Goal: Task Accomplishment & Management: Use online tool/utility

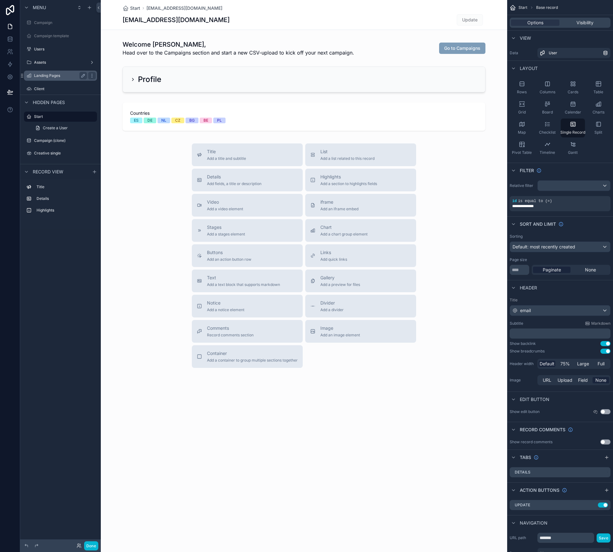
click at [64, 75] on label "Landing Pages" at bounding box center [59, 75] width 50 height 5
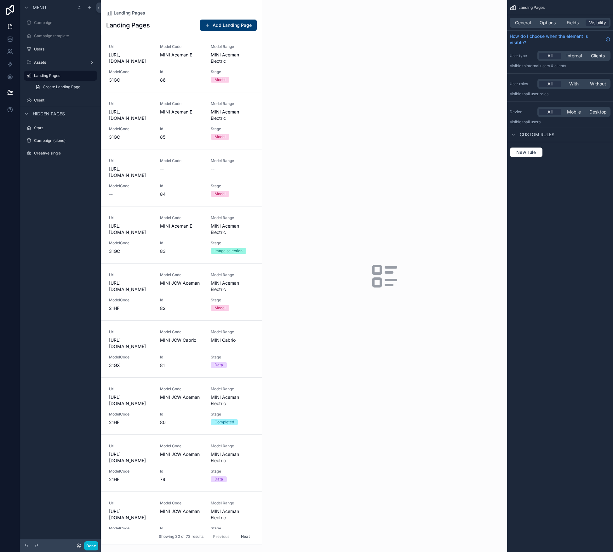
click at [200, 52] on div "scrollable content" at bounding box center [181, 272] width 161 height 544
click at [199, 64] on div "Model Code MINI Aceman E" at bounding box center [181, 54] width 43 height 20
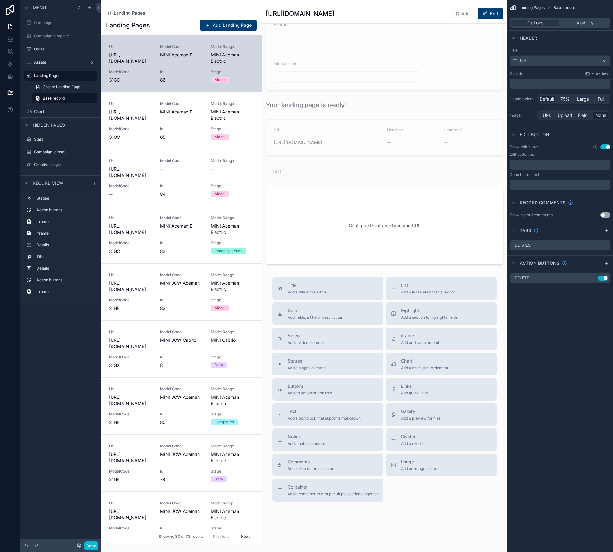
scroll to position [1169, 0]
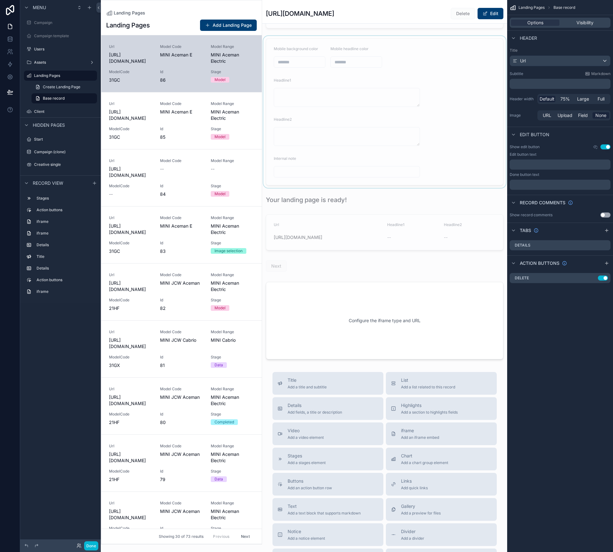
click at [303, 63] on div "scrollable content" at bounding box center [384, 112] width 245 height 152
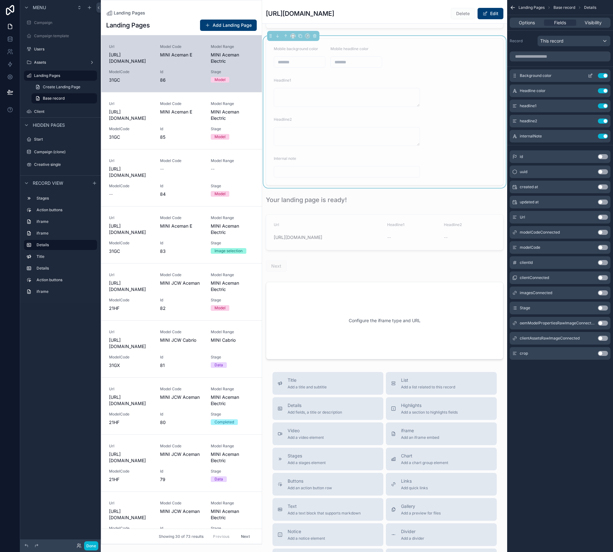
click at [590, 75] on icon "scrollable content" at bounding box center [591, 75] width 3 height 3
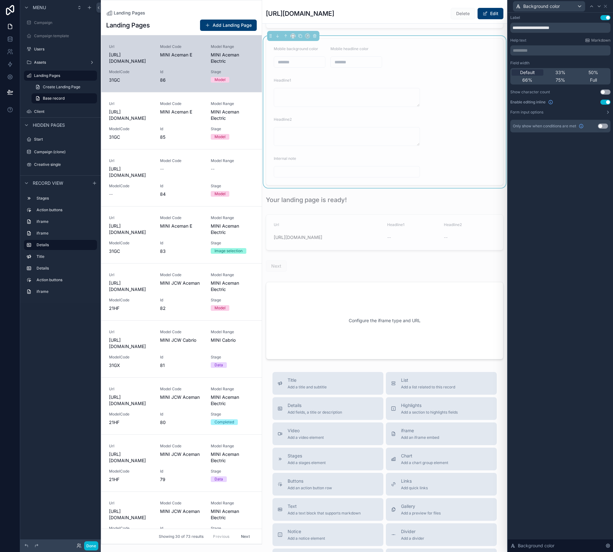
click at [608, 8] on div "Background color" at bounding box center [560, 6] width 100 height 12
click at [209, 21] on button "Add Landing Page" at bounding box center [228, 25] width 57 height 11
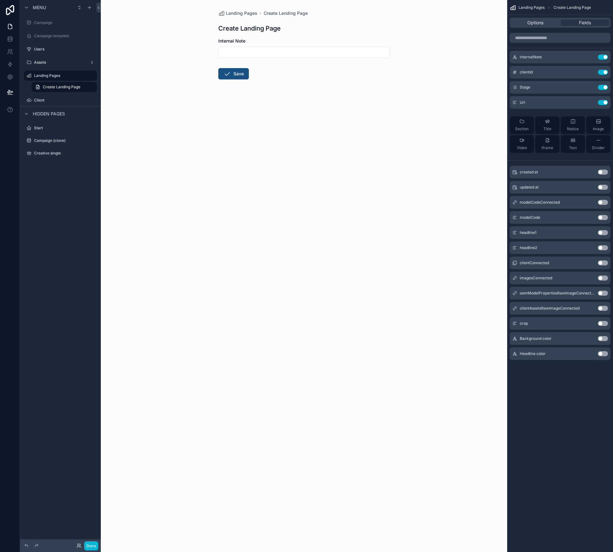
click at [241, 76] on button "Save" at bounding box center [233, 73] width 31 height 11
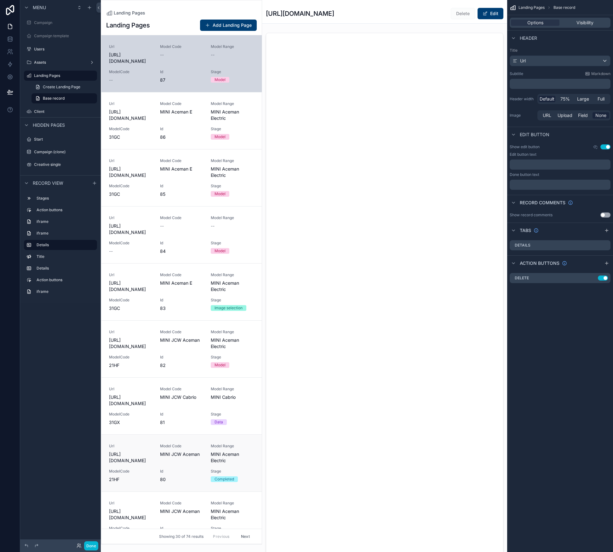
scroll to position [53, 0]
click at [96, 547] on button "Done" at bounding box center [91, 545] width 14 height 9
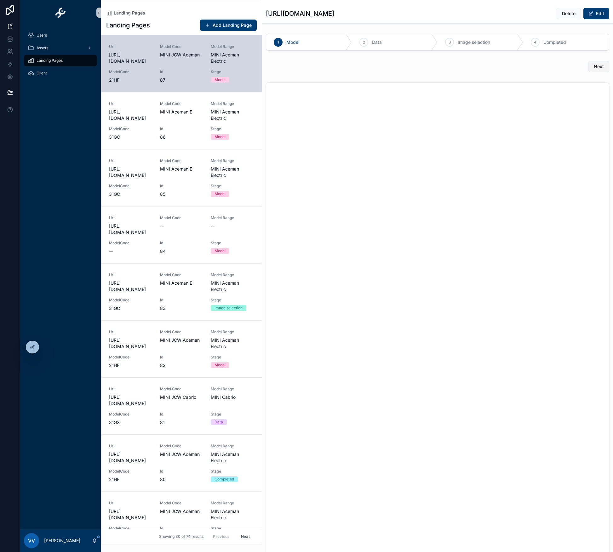
click at [603, 66] on button "Next" at bounding box center [599, 66] width 21 height 11
click at [277, 227] on button "Next" at bounding box center [276, 223] width 21 height 11
click at [377, 43] on span "Data" at bounding box center [377, 42] width 10 height 6
click at [35, 345] on icon at bounding box center [32, 346] width 5 height 5
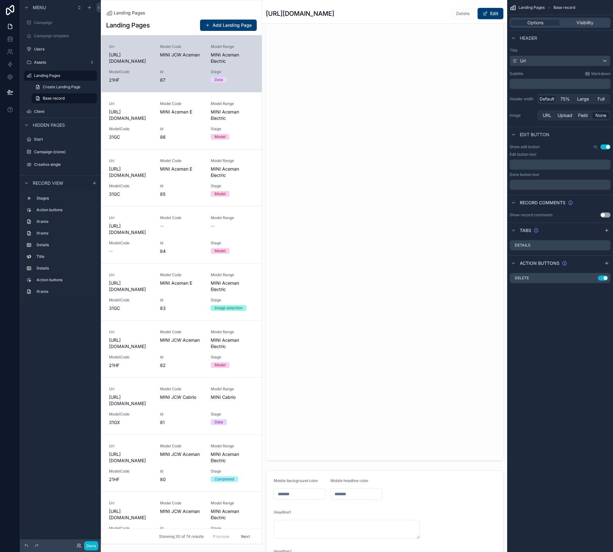
scroll to position [834, 0]
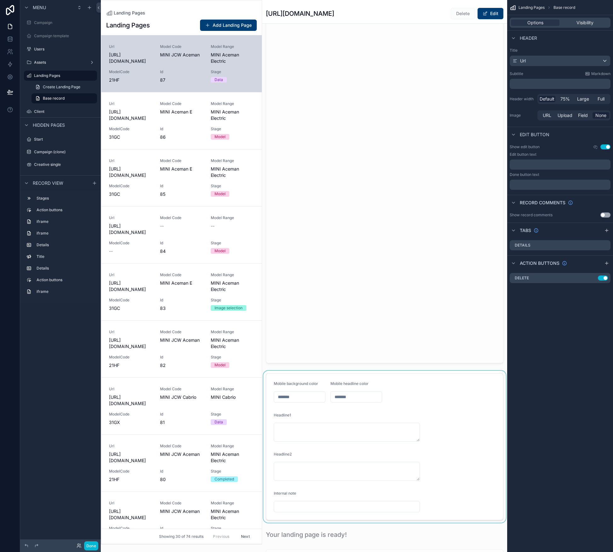
click at [389, 411] on div "scrollable content" at bounding box center [384, 447] width 245 height 152
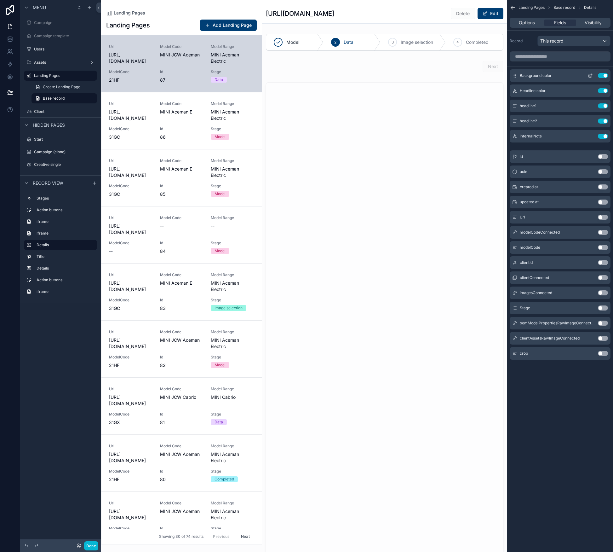
click at [591, 75] on icon "scrollable content" at bounding box center [591, 75] width 3 height 3
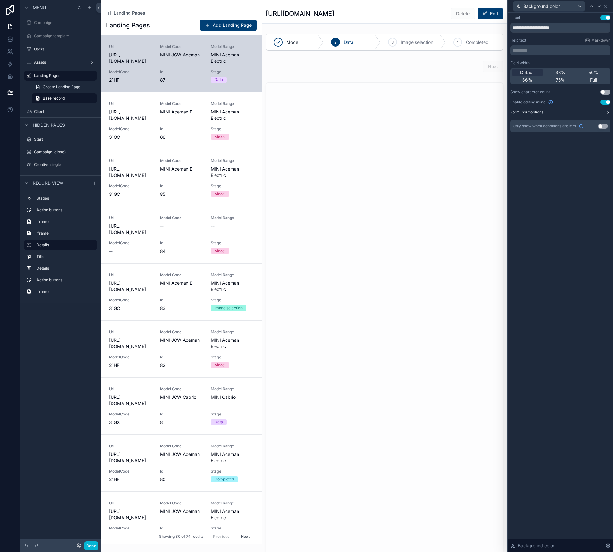
click at [608, 111] on icon at bounding box center [608, 112] width 5 height 5
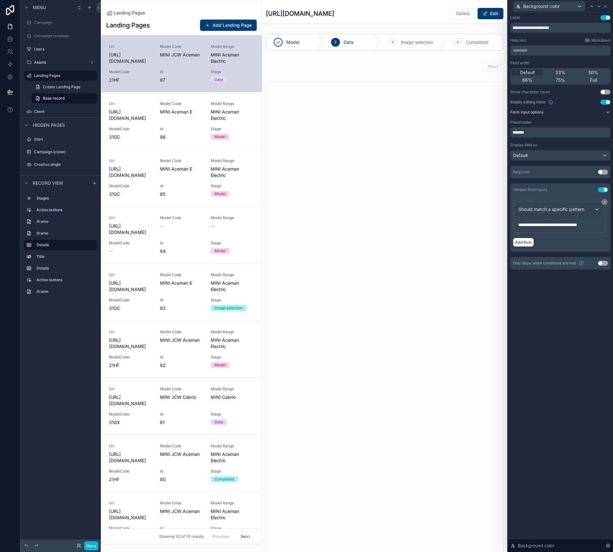
click at [604, 175] on div "Required Use setting" at bounding box center [560, 172] width 100 height 13
click at [603, 173] on button "Use setting" at bounding box center [603, 172] width 10 height 5
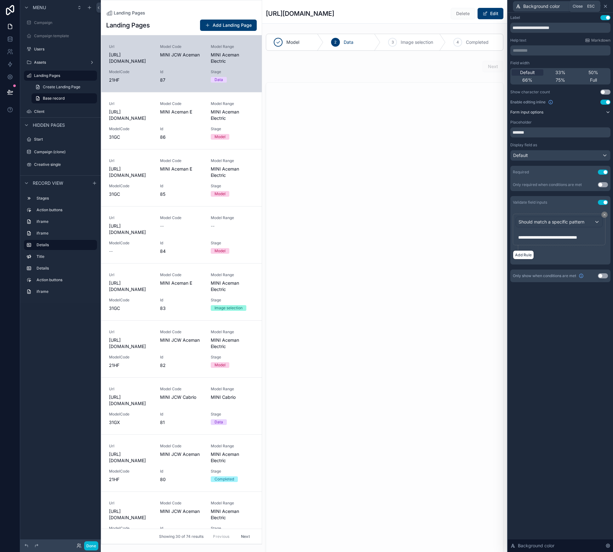
click at [605, 4] on icon at bounding box center [605, 6] width 5 height 5
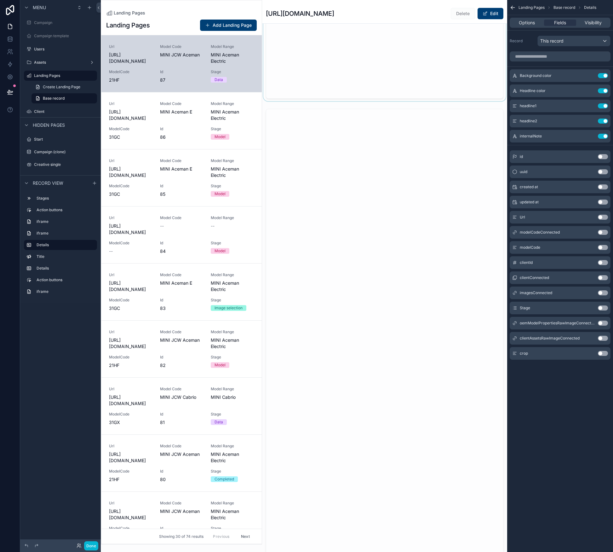
scroll to position [981, 0]
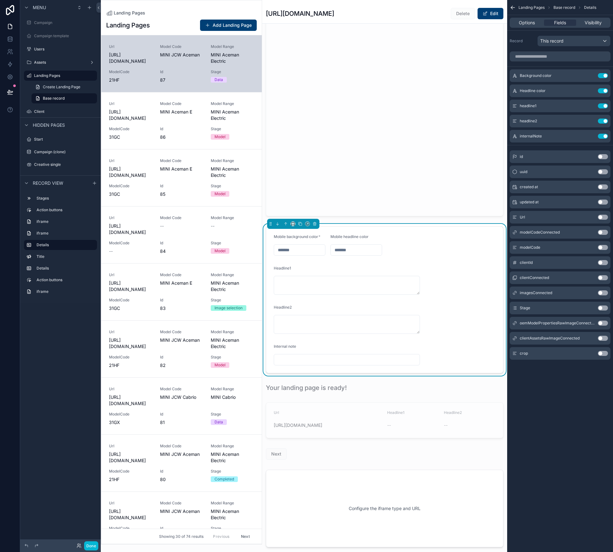
click at [350, 263] on form "Mobile background color * Mobile headline color Headline1 Headline2 Internal no…" at bounding box center [384, 300] width 237 height 146
click at [591, 91] on icon "scrollable content" at bounding box center [590, 90] width 5 height 5
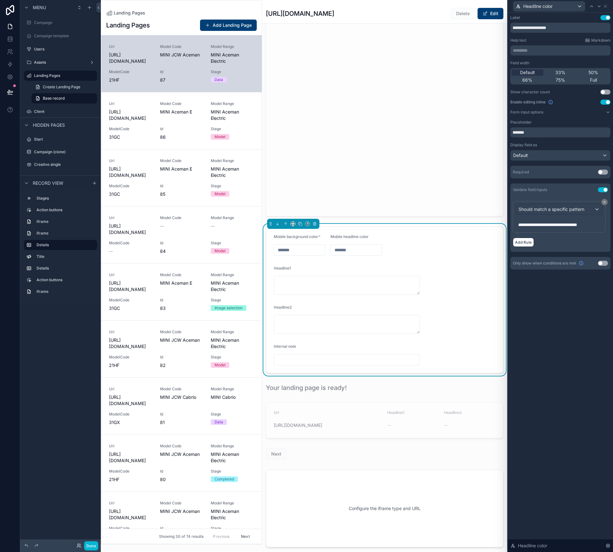
click at [603, 175] on div "Required Use setting" at bounding box center [560, 172] width 100 height 13
click at [603, 172] on button "Use setting" at bounding box center [603, 172] width 10 height 5
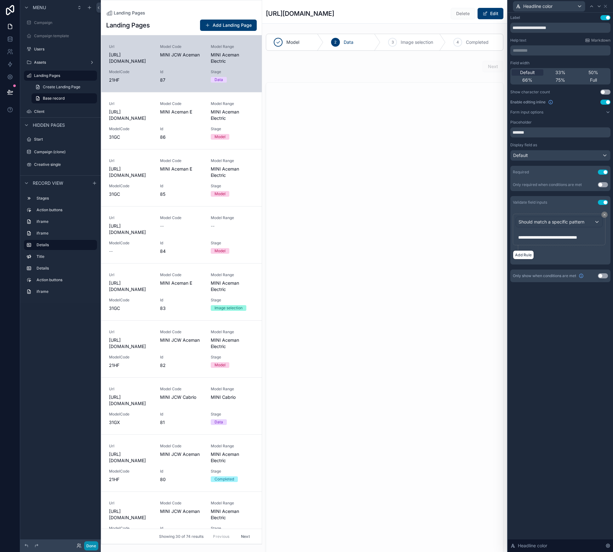
click at [89, 547] on button "Done" at bounding box center [91, 545] width 14 height 9
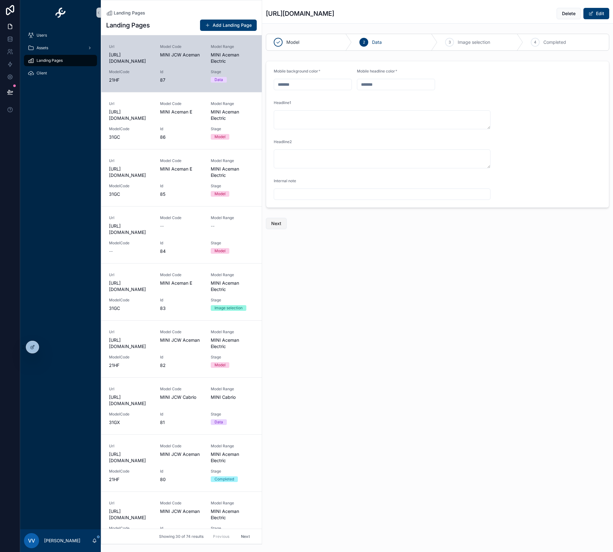
click at [272, 228] on button "Next" at bounding box center [276, 223] width 21 height 11
click at [386, 43] on div "Data" at bounding box center [395, 42] width 86 height 16
click at [370, 43] on div "2 Data" at bounding box center [395, 42] width 86 height 16
click at [367, 77] on div "Mobile headline color *" at bounding box center [396, 79] width 78 height 21
click at [32, 343] on div at bounding box center [32, 347] width 13 height 12
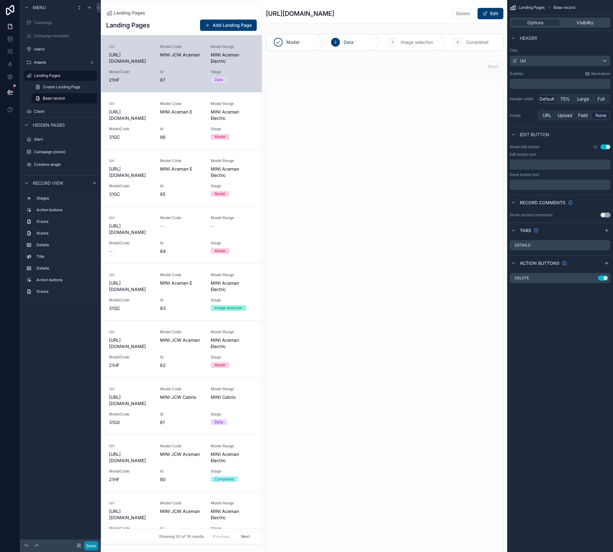
click at [96, 544] on button "Done" at bounding box center [91, 545] width 14 height 9
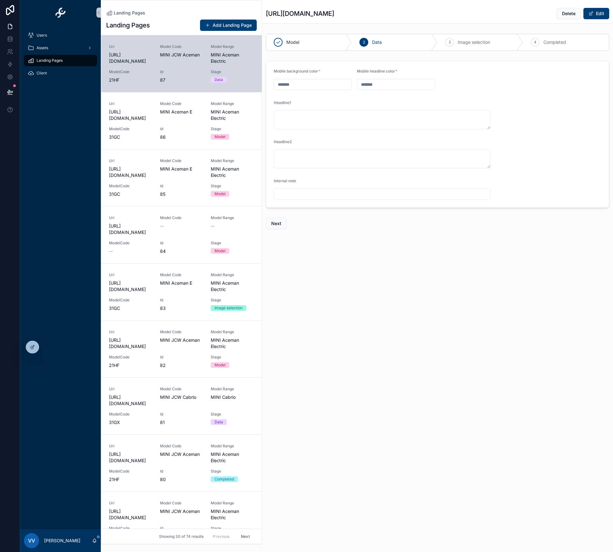
click at [461, 282] on div "Landing Pages https://rolfhorn-mini.carpresenter.de/dmlp?id=87 Delete Edit Mode…" at bounding box center [437, 276] width 351 height 552
click at [37, 350] on div at bounding box center [32, 347] width 13 height 12
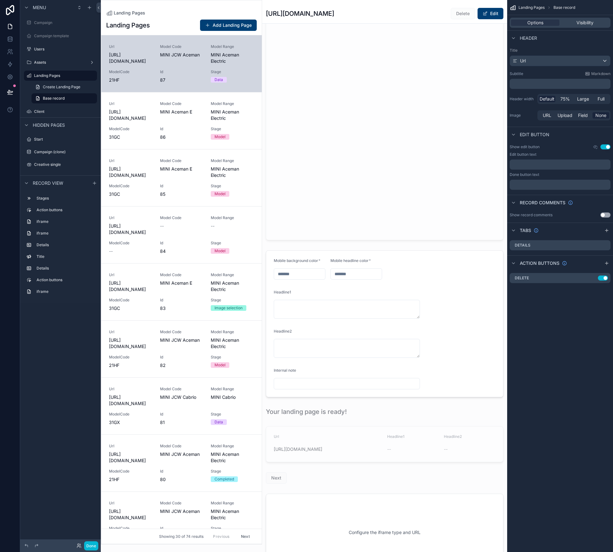
scroll to position [1022, 0]
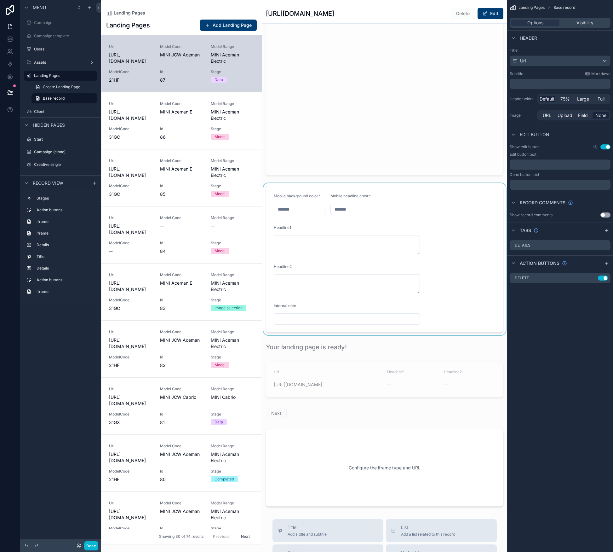
click at [334, 287] on div "scrollable content" at bounding box center [384, 259] width 245 height 152
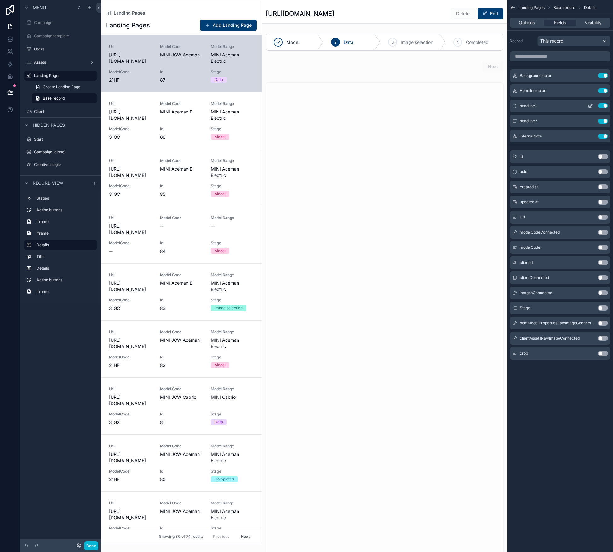
click at [591, 106] on icon "scrollable content" at bounding box center [591, 105] width 3 height 3
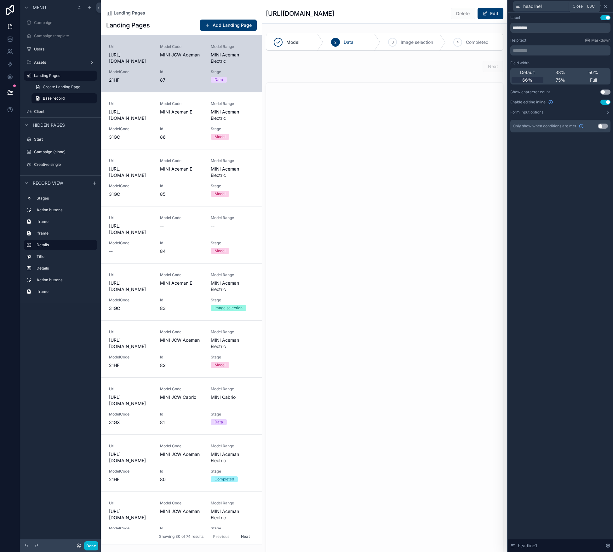
click at [606, 7] on icon at bounding box center [605, 6] width 3 height 3
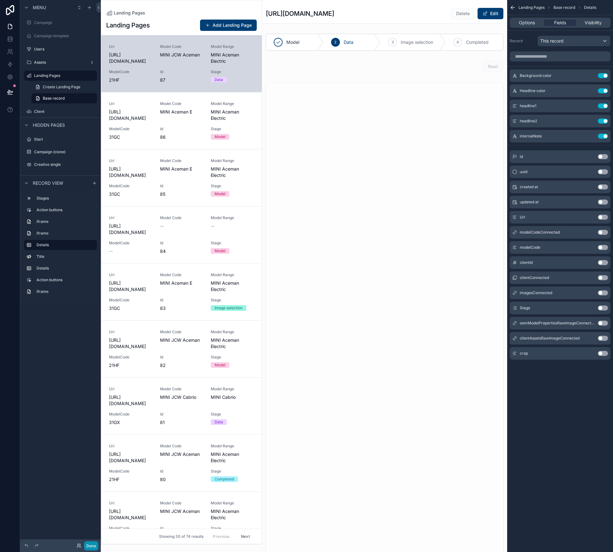
click at [92, 546] on button "Done" at bounding box center [91, 545] width 14 height 9
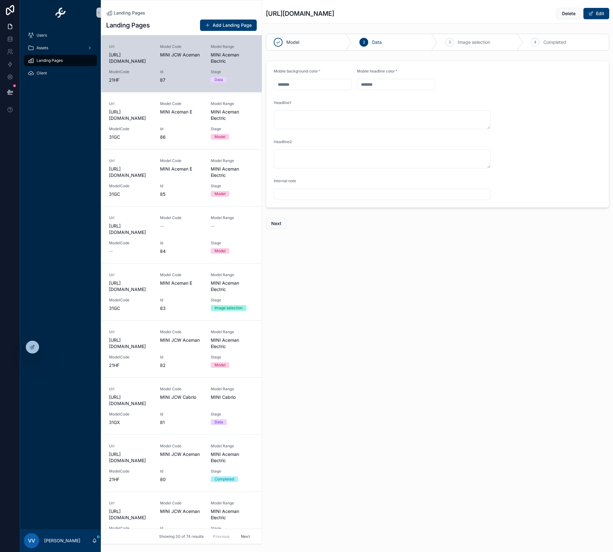
click at [346, 254] on div "Landing Pages https://rolfhorn-mini.carpresenter.de/dmlp?id=87 Delete Edit Mode…" at bounding box center [437, 141] width 351 height 282
click at [275, 224] on span "Next" at bounding box center [276, 223] width 10 height 6
click at [383, 45] on div "Data" at bounding box center [395, 42] width 86 height 16
click at [31, 346] on icon at bounding box center [32, 346] width 5 height 5
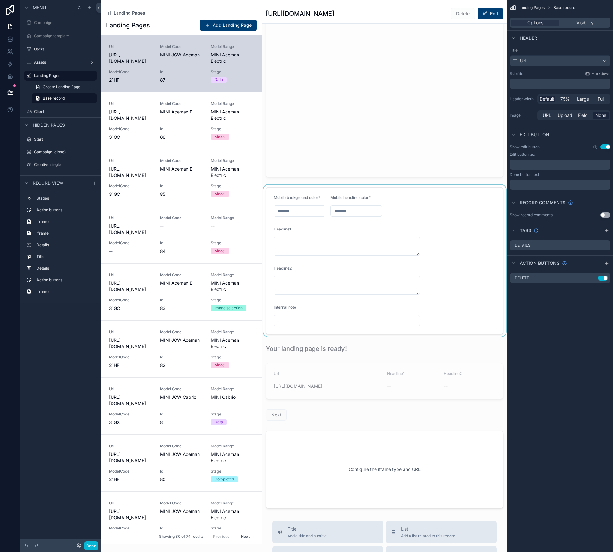
scroll to position [1085, 0]
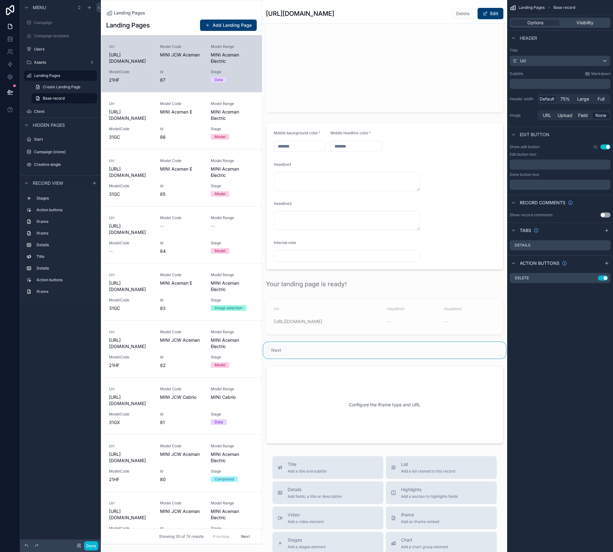
click at [277, 348] on div "scrollable content" at bounding box center [384, 350] width 245 height 16
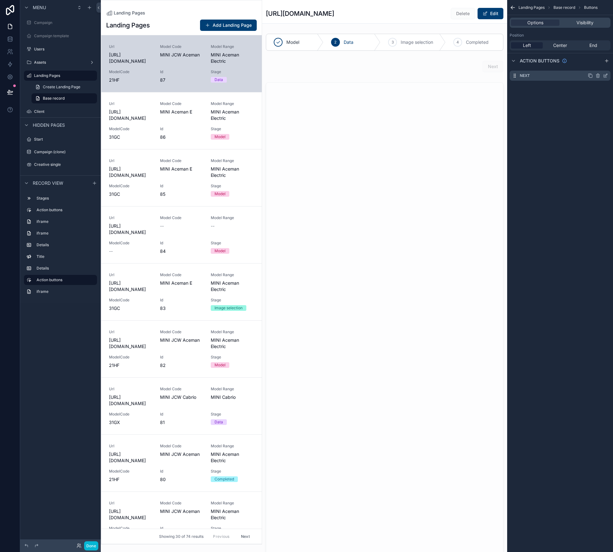
click at [605, 76] on icon "scrollable content" at bounding box center [605, 75] width 5 height 5
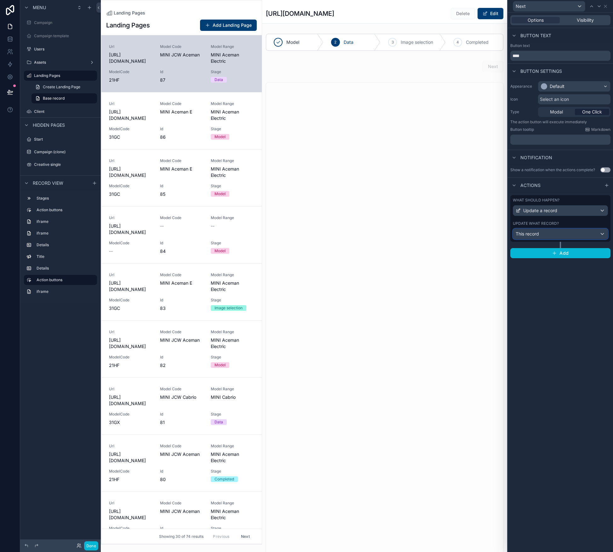
click at [604, 235] on div "This record" at bounding box center [560, 234] width 95 height 10
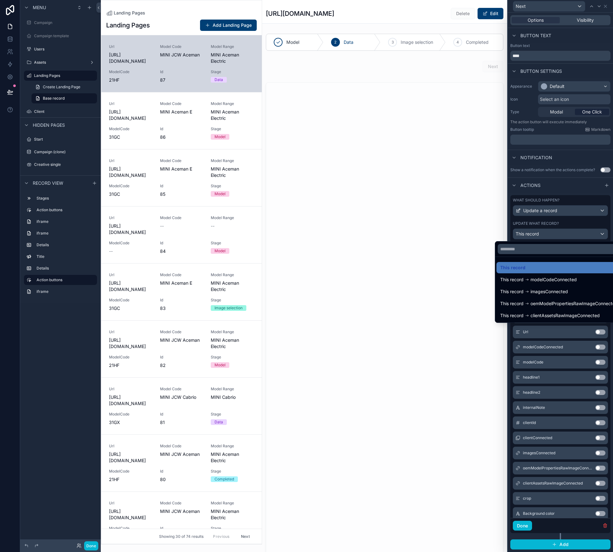
click at [604, 235] on div at bounding box center [560, 276] width 105 height 552
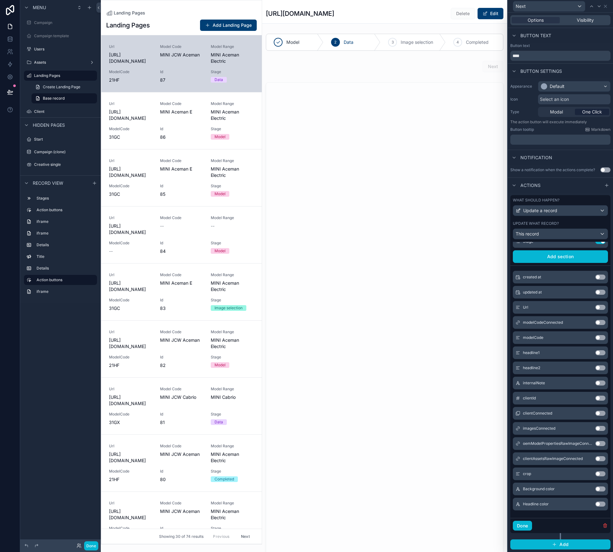
scroll to position [0, 0]
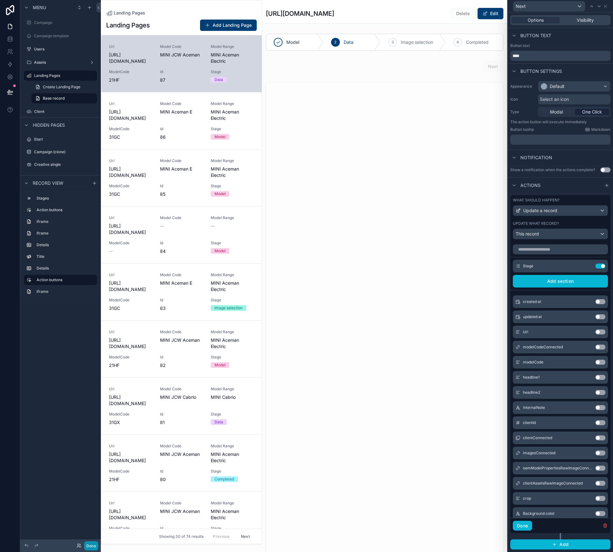
click at [92, 546] on button "Done" at bounding box center [91, 545] width 14 height 9
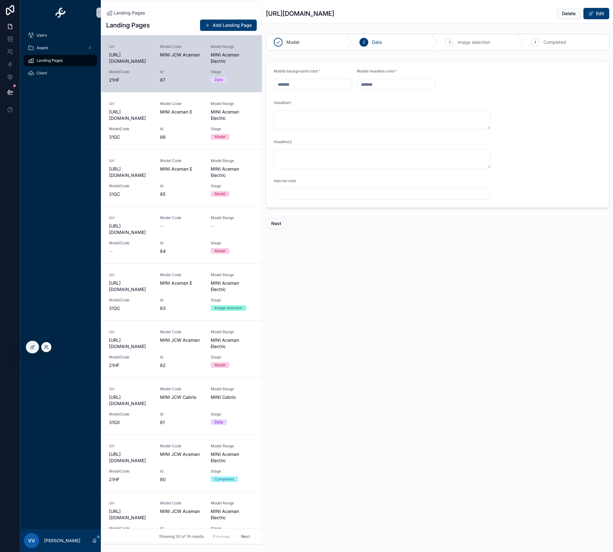
click at [26, 347] on div at bounding box center [32, 347] width 13 height 13
click at [30, 348] on icon at bounding box center [32, 346] width 5 height 5
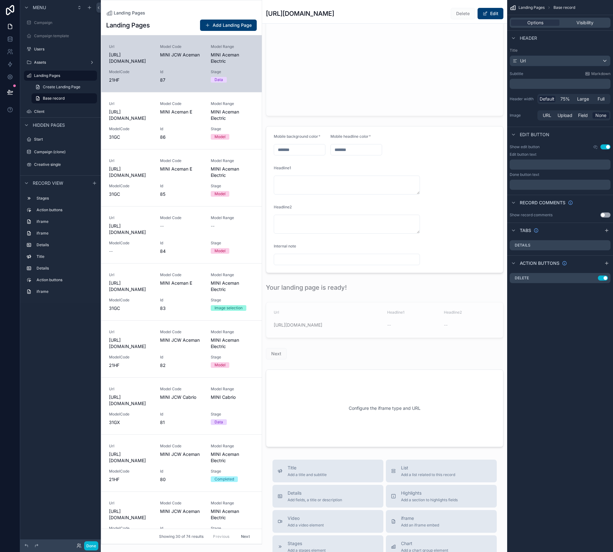
scroll to position [1146, 0]
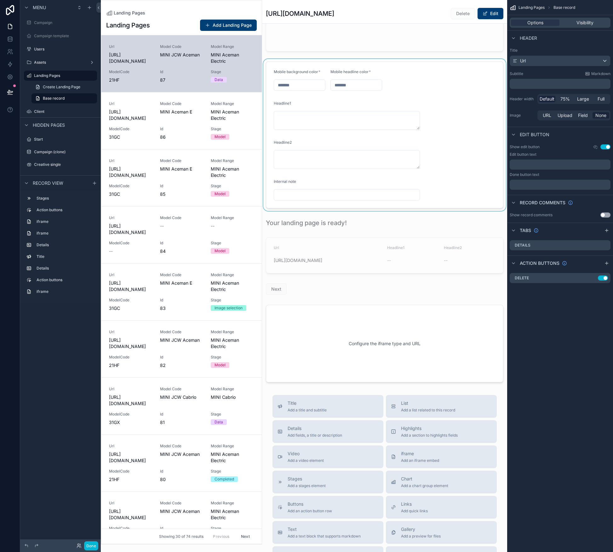
click at [396, 117] on div "scrollable content" at bounding box center [384, 135] width 245 height 152
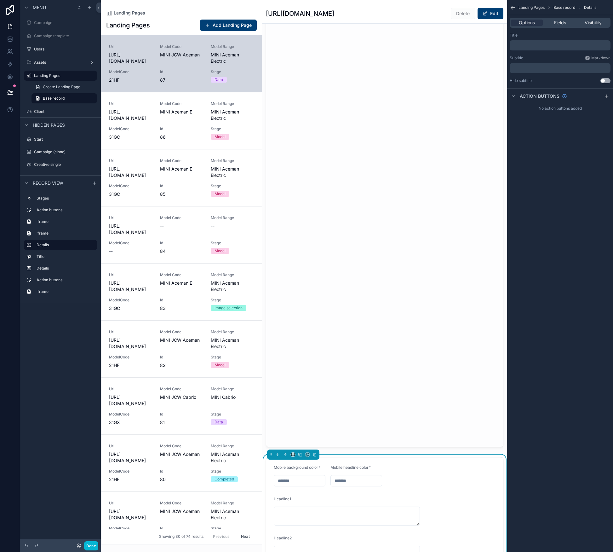
scroll to position [929, 0]
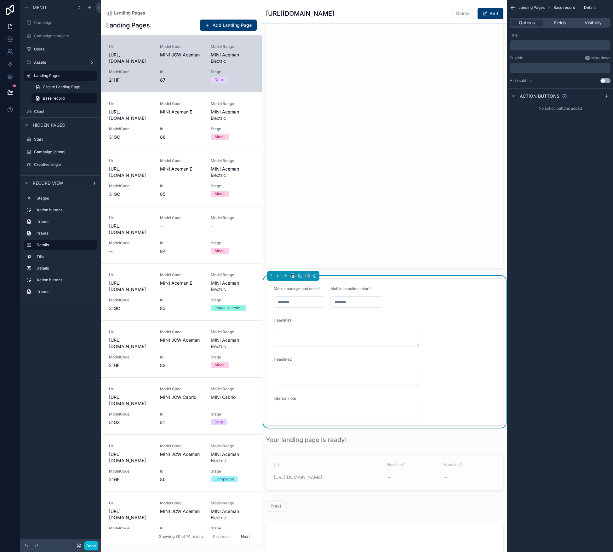
click at [348, 307] on div "scrollable content" at bounding box center [357, 301] width 52 height 11
click at [559, 23] on span "Fields" at bounding box center [560, 23] width 12 height 6
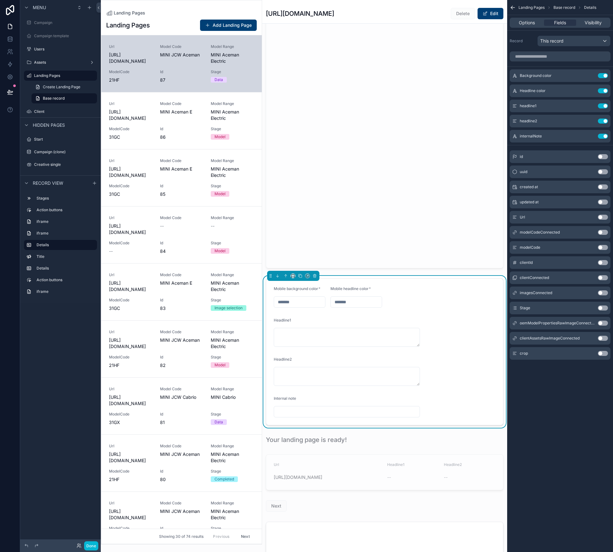
click at [527, 26] on div "Options Fields Visibility" at bounding box center [560, 23] width 101 height 10
click at [528, 23] on span "Options" at bounding box center [527, 23] width 16 height 6
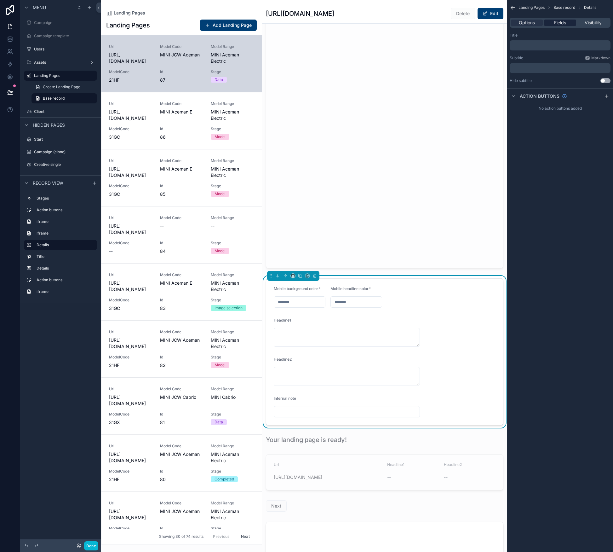
click at [565, 25] on span "Fields" at bounding box center [560, 23] width 12 height 6
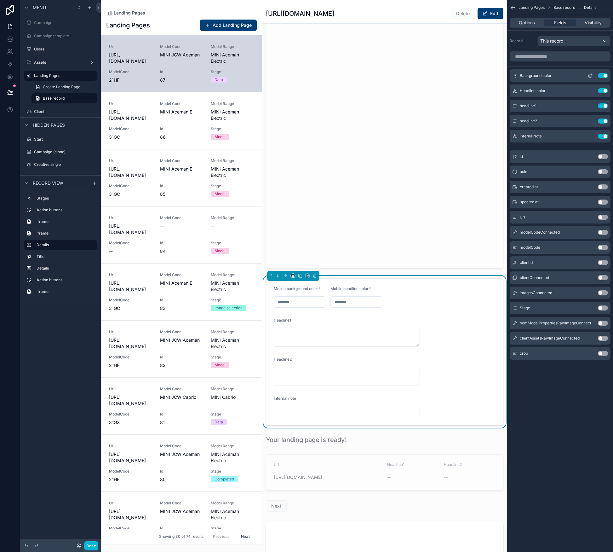
click at [592, 77] on icon "scrollable content" at bounding box center [590, 75] width 5 height 5
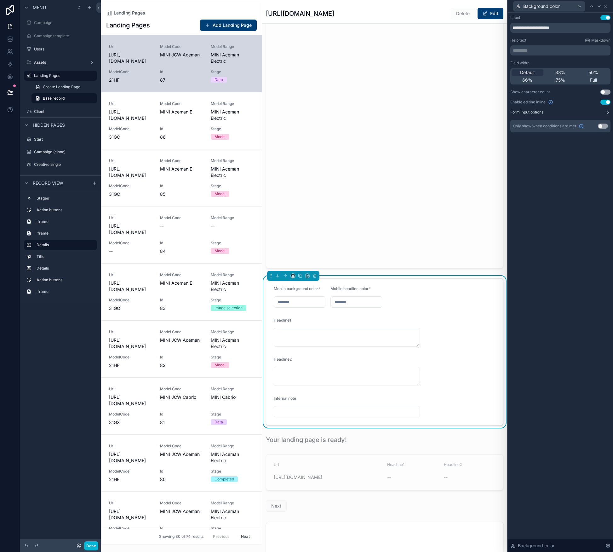
click at [599, 112] on button "Form input options" at bounding box center [560, 112] width 100 height 5
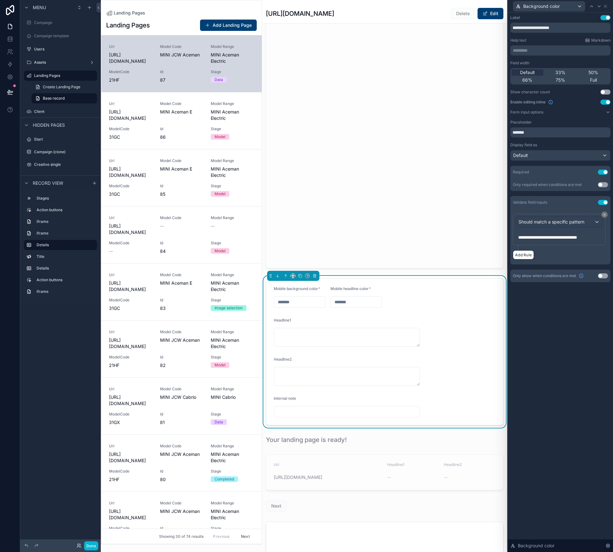
click at [565, 235] on span "**********" at bounding box center [547, 237] width 59 height 4
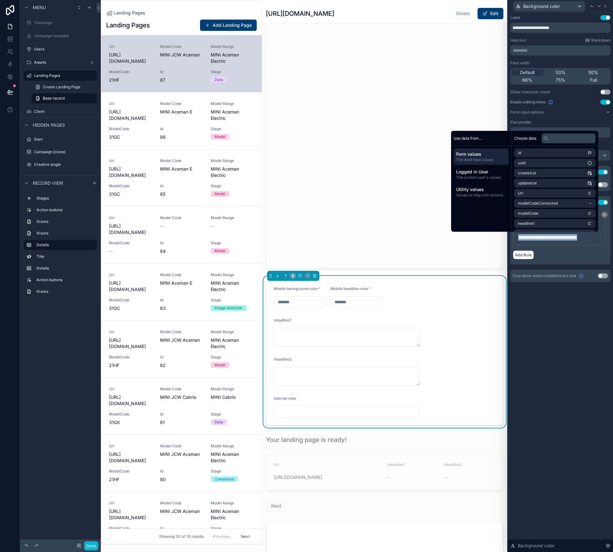
click at [565, 235] on span "**********" at bounding box center [547, 237] width 59 height 4
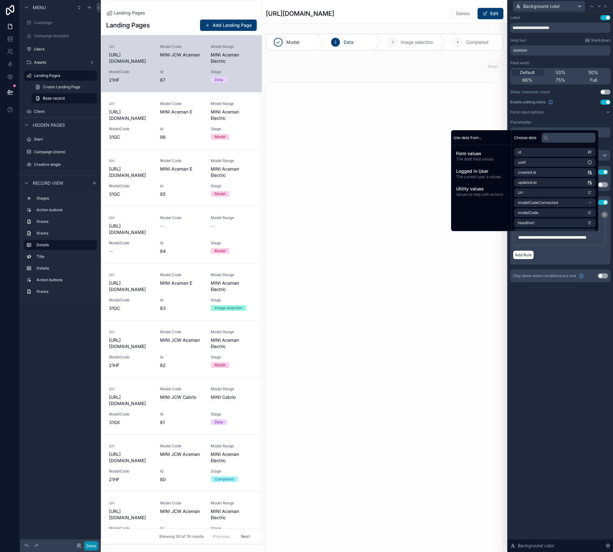
click at [91, 545] on button "Done" at bounding box center [91, 545] width 14 height 9
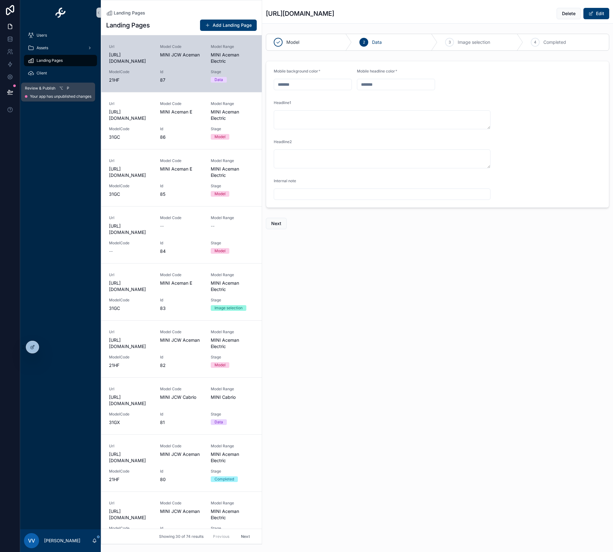
click at [11, 94] on icon at bounding box center [10, 92] width 6 height 6
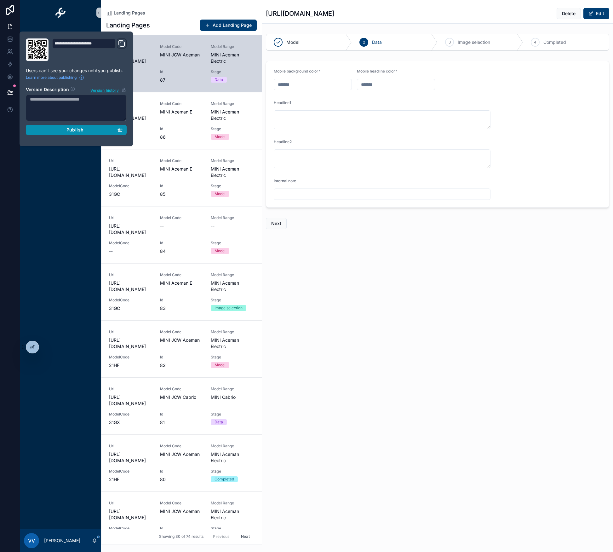
click at [76, 133] on button "Publish" at bounding box center [76, 130] width 101 height 10
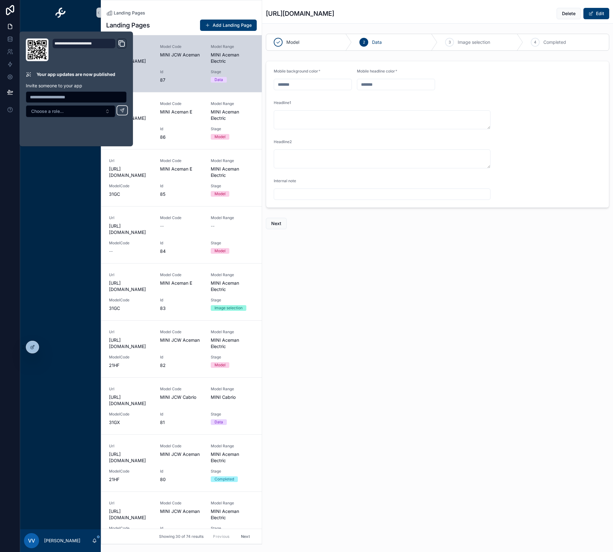
click at [357, 241] on div "scrollable content" at bounding box center [437, 239] width 351 height 5
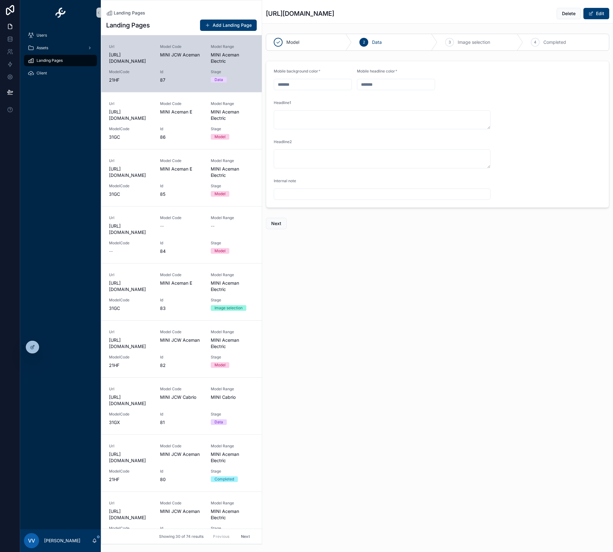
click at [328, 106] on div "Headline1" at bounding box center [382, 104] width 217 height 8
click at [277, 223] on span "Next" at bounding box center [276, 223] width 10 height 6
click at [375, 40] on span "Data" at bounding box center [377, 42] width 10 height 6
click at [320, 85] on input "scrollable content" at bounding box center [313, 84] width 78 height 9
type input "*******"
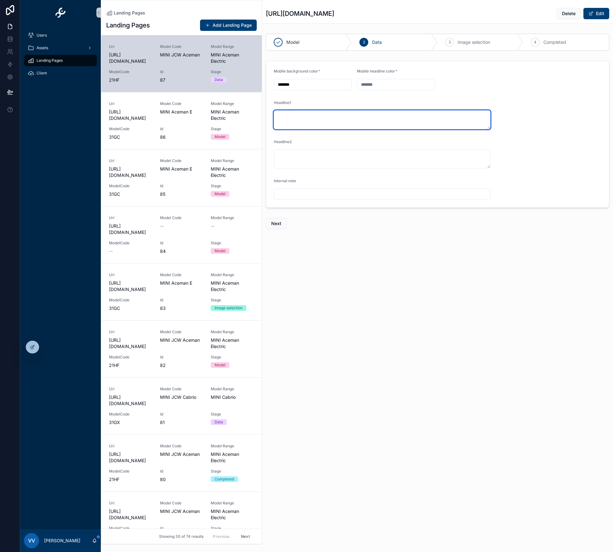
click at [317, 123] on textarea "scrollable content" at bounding box center [382, 119] width 217 height 19
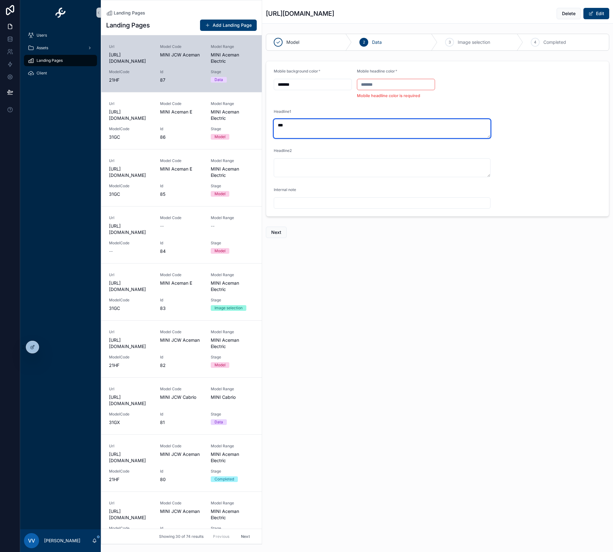
type textarea "***"
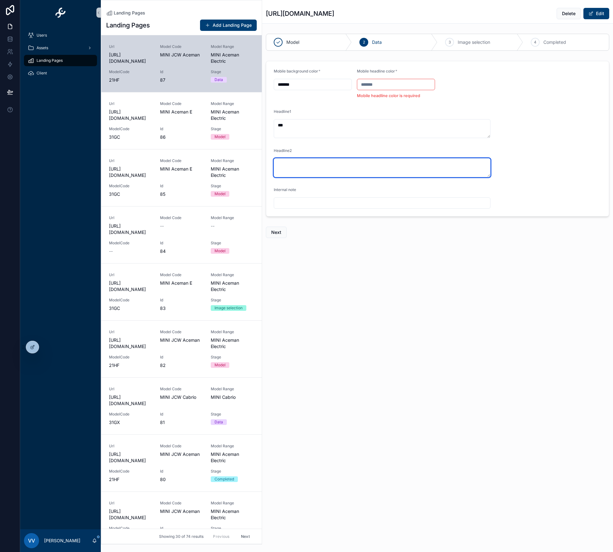
click at [317, 175] on textarea "scrollable content" at bounding box center [382, 167] width 217 height 19
type textarea "*****"
click at [388, 96] on p "Mobile headline color is required" at bounding box center [396, 96] width 78 height 6
click at [327, 87] on input "*******" at bounding box center [313, 84] width 78 height 9
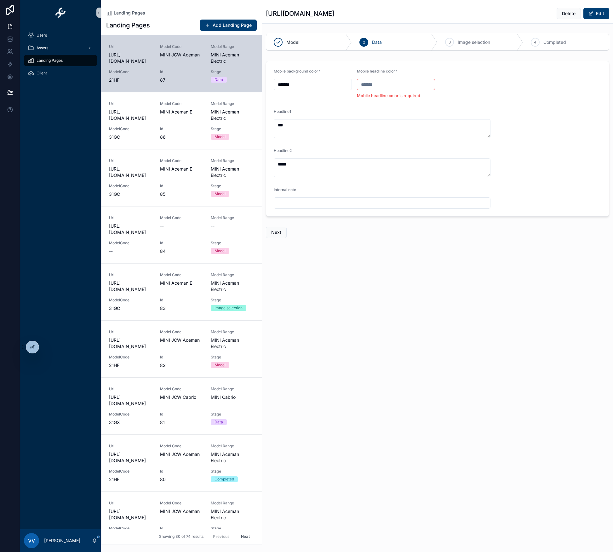
click at [327, 87] on input "*******" at bounding box center [313, 84] width 78 height 9
click at [378, 83] on input "scrollable content" at bounding box center [396, 84] width 78 height 9
paste input "*******"
type input "*******"
click at [382, 96] on form "Mobile background color * ******* Mobile headline color * ******* Headline1 ***…" at bounding box center [437, 134] width 343 height 146
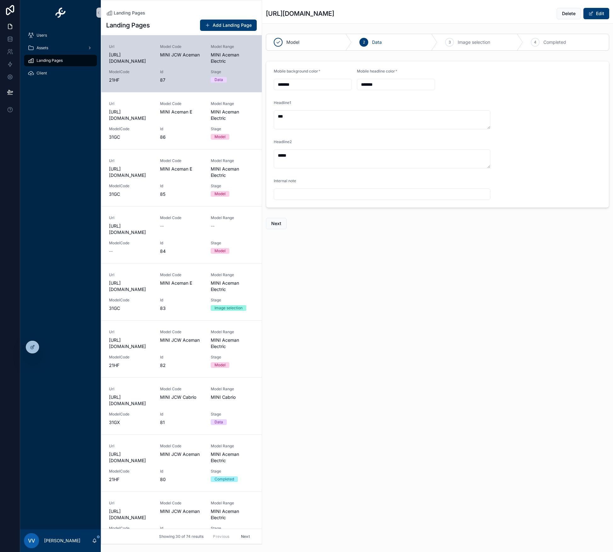
click at [402, 280] on div "Landing Pages https://rolfhorn-mini.carpresenter.de/dmlp?id=87 Delete Edit Mode…" at bounding box center [437, 141] width 351 height 282
click at [277, 222] on span "Next" at bounding box center [276, 223] width 10 height 6
click at [10, 50] on icon at bounding box center [10, 52] width 6 height 6
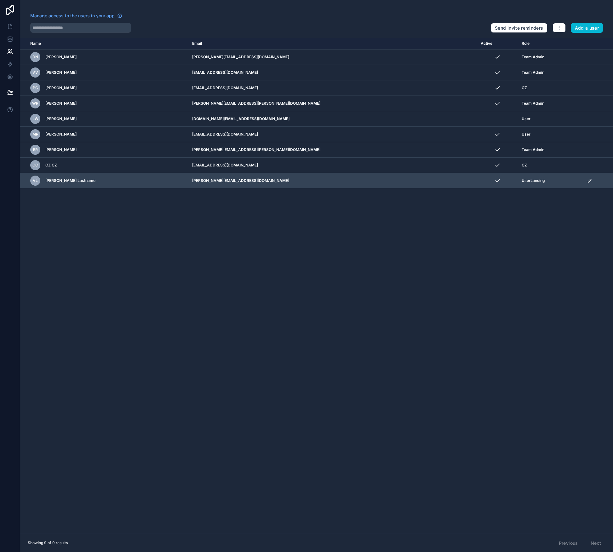
click at [262, 181] on td "vladimir+landing@automedia.de" at bounding box center [332, 180] width 289 height 15
copy tr "vladimir+landing@automedia.de"
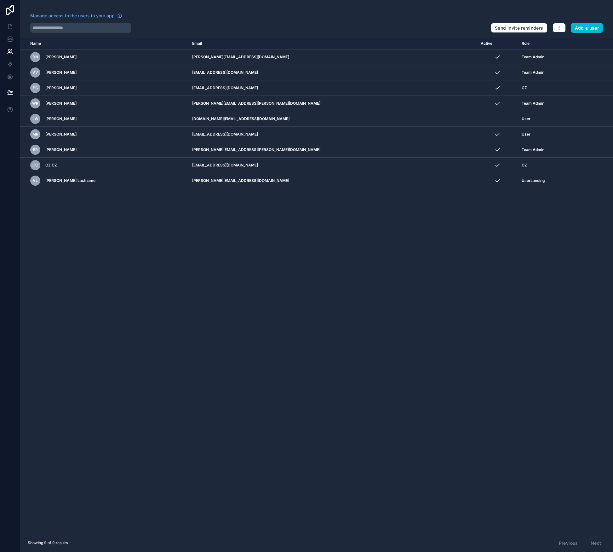
click at [367, 221] on div "Name Email Active Role userTable.email DN Dimitri Nachtigal dimitri@automedia.d…" at bounding box center [316, 286] width 593 height 496
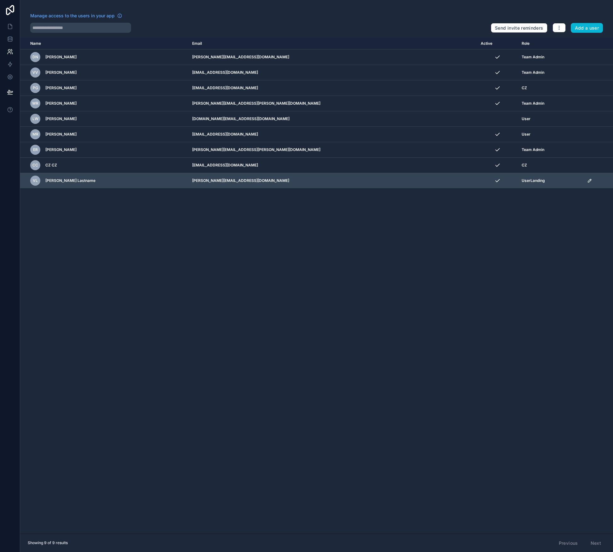
click at [587, 180] on icon "scrollable content" at bounding box center [589, 180] width 5 height 5
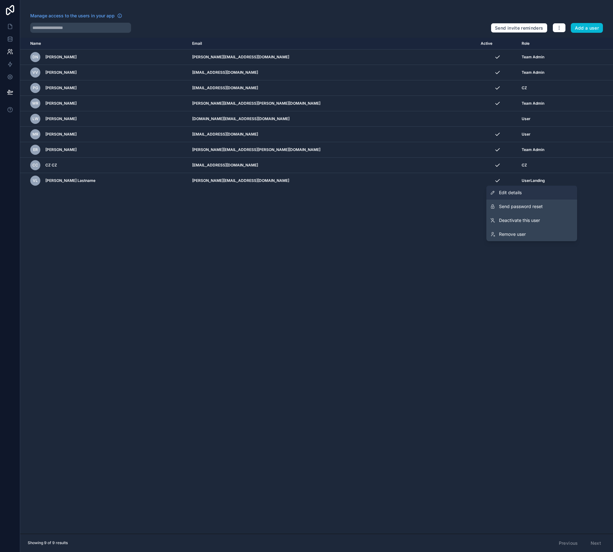
click at [544, 194] on link "Edit details" at bounding box center [532, 193] width 91 height 14
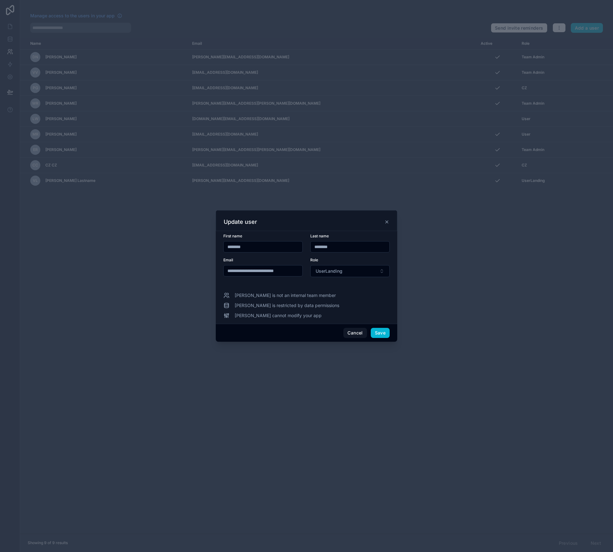
click at [266, 268] on input "**********" at bounding box center [263, 270] width 79 height 9
click at [249, 274] on input "**********" at bounding box center [263, 270] width 79 height 9
click at [354, 330] on button "Cancel" at bounding box center [354, 333] width 23 height 10
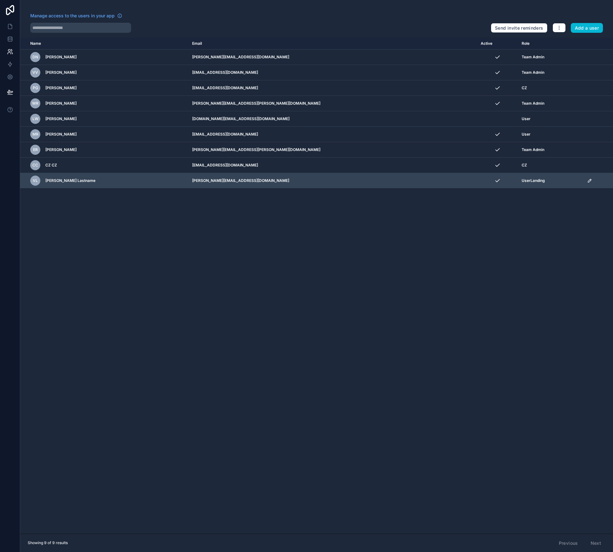
click at [587, 181] on icon "scrollable content" at bounding box center [589, 180] width 5 height 5
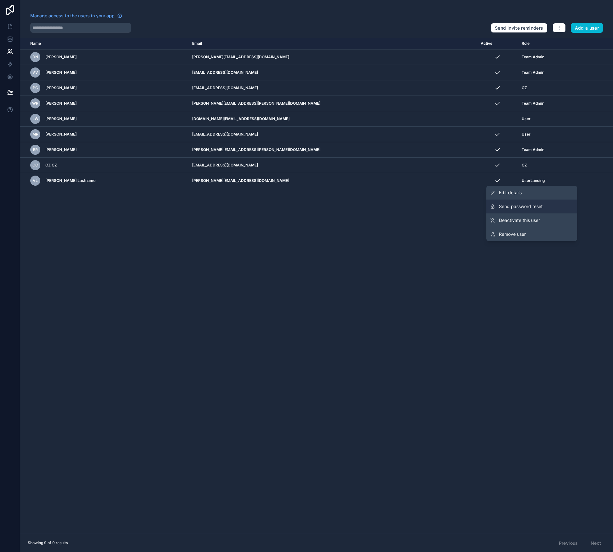
click at [549, 204] on button "Send password reset" at bounding box center [532, 206] width 91 height 14
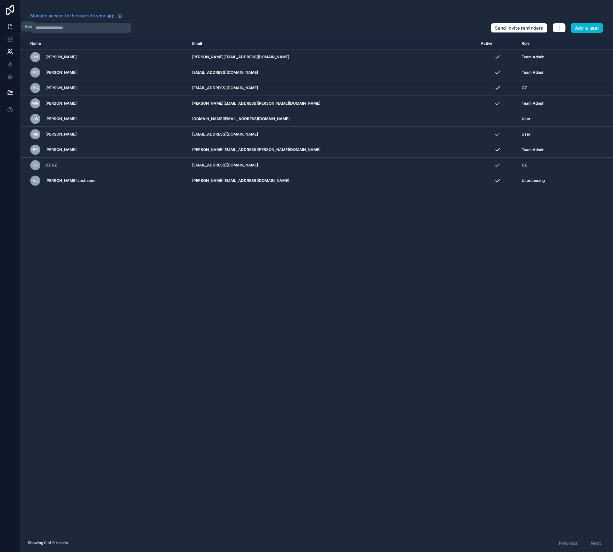
click at [8, 29] on icon at bounding box center [10, 26] width 4 height 5
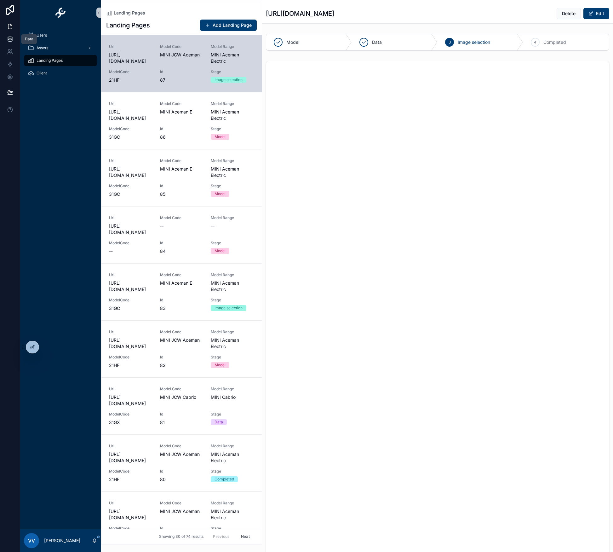
click at [7, 41] on icon at bounding box center [10, 39] width 6 height 6
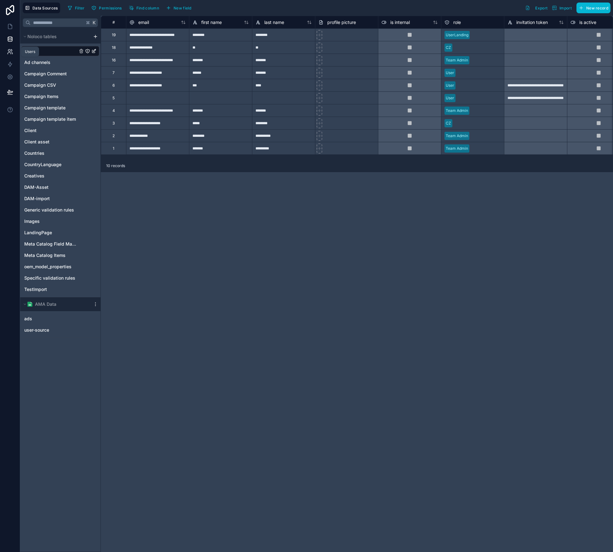
click at [15, 54] on link at bounding box center [10, 51] width 20 height 13
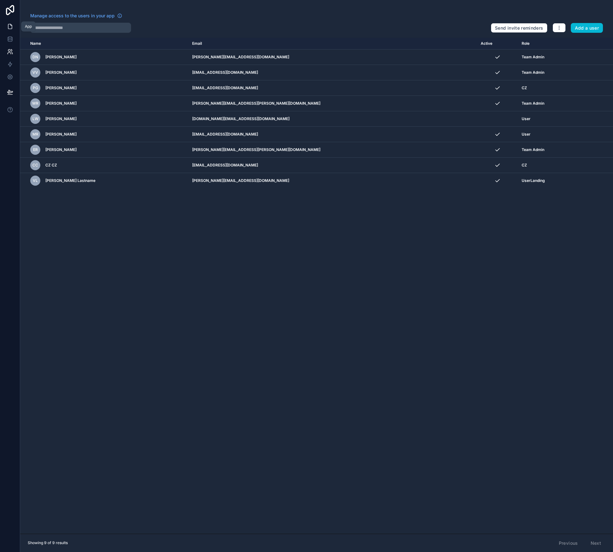
click at [11, 26] on icon at bounding box center [10, 26] width 6 height 6
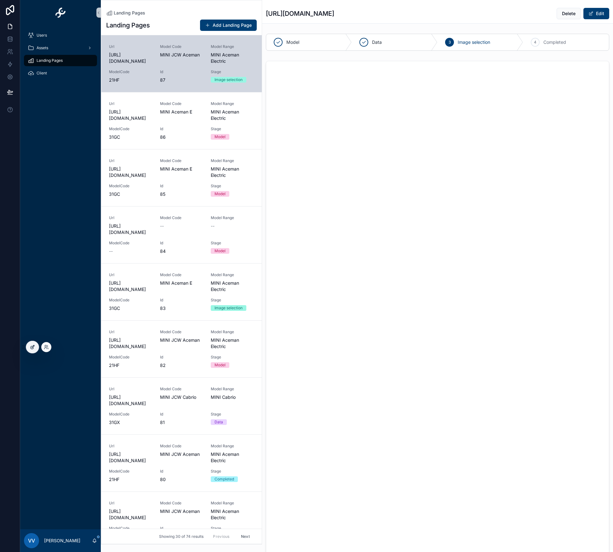
click at [36, 347] on div at bounding box center [32, 347] width 13 height 12
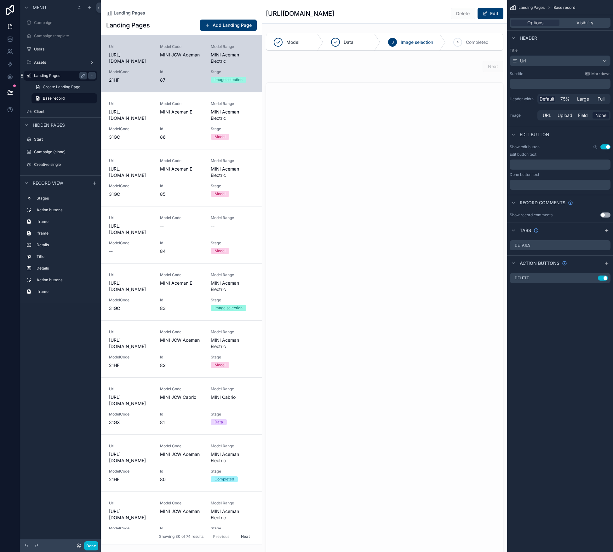
click at [55, 75] on label "Landing Pages" at bounding box center [59, 75] width 50 height 5
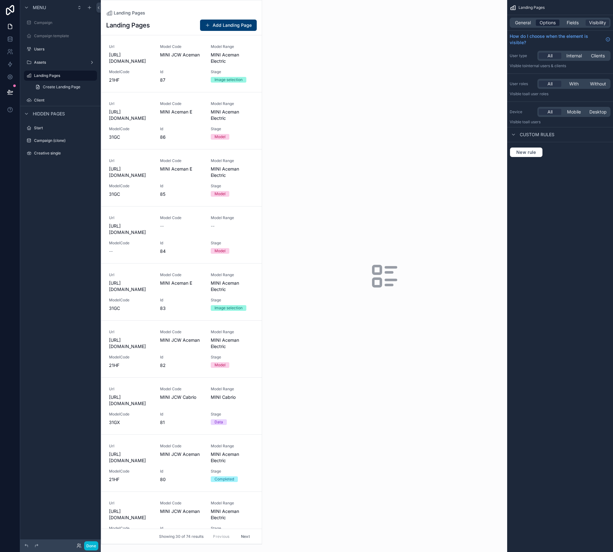
click at [550, 25] on span "Options" at bounding box center [548, 23] width 16 height 6
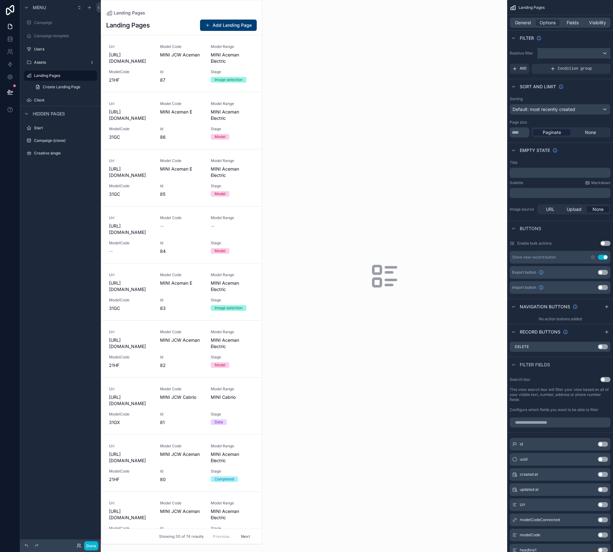
click at [564, 56] on div "scrollable content" at bounding box center [574, 53] width 72 height 10
click at [564, 43] on div "scrollable content" at bounding box center [306, 276] width 613 height 552
click at [518, 68] on div "AND" at bounding box center [520, 69] width 20 height 10
click at [522, 67] on span "Add a filter" at bounding box center [525, 68] width 27 height 5
click at [595, 64] on icon "scrollable content" at bounding box center [596, 64] width 2 height 2
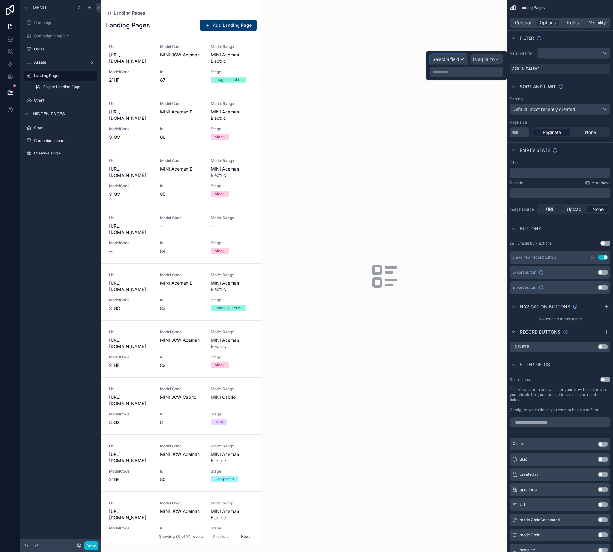
click at [451, 59] on span "Select a field" at bounding box center [446, 58] width 27 height 5
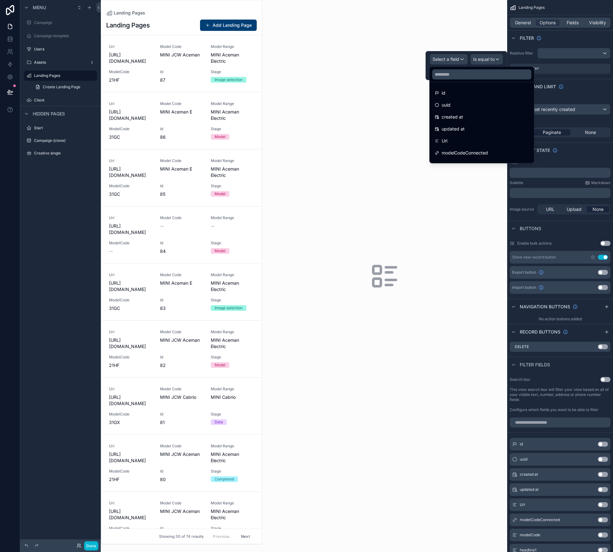
click at [455, 65] on div "id uuid created at updated at Url modelCodeConnected modelCode headline1 headli…" at bounding box center [481, 114] width 105 height 98
click at [470, 140] on div "clientId" at bounding box center [482, 144] width 94 height 8
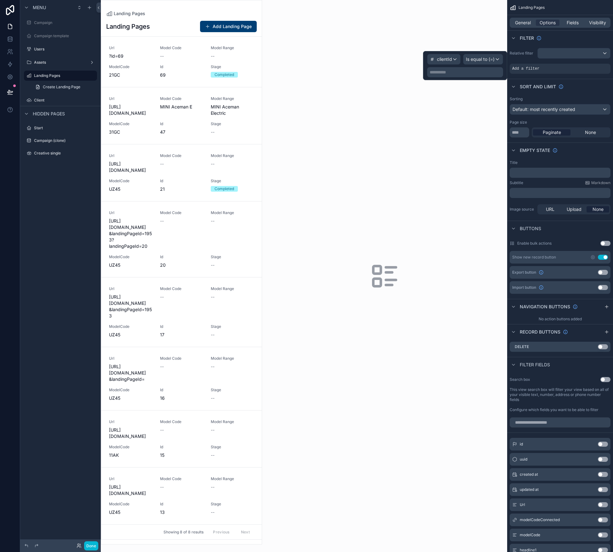
click at [467, 69] on p "**********" at bounding box center [466, 72] width 72 height 6
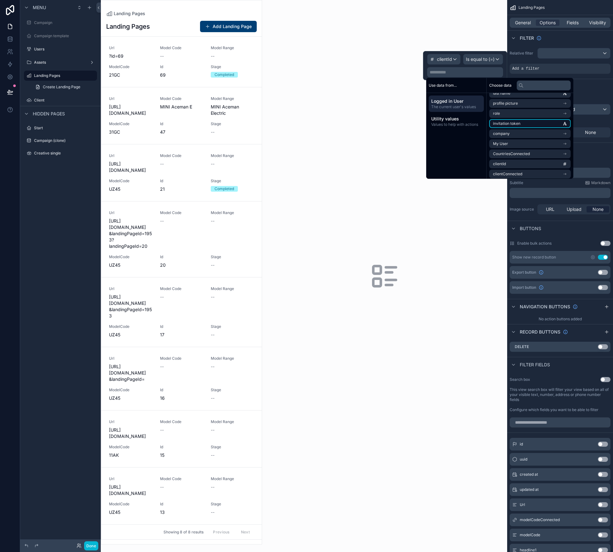
scroll to position [41, 0]
click at [508, 161] on li "clientId" at bounding box center [530, 159] width 82 height 9
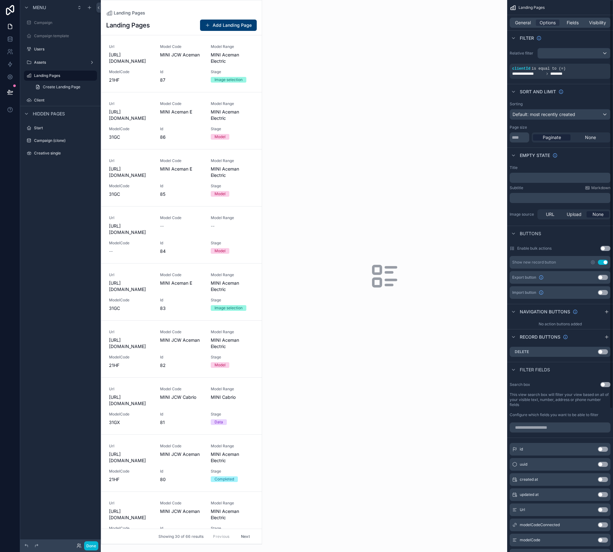
click at [578, 37] on div "Filter" at bounding box center [560, 37] width 106 height 15
click at [581, 74] on div "**********" at bounding box center [560, 73] width 96 height 5
click at [595, 63] on icon "scrollable content" at bounding box center [596, 64] width 2 height 2
click at [474, 76] on p "﻿ ******** ﻿" at bounding box center [466, 75] width 72 height 10
click at [570, 39] on div "Filter" at bounding box center [560, 37] width 106 height 15
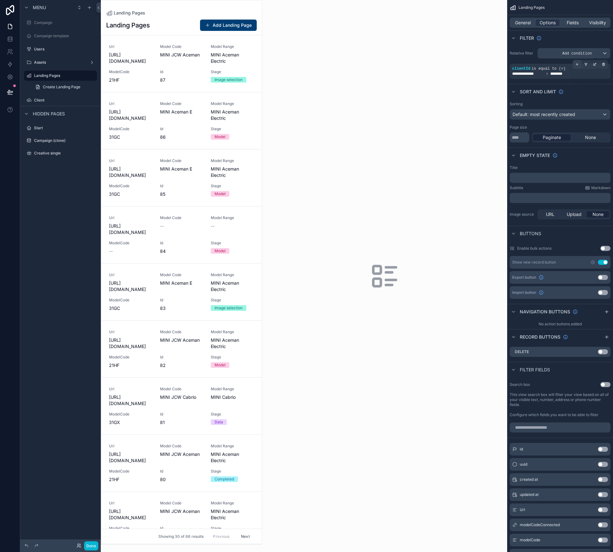
click at [578, 66] on icon "scrollable content" at bounding box center [577, 64] width 4 height 4
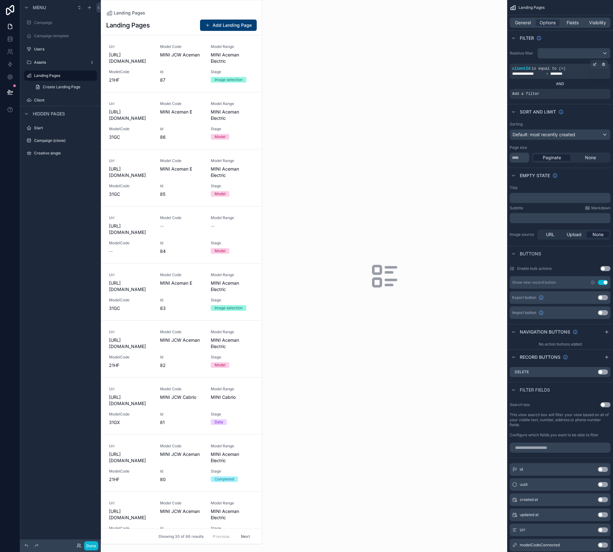
click at [560, 84] on div "AND" at bounding box center [560, 83] width 101 height 5
click at [561, 83] on div "AND" at bounding box center [560, 83] width 101 height 5
click at [604, 89] on icon "scrollable content" at bounding box center [604, 90] width 4 height 4
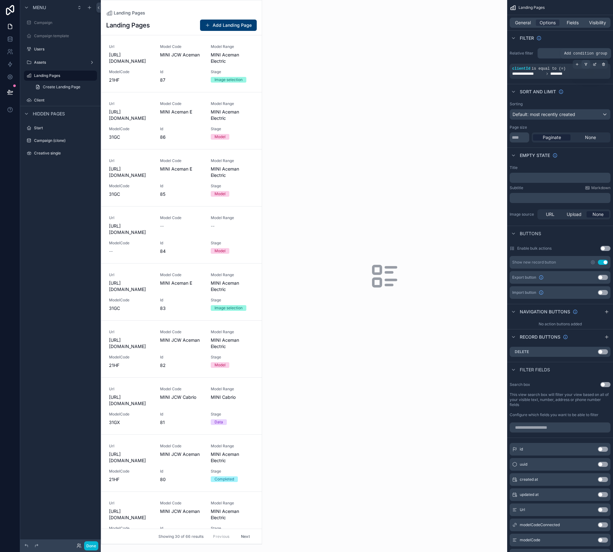
click at [587, 65] on icon "scrollable content" at bounding box center [586, 64] width 4 height 4
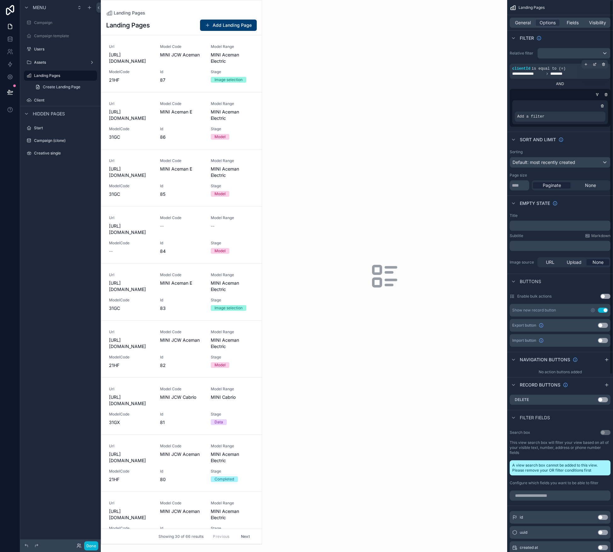
click at [561, 86] on div "AND" at bounding box center [560, 83] width 101 height 5
click at [607, 95] on icon "scrollable content" at bounding box center [607, 95] width 0 height 1
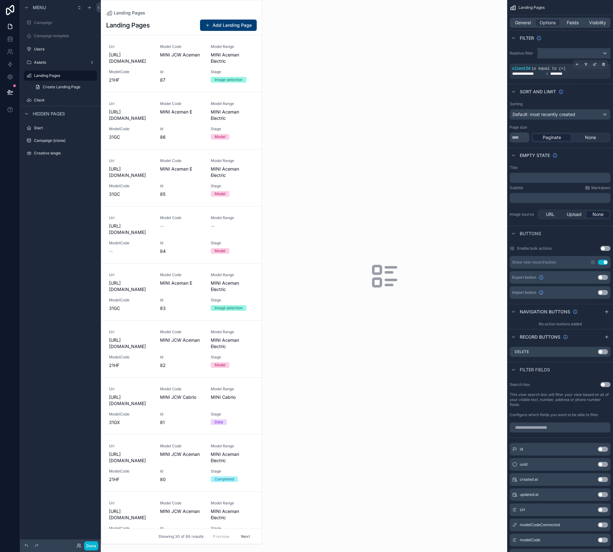
click at [550, 56] on div "scrollable content" at bounding box center [574, 53] width 72 height 10
click at [558, 101] on span "Logged in User" at bounding box center [569, 99] width 52 height 8
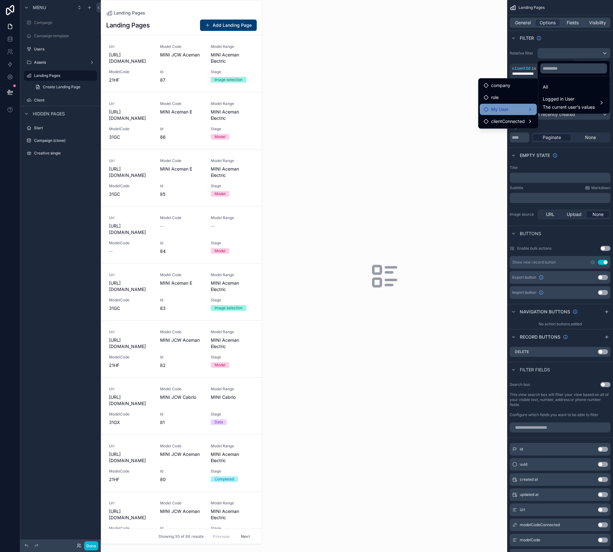
click at [519, 106] on div "My User" at bounding box center [508, 110] width 49 height 8
click at [516, 120] on span "clientConnected" at bounding box center [508, 122] width 34 height 8
click at [569, 107] on span "The current user's values" at bounding box center [569, 107] width 52 height 6
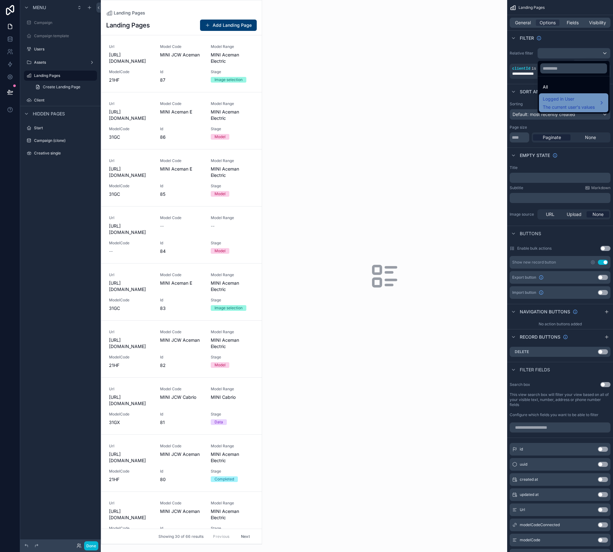
click at [569, 107] on span "The current user's values" at bounding box center [569, 107] width 52 height 6
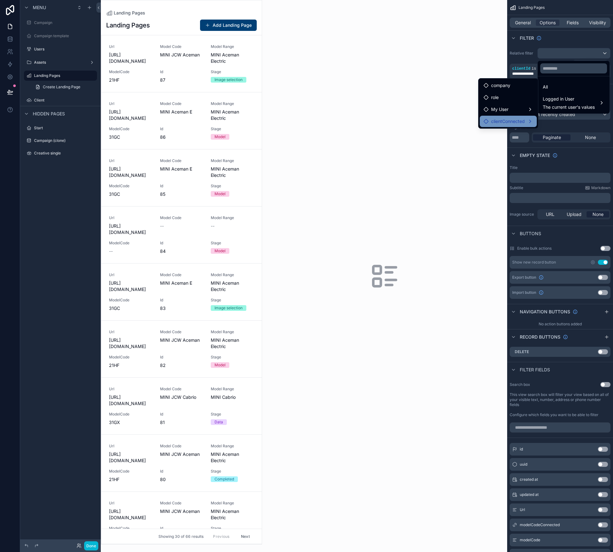
click at [521, 121] on span "clientConnected" at bounding box center [508, 122] width 34 height 8
click at [572, 120] on span "landingpages collection" at bounding box center [574, 122] width 49 height 8
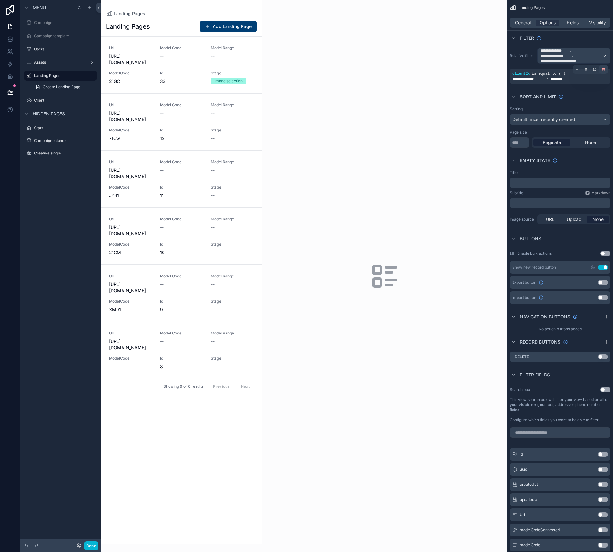
click at [604, 72] on div "scrollable content" at bounding box center [603, 69] width 9 height 9
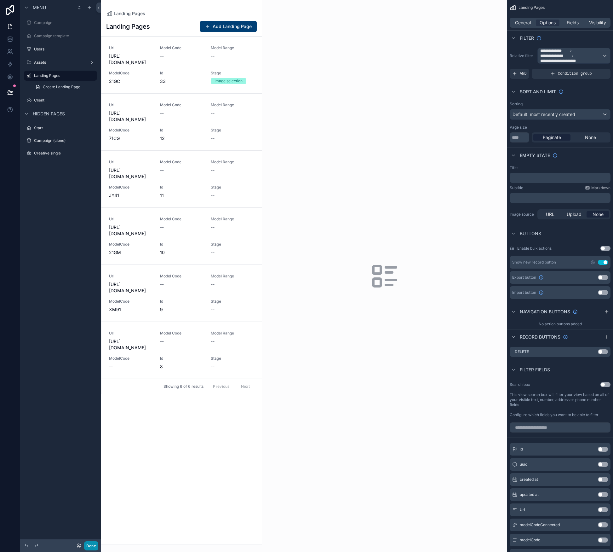
click at [90, 544] on button "Done" at bounding box center [91, 545] width 14 height 9
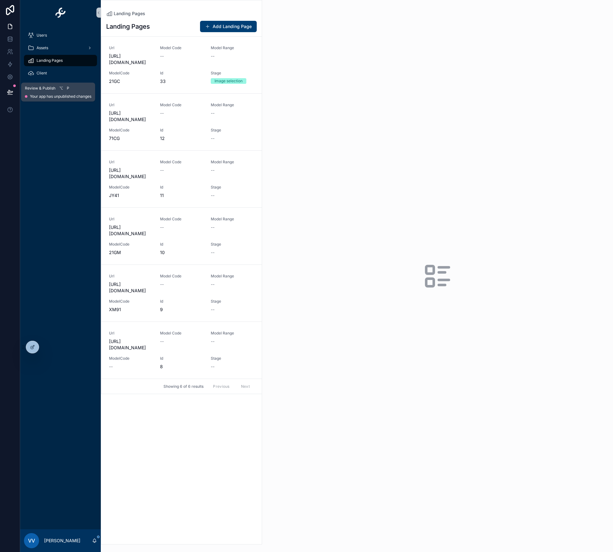
click at [10, 92] on icon at bounding box center [9, 91] width 5 height 3
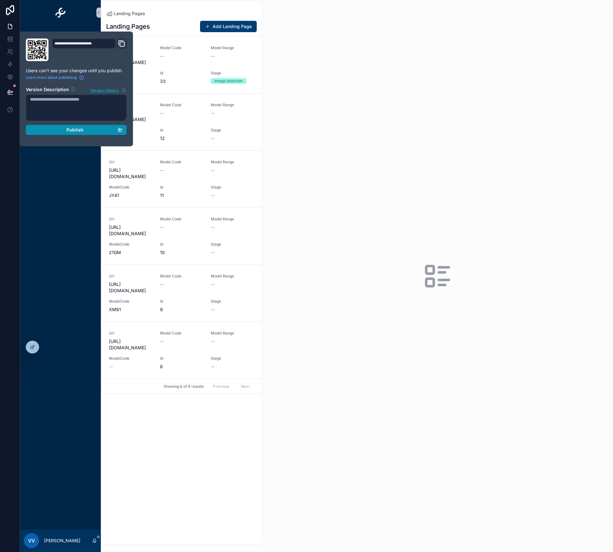
click at [82, 129] on span "Publish" at bounding box center [74, 130] width 17 height 6
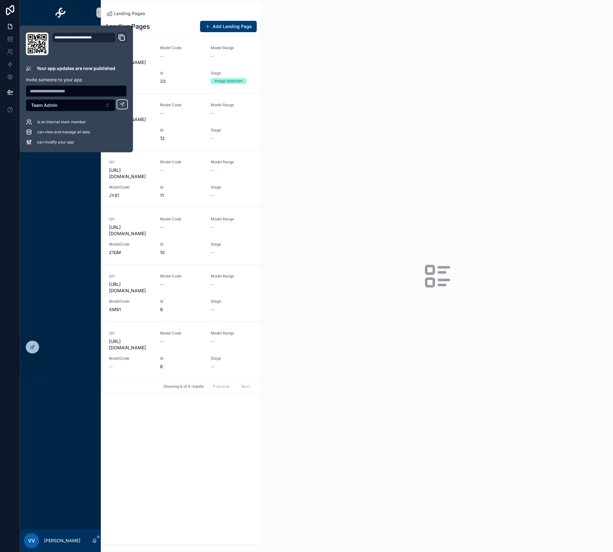
click at [325, 164] on div "scrollable content" at bounding box center [437, 276] width 351 height 552
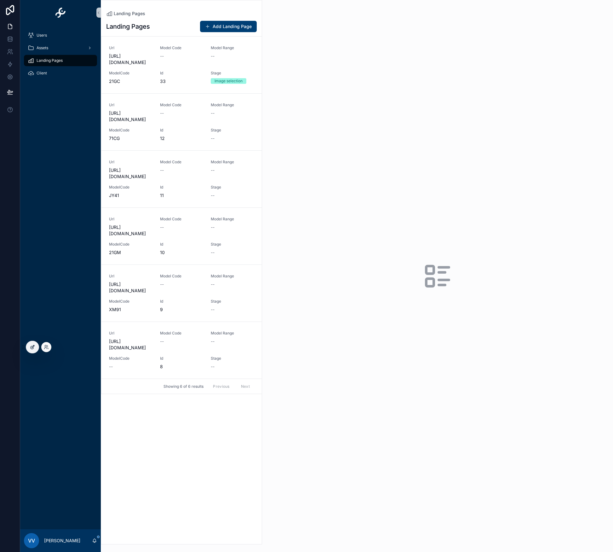
click at [28, 344] on div at bounding box center [32, 347] width 13 height 12
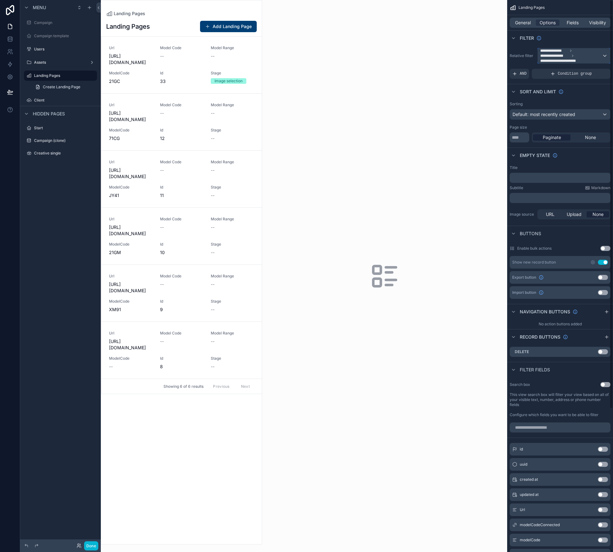
click at [575, 60] on span "**********" at bounding box center [561, 60] width 43 height 5
click at [581, 57] on div "scrollable content" at bounding box center [306, 276] width 613 height 552
click at [598, 57] on span "**********" at bounding box center [571, 55] width 62 height 15
click at [570, 92] on div "All" at bounding box center [574, 92] width 62 height 8
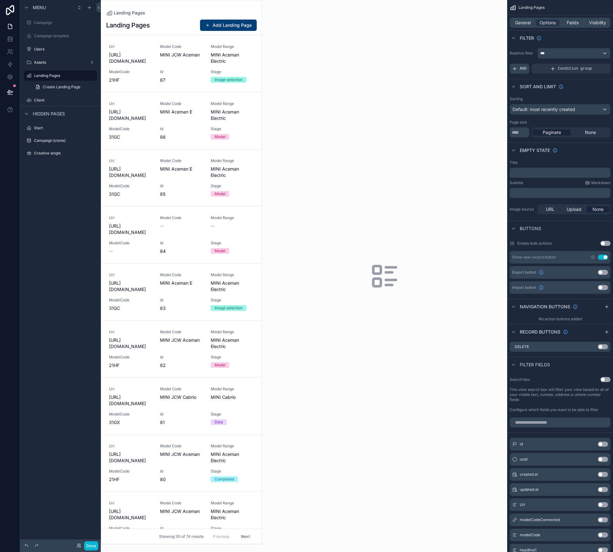
click at [519, 70] on div "AND" at bounding box center [520, 69] width 20 height 10
click at [532, 72] on div "Add a filter" at bounding box center [560, 69] width 101 height 10
click at [596, 63] on icon "scrollable content" at bounding box center [595, 64] width 4 height 4
click at [452, 58] on span "Select a field" at bounding box center [446, 58] width 27 height 5
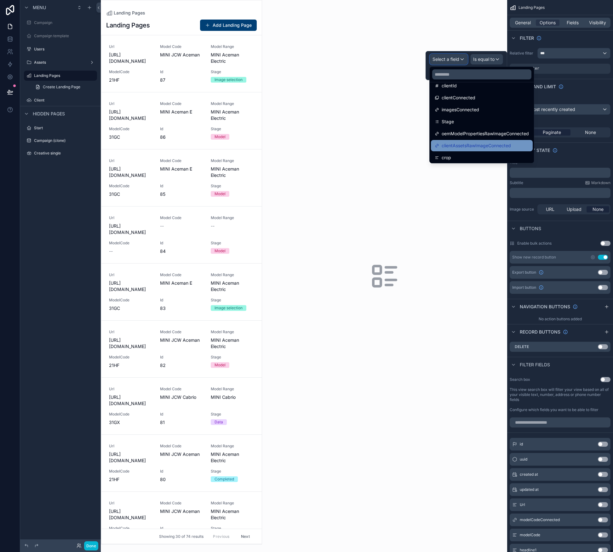
scroll to position [119, 0]
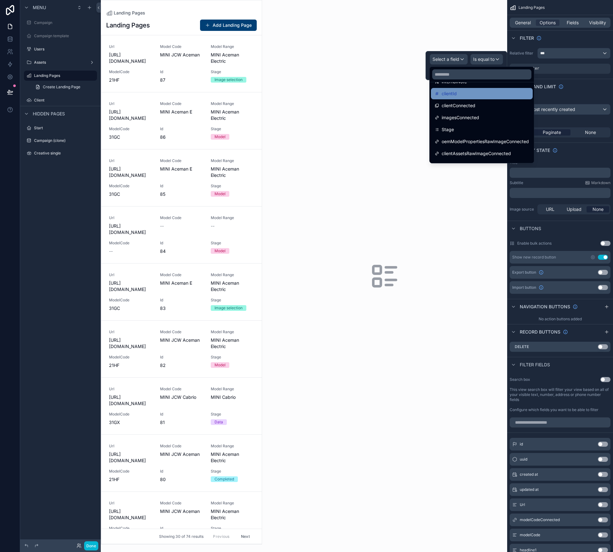
click at [451, 92] on span "clientId" at bounding box center [449, 94] width 15 height 8
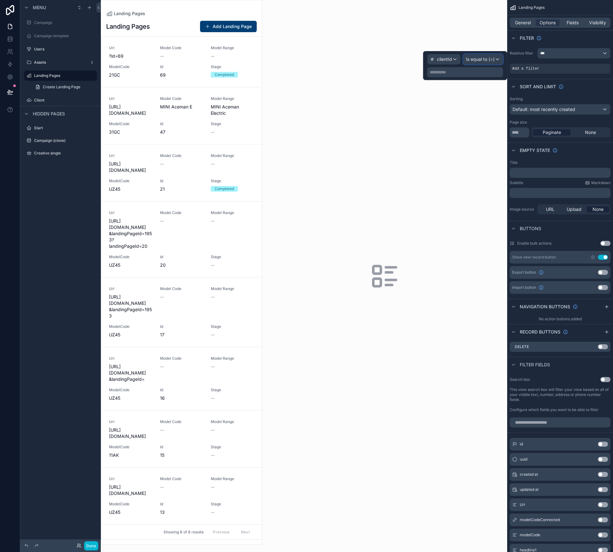
click at [487, 59] on span "Is equal to (=)" at bounding box center [480, 59] width 29 height 6
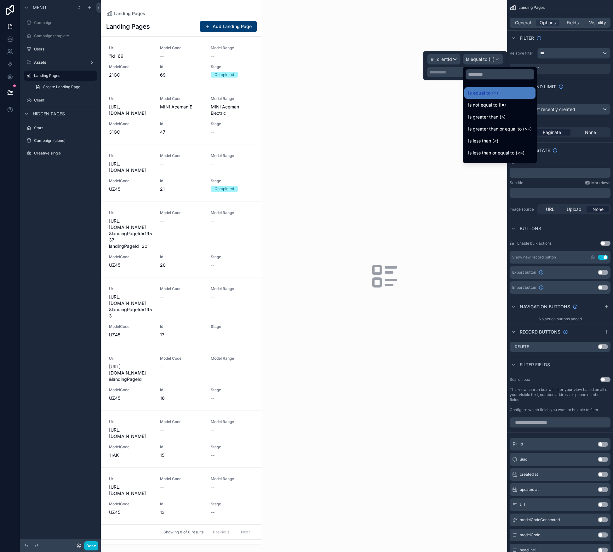
click at [487, 59] on div at bounding box center [465, 65] width 84 height 29
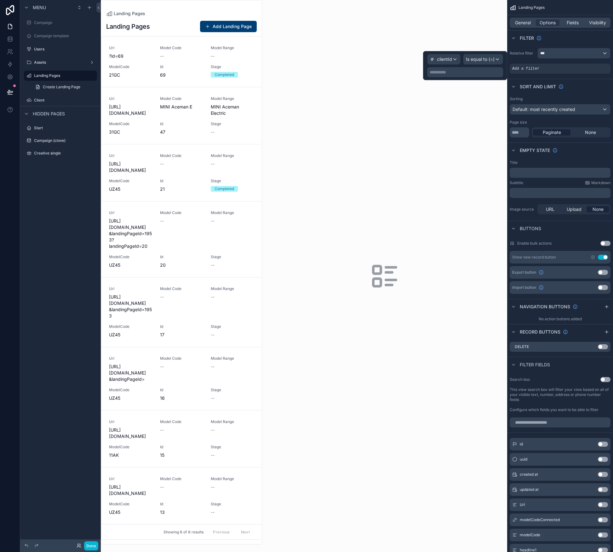
click at [461, 77] on div "**********" at bounding box center [465, 72] width 76 height 10
click at [461, 75] on div "**********" at bounding box center [465, 72] width 76 height 10
click at [463, 73] on p "**********" at bounding box center [466, 72] width 72 height 6
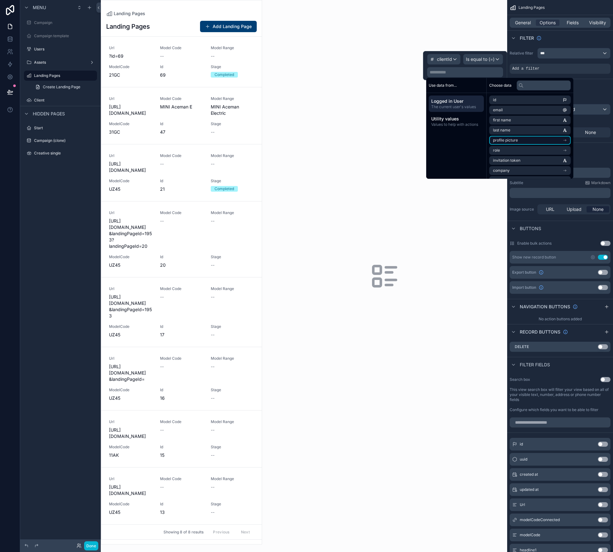
scroll to position [59, 0]
click at [517, 142] on li "clientId" at bounding box center [530, 141] width 82 height 9
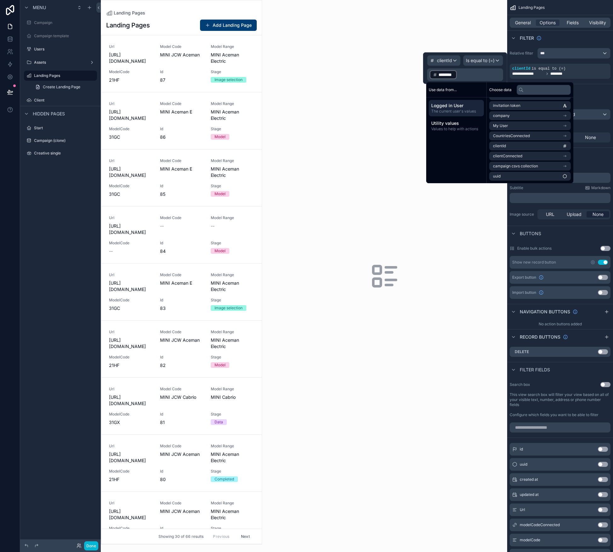
click at [441, 233] on div "scrollable content" at bounding box center [384, 276] width 245 height 552
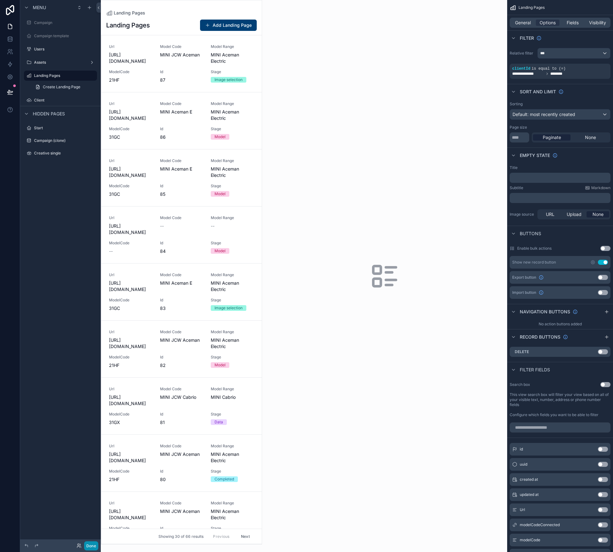
click at [93, 541] on button "Done" at bounding box center [91, 545] width 14 height 9
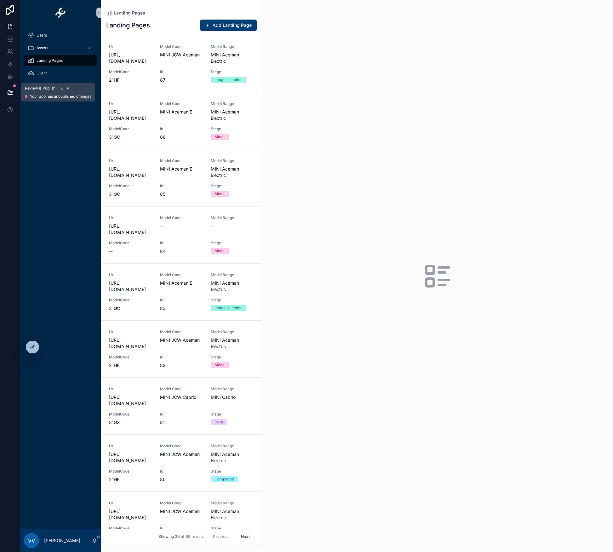
click at [53, 94] on span "Your app has unpublished changes" at bounding box center [60, 96] width 61 height 5
click at [15, 90] on button at bounding box center [10, 92] width 14 height 18
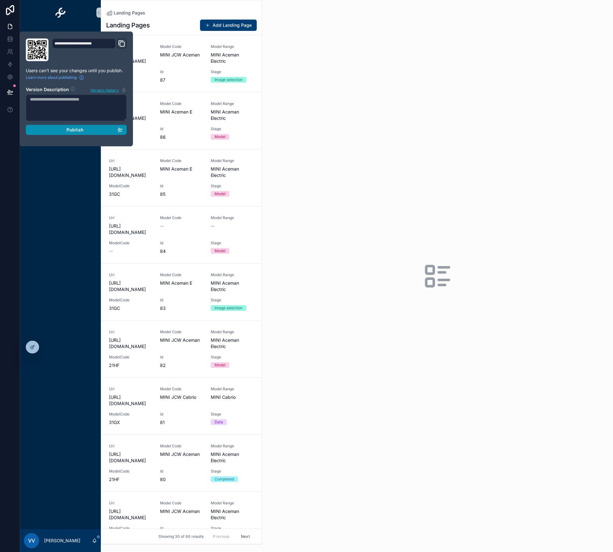
click at [80, 128] on span "Publish" at bounding box center [74, 130] width 17 height 6
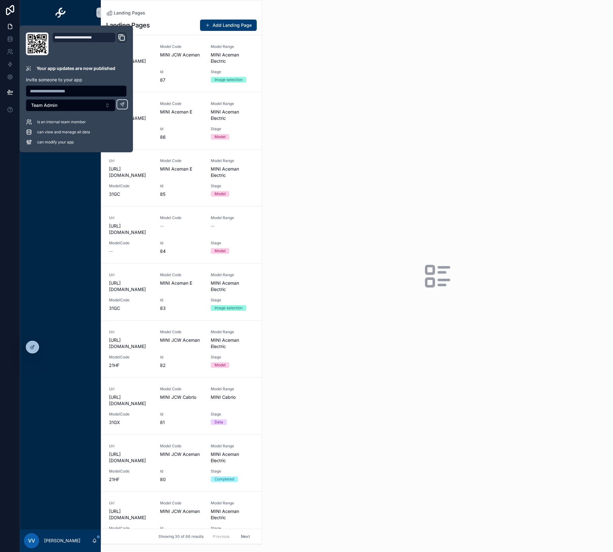
click at [377, 139] on div "scrollable content" at bounding box center [437, 276] width 351 height 552
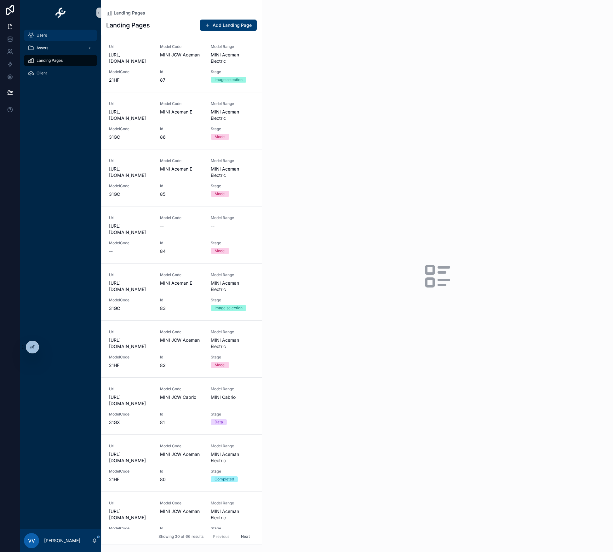
click at [39, 32] on div "Users" at bounding box center [61, 35] width 66 height 10
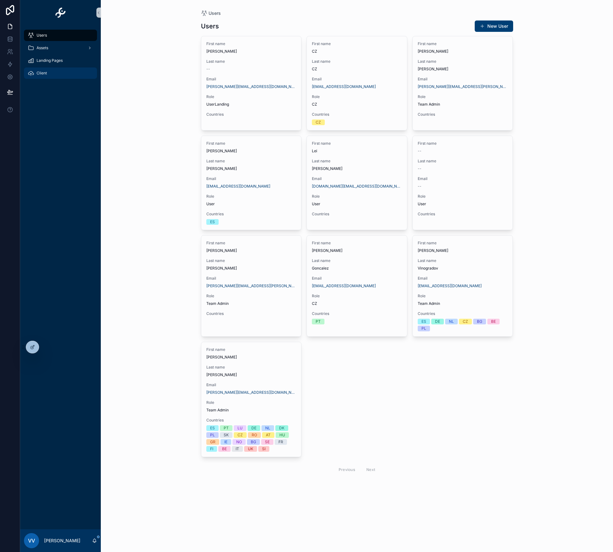
click at [42, 72] on span "Client" at bounding box center [42, 73] width 10 height 5
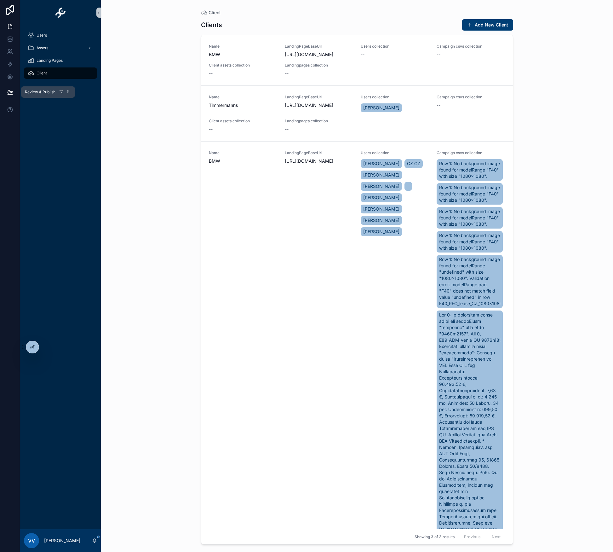
click at [11, 90] on icon at bounding box center [10, 92] width 6 height 6
click at [140, 195] on div "Client Clients Add New Client Name BMW LandingPageBaseUrl https://rolfhorn-mini…" at bounding box center [357, 276] width 512 height 552
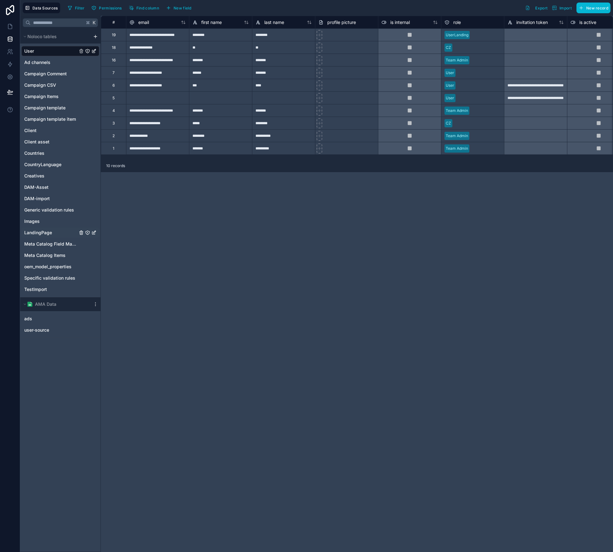
click at [37, 235] on span "LandingPage" at bounding box center [38, 232] width 28 height 6
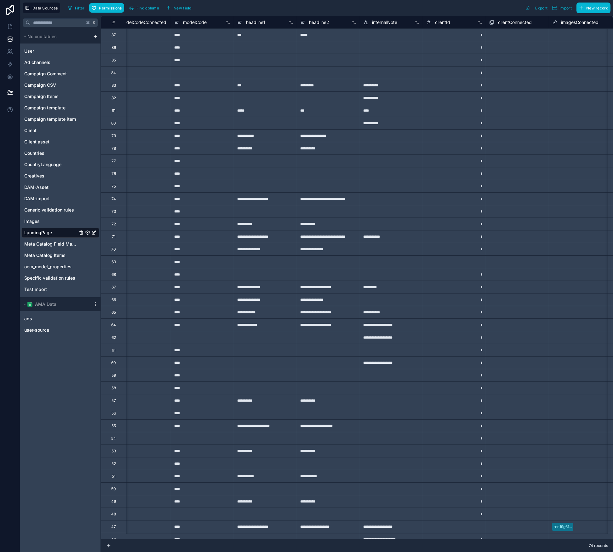
scroll to position [0, 88]
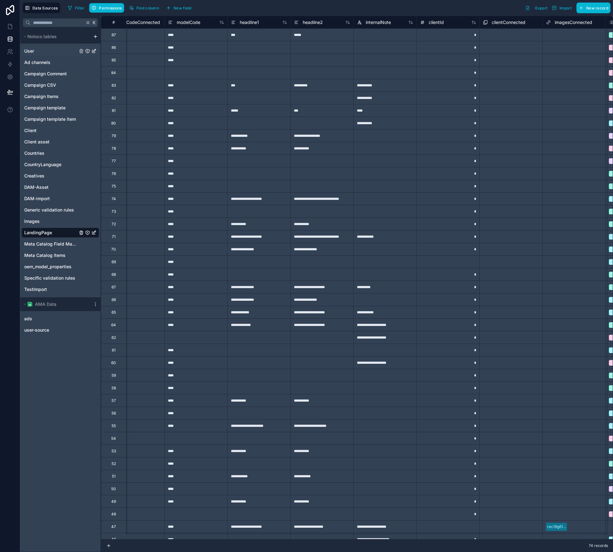
click at [42, 53] on link "User" at bounding box center [50, 51] width 53 height 6
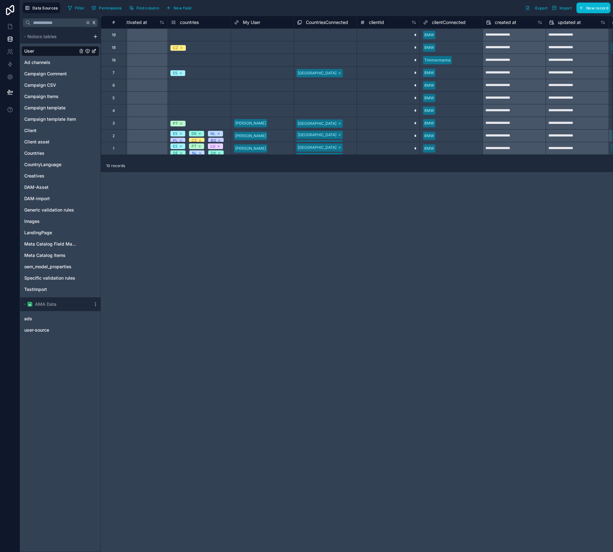
scroll to position [0, 605]
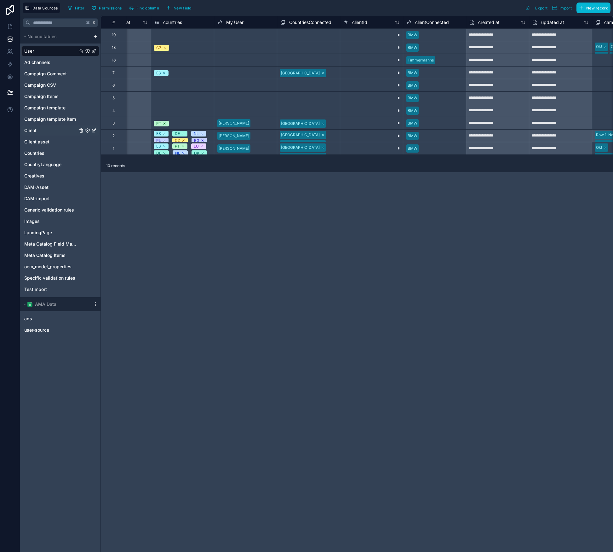
click at [34, 130] on span "Client" at bounding box center [30, 130] width 12 height 6
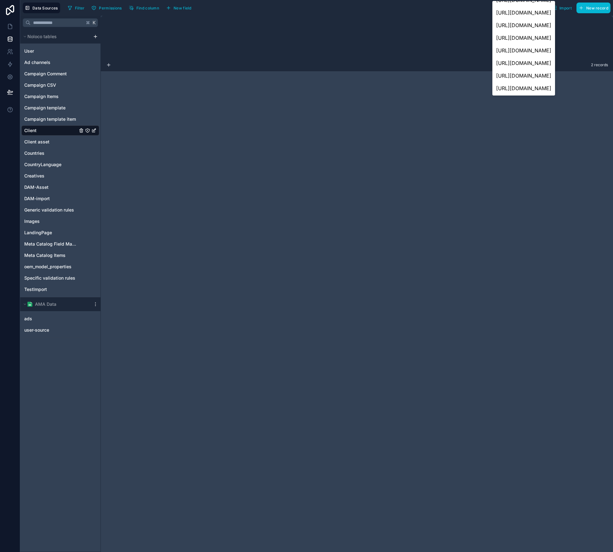
scroll to position [156, 0]
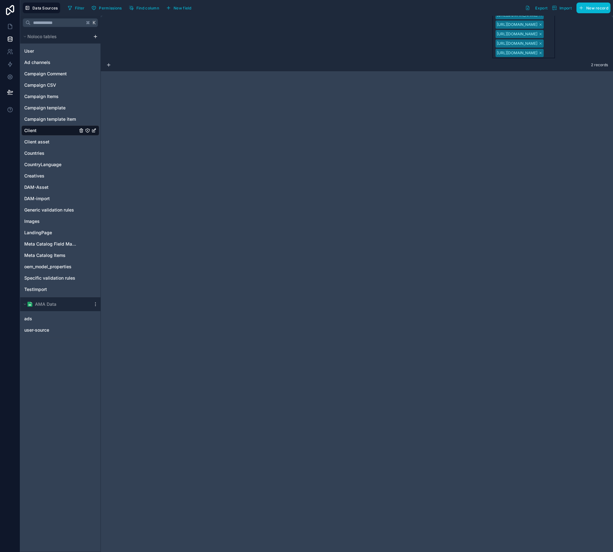
click at [363, 146] on div "**********" at bounding box center [357, 284] width 512 height 536
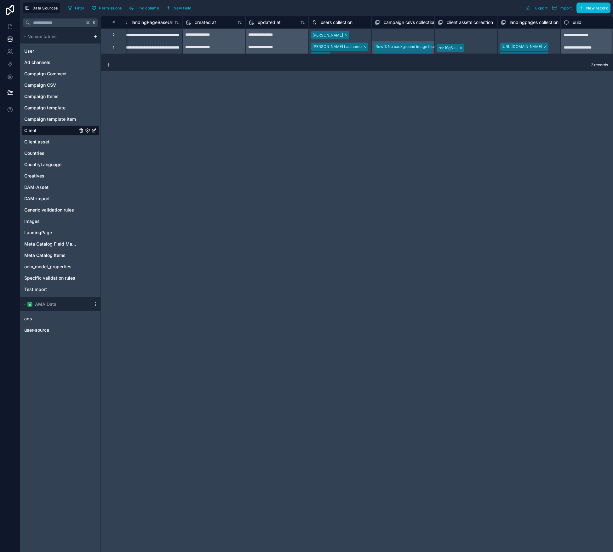
scroll to position [0, 80]
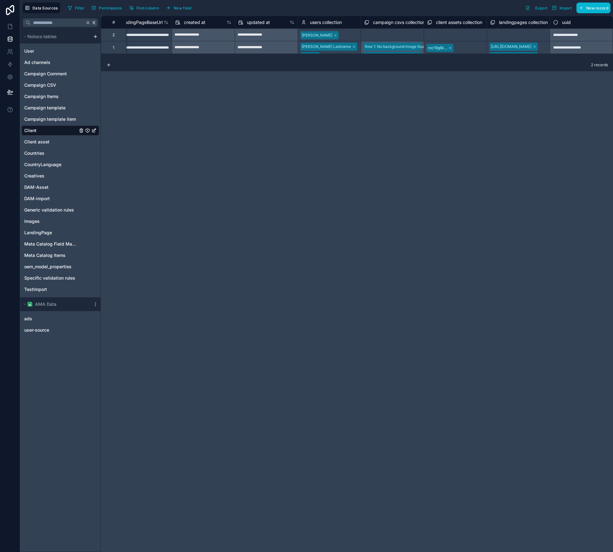
click at [512, 20] on span "landingpages collection" at bounding box center [523, 22] width 49 height 6
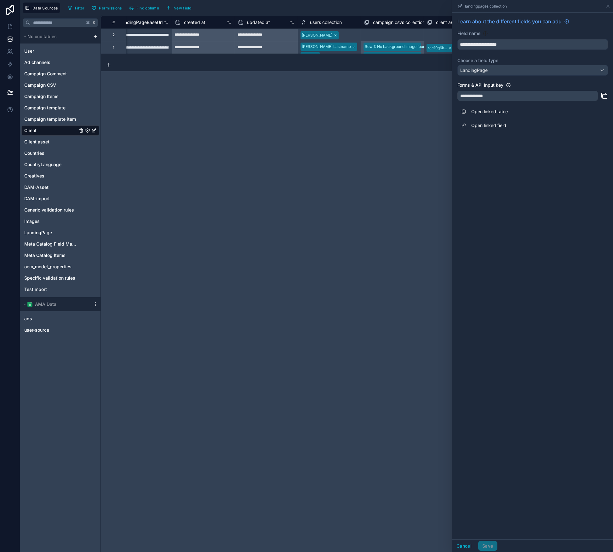
click at [396, 127] on div "**********" at bounding box center [357, 284] width 512 height 536
click at [152, 106] on div "**********" at bounding box center [357, 284] width 512 height 536
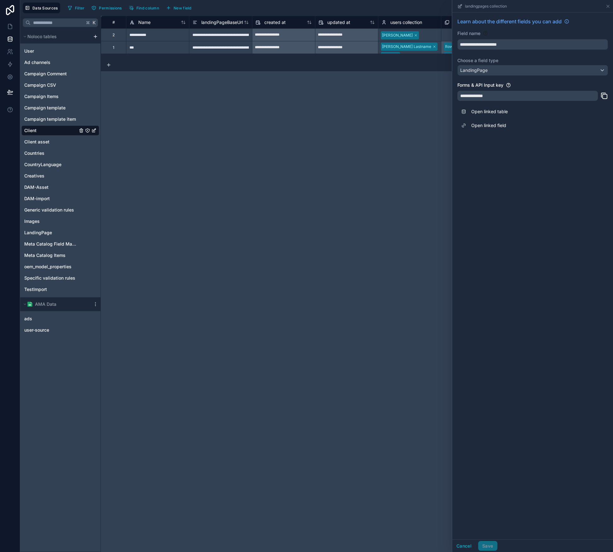
click at [205, 48] on div "**********" at bounding box center [220, 47] width 63 height 13
click at [205, 48] on input "**********" at bounding box center [220, 47] width 63 height 12
click at [474, 546] on button "Cancel" at bounding box center [463, 546] width 23 height 10
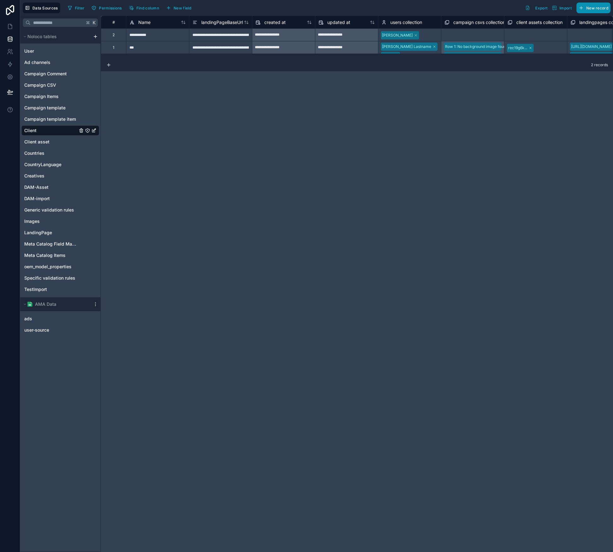
click at [593, 9] on span "New record" at bounding box center [597, 8] width 22 height 5
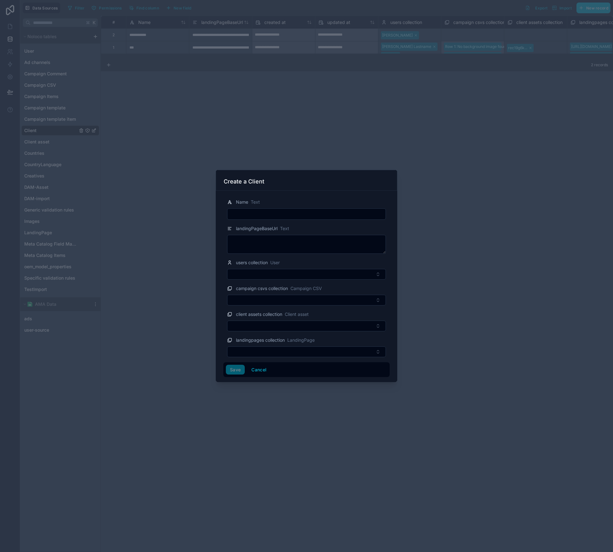
click at [282, 213] on input "text" at bounding box center [307, 214] width 158 height 9
type input "***"
click at [272, 270] on button "Select Button" at bounding box center [306, 274] width 159 height 11
click at [291, 243] on textarea at bounding box center [306, 244] width 159 height 19
paste textarea "**********"
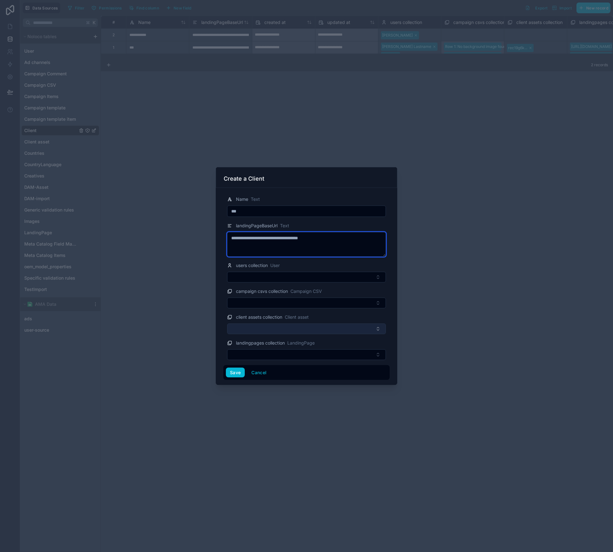
type textarea "**********"
click at [285, 332] on button "Select Button" at bounding box center [306, 328] width 159 height 11
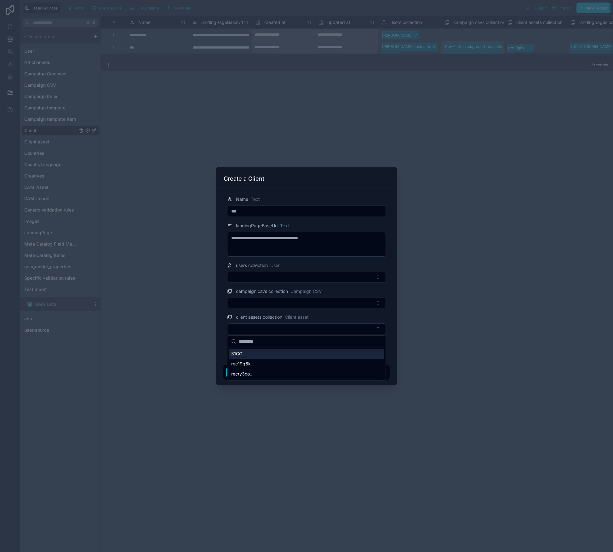
click at [328, 314] on div "client assets collection Client asset" at bounding box center [306, 317] width 159 height 8
click at [289, 213] on input "***" at bounding box center [307, 211] width 158 height 9
click at [236, 374] on button "Save" at bounding box center [235, 372] width 19 height 10
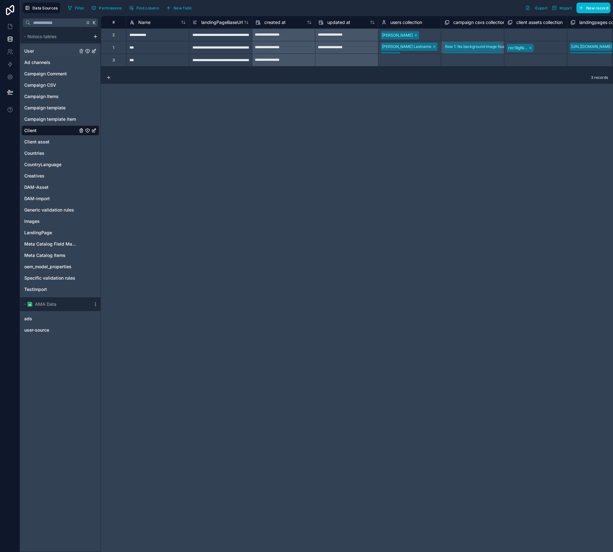
click at [32, 48] on span "User" at bounding box center [29, 51] width 10 height 6
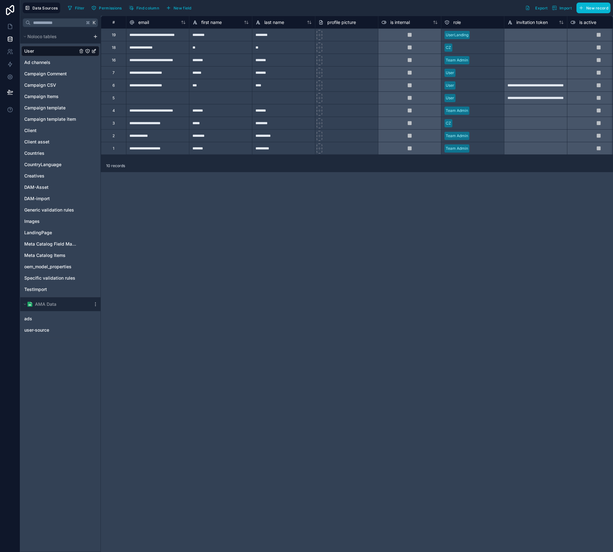
click at [209, 37] on div "********" at bounding box center [220, 34] width 63 height 13
paste input
type input "*******"
click at [267, 37] on div "********" at bounding box center [283, 34] width 63 height 13
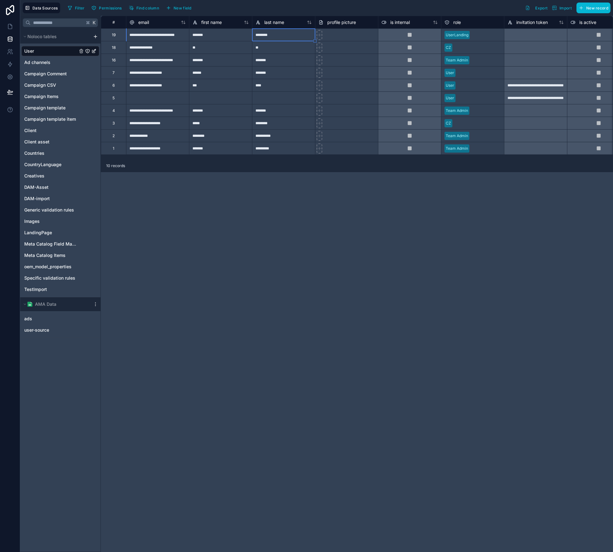
click at [267, 37] on div "********" at bounding box center [283, 34] width 63 height 13
click at [352, 220] on div "**********" at bounding box center [357, 284] width 512 height 536
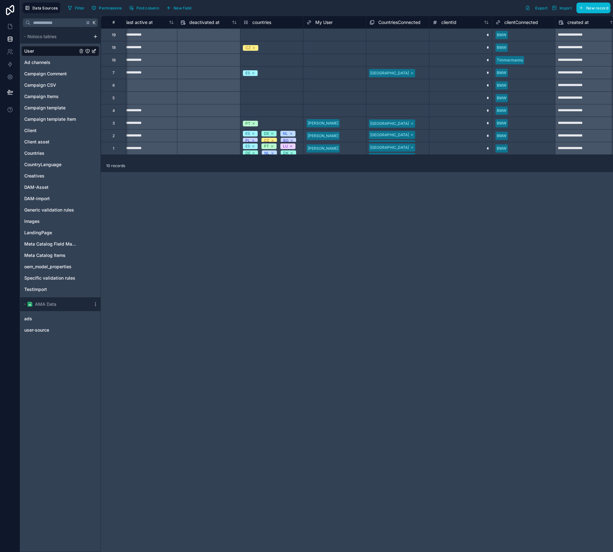
scroll to position [0, 523]
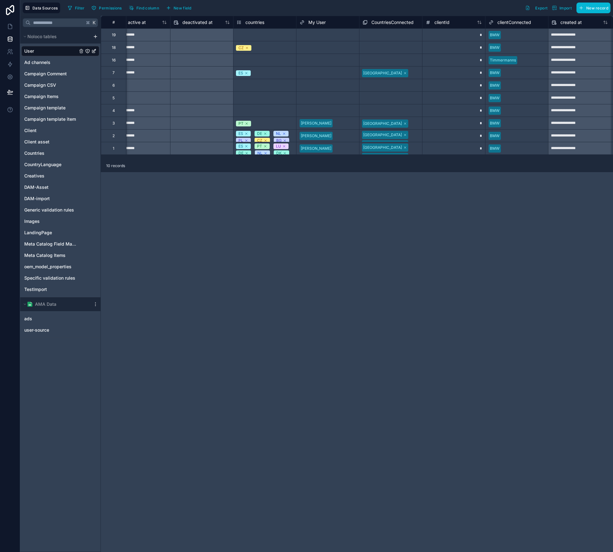
click at [479, 38] on div "*" at bounding box center [453, 34] width 63 height 13
click at [479, 36] on div "*" at bounding box center [453, 34] width 63 height 13
click at [479, 36] on input "*" at bounding box center [454, 35] width 63 height 12
type input "*"
click at [511, 218] on div "**********" at bounding box center [357, 284] width 512 height 536
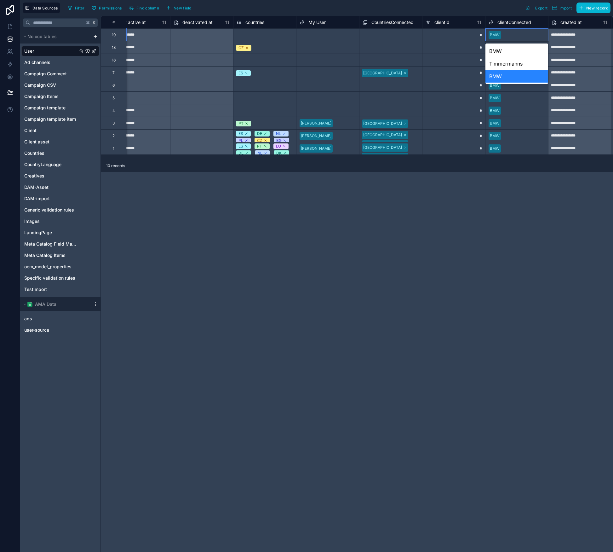
click at [502, 80] on div "BMW" at bounding box center [517, 76] width 63 height 13
click at [530, 257] on div "**********" at bounding box center [357, 284] width 512 height 536
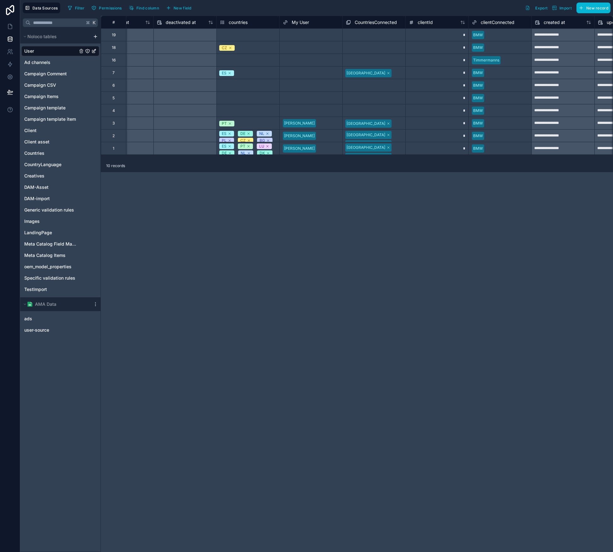
scroll to position [0, 558]
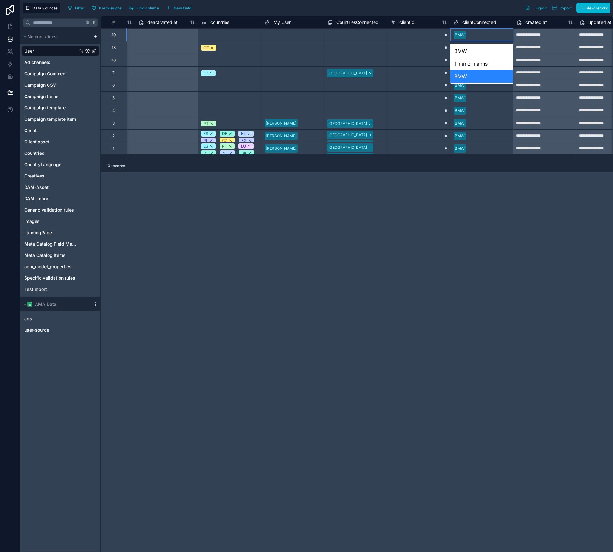
click at [464, 76] on div "BMW" at bounding box center [482, 76] width 63 height 13
click at [472, 237] on div "**********" at bounding box center [357, 284] width 512 height 536
click at [457, 29] on div "BMW" at bounding box center [482, 35] width 63 height 12
click at [45, 134] on div "Client" at bounding box center [60, 130] width 78 height 10
click at [34, 131] on span "Client" at bounding box center [30, 130] width 12 height 6
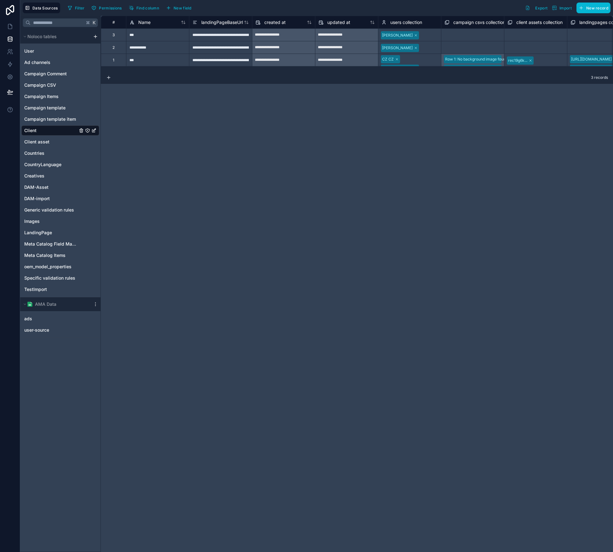
click at [151, 62] on div "***" at bounding box center [157, 60] width 63 height 13
click at [156, 62] on input "***" at bounding box center [157, 60] width 63 height 12
click at [147, 63] on input "*********" at bounding box center [157, 60] width 63 height 12
click at [147, 60] on input "*********" at bounding box center [157, 60] width 63 height 12
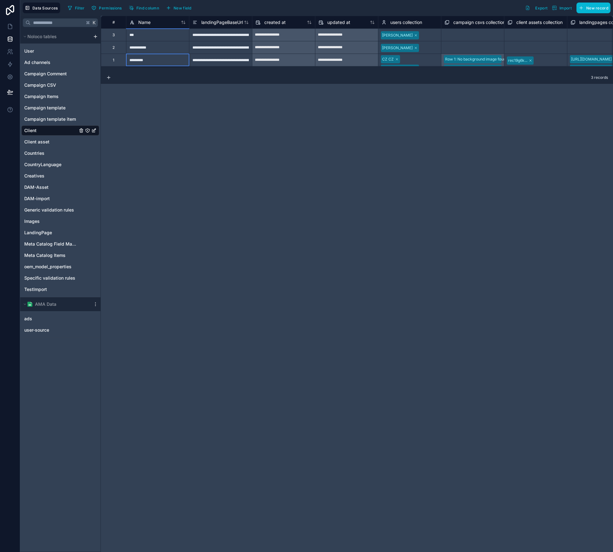
click at [147, 60] on input "*********" at bounding box center [157, 60] width 63 height 12
type input "********"
click at [462, 128] on div "**********" at bounding box center [357, 284] width 512 height 536
click at [53, 51] on link "User" at bounding box center [50, 51] width 53 height 6
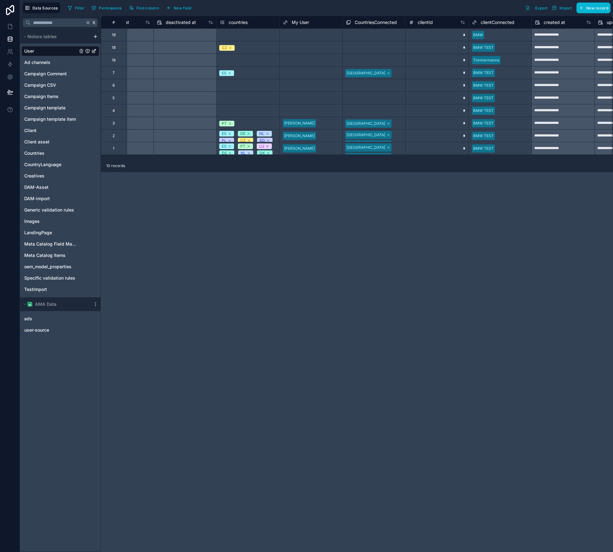
scroll to position [0, 562]
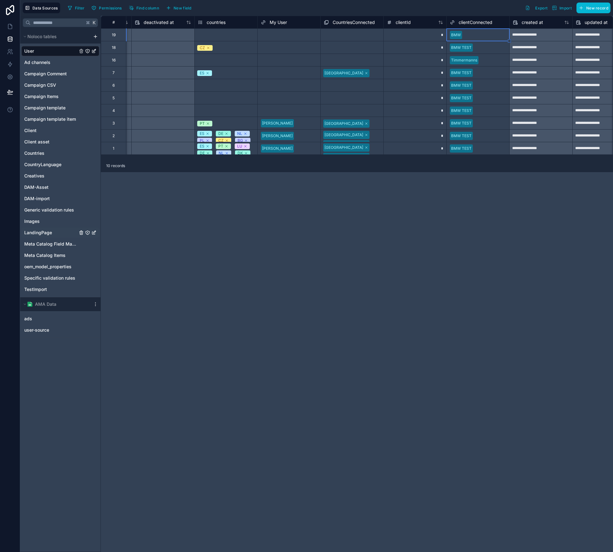
click at [37, 230] on span "LandingPage" at bounding box center [38, 232] width 28 height 6
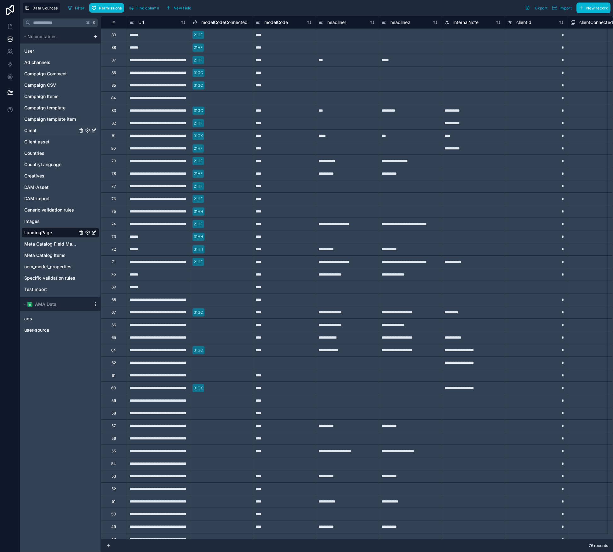
click at [32, 125] on div "Client" at bounding box center [60, 130] width 78 height 10
click at [32, 129] on span "Client" at bounding box center [30, 130] width 12 height 6
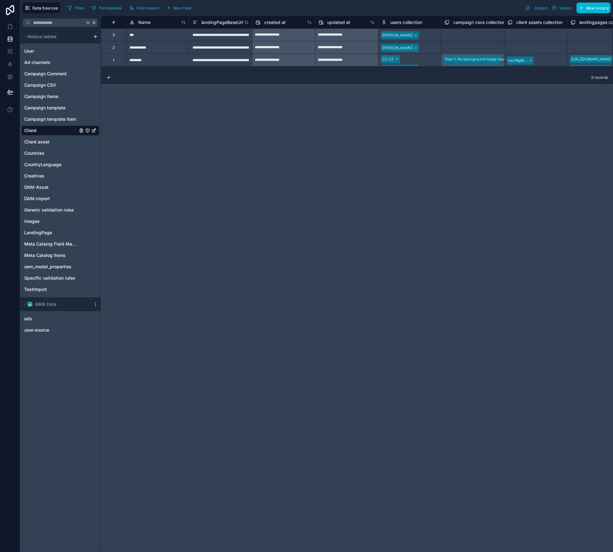
click at [146, 61] on div "********" at bounding box center [157, 60] width 63 height 13
click at [146, 61] on input "********" at bounding box center [157, 60] width 63 height 12
click at [151, 60] on input "********" at bounding box center [157, 60] width 63 height 12
type input "***"
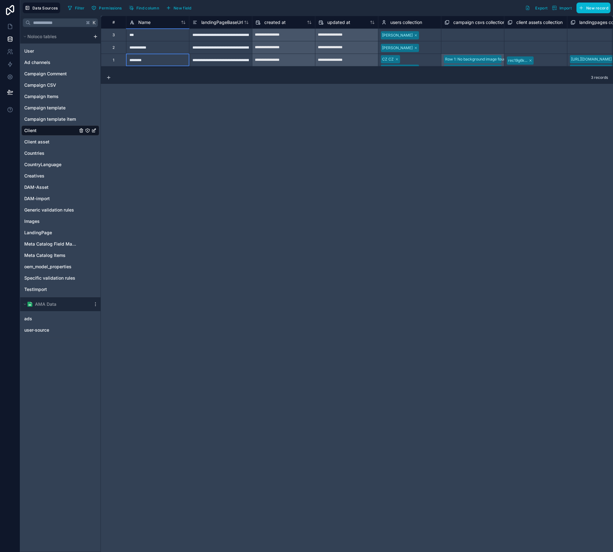
click at [153, 101] on div "**********" at bounding box center [357, 284] width 512 height 536
click at [153, 36] on div "***" at bounding box center [157, 34] width 63 height 13
click at [156, 36] on input "***" at bounding box center [157, 35] width 63 height 12
type input "********"
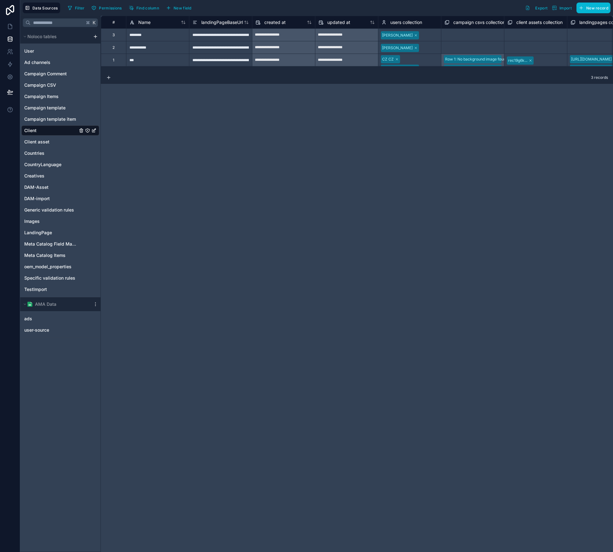
click at [182, 133] on div "**********" at bounding box center [357, 284] width 512 height 536
click at [10, 60] on link at bounding box center [10, 64] width 20 height 13
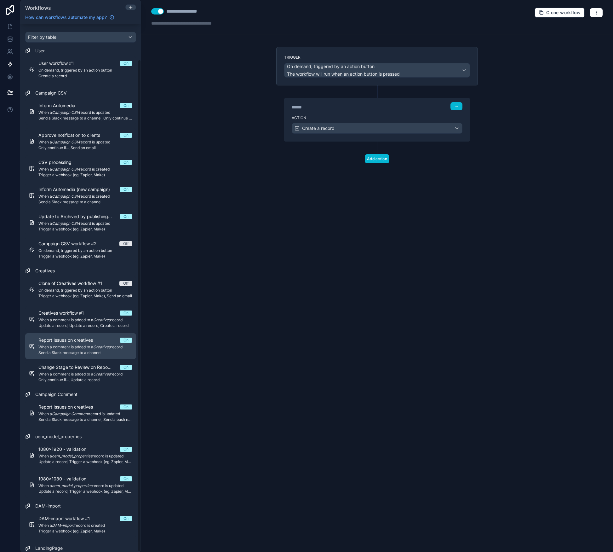
scroll to position [38, 0]
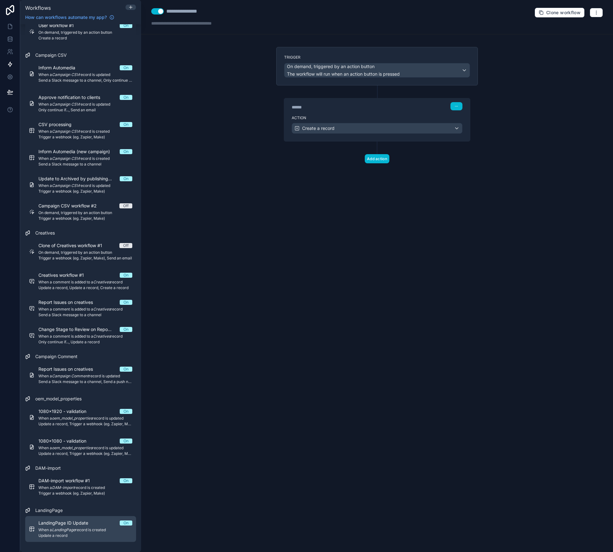
click at [66, 519] on link "LandingPage ID Update On When a LandingPage record is created Update a record" at bounding box center [80, 529] width 111 height 26
click at [335, 129] on span "Update a record" at bounding box center [319, 128] width 34 height 6
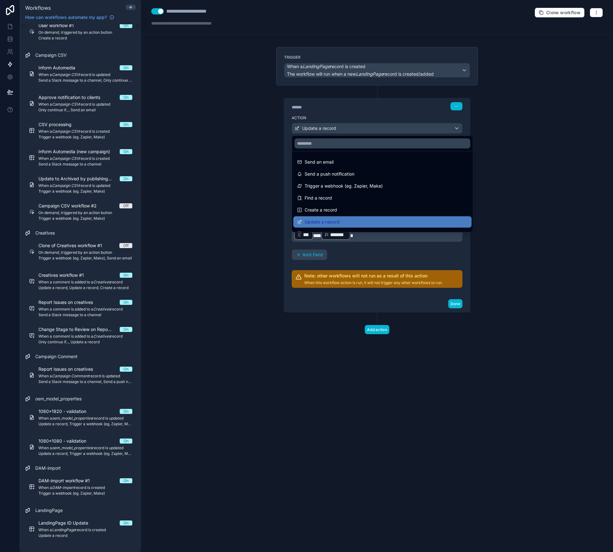
click at [335, 129] on div at bounding box center [306, 276] width 613 height 552
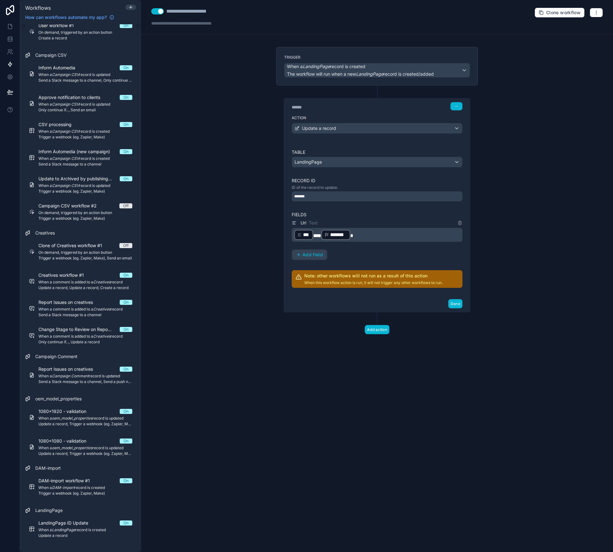
click at [309, 238] on span "***" at bounding box center [306, 235] width 7 height 8
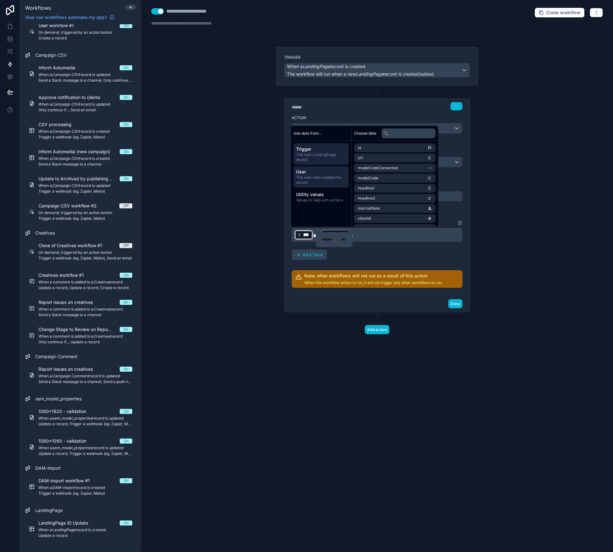
click at [329, 178] on span "The user who created the record" at bounding box center [321, 180] width 50 height 10
click at [399, 200] on li "clientConnected" at bounding box center [395, 199] width 82 height 9
click at [397, 170] on li "landingPageBaseUrl" at bounding box center [395, 169] width 82 height 9
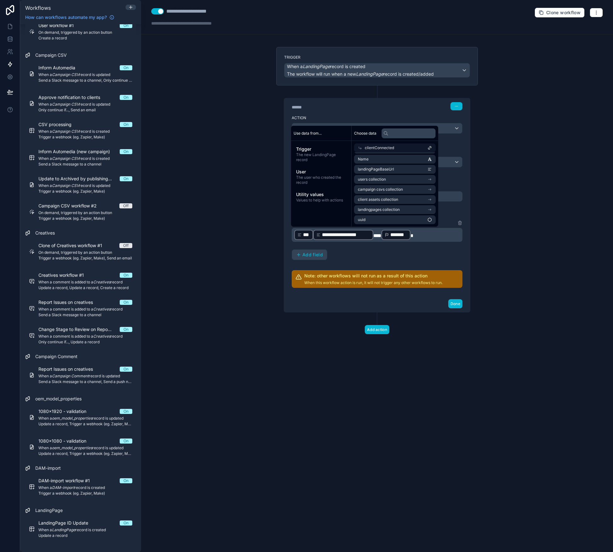
click at [313, 233] on div "**********" at bounding box center [343, 235] width 60 height 10
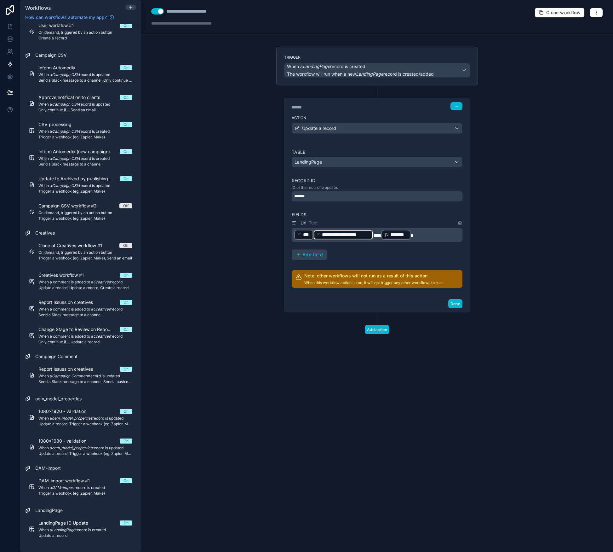
click at [309, 233] on span "***" at bounding box center [306, 235] width 7 height 8
click at [541, 280] on div "**********" at bounding box center [377, 276] width 472 height 552
click at [432, 236] on p "**********" at bounding box center [377, 234] width 167 height 11
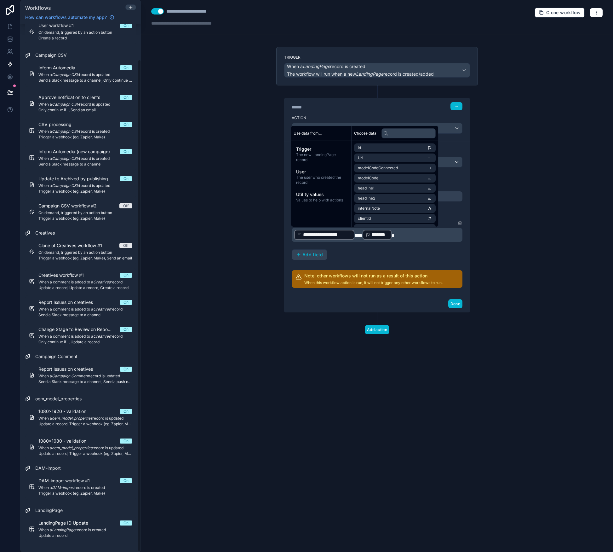
click at [447, 303] on div "Done" at bounding box center [377, 303] width 186 height 17
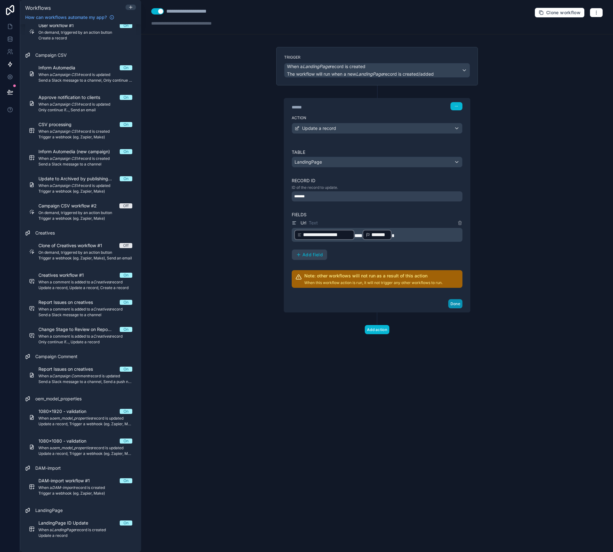
click at [456, 304] on button "Done" at bounding box center [455, 303] width 14 height 9
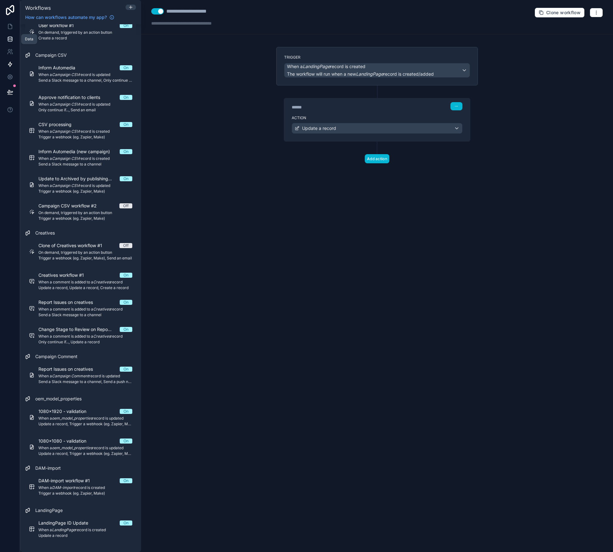
click at [12, 39] on icon at bounding box center [10, 38] width 4 height 3
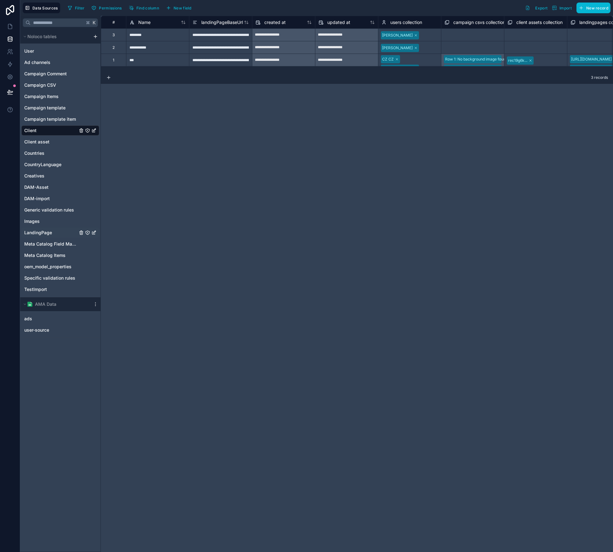
click at [41, 231] on span "LandingPage" at bounding box center [38, 232] width 28 height 6
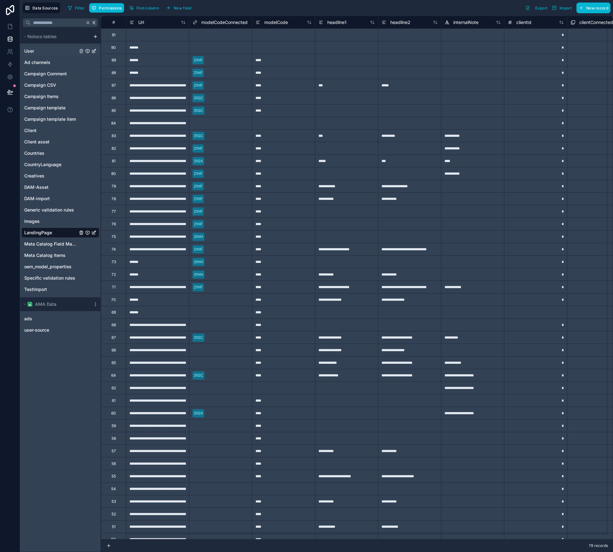
click at [23, 49] on div "User" at bounding box center [60, 51] width 78 height 10
click at [29, 49] on span "User" at bounding box center [29, 51] width 10 height 6
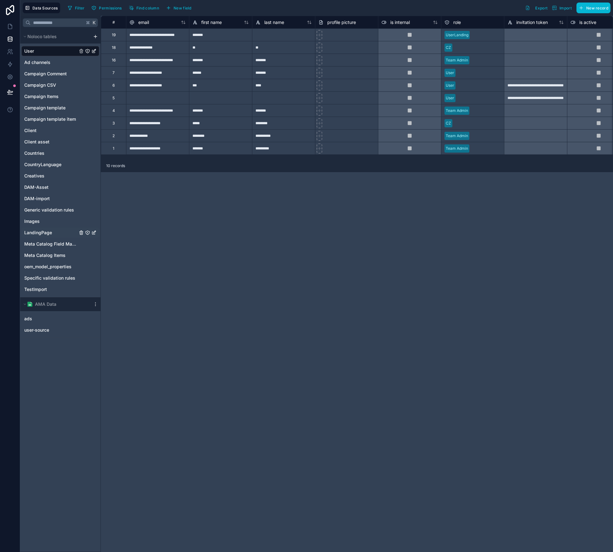
click at [34, 233] on span "LandingPage" at bounding box center [38, 232] width 28 height 6
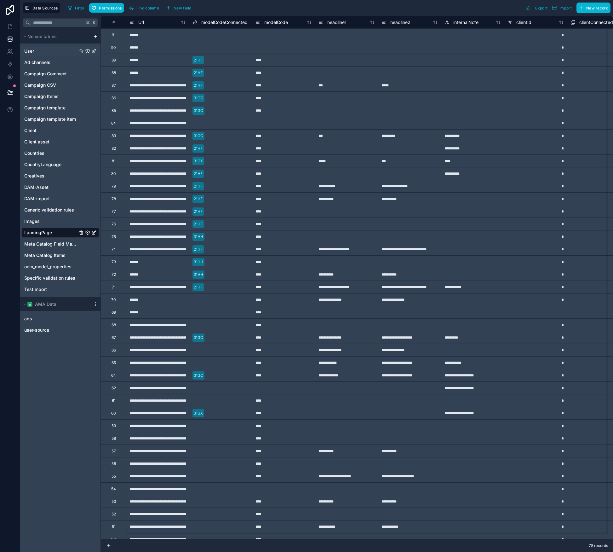
click at [37, 55] on div "User" at bounding box center [60, 51] width 78 height 10
click at [37, 49] on link "User" at bounding box center [50, 51] width 53 height 6
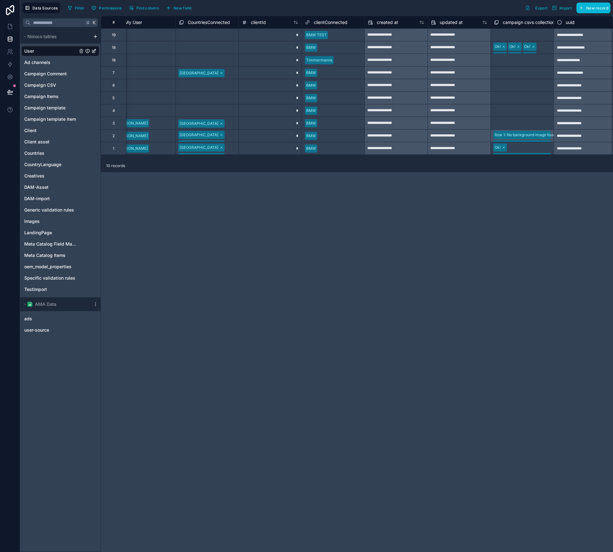
scroll to position [0, 711]
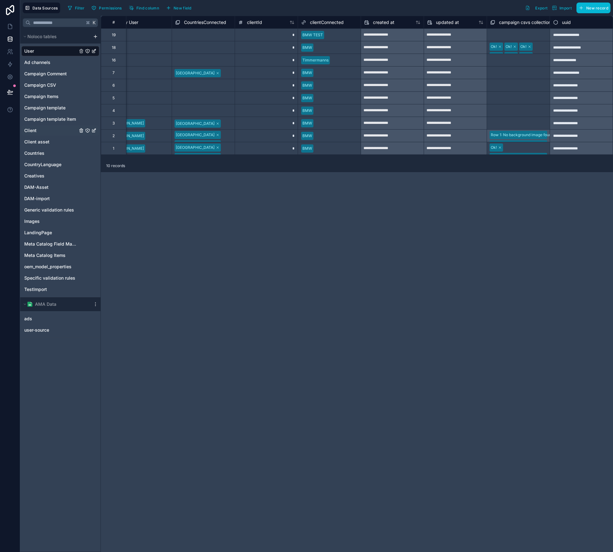
click at [44, 132] on link "Client" at bounding box center [50, 130] width 53 height 6
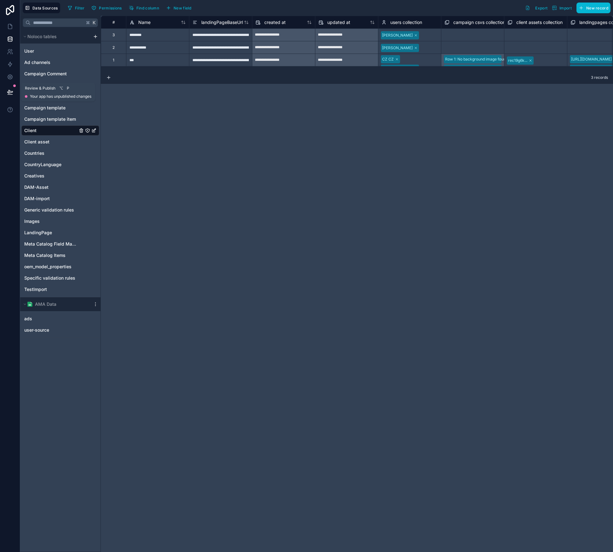
click at [12, 89] on icon at bounding box center [10, 92] width 6 height 6
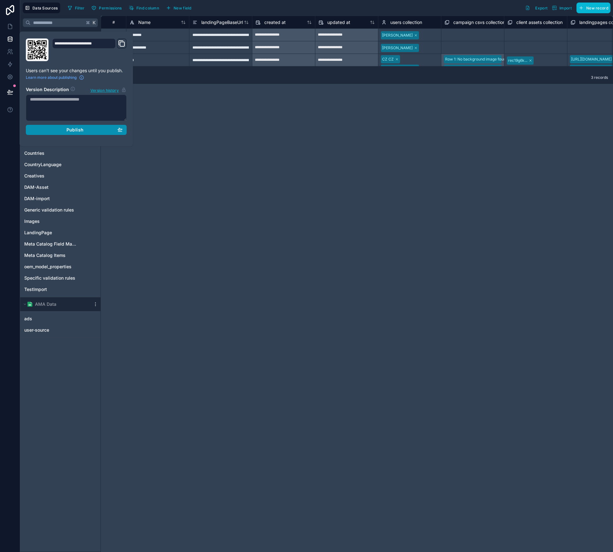
click at [63, 128] on div "Publish" at bounding box center [76, 130] width 93 height 6
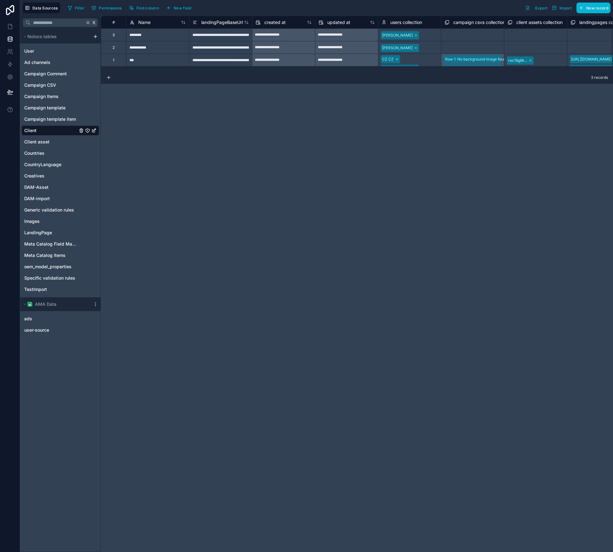
click at [161, 183] on div "**********" at bounding box center [357, 284] width 512 height 536
click at [44, 230] on span "LandingPage" at bounding box center [38, 232] width 28 height 6
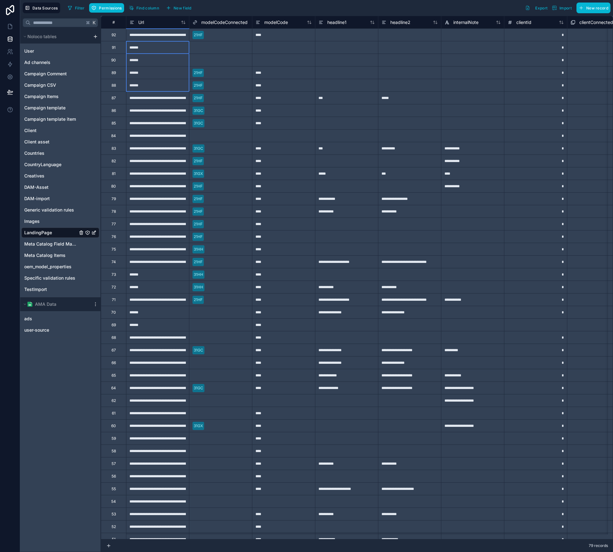
drag, startPoint x: 143, startPoint y: 47, endPoint x: 148, endPoint y: 90, distance: 43.2
click at [170, 99] on div "Delete rows 2 to 5" at bounding box center [173, 99] width 42 height 7
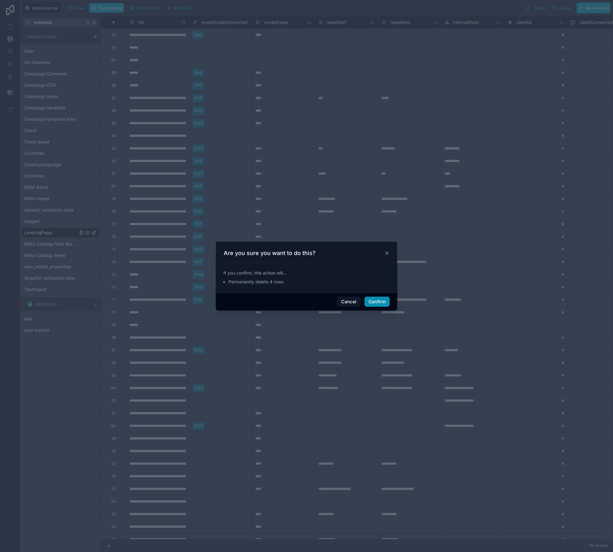
click at [375, 299] on button "Confirm" at bounding box center [377, 302] width 25 height 10
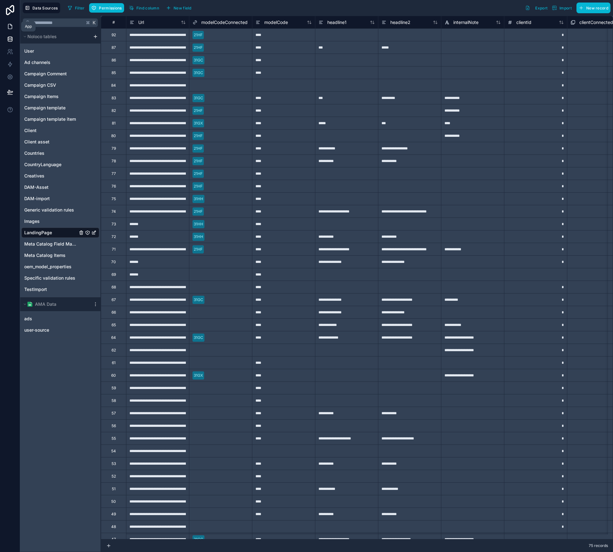
click at [8, 30] on link at bounding box center [10, 26] width 20 height 13
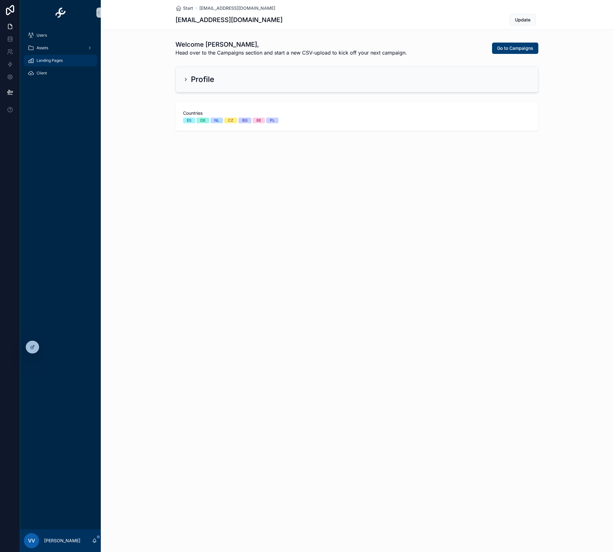
click at [44, 64] on div "Landing Pages" at bounding box center [61, 60] width 66 height 10
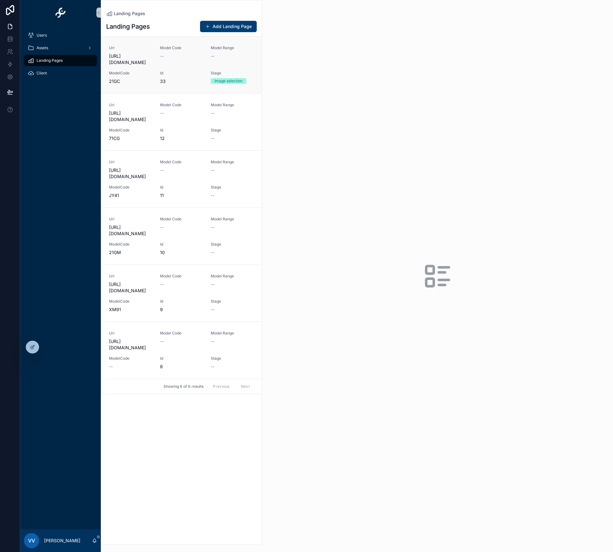
click at [170, 76] on div "Url https://rolfhorn-mini.carpresenter.de/dmlp?id=33 Model Code -- Model Range …" at bounding box center [181, 64] width 145 height 39
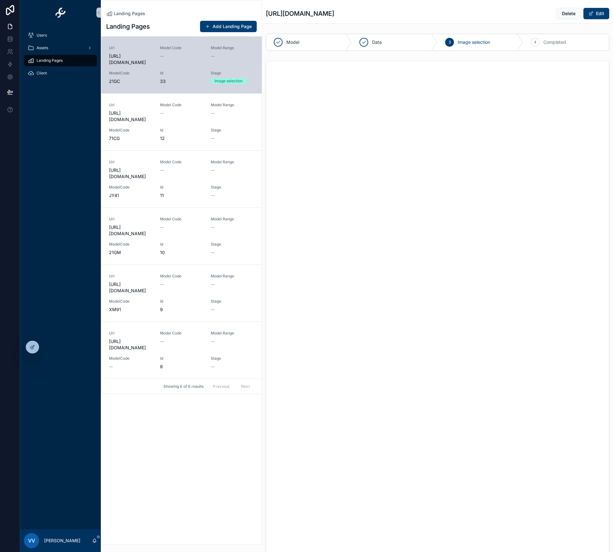
click at [33, 59] on icon "scrollable content" at bounding box center [31, 60] width 6 height 6
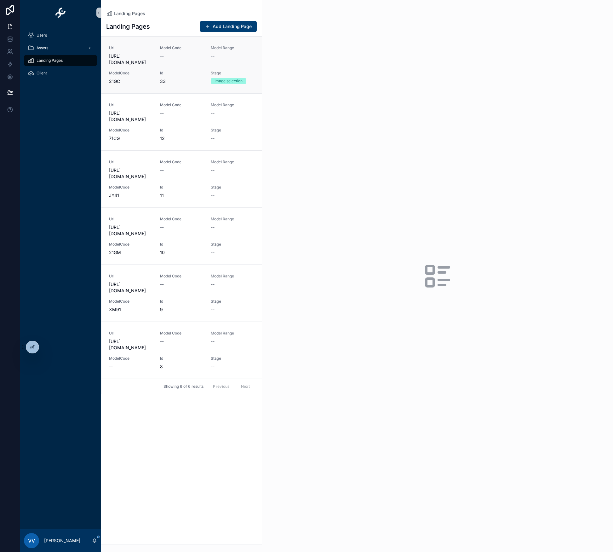
click at [182, 60] on div "Model Code --" at bounding box center [181, 55] width 43 height 20
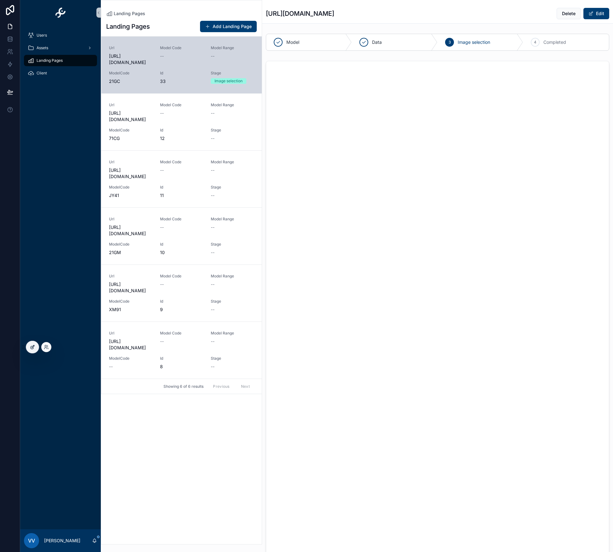
click at [33, 344] on icon at bounding box center [32, 346] width 5 height 5
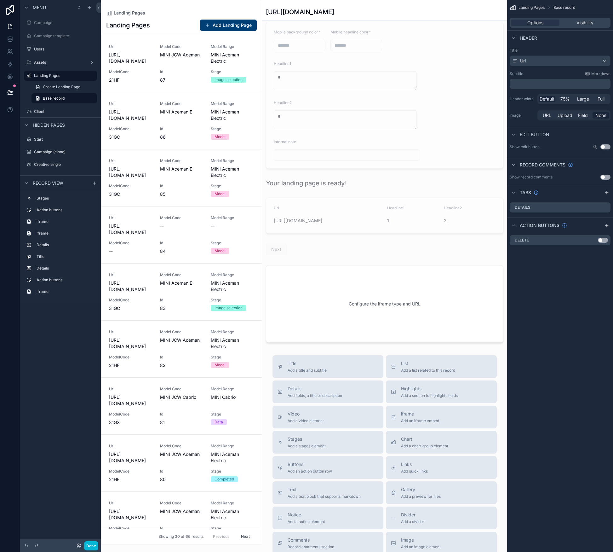
scroll to position [1150, 0]
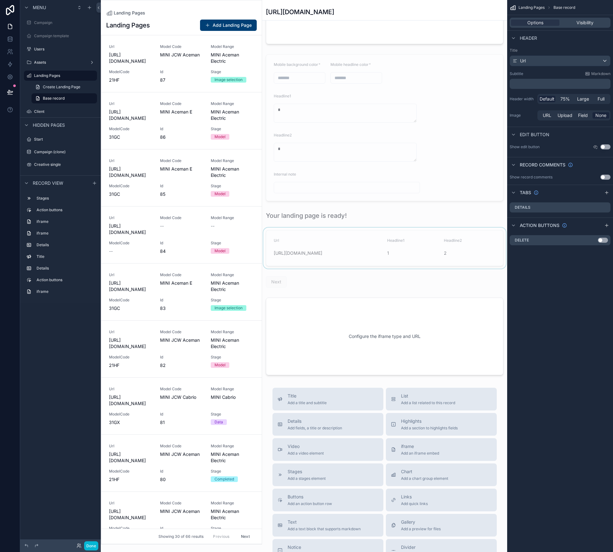
click at [366, 251] on div "scrollable content" at bounding box center [384, 248] width 245 height 41
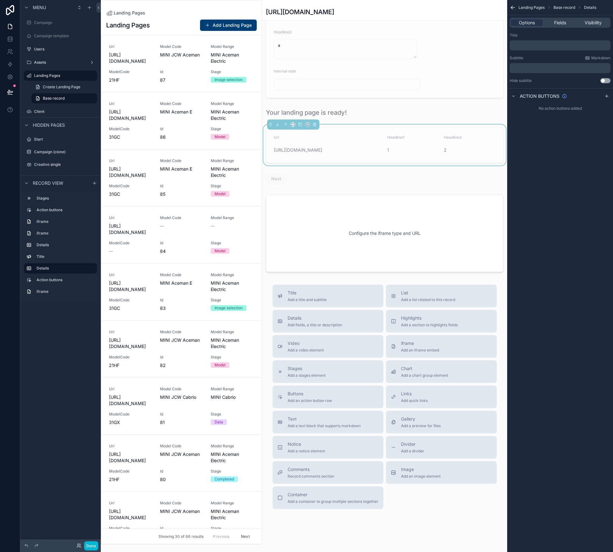
scroll to position [1260, 0]
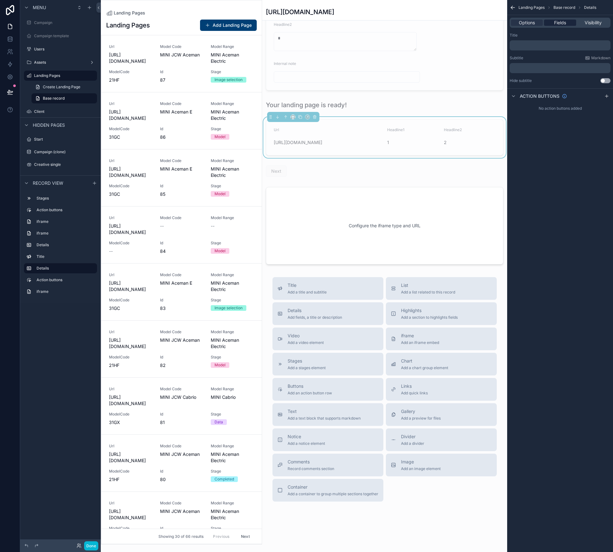
click at [564, 22] on span "Fields" at bounding box center [560, 23] width 12 height 6
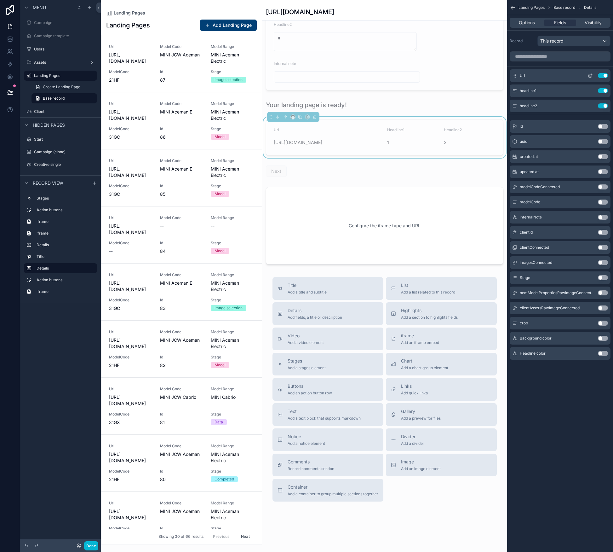
click at [589, 75] on icon "scrollable content" at bounding box center [590, 75] width 5 height 5
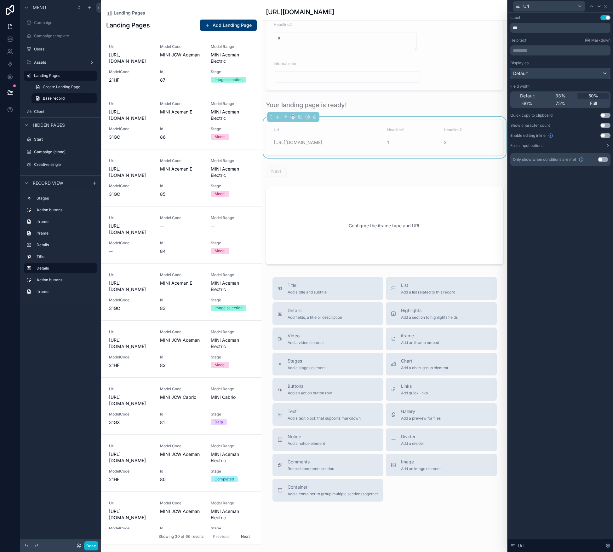
click at [587, 73] on div "Default" at bounding box center [561, 73] width 100 height 10
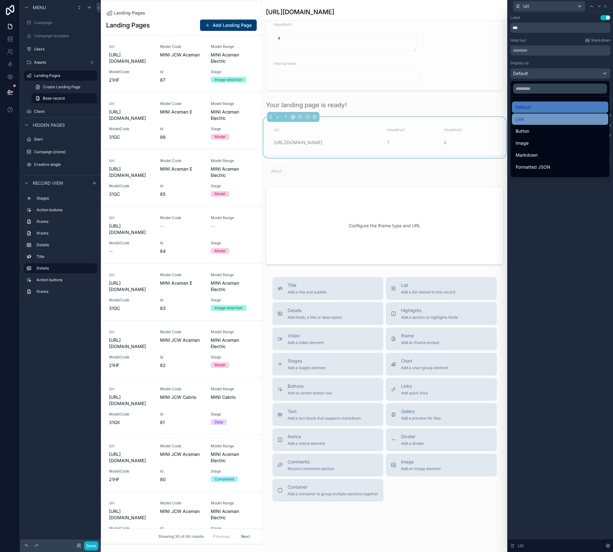
click at [546, 118] on div "Link" at bounding box center [560, 119] width 89 height 8
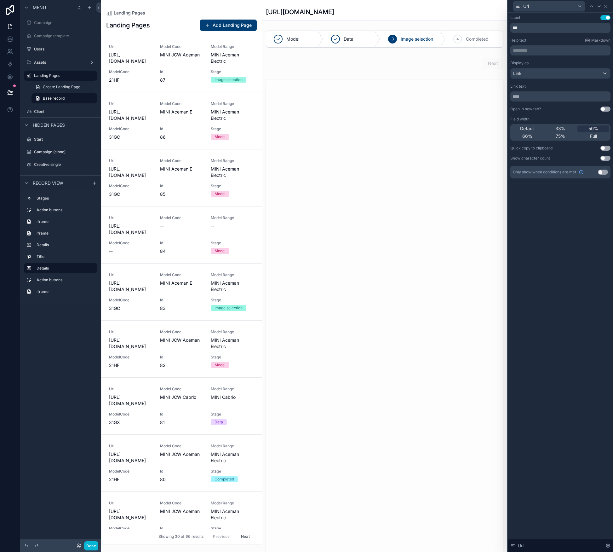
click at [577, 303] on div "Label Use setting *** Help text Markdown ********* ﻿ Display as Link Link text …" at bounding box center [560, 282] width 105 height 539
click at [89, 544] on button "Done" at bounding box center [91, 545] width 14 height 9
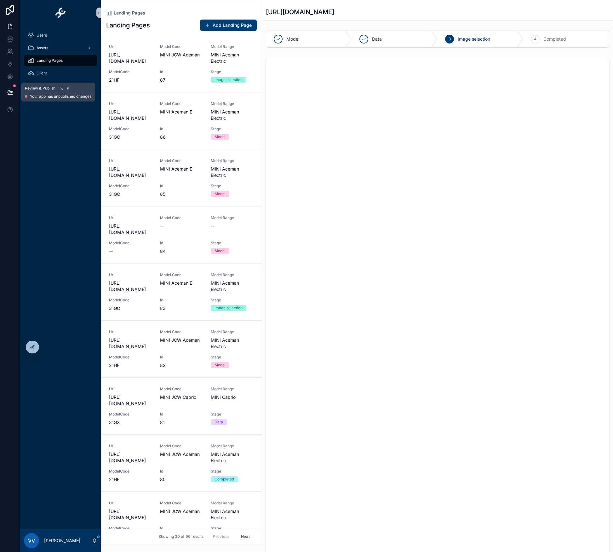
click at [7, 92] on button at bounding box center [10, 92] width 14 height 18
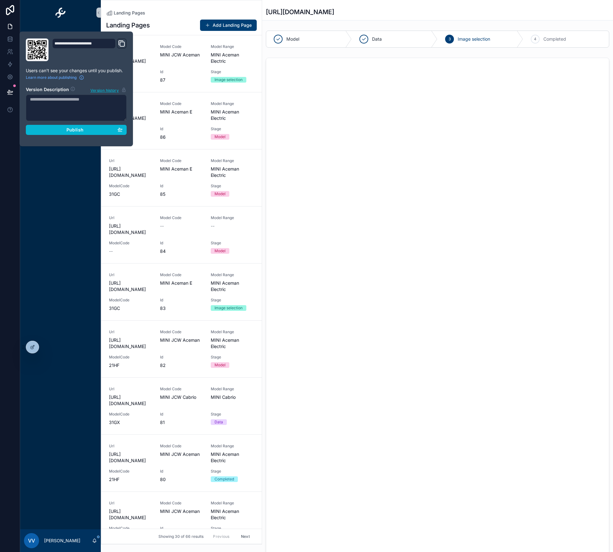
click at [67, 136] on div "**********" at bounding box center [76, 88] width 106 height 101
click at [68, 133] on button "Publish" at bounding box center [76, 130] width 101 height 10
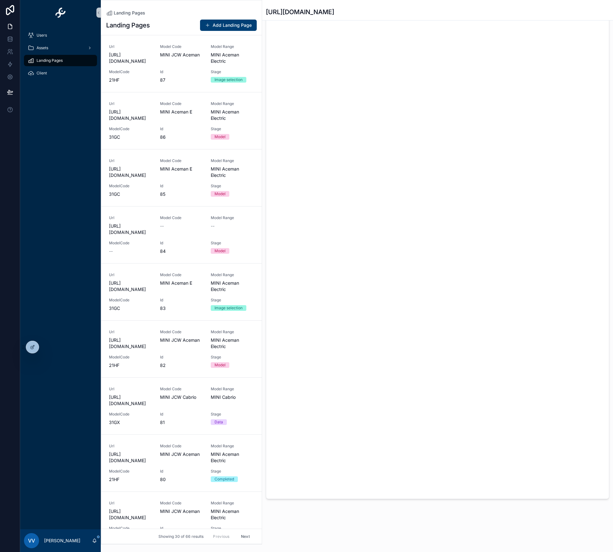
scroll to position [58, 0]
click at [31, 349] on icon at bounding box center [32, 346] width 5 height 5
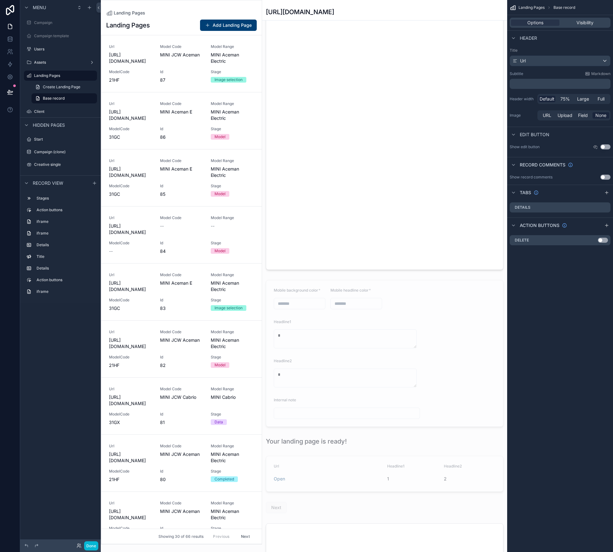
scroll to position [1260, 0]
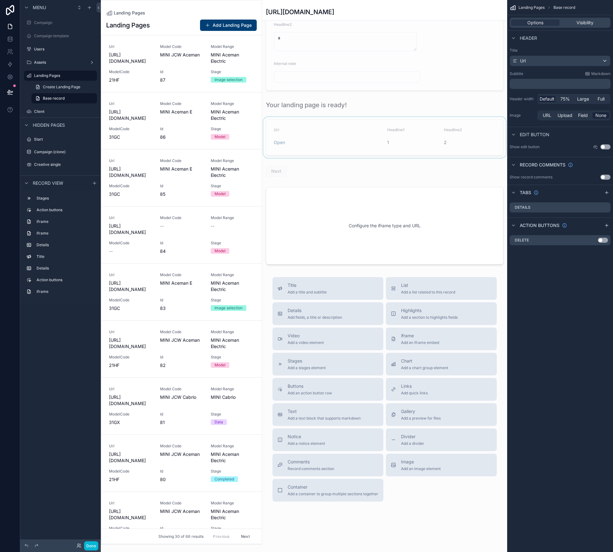
click at [354, 141] on div "scrollable content" at bounding box center [384, 137] width 245 height 41
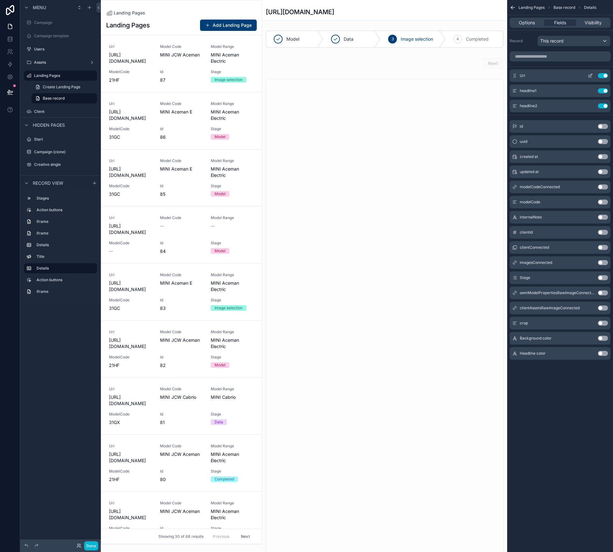
click at [589, 75] on icon "scrollable content" at bounding box center [590, 76] width 3 height 3
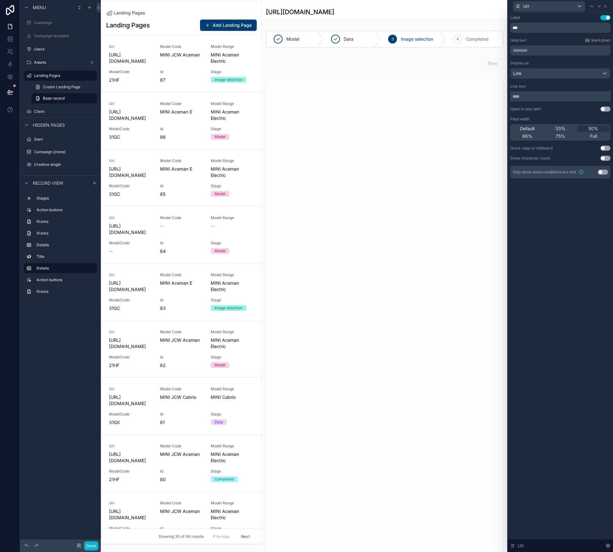
click at [554, 97] on input "text" at bounding box center [560, 96] width 100 height 10
click at [602, 107] on button "Use setting" at bounding box center [606, 109] width 10 height 5
click at [604, 72] on div "Link" at bounding box center [561, 73] width 100 height 10
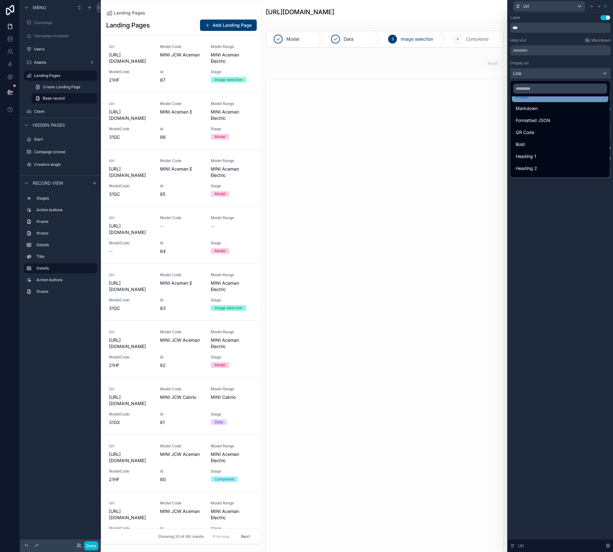
scroll to position [69, 0]
click at [562, 265] on div at bounding box center [560, 276] width 105 height 552
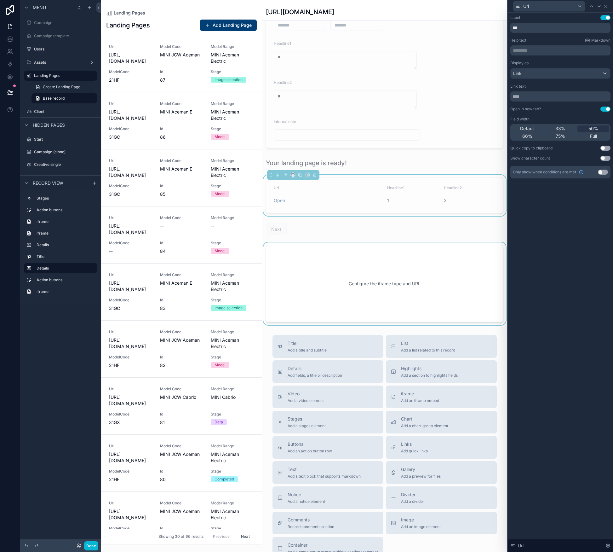
scroll to position [1198, 0]
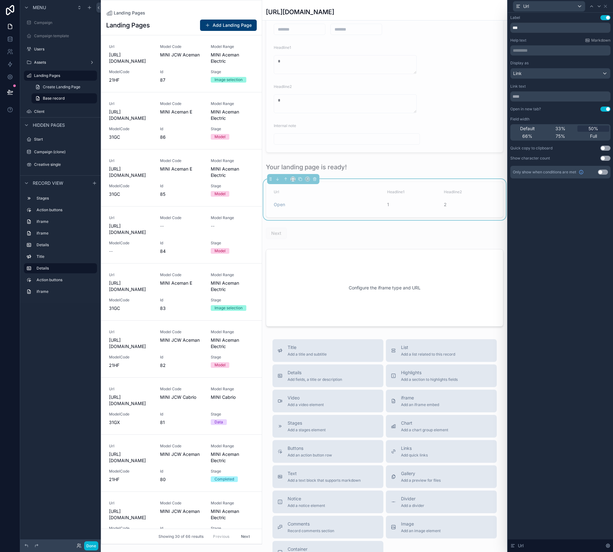
click at [340, 204] on span "Open" at bounding box center [328, 204] width 108 height 6
click at [595, 73] on div "Link" at bounding box center [561, 73] width 100 height 10
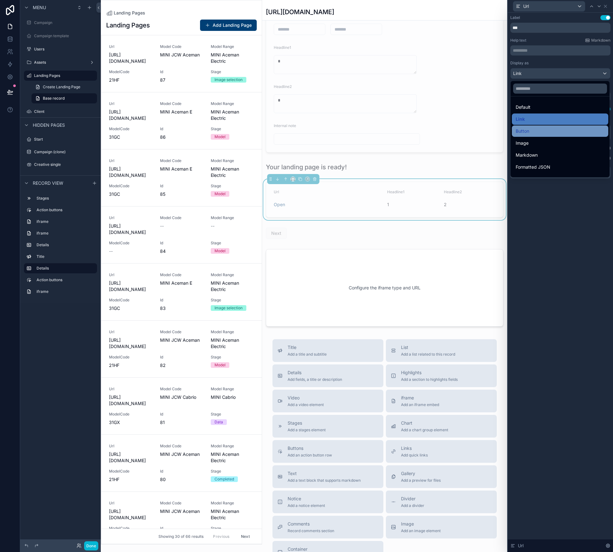
click at [529, 131] on span "Button" at bounding box center [523, 131] width 14 height 8
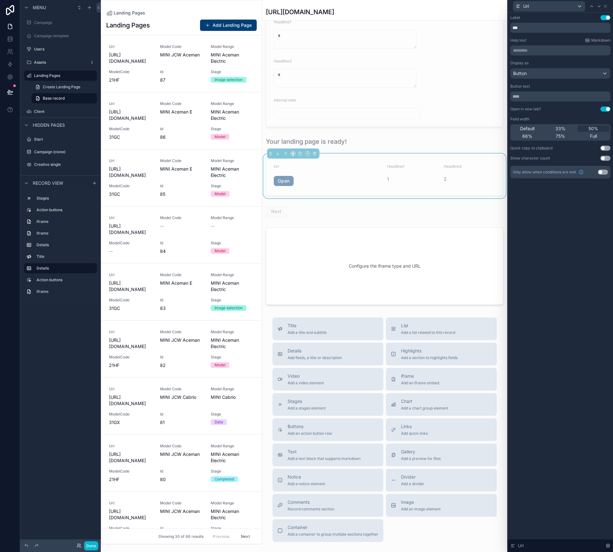
scroll to position [1220, 0]
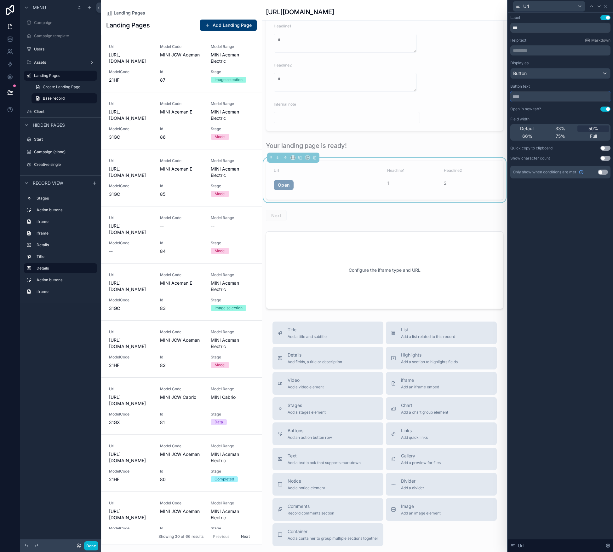
click at [529, 94] on input "text" at bounding box center [560, 96] width 100 height 10
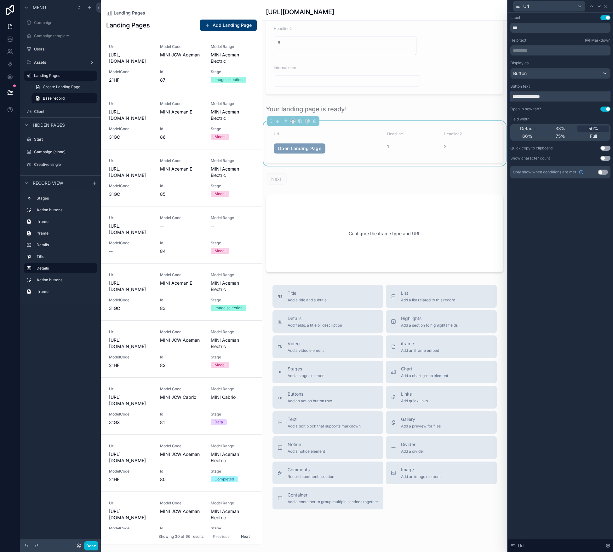
scroll to position [1252, 0]
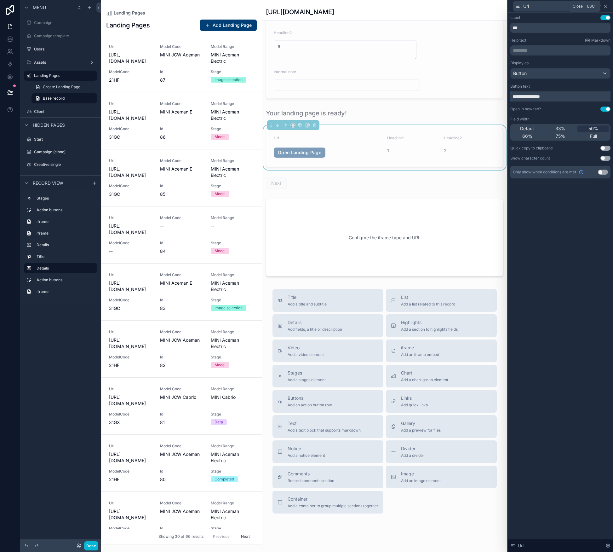
type input "**********"
click at [604, 5] on icon at bounding box center [605, 6] width 3 height 3
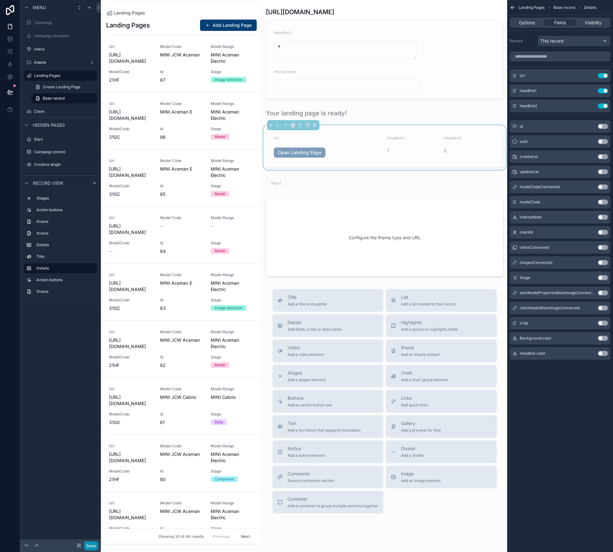
click at [89, 547] on button "Done" at bounding box center [91, 545] width 14 height 9
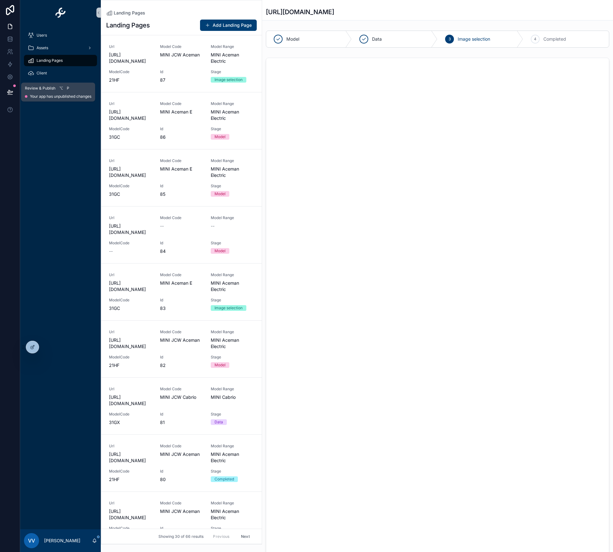
click at [10, 91] on icon at bounding box center [10, 92] width 6 height 6
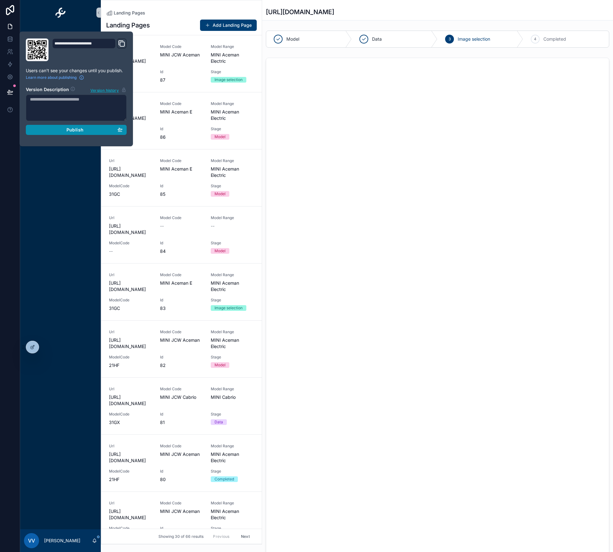
click at [70, 128] on span "Publish" at bounding box center [74, 130] width 17 height 6
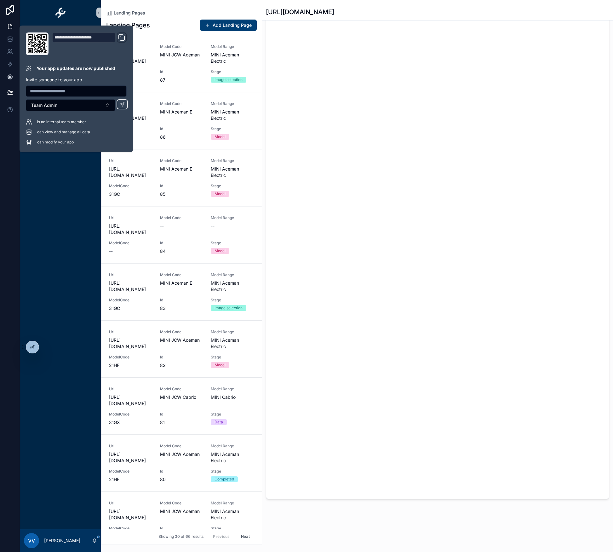
scroll to position [65, 0]
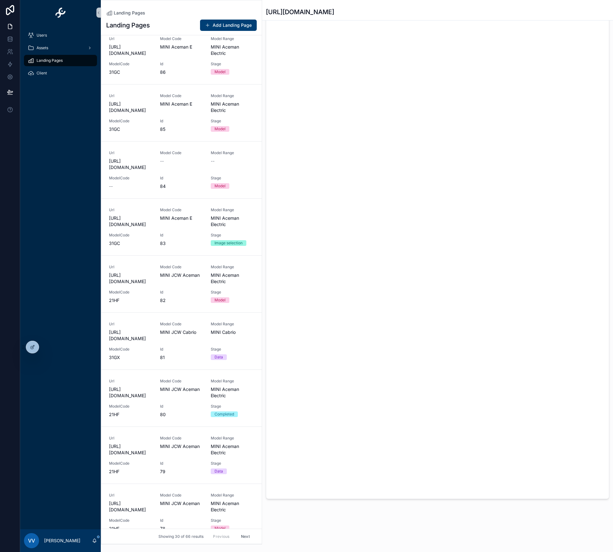
click at [51, 215] on div "Users Assets Landing Pages Client" at bounding box center [60, 277] width 81 height 504
click at [32, 345] on icon at bounding box center [32, 346] width 5 height 5
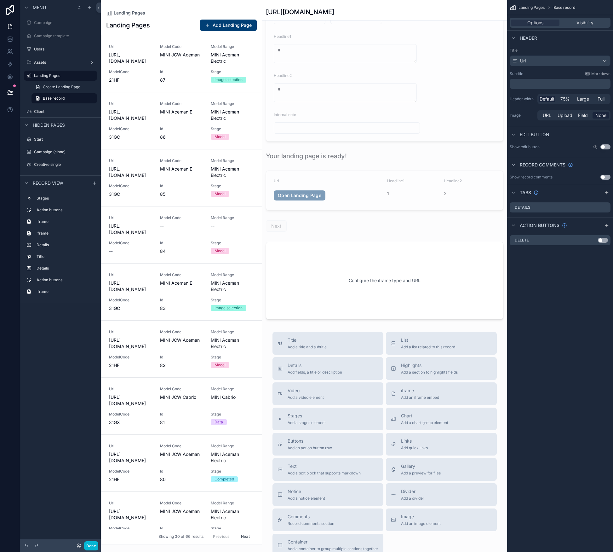
scroll to position [1206, 0]
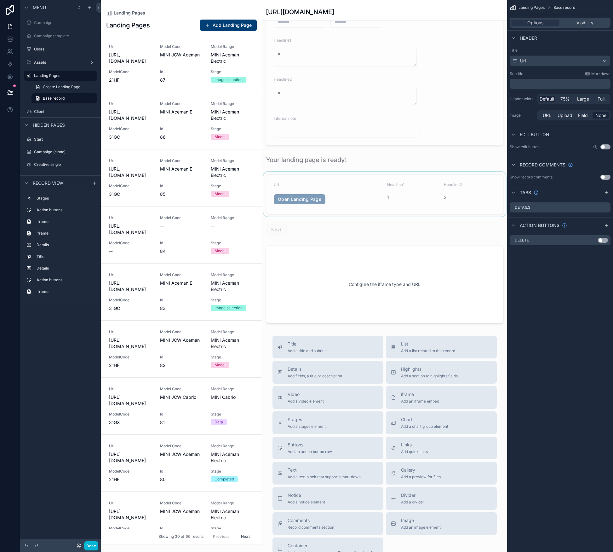
click at [400, 201] on div "scrollable content" at bounding box center [384, 194] width 245 height 45
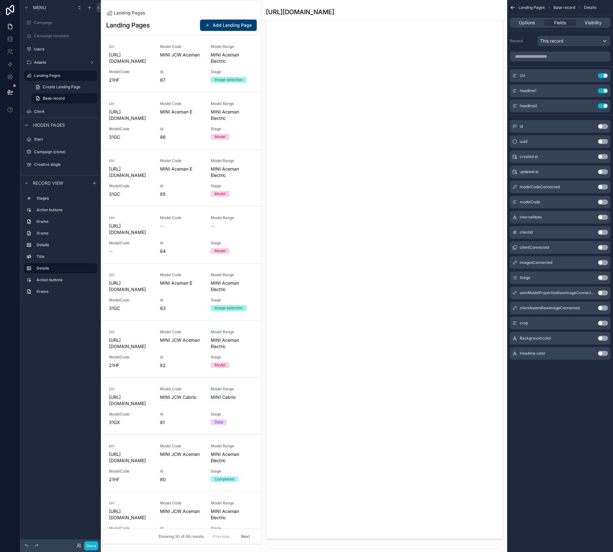
scroll to position [1014, 0]
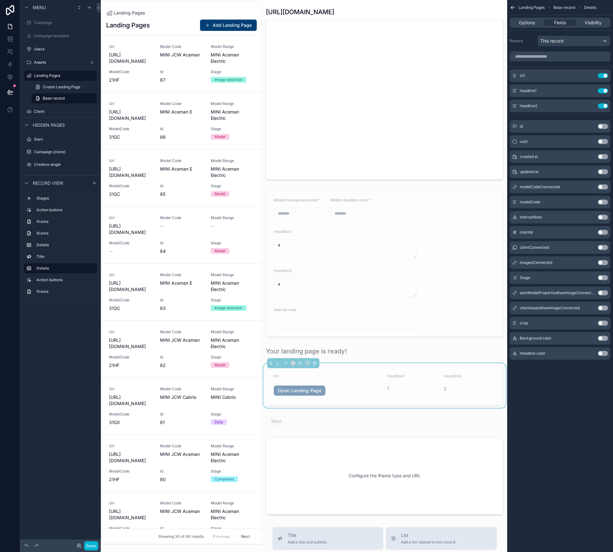
click at [562, 453] on div "Landing Pages Base record Details Options Fields Visibility Record This record …" at bounding box center [560, 276] width 106 height 552
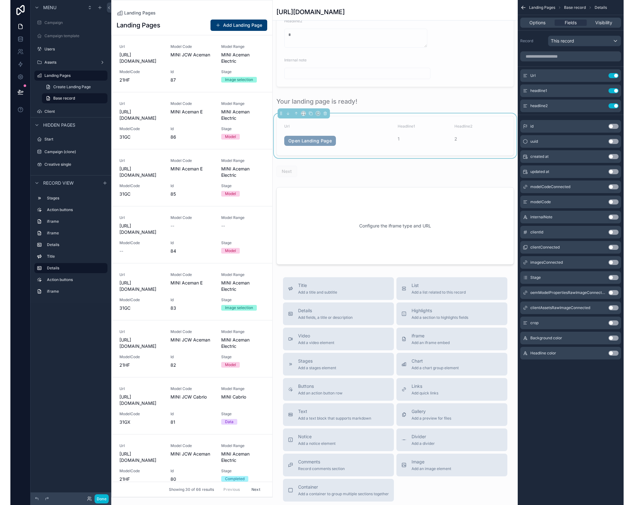
scroll to position [1149, 0]
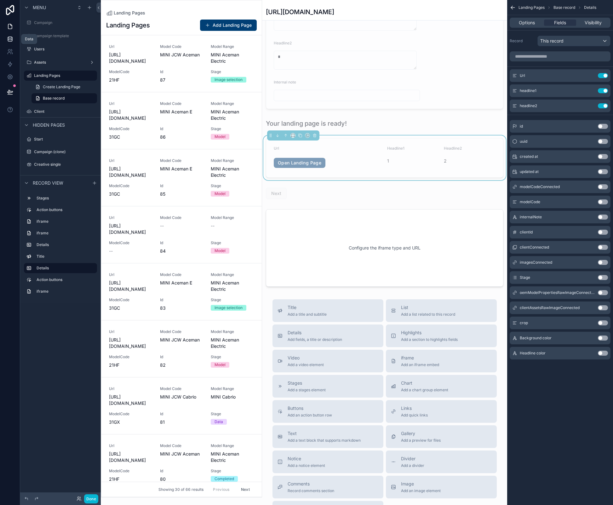
click at [12, 38] on icon at bounding box center [10, 39] width 6 height 6
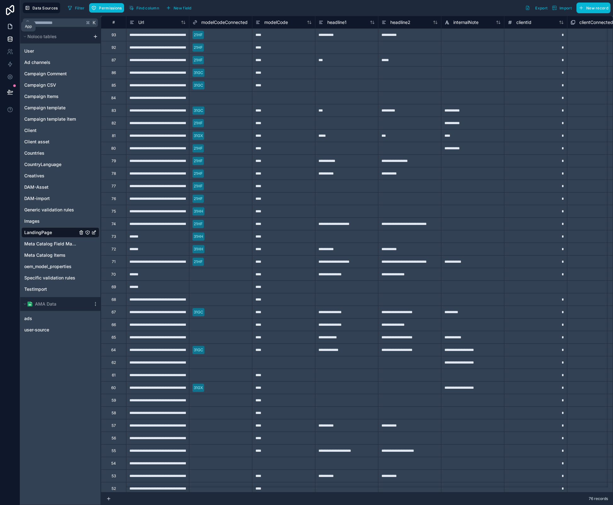
click at [9, 31] on link at bounding box center [10, 26] width 20 height 13
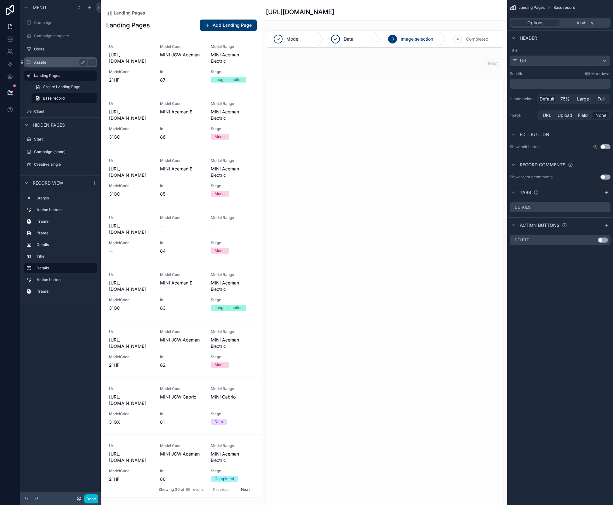
click at [44, 62] on label "Assets" at bounding box center [59, 62] width 50 height 5
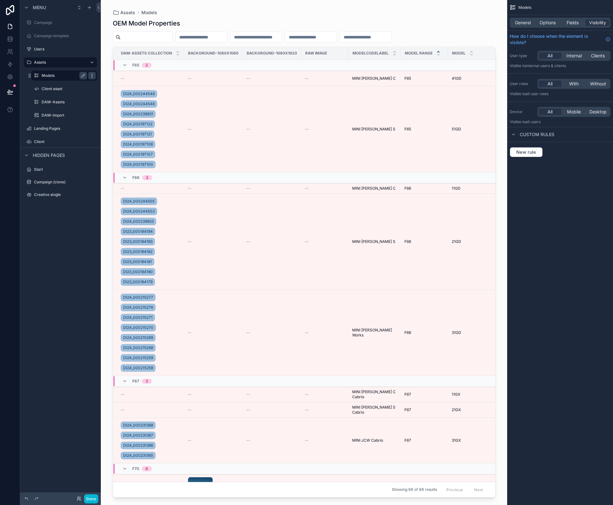
click at [90, 75] on icon "scrollable content" at bounding box center [91, 75] width 5 height 5
click at [279, 16] on div "scrollable content" at bounding box center [304, 249] width 403 height 498
click at [83, 73] on icon "scrollable content" at bounding box center [83, 75] width 5 height 5
click at [83, 77] on icon "scrollable content" at bounding box center [83, 75] width 5 height 5
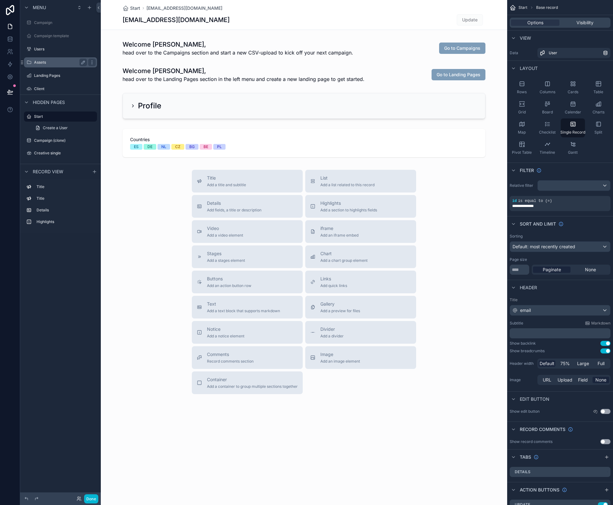
click at [50, 66] on div "Assets" at bounding box center [60, 62] width 71 height 10
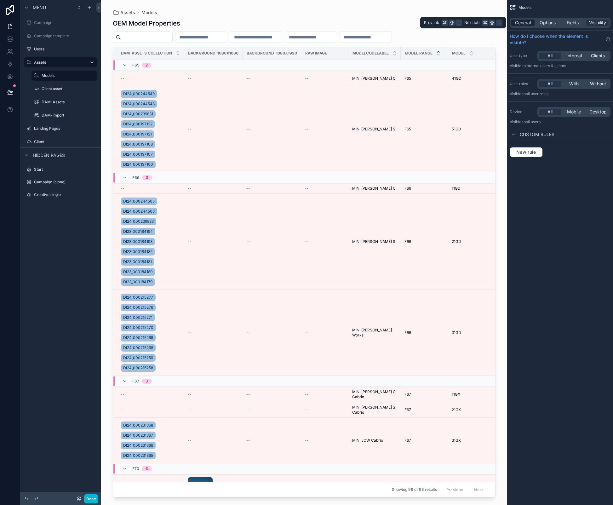
click at [526, 25] on span "General" at bounding box center [523, 23] width 16 height 6
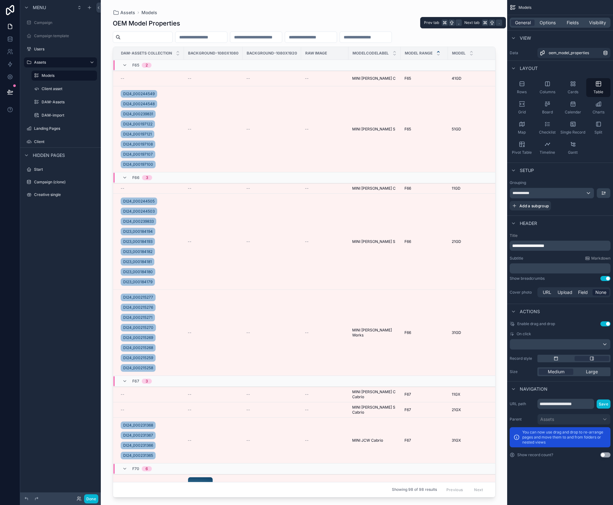
click at [598, 19] on div "General Options Fields Visibility" at bounding box center [560, 23] width 101 height 10
click at [598, 24] on span "Visibility" at bounding box center [597, 23] width 17 height 6
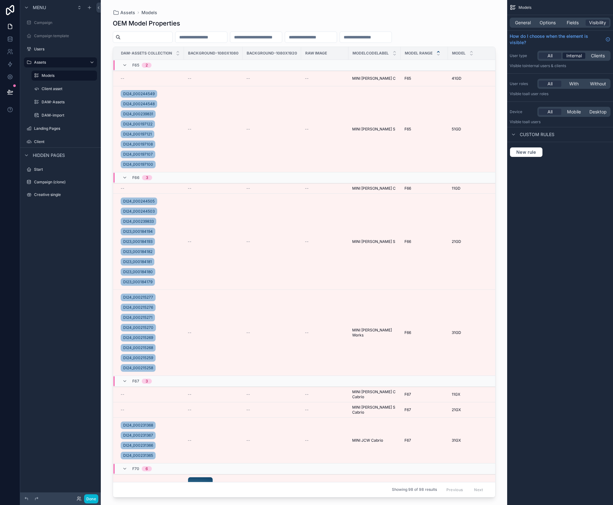
click at [567, 55] on span "Internal" at bounding box center [574, 56] width 15 height 6
click at [90, 496] on button "Done" at bounding box center [91, 498] width 14 height 9
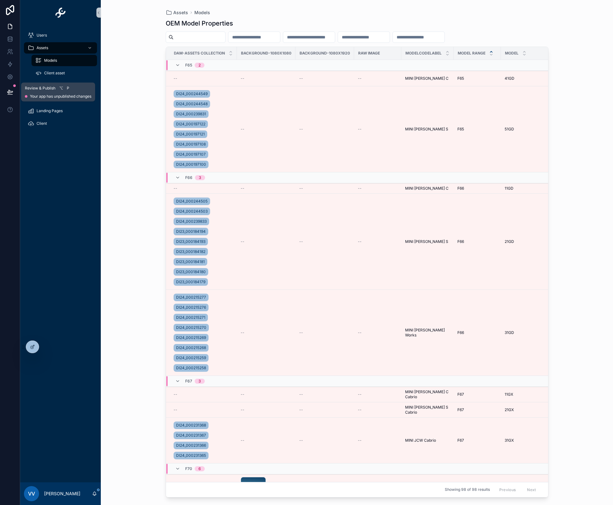
click at [7, 93] on icon at bounding box center [10, 92] width 6 height 6
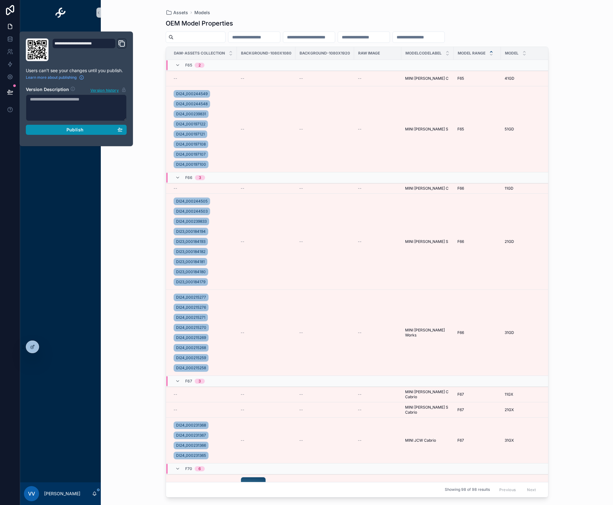
click at [70, 132] on span "Publish" at bounding box center [74, 130] width 17 height 6
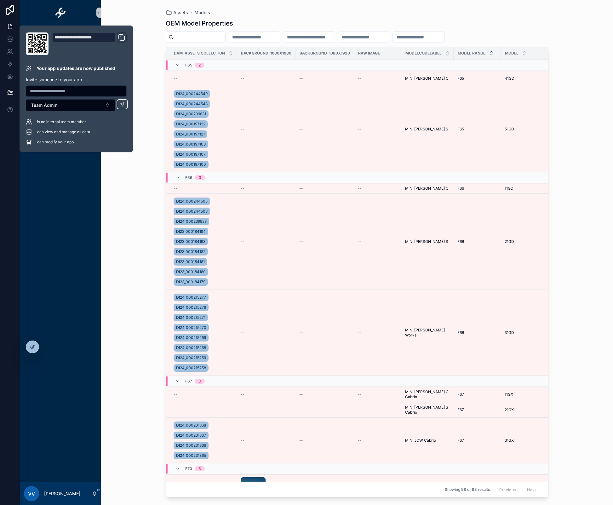
click at [259, 13] on div "Assets Models" at bounding box center [357, 12] width 383 height 5
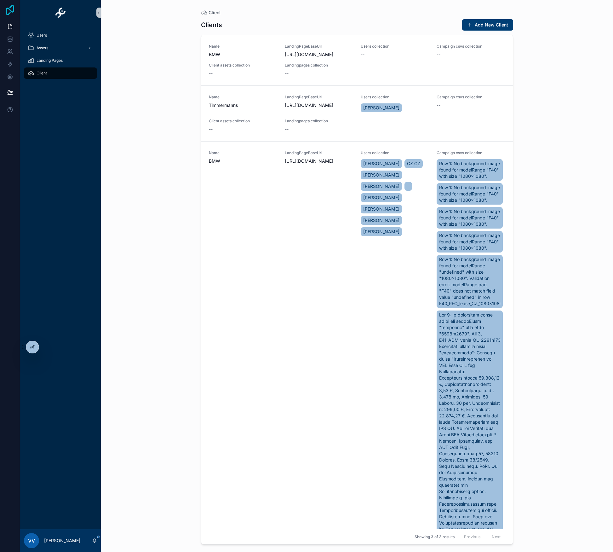
click at [11, 11] on icon at bounding box center [10, 10] width 8 height 10
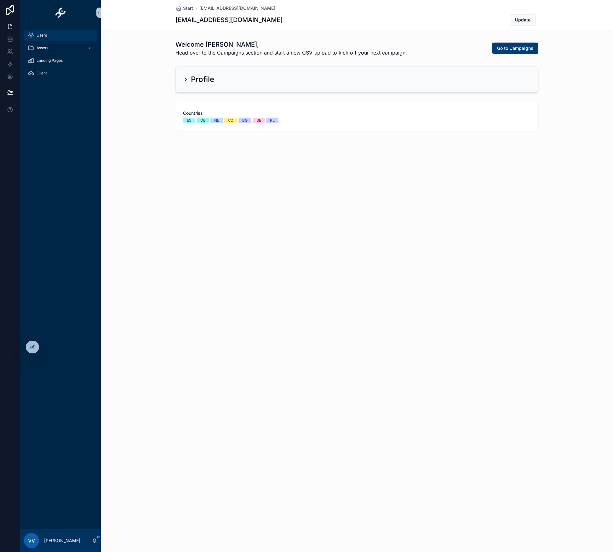
drag, startPoint x: 42, startPoint y: 29, endPoint x: 141, endPoint y: 36, distance: 99.2
click at [136, 35] on div "Users Assets Landing Pages Client VV [PERSON_NAME] Start [EMAIL_ADDRESS][DOMAIN…" at bounding box center [316, 276] width 593 height 552
click at [36, 346] on div at bounding box center [32, 347] width 13 height 12
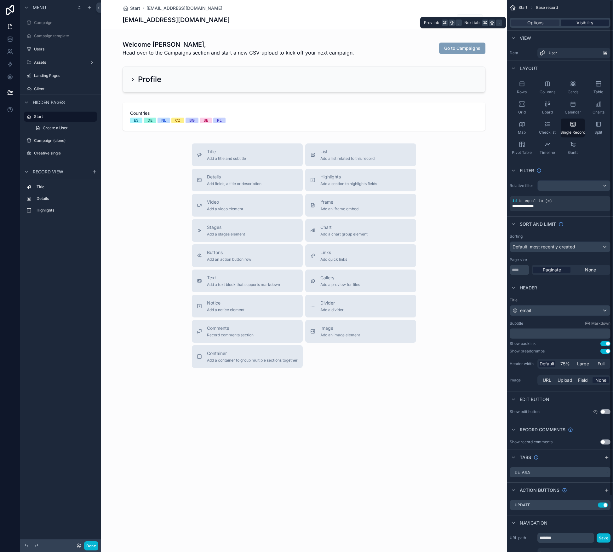
click at [584, 23] on span "Visibility" at bounding box center [585, 23] width 17 height 6
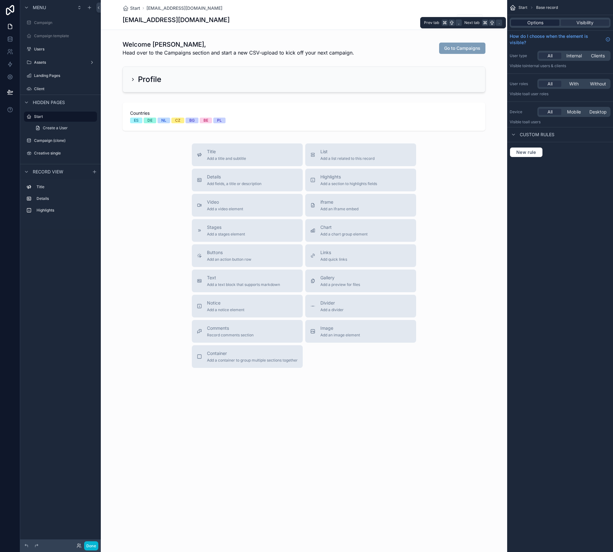
click at [543, 25] on div "Options" at bounding box center [535, 23] width 49 height 6
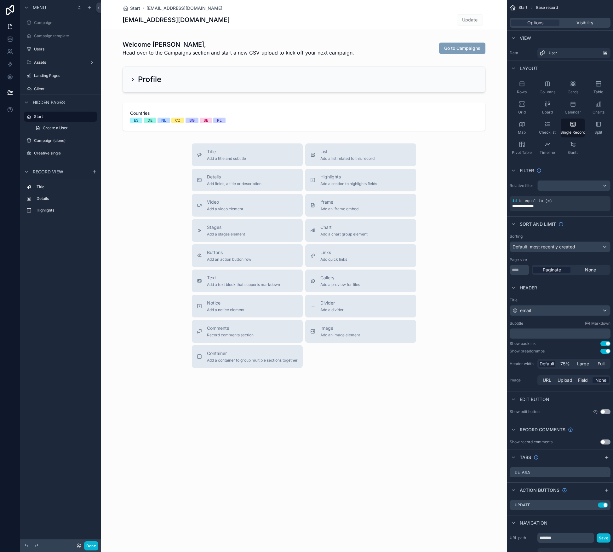
click at [363, 55] on div "scrollable content" at bounding box center [304, 209] width 406 height 418
click at [472, 131] on div "scrollable content" at bounding box center [304, 116] width 406 height 33
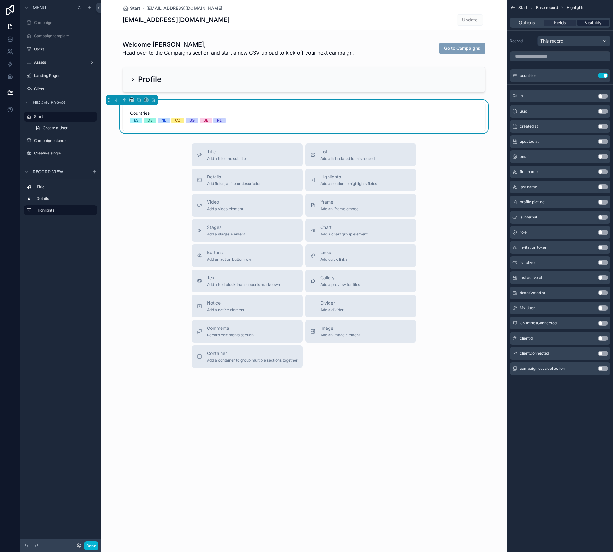
click at [592, 21] on span "Visibility" at bounding box center [593, 23] width 17 height 6
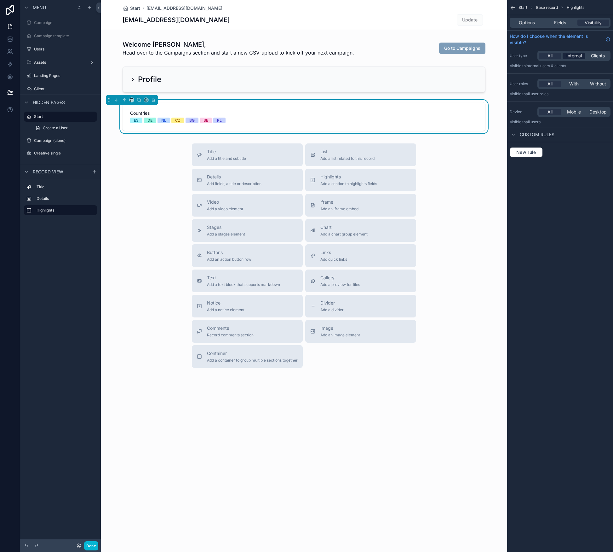
click at [572, 58] on span "Internal" at bounding box center [574, 56] width 15 height 6
click at [265, 82] on div "scrollable content" at bounding box center [304, 79] width 406 height 31
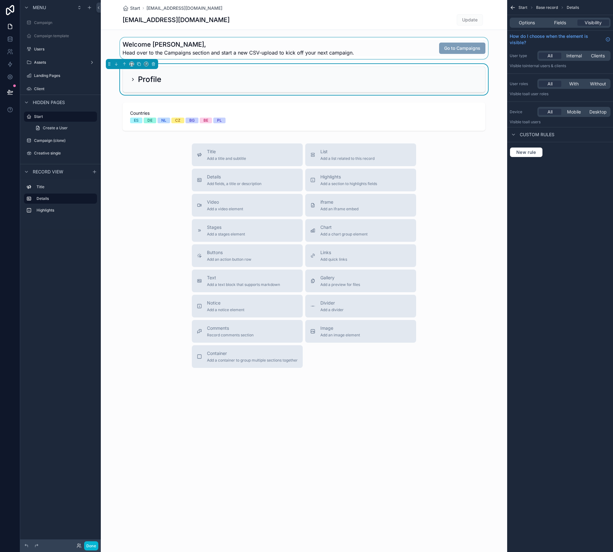
click at [297, 49] on div "scrollable content" at bounding box center [304, 47] width 406 height 21
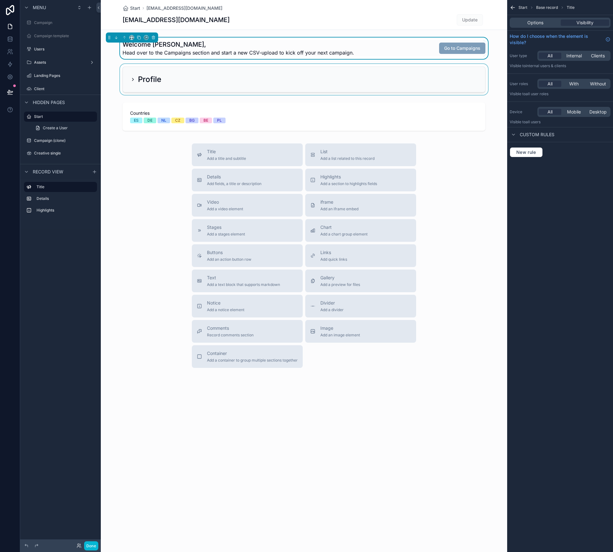
click at [297, 49] on span "Head over to the Campaigns section and start a new CSV-upload to kick off your …" at bounding box center [239, 53] width 232 height 8
click at [422, 45] on div "Welcome Vladimir Vinogradov, Head over to the Campaigns section and start a new…" at bounding box center [304, 48] width 363 height 16
click at [537, 23] on span "Options" at bounding box center [535, 23] width 16 height 6
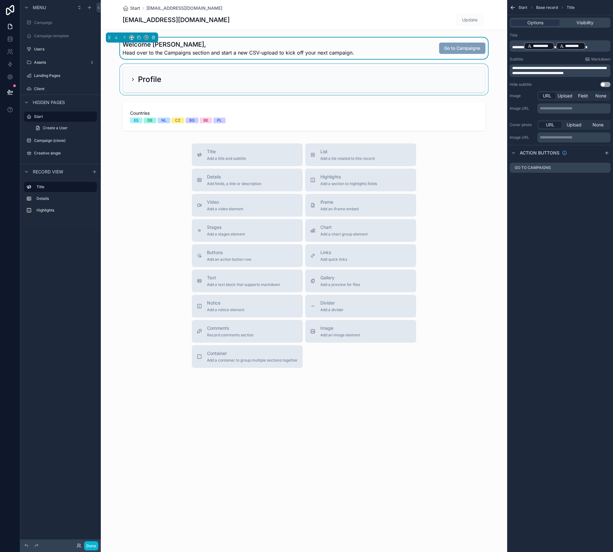
click at [591, 45] on p "**********" at bounding box center [560, 46] width 97 height 9
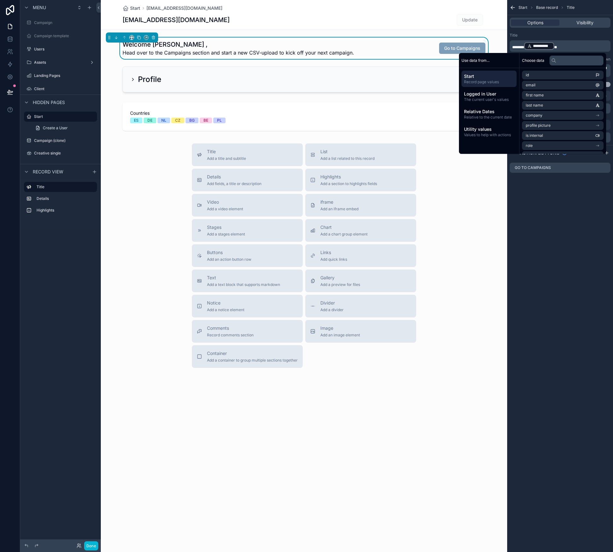
click at [519, 45] on span "*******" at bounding box center [518, 47] width 12 height 4
click at [566, 271] on div "**********" at bounding box center [560, 276] width 106 height 552
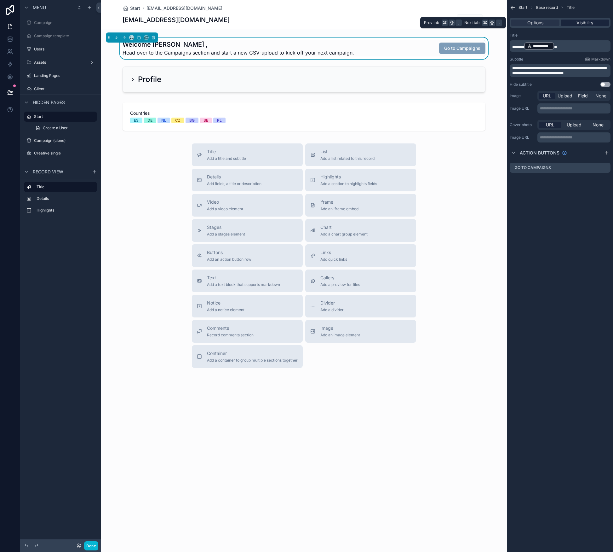
click at [586, 22] on span "Visibility" at bounding box center [585, 23] width 17 height 6
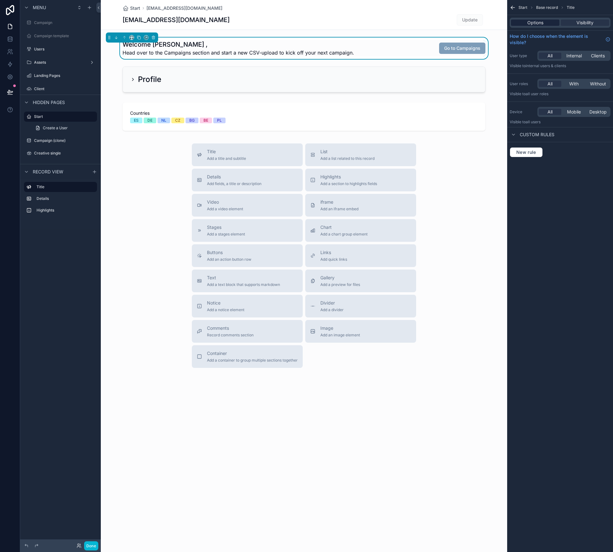
click at [541, 22] on span "Options" at bounding box center [535, 23] width 16 height 6
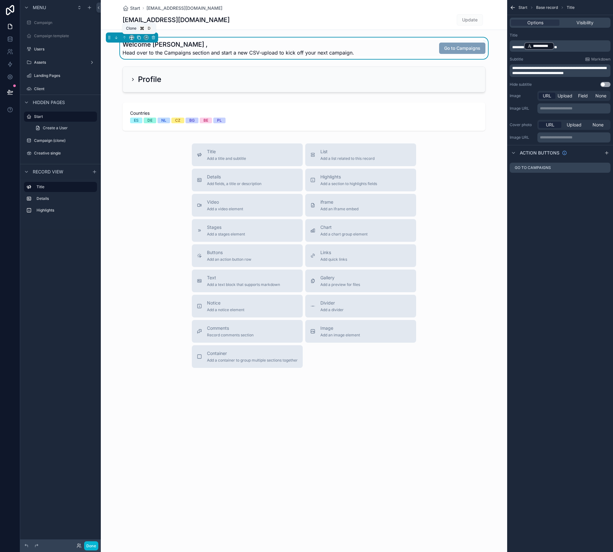
click at [140, 39] on icon "scrollable content" at bounding box center [139, 37] width 4 height 4
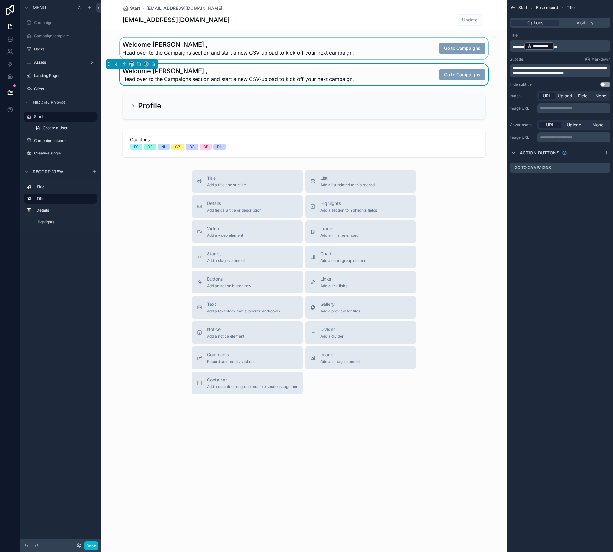
click at [248, 53] on div "scrollable content" at bounding box center [304, 47] width 406 height 21
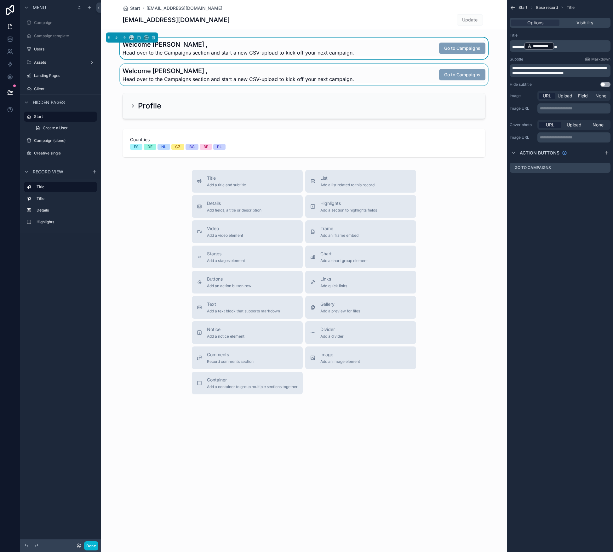
click at [387, 68] on div "scrollable content" at bounding box center [304, 74] width 406 height 21
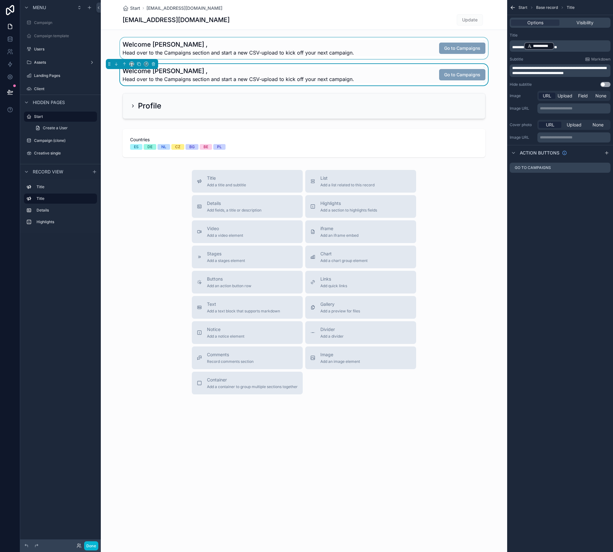
click at [561, 70] on span "**********" at bounding box center [559, 70] width 94 height 9
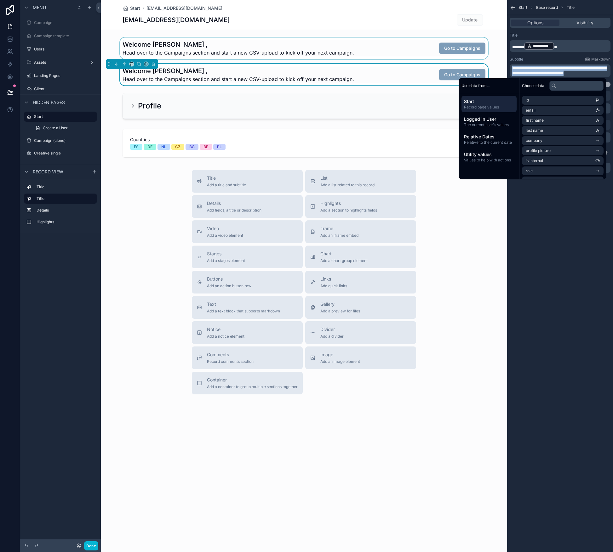
copy span "**********"
click at [217, 80] on span "Head over to the Campaigns section and start a new CSV-upload to kick off your …" at bounding box center [239, 79] width 232 height 8
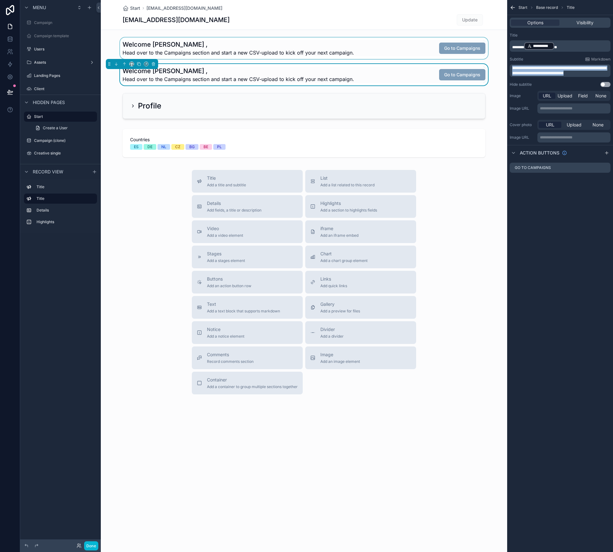
click at [589, 74] on span "**********" at bounding box center [559, 70] width 94 height 9
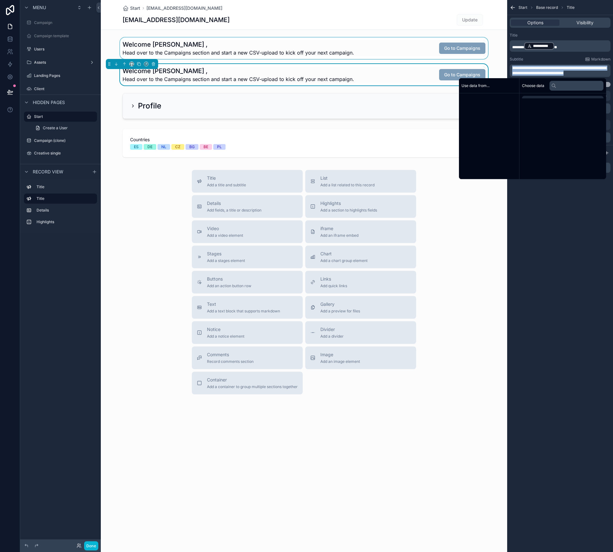
click at [589, 74] on span "**********" at bounding box center [559, 70] width 94 height 9
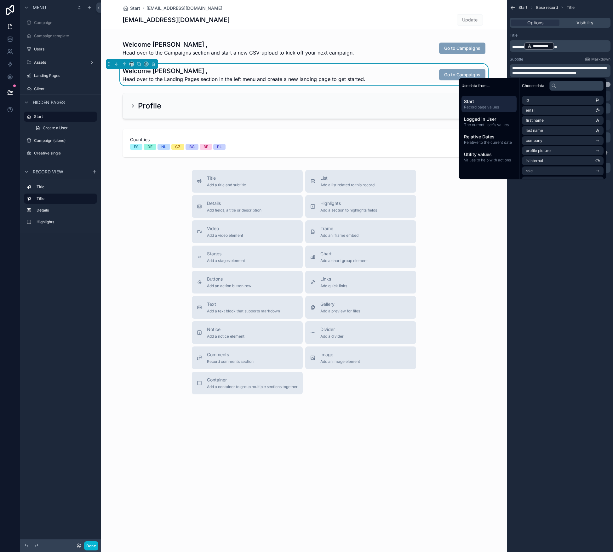
click at [560, 36] on div "Title" at bounding box center [560, 35] width 101 height 5
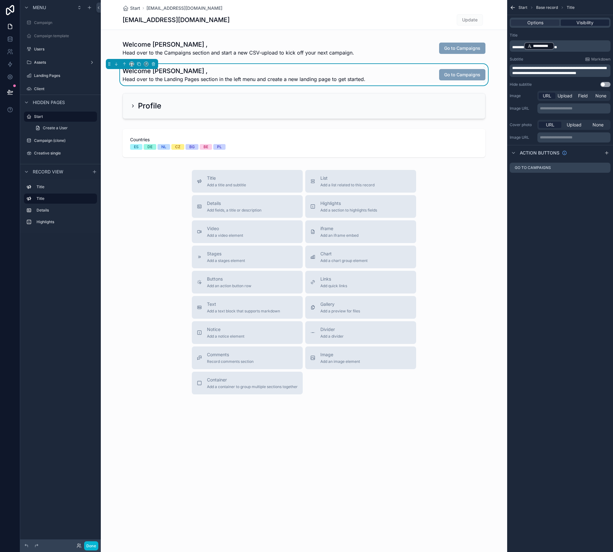
click at [583, 20] on span "Visibility" at bounding box center [585, 23] width 17 height 6
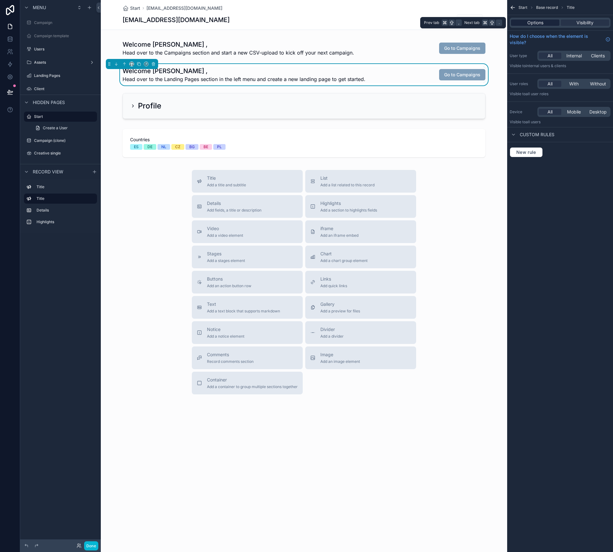
click at [552, 21] on div "Options" at bounding box center [535, 23] width 49 height 6
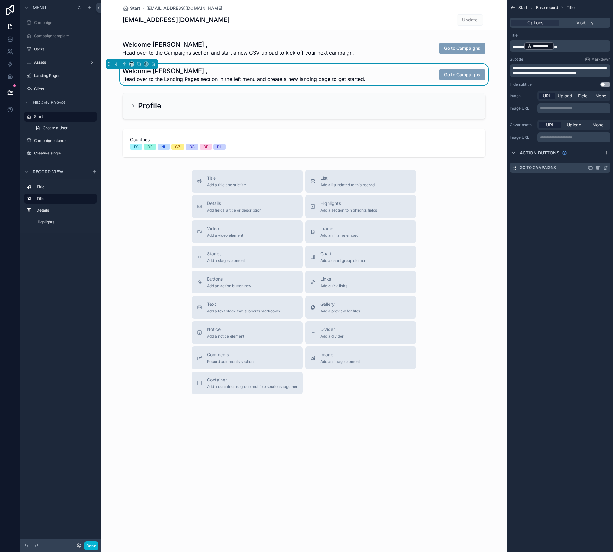
click at [608, 168] on icon "scrollable content" at bounding box center [605, 167] width 5 height 5
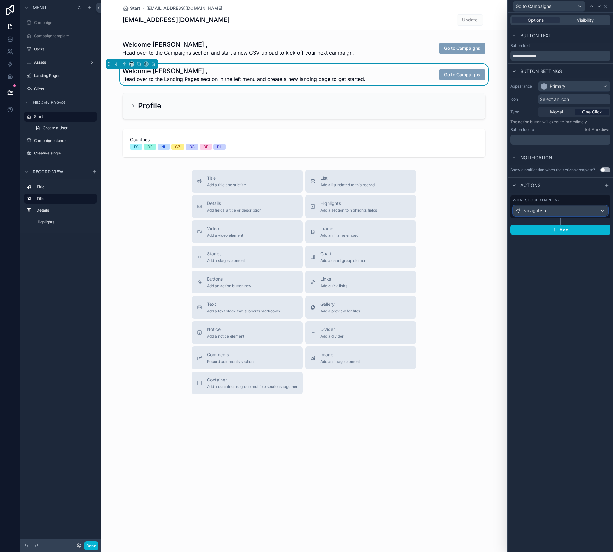
click at [560, 209] on div "Navigate to" at bounding box center [560, 210] width 95 height 10
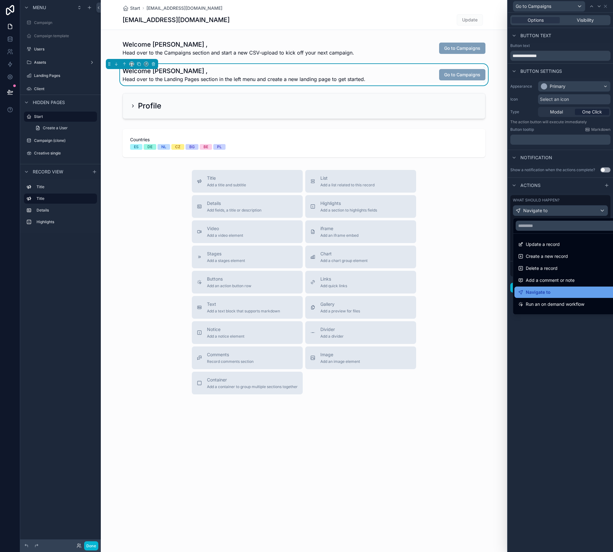
click at [557, 290] on div "Navigate to" at bounding box center [567, 292] width 99 height 8
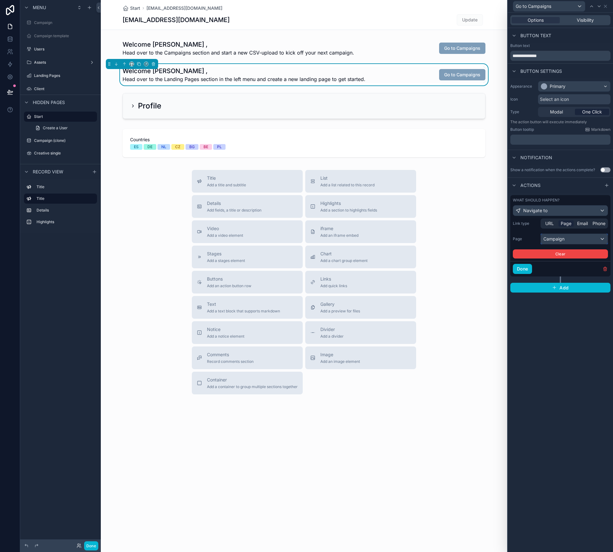
click at [563, 241] on div "Campaign" at bounding box center [574, 239] width 67 height 10
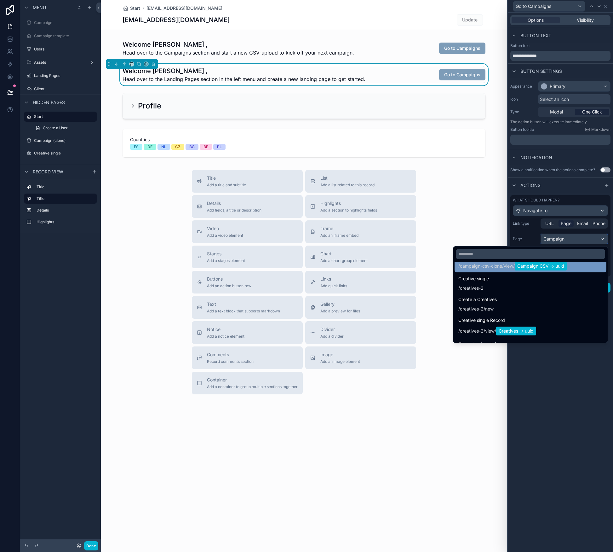
scroll to position [160, 0]
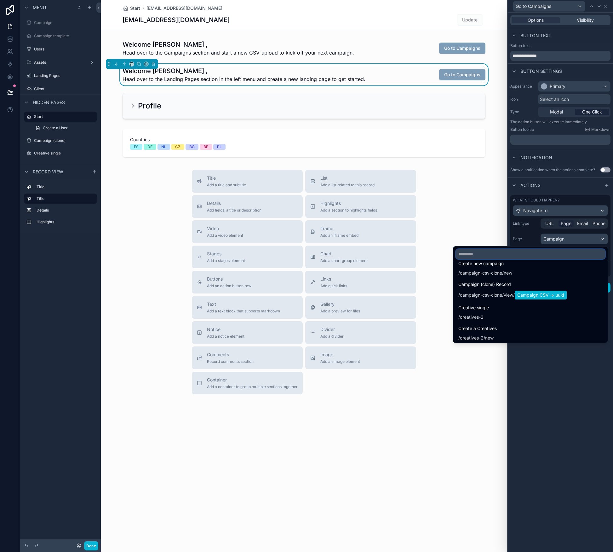
click at [468, 255] on input "text" at bounding box center [530, 254] width 149 height 10
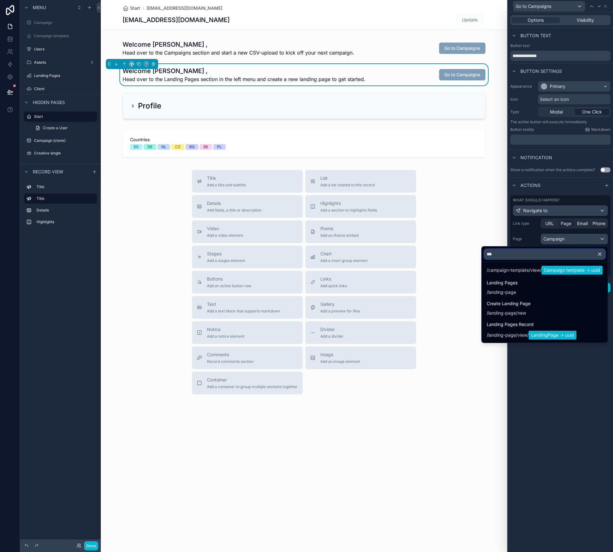
scroll to position [0, 0]
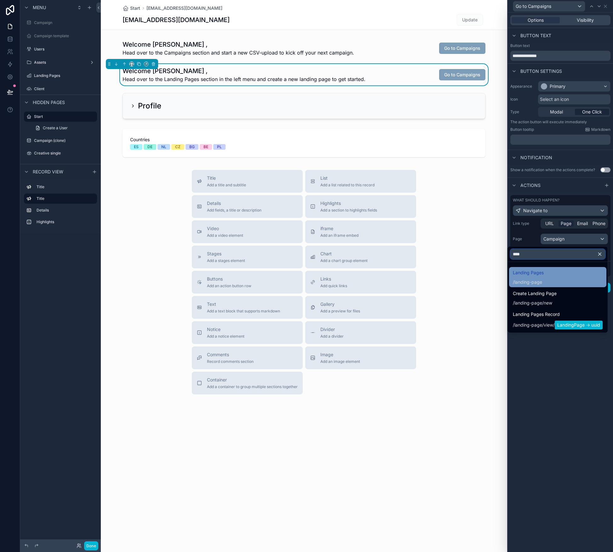
type input "****"
click at [522, 272] on span "Landing Pages" at bounding box center [528, 273] width 31 height 8
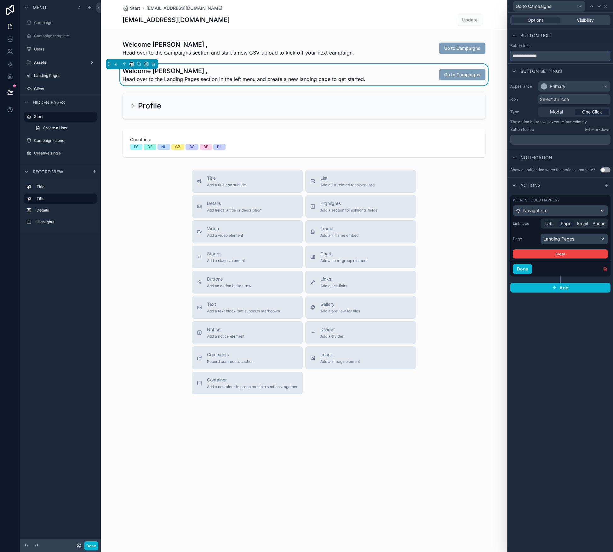
click at [545, 56] on input "**********" at bounding box center [560, 56] width 100 height 10
type input "**********"
click at [525, 271] on button "Done" at bounding box center [522, 269] width 19 height 10
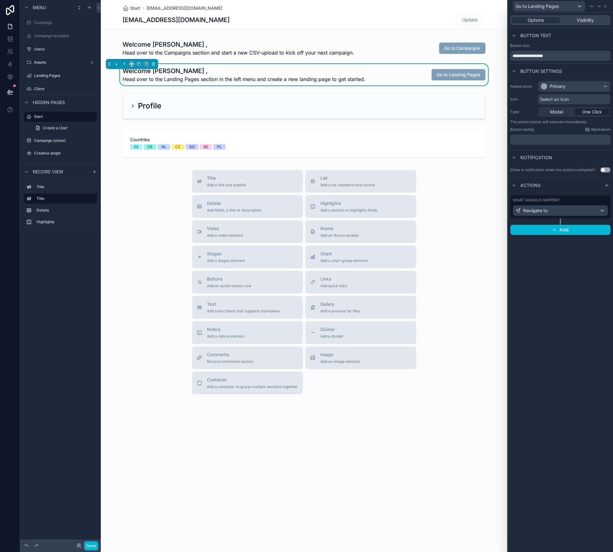
click at [569, 363] on div "**********" at bounding box center [560, 282] width 105 height 539
click at [94, 545] on button "Done" at bounding box center [91, 545] width 14 height 9
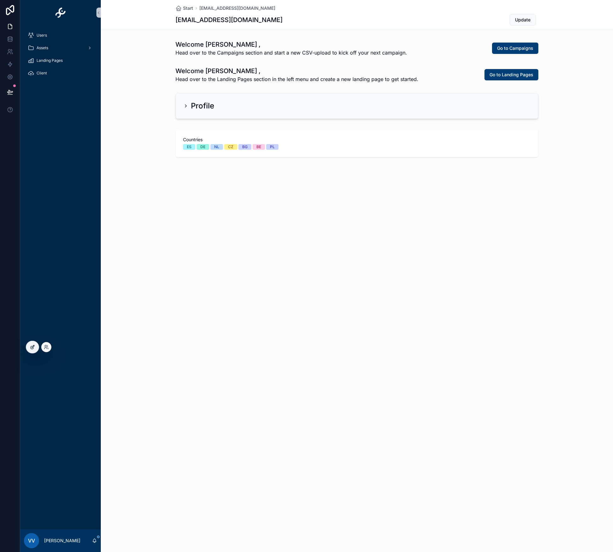
click at [32, 342] on div at bounding box center [32, 347] width 13 height 12
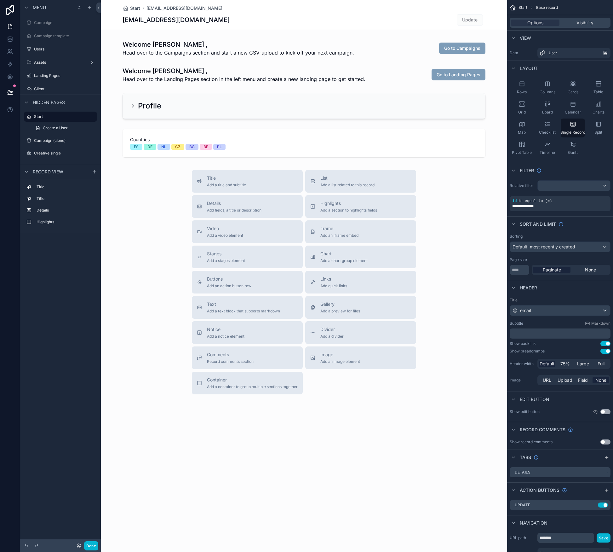
click at [389, 58] on div "scrollable content" at bounding box center [304, 222] width 406 height 445
click at [324, 59] on div "Welcome Vladimir , Head over to the Campaigns section and start a new CSV-uploa…" at bounding box center [304, 98] width 406 height 122
click at [333, 52] on div "scrollable content" at bounding box center [304, 47] width 406 height 21
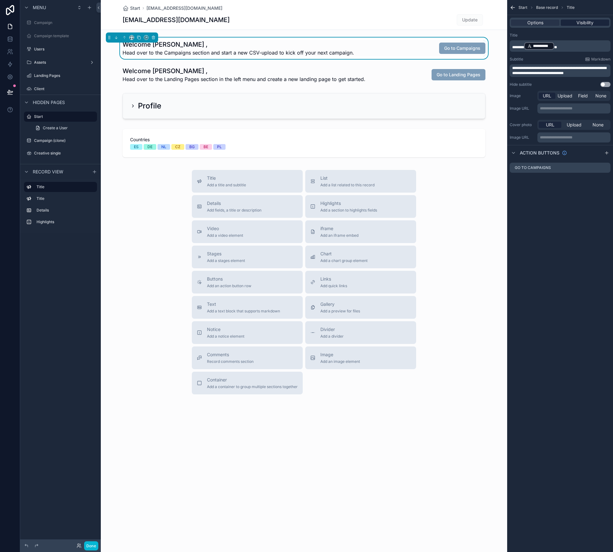
click at [594, 24] on div "Visibility" at bounding box center [585, 23] width 49 height 6
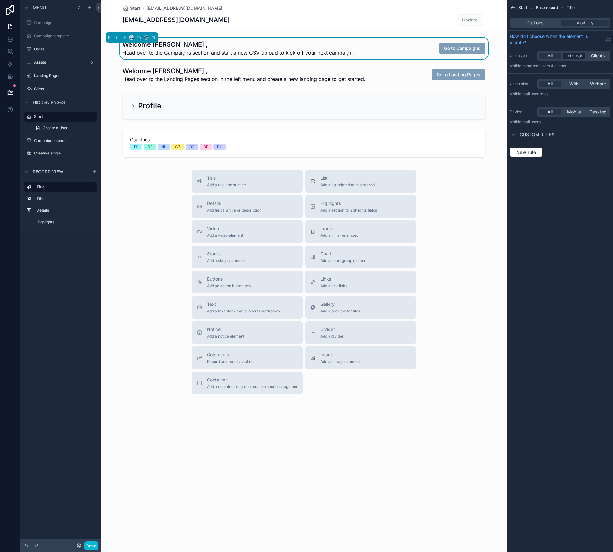
click at [576, 53] on span "Internal" at bounding box center [574, 56] width 15 height 6
click at [548, 23] on div "Options" at bounding box center [535, 23] width 49 height 6
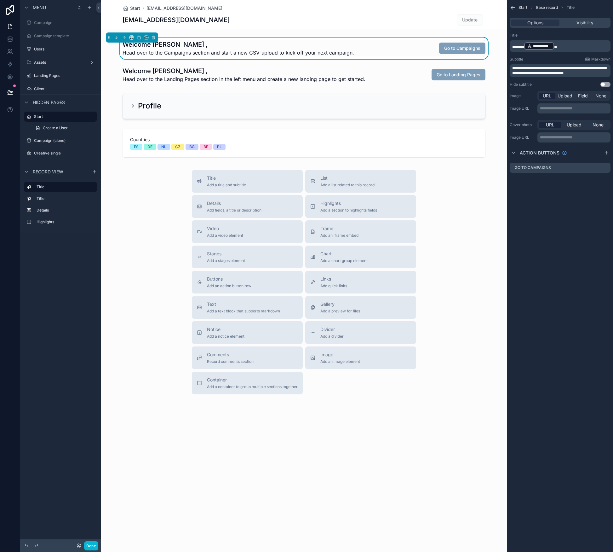
click at [569, 44] on p "**********" at bounding box center [560, 46] width 97 height 9
click at [563, 243] on div "**********" at bounding box center [560, 276] width 106 height 552
click at [516, 70] on span "**********" at bounding box center [559, 70] width 94 height 9
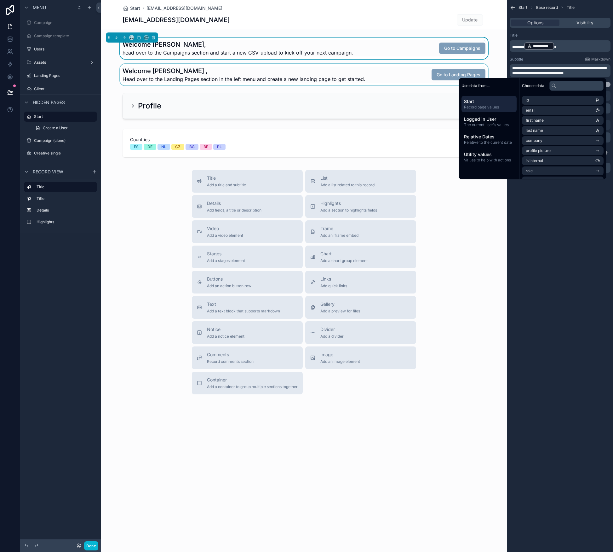
click at [301, 72] on div "scrollable content" at bounding box center [304, 74] width 406 height 21
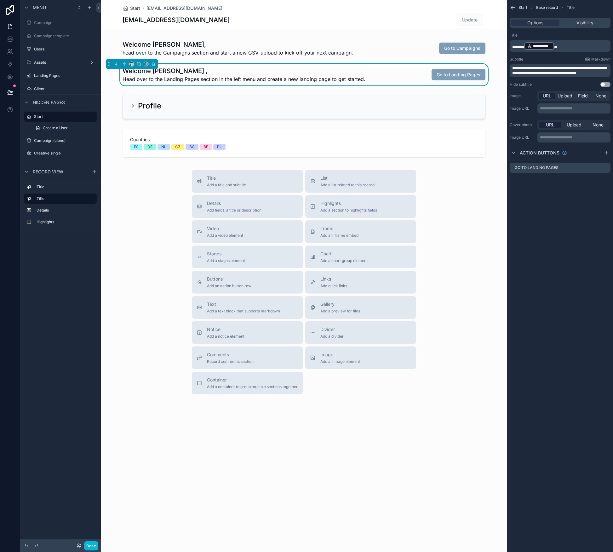
click at [516, 69] on span "**********" at bounding box center [559, 70] width 94 height 9
click at [569, 47] on p "**********" at bounding box center [560, 46] width 97 height 9
click at [558, 232] on div "**********" at bounding box center [560, 276] width 106 height 552
click at [96, 542] on button "Done" at bounding box center [91, 545] width 14 height 9
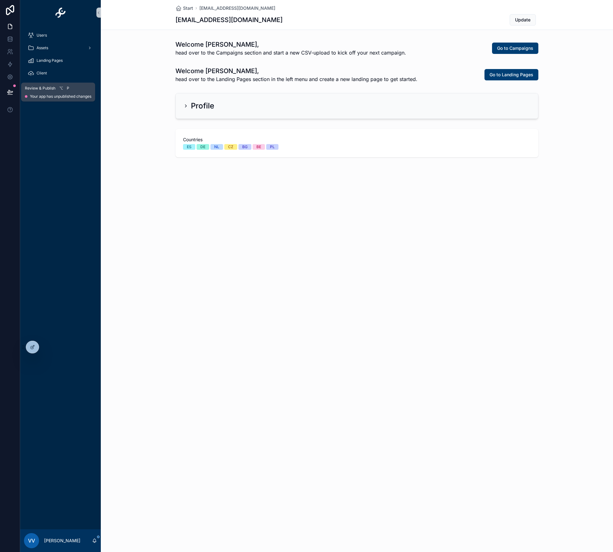
click at [11, 89] on icon at bounding box center [10, 92] width 6 height 6
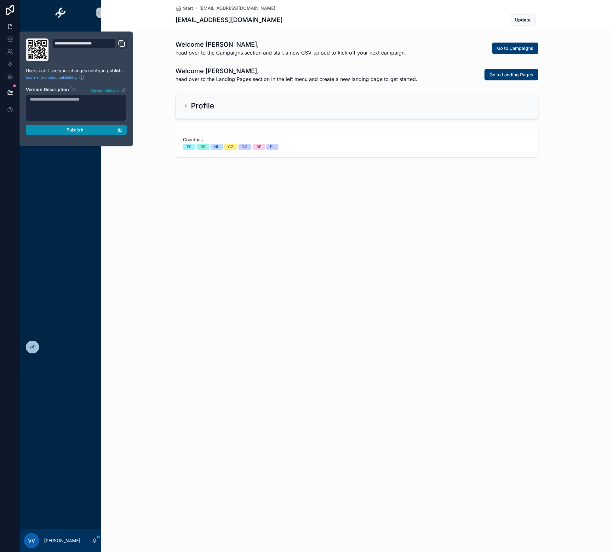
click at [83, 128] on span "Publish" at bounding box center [74, 130] width 17 height 6
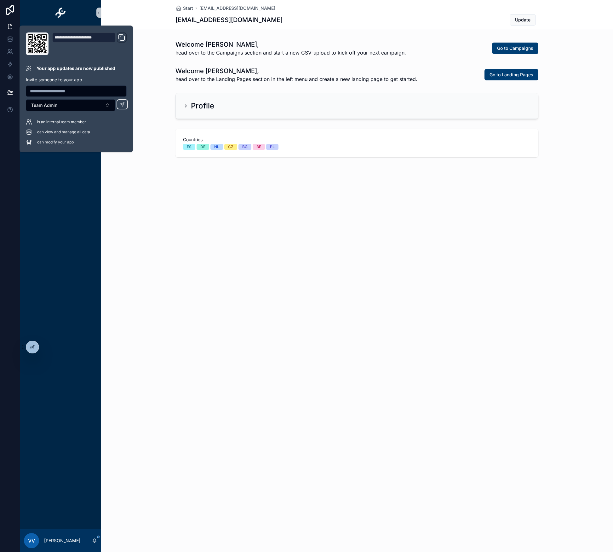
click at [277, 231] on div "Start vv@cagoi.com vv@cagoi.com Update Welcome Vladimir, head over to the Campa…" at bounding box center [357, 276] width 512 height 552
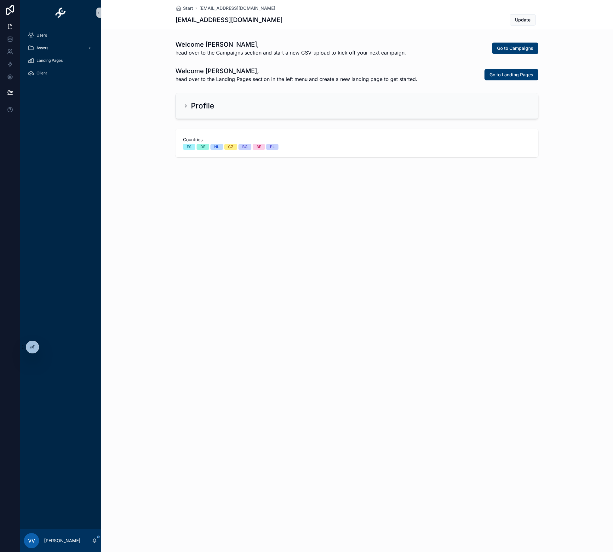
click at [187, 105] on icon "scrollable content" at bounding box center [185, 105] width 5 height 5
click at [49, 63] on div "Landing Pages" at bounding box center [61, 60] width 66 height 10
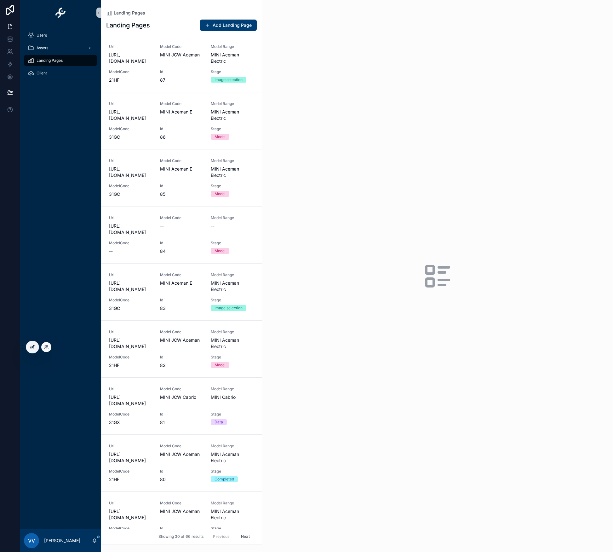
click at [32, 343] on div at bounding box center [32, 347] width 13 height 12
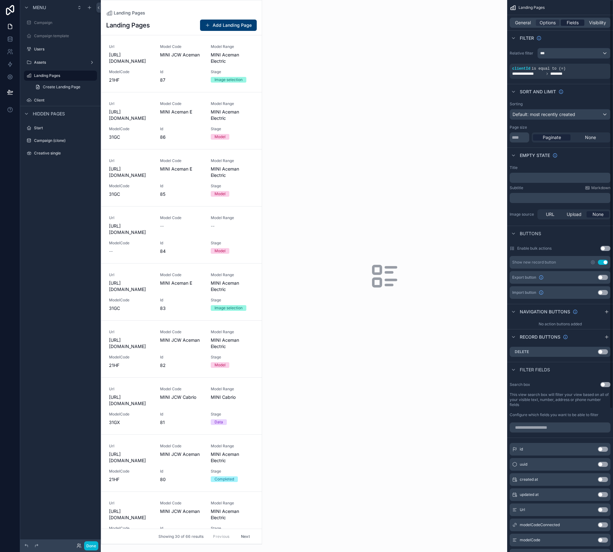
click at [574, 21] on span "Fields" at bounding box center [573, 23] width 12 height 6
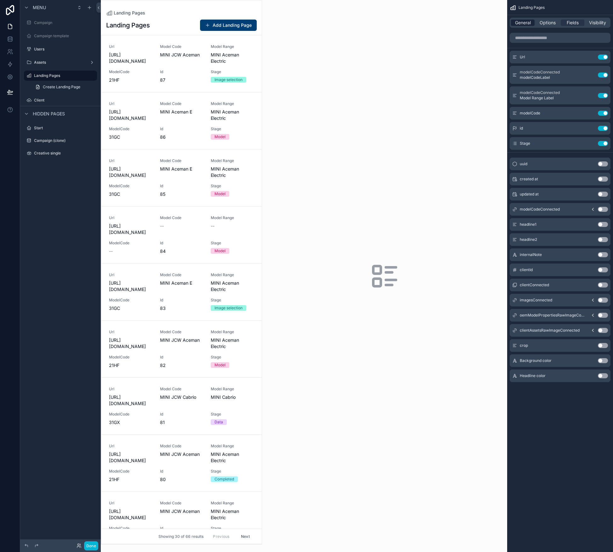
click at [518, 21] on span "General" at bounding box center [523, 23] width 16 height 6
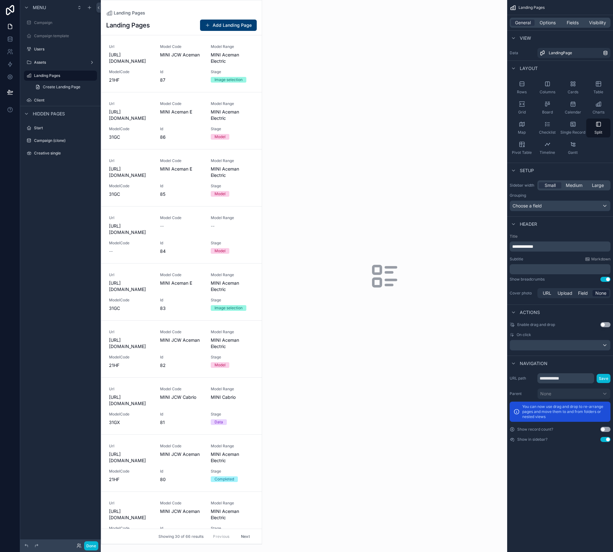
click at [550, 26] on div "General Options Fields Visibility" at bounding box center [560, 23] width 101 height 10
click at [550, 24] on span "Options" at bounding box center [548, 23] width 16 height 6
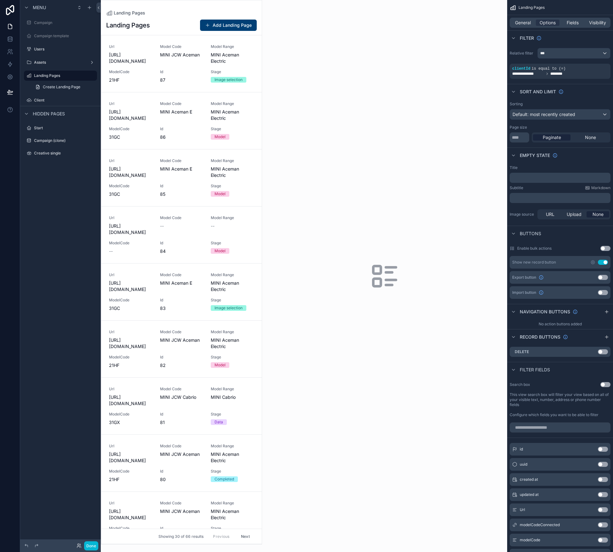
click at [141, 78] on div "scrollable content" at bounding box center [181, 272] width 161 height 544
click at [144, 74] on span "ModelCode" at bounding box center [130, 71] width 43 height 5
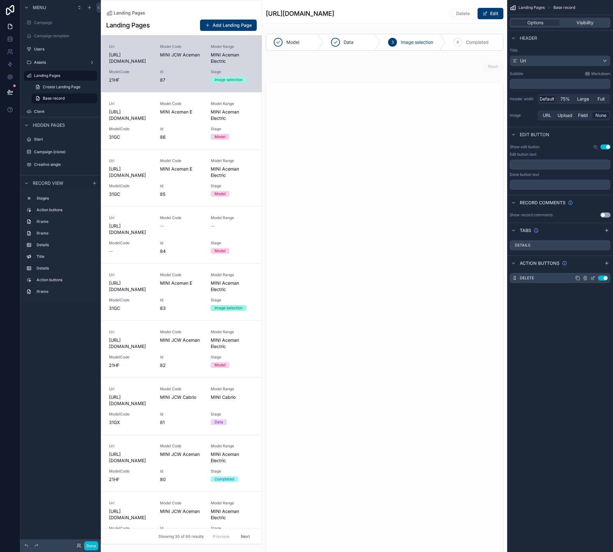
click at [602, 277] on button "Use setting" at bounding box center [603, 277] width 10 height 5
click at [604, 146] on button "Use setting" at bounding box center [606, 146] width 10 height 5
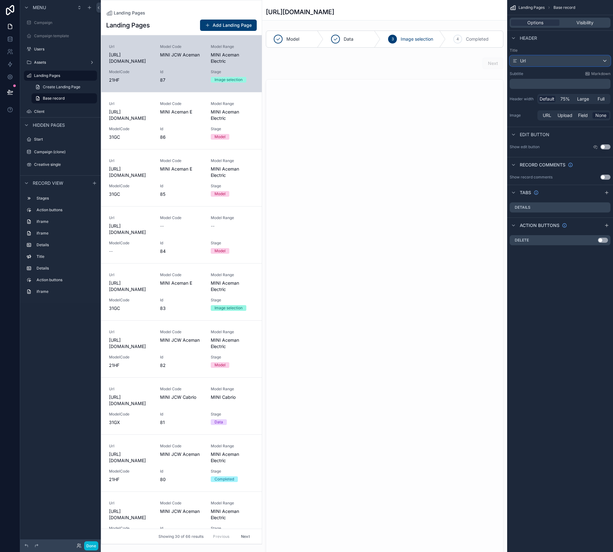
click at [545, 64] on div "Url" at bounding box center [560, 61] width 100 height 10
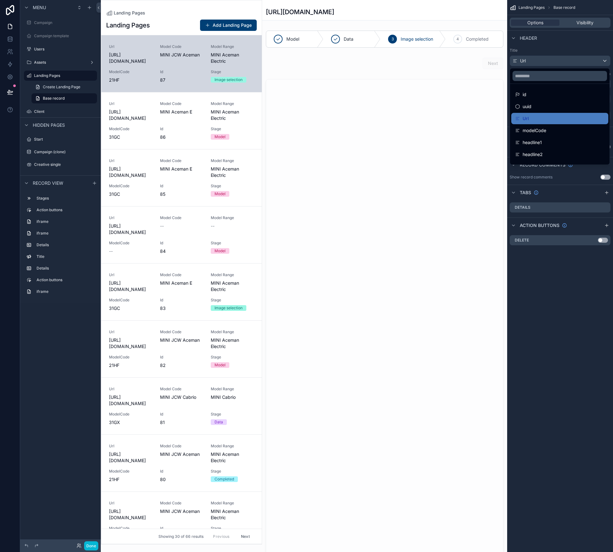
click at [543, 60] on div "scrollable content" at bounding box center [306, 276] width 613 height 552
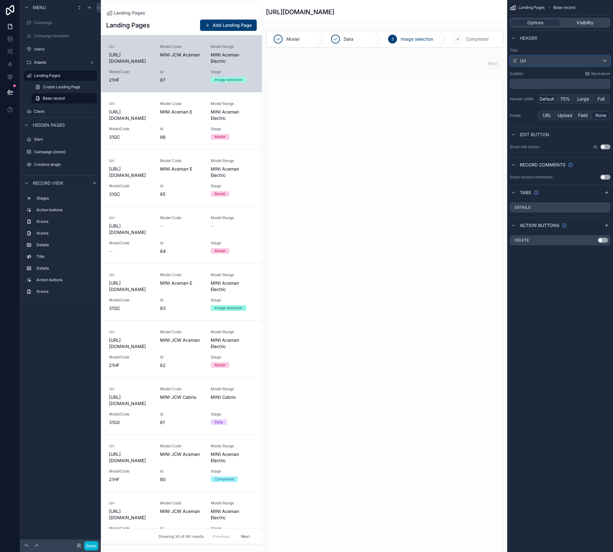
click at [527, 59] on div "Url" at bounding box center [560, 61] width 100 height 10
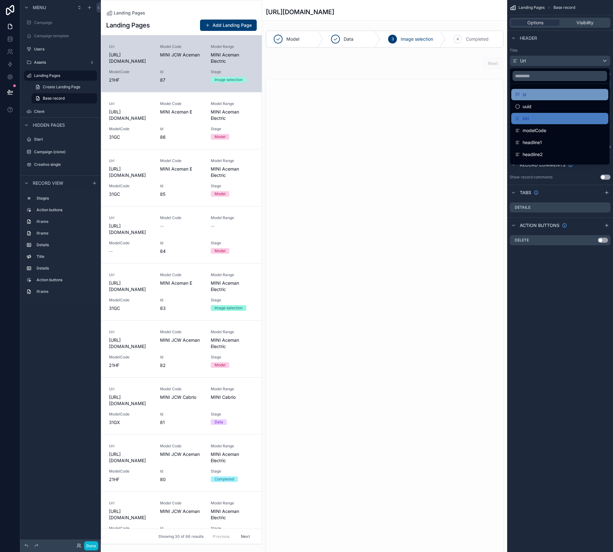
click at [545, 92] on div "id" at bounding box center [559, 95] width 89 height 8
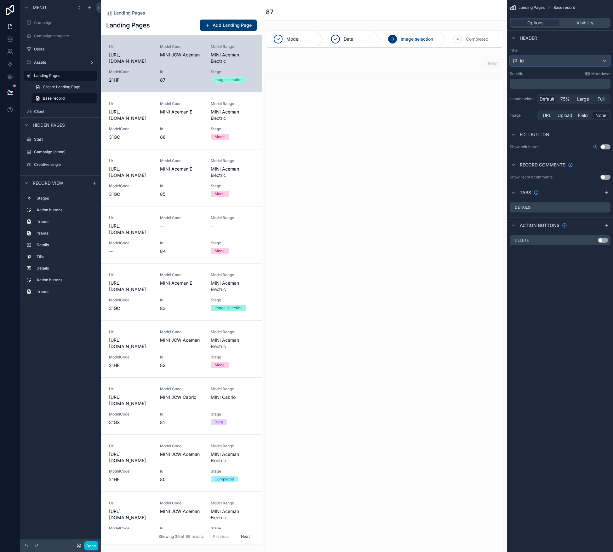
click at [555, 61] on div "id" at bounding box center [560, 61] width 100 height 10
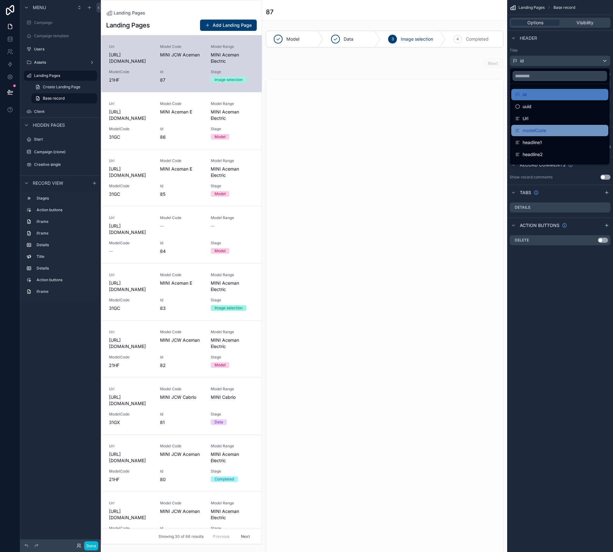
click at [549, 129] on div "modelCode" at bounding box center [559, 131] width 89 height 8
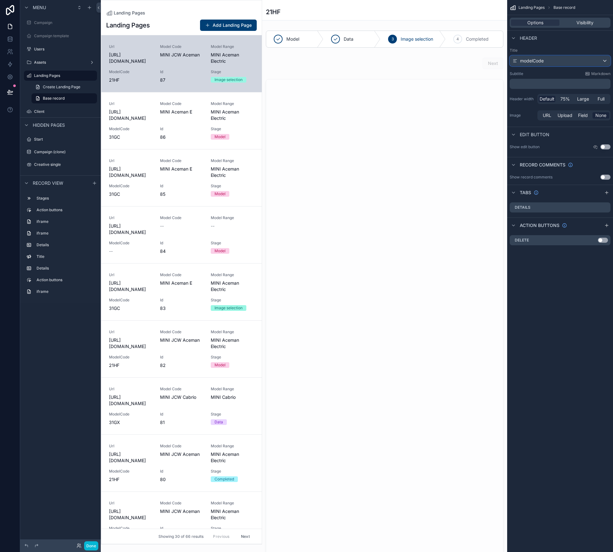
click at [556, 62] on div "modelCode" at bounding box center [560, 61] width 100 height 10
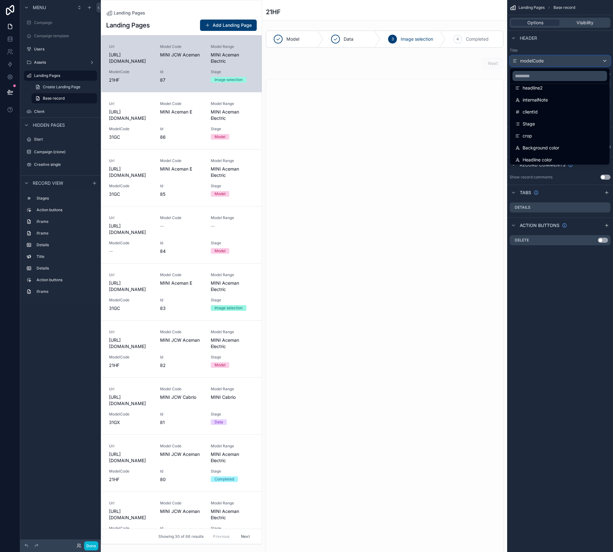
scroll to position [69, 0]
click at [545, 75] on input "scrollable content" at bounding box center [560, 76] width 95 height 10
click at [586, 336] on div "scrollable content" at bounding box center [306, 276] width 613 height 552
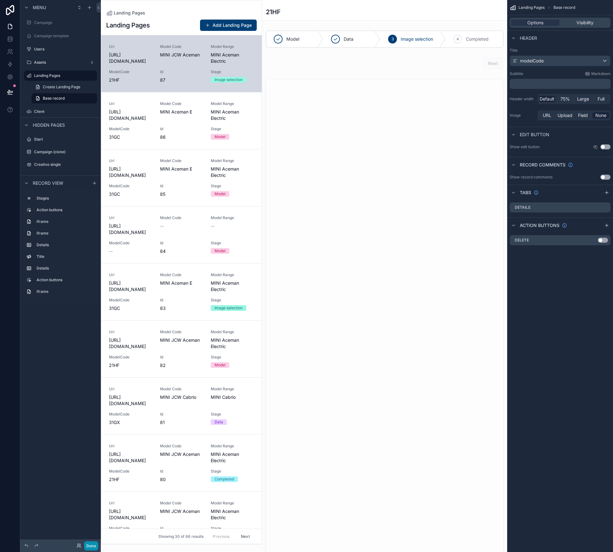
click at [95, 542] on button "Done" at bounding box center [91, 545] width 14 height 9
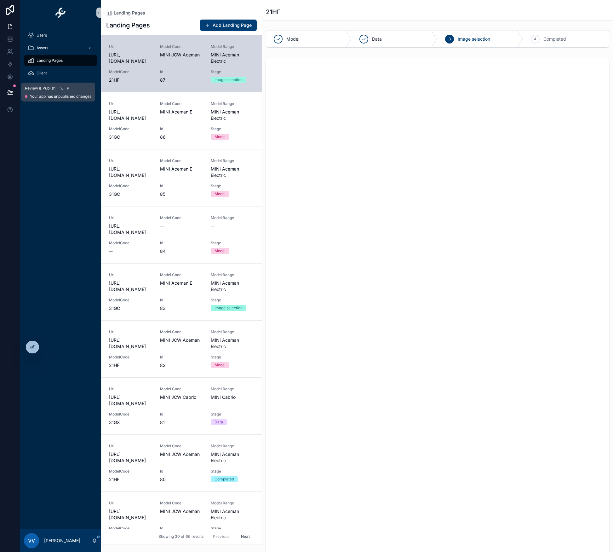
click at [10, 93] on icon at bounding box center [10, 92] width 6 height 6
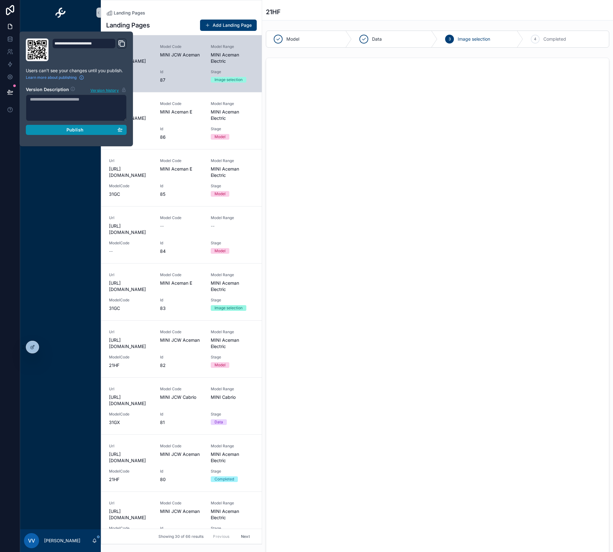
click at [63, 130] on div "Publish" at bounding box center [76, 130] width 93 height 6
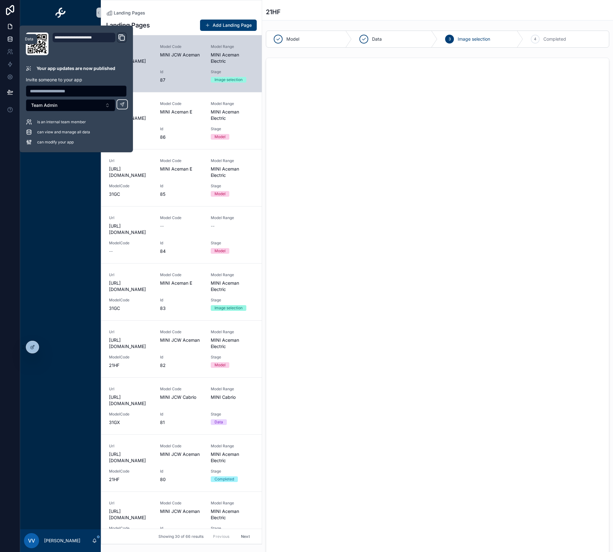
click at [9, 38] on icon at bounding box center [10, 39] width 6 height 6
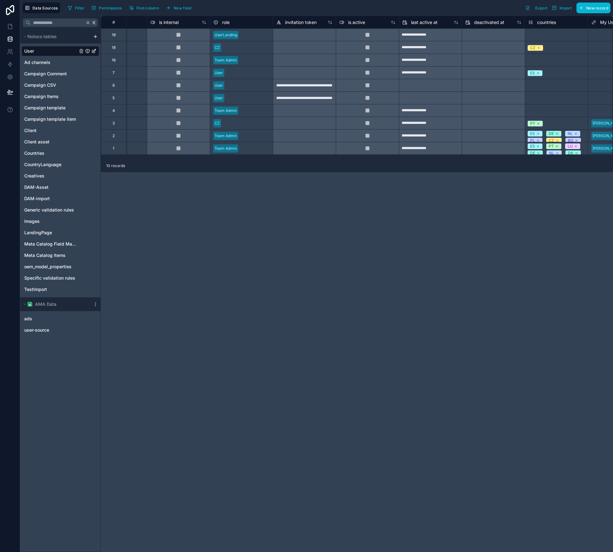
scroll to position [0, 245]
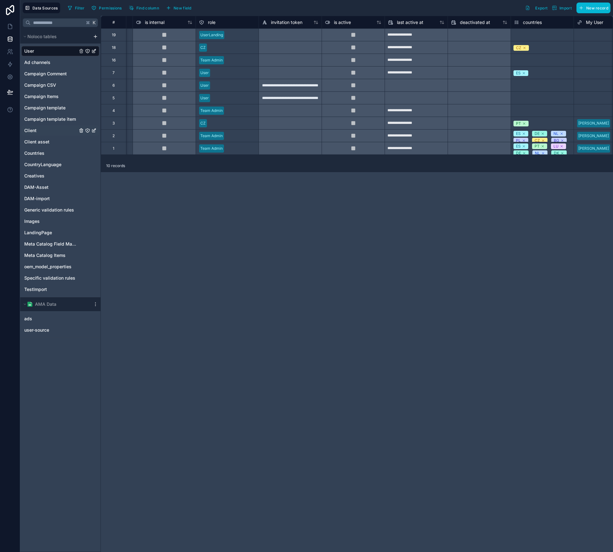
click at [27, 130] on span "Client" at bounding box center [30, 130] width 12 height 6
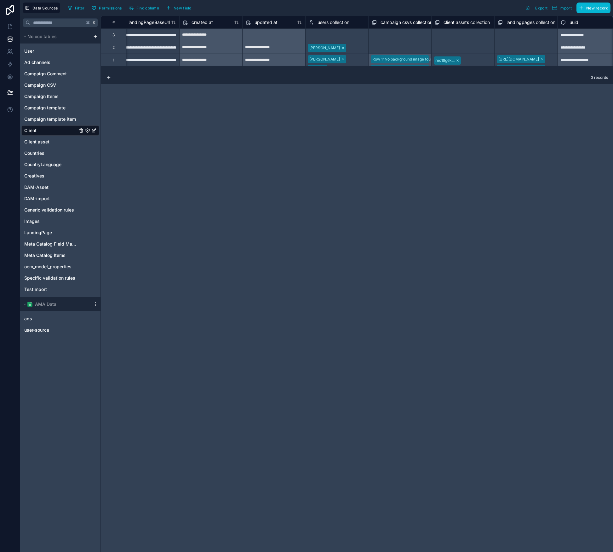
scroll to position [0, 80]
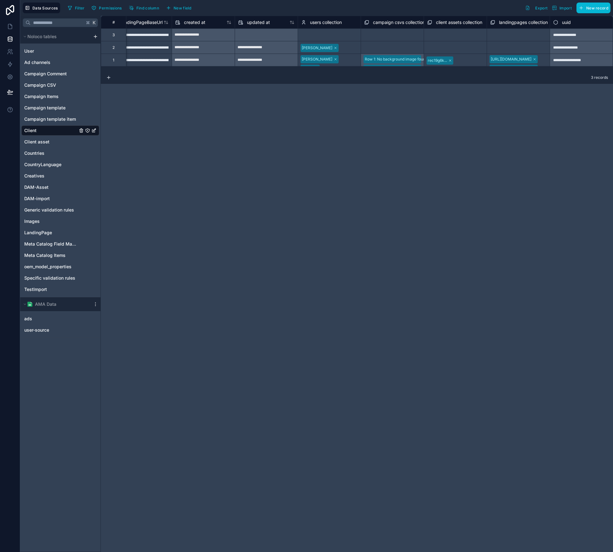
click at [46, 127] on div "Client" at bounding box center [60, 130] width 78 height 10
click at [323, 33] on div "Select a users collection" at bounding box center [323, 35] width 43 height 5
click at [58, 55] on div "User" at bounding box center [60, 51] width 78 height 10
click at [325, 31] on div "Select a users collection" at bounding box center [329, 34] width 63 height 9
click at [325, 31] on div "Select a users collection" at bounding box center [329, 35] width 63 height 11
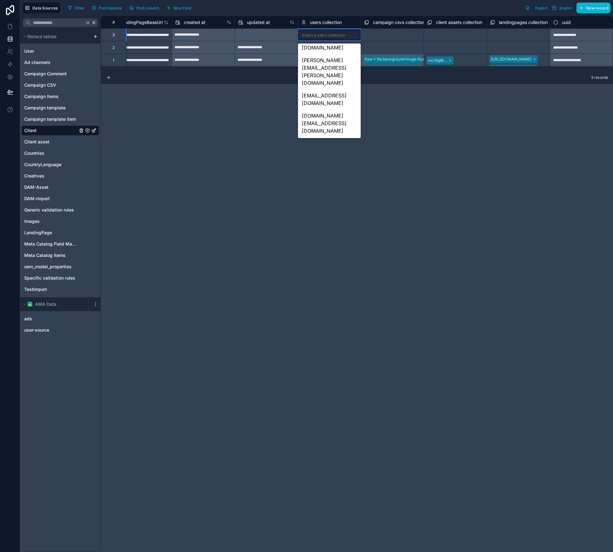
scroll to position [0, 0]
click at [334, 55] on div "vladimir+landing@automedia.de" at bounding box center [329, 59] width 63 height 28
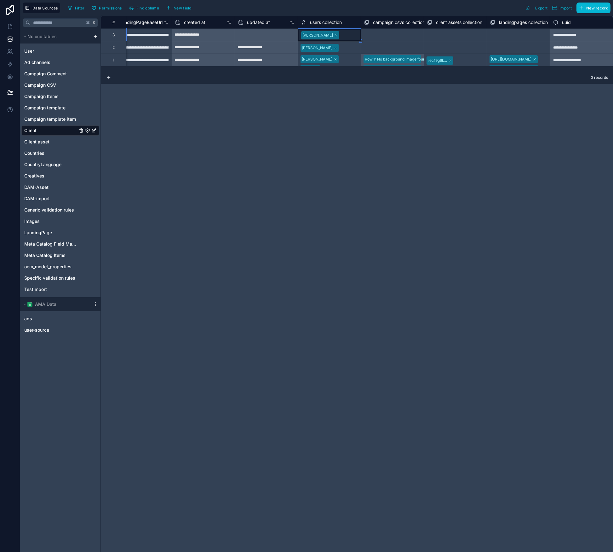
click at [390, 147] on div "**********" at bounding box center [357, 284] width 512 height 536
click at [41, 120] on span "Campaign template item" at bounding box center [50, 119] width 52 height 6
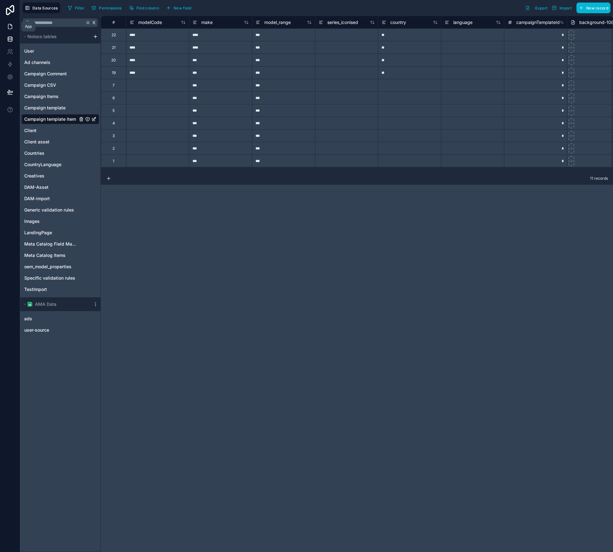
click at [8, 24] on icon at bounding box center [10, 26] width 6 height 6
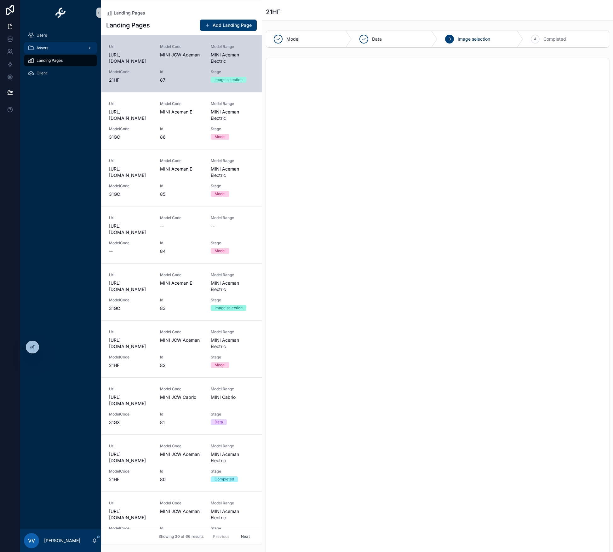
click at [48, 49] on span "Assets" at bounding box center [43, 47] width 12 height 5
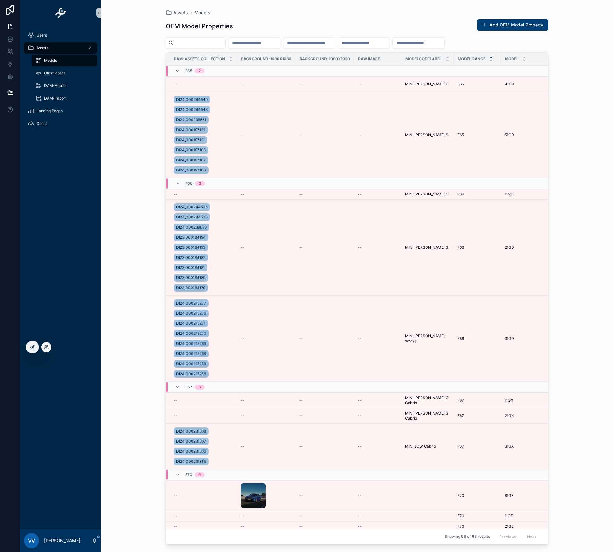
click at [37, 344] on div at bounding box center [32, 347] width 13 height 12
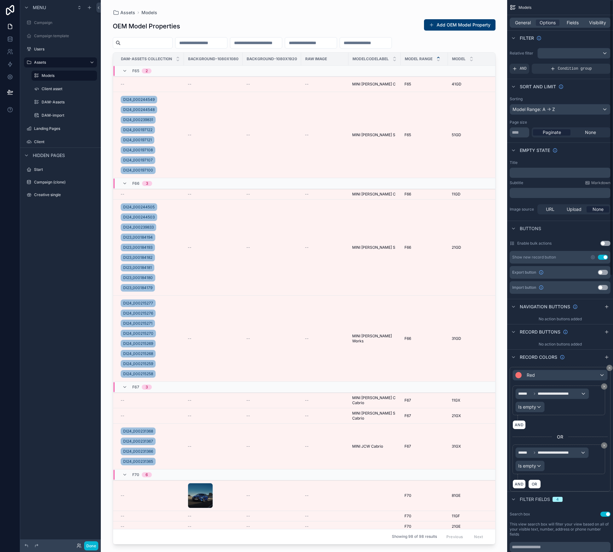
click at [535, 24] on div "General Options Fields Visibility" at bounding box center [560, 23] width 101 height 10
click at [532, 25] on div "General" at bounding box center [523, 23] width 24 height 6
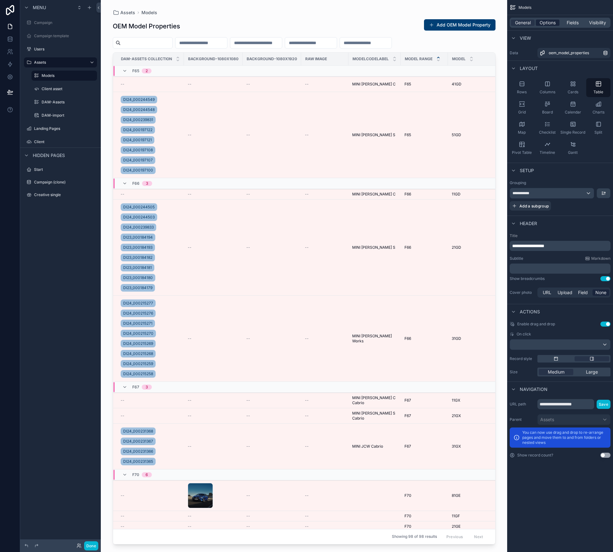
click at [537, 20] on div "Options" at bounding box center [548, 23] width 24 height 6
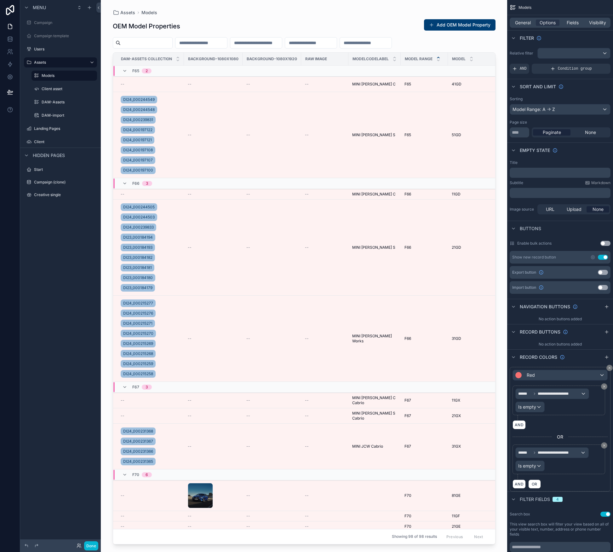
click at [606, 256] on button "Use setting" at bounding box center [603, 257] width 10 height 5
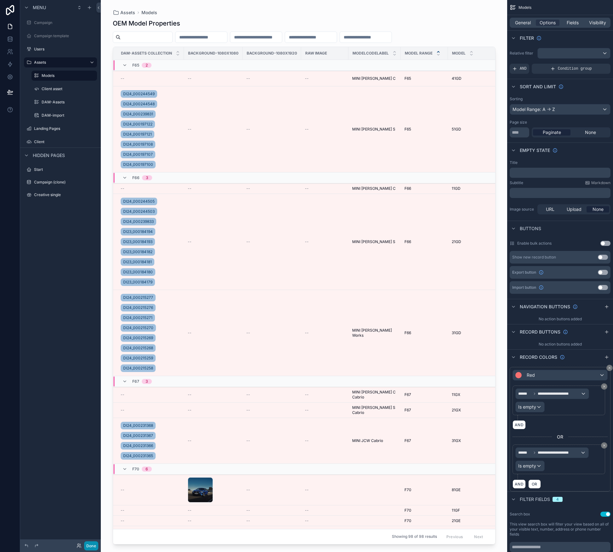
click at [92, 545] on button "Done" at bounding box center [91, 545] width 14 height 9
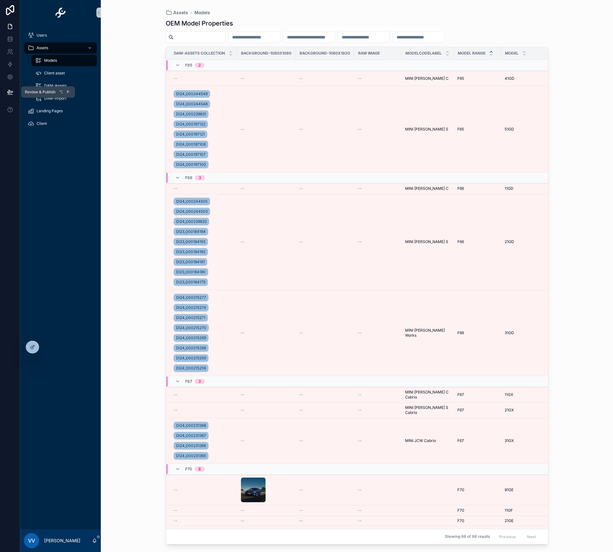
click at [9, 91] on icon at bounding box center [10, 92] width 6 height 6
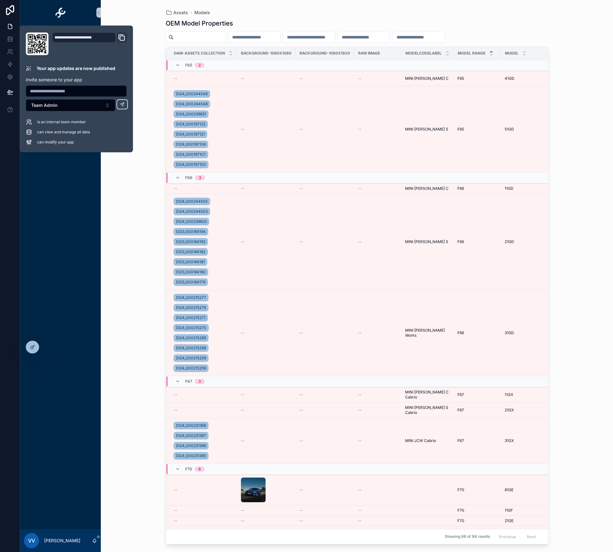
click at [221, 24] on h1 "OEM Model Properties" at bounding box center [199, 23] width 67 height 9
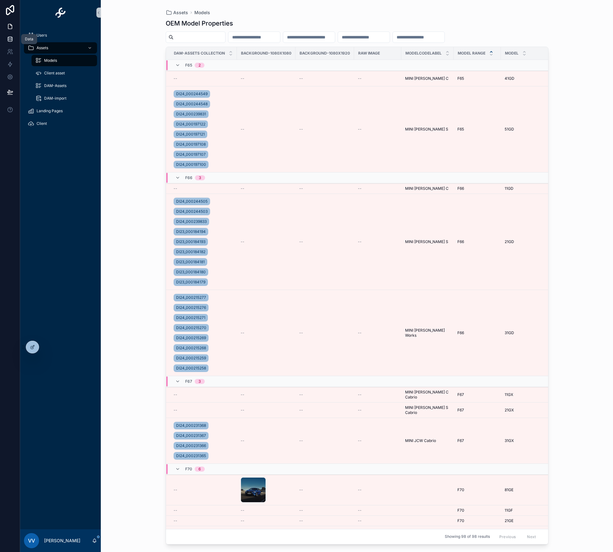
click at [14, 39] on link at bounding box center [10, 39] width 20 height 13
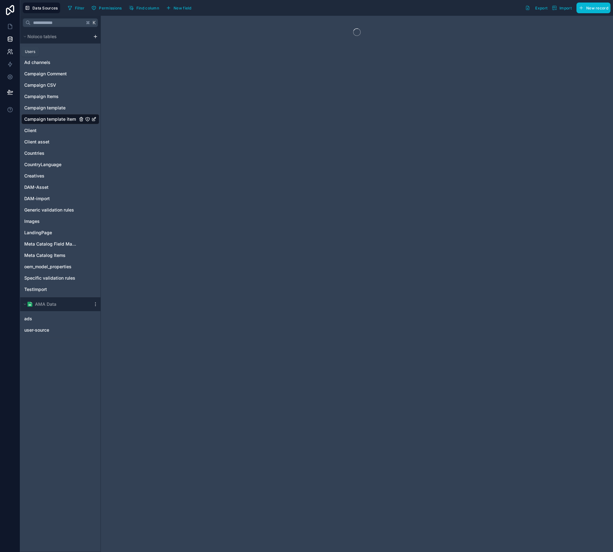
click at [9, 53] on icon at bounding box center [10, 52] width 6 height 6
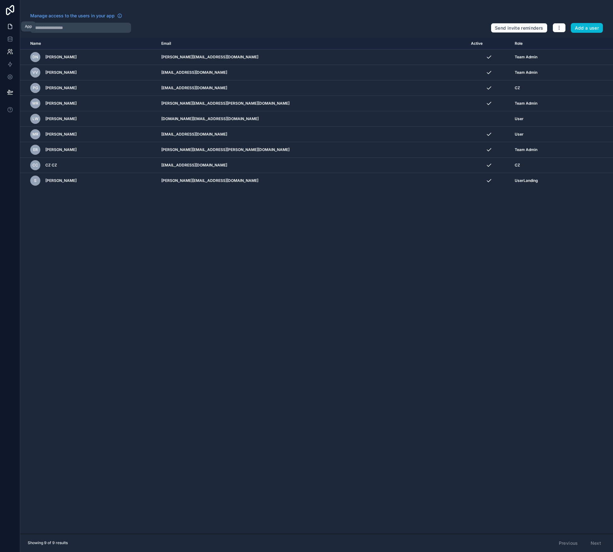
click at [11, 30] on link at bounding box center [10, 26] width 20 height 13
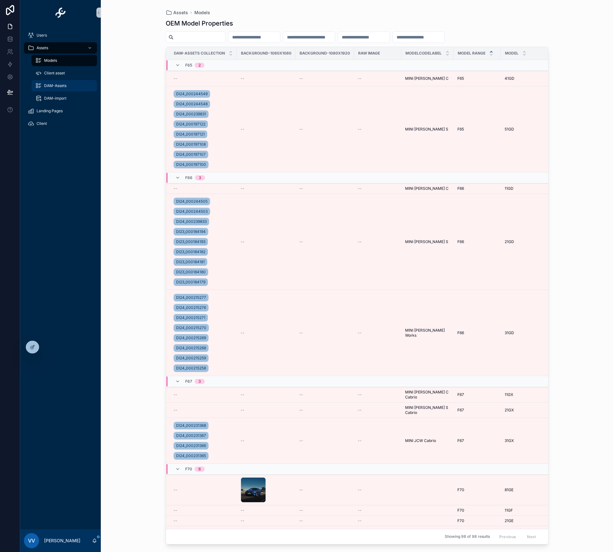
click at [56, 87] on span "DAM-Assets" at bounding box center [55, 85] width 22 height 5
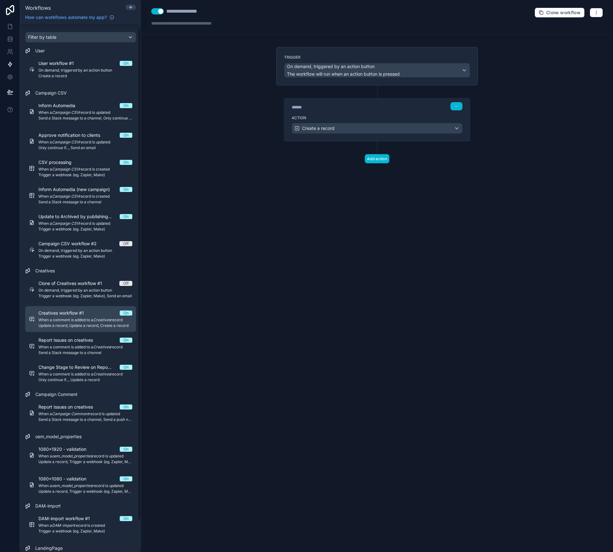
scroll to position [38, 0]
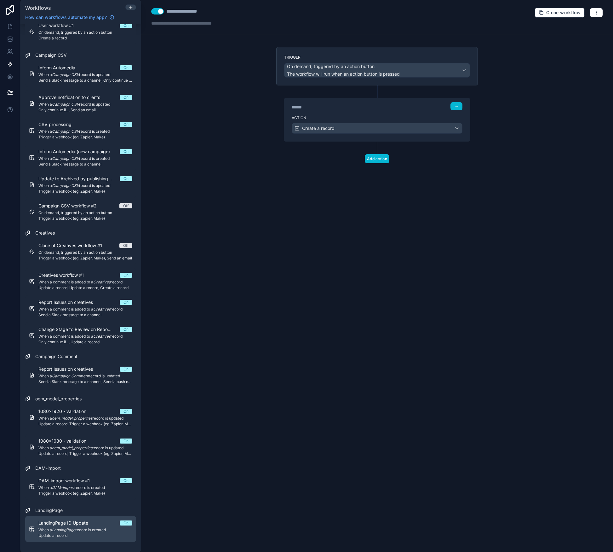
click at [60, 523] on span "LandingPage ID Update" at bounding box center [66, 523] width 57 height 6
click at [324, 127] on span "Update a record" at bounding box center [319, 128] width 34 height 6
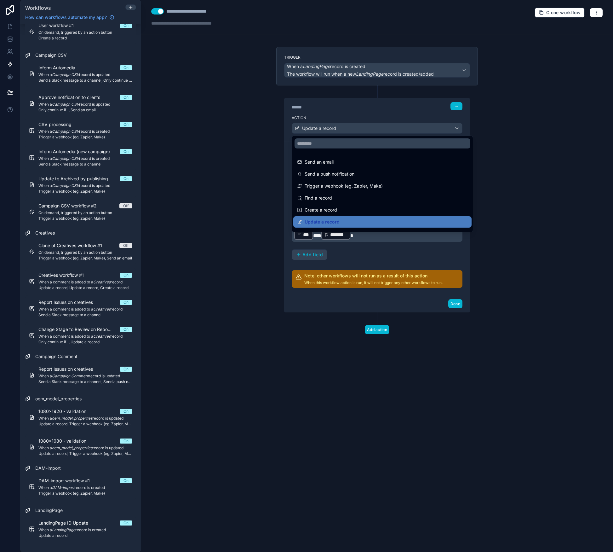
click at [324, 127] on div at bounding box center [306, 276] width 613 height 552
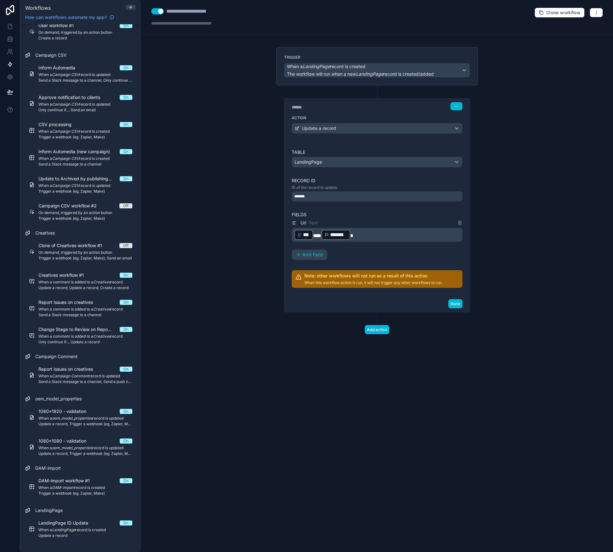
click at [339, 234] on span "*******" at bounding box center [338, 235] width 17 height 8
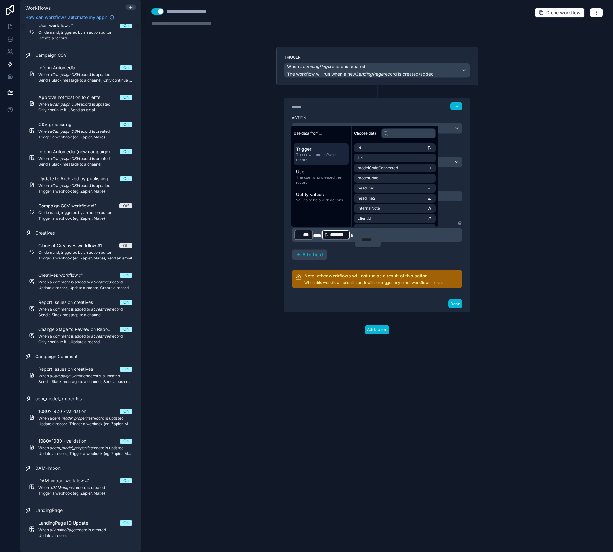
click at [256, 224] on div "**********" at bounding box center [377, 276] width 472 height 552
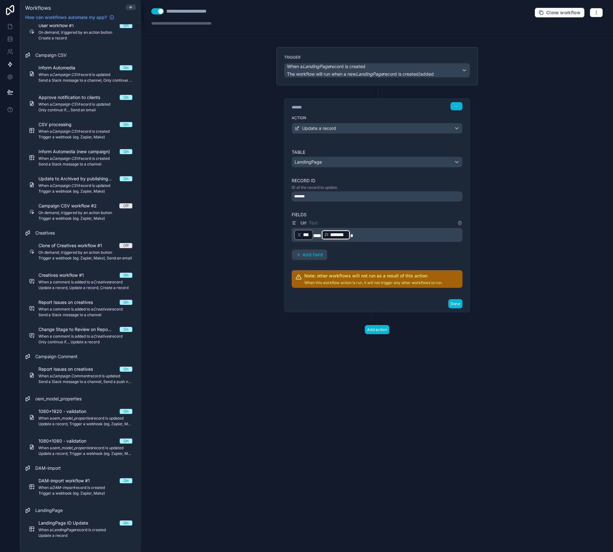
click at [303, 234] on span "***" at bounding box center [306, 235] width 7 height 8
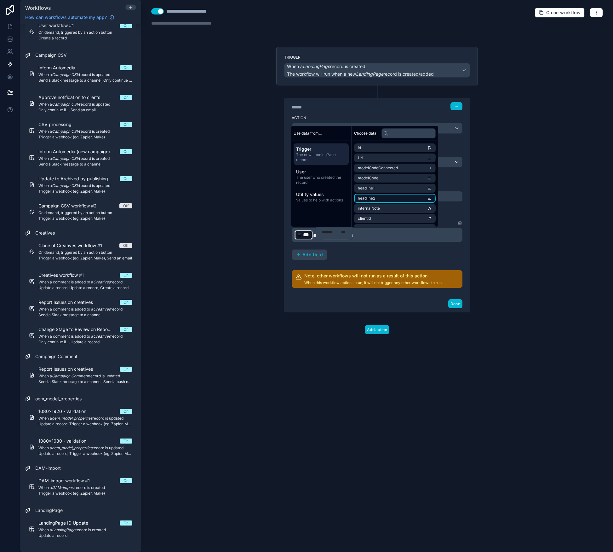
scroll to position [89, 0]
click at [255, 246] on div "**********" at bounding box center [377, 276] width 472 height 552
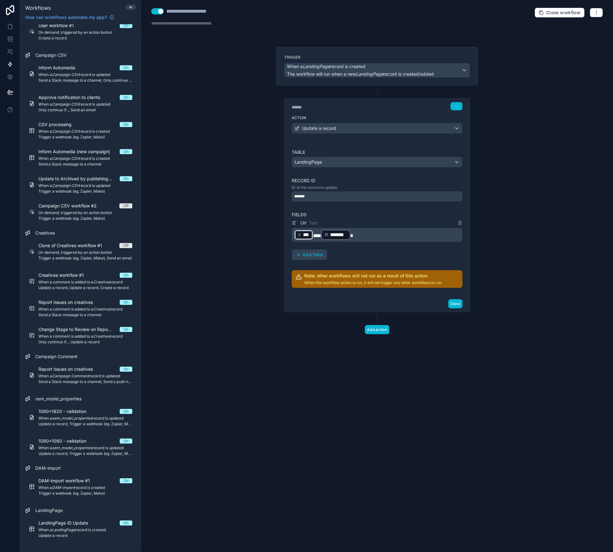
click at [245, 199] on div "**********" at bounding box center [377, 276] width 472 height 552
click at [306, 235] on span "***" at bounding box center [306, 235] width 7 height 8
click at [244, 233] on div "**********" at bounding box center [377, 276] width 472 height 552
click at [300, 234] on icon at bounding box center [299, 234] width 3 height 0
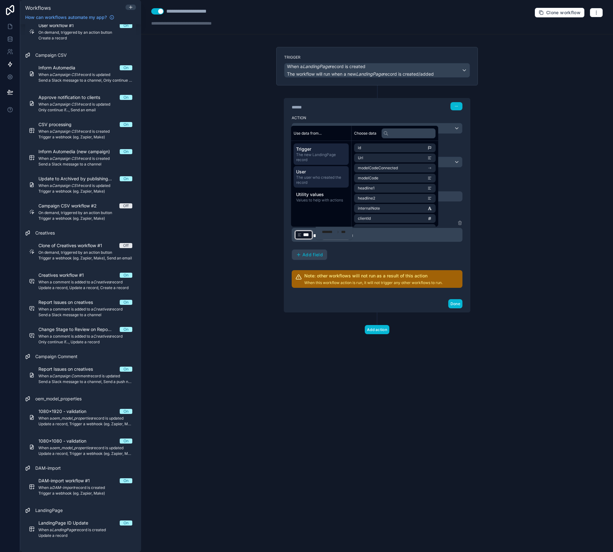
click at [326, 181] on span "The user who created the record" at bounding box center [321, 180] width 50 height 10
click at [10, 27] on icon at bounding box center [10, 26] width 6 height 6
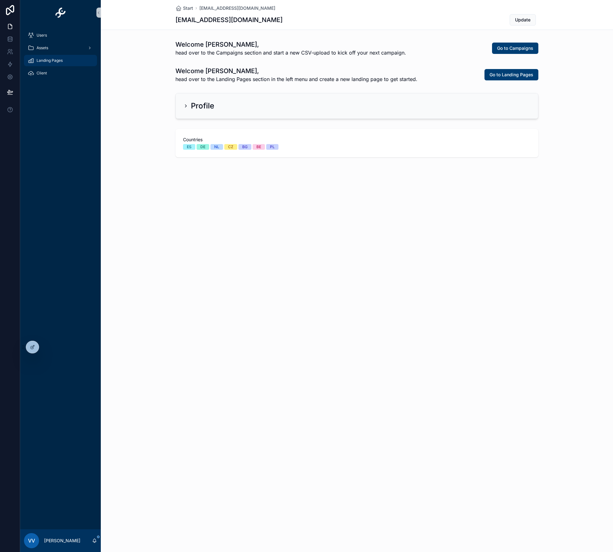
click at [59, 61] on span "Landing Pages" at bounding box center [50, 60] width 26 height 5
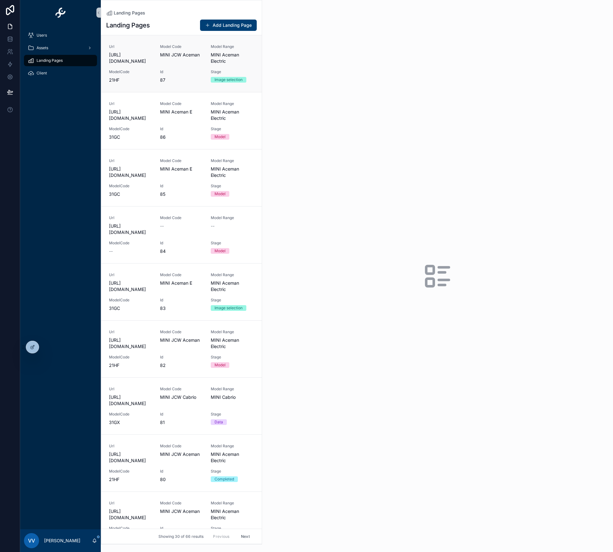
click at [228, 54] on span "MINI Aceman Electric" at bounding box center [232, 58] width 43 height 13
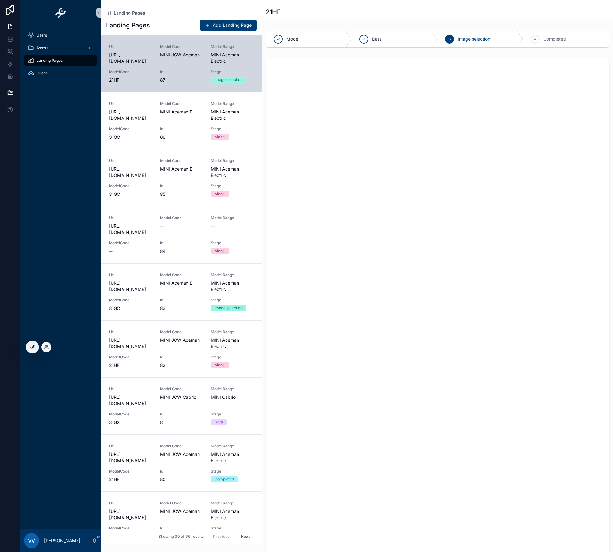
click at [34, 346] on icon at bounding box center [32, 346] width 5 height 5
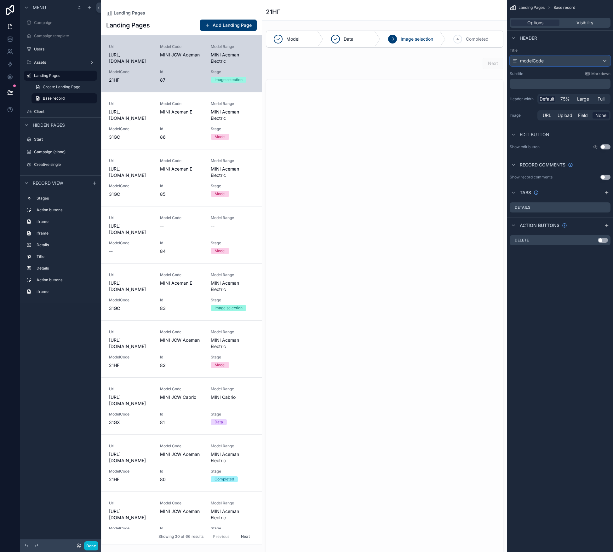
click at [547, 61] on div "modelCode" at bounding box center [560, 61] width 100 height 10
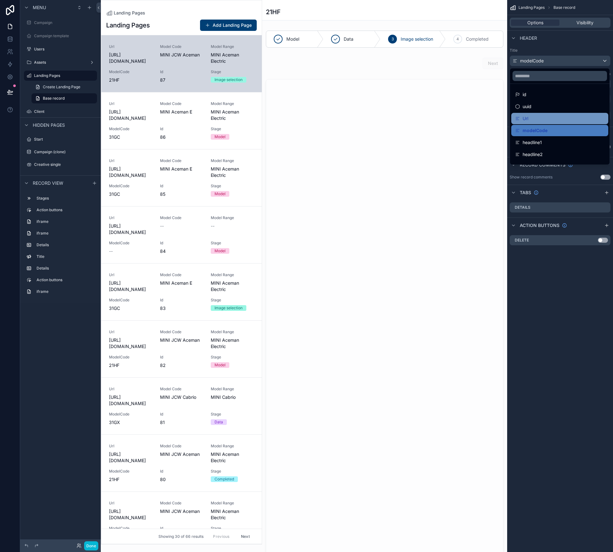
click at [540, 114] on div "Url" at bounding box center [559, 118] width 97 height 11
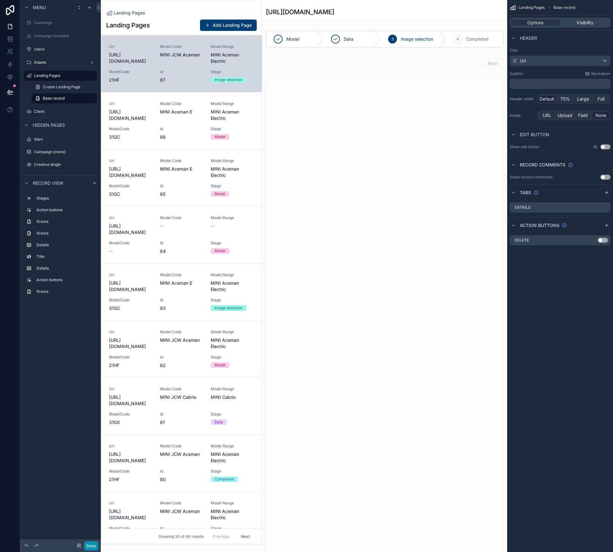
click at [91, 545] on button "Done" at bounding box center [91, 545] width 14 height 9
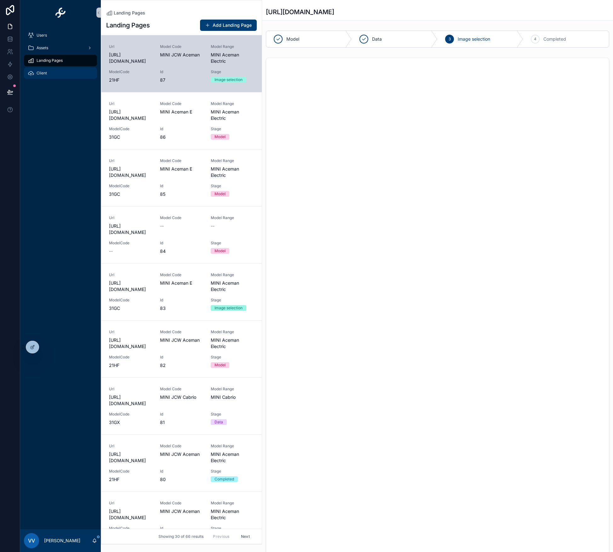
click at [59, 72] on div "Client" at bounding box center [61, 73] width 66 height 10
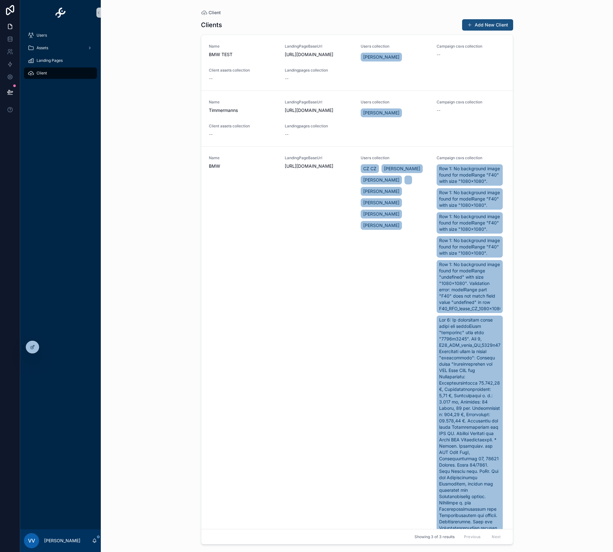
click at [492, 22] on button "Add New Client" at bounding box center [487, 24] width 51 height 11
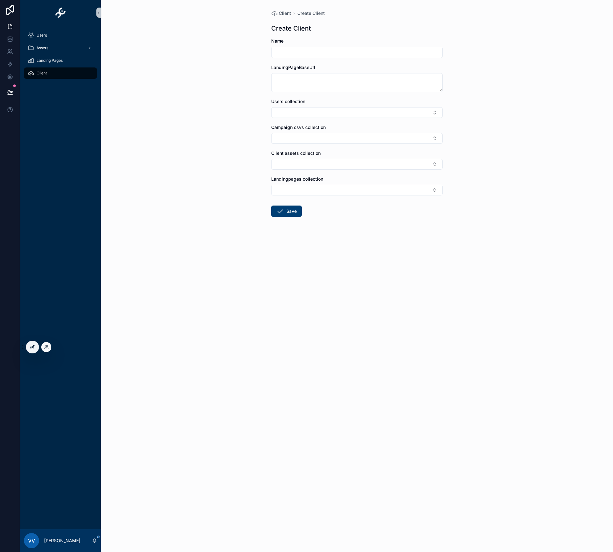
click at [31, 348] on icon at bounding box center [32, 346] width 5 height 5
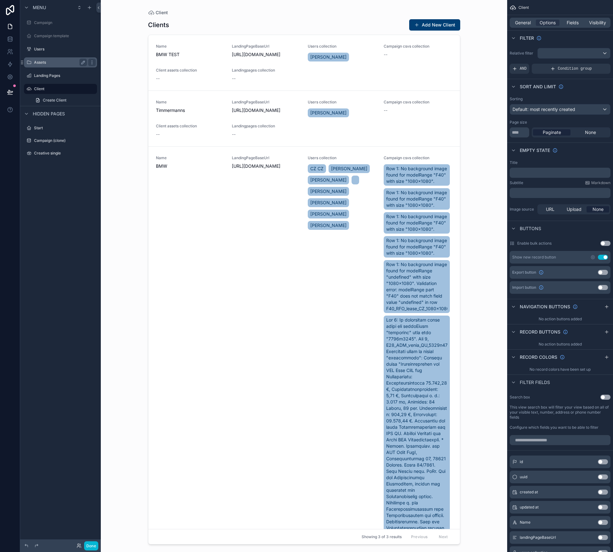
click at [46, 62] on label "Assets" at bounding box center [59, 62] width 50 height 5
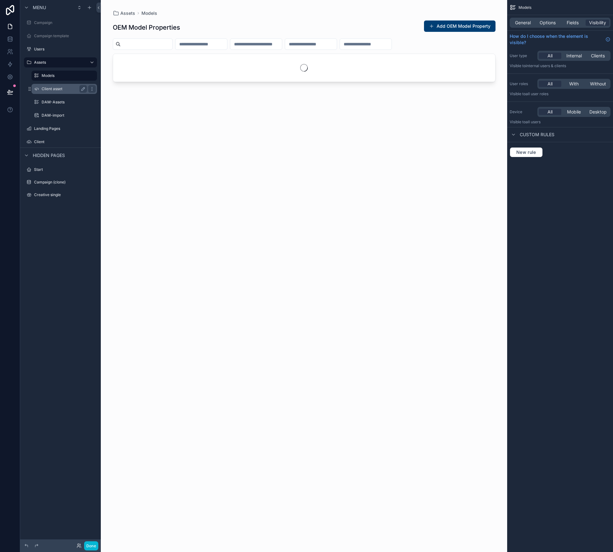
click at [55, 89] on label "Client asset" at bounding box center [63, 88] width 43 height 5
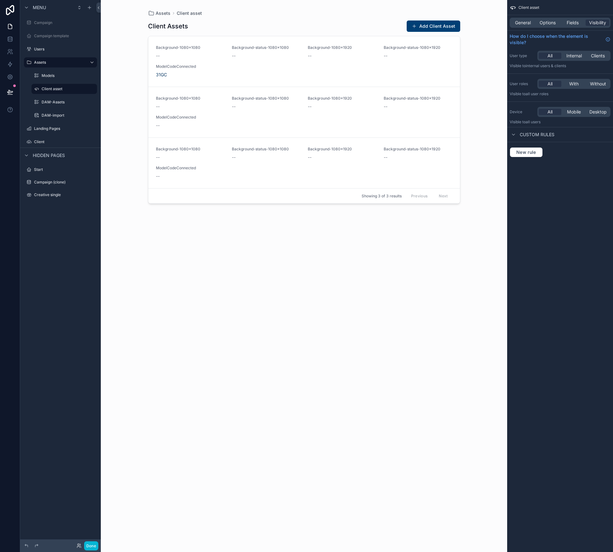
click at [443, 27] on div "scrollable content" at bounding box center [304, 272] width 322 height 544
click at [443, 27] on button "Add Client Asset" at bounding box center [434, 25] width 54 height 11
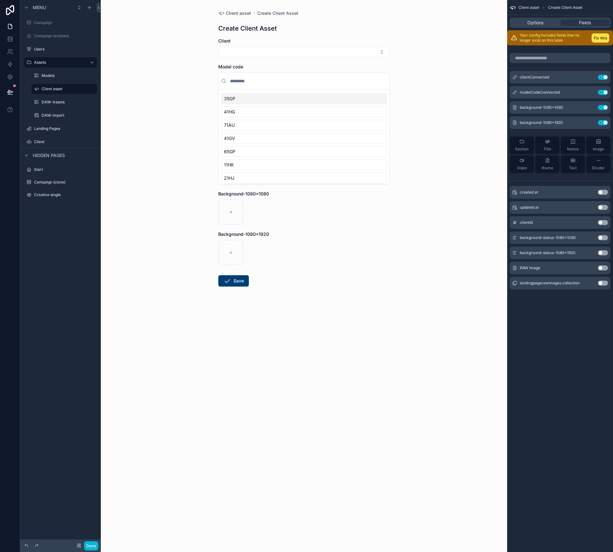
click at [605, 270] on button "Use setting" at bounding box center [603, 267] width 10 height 5
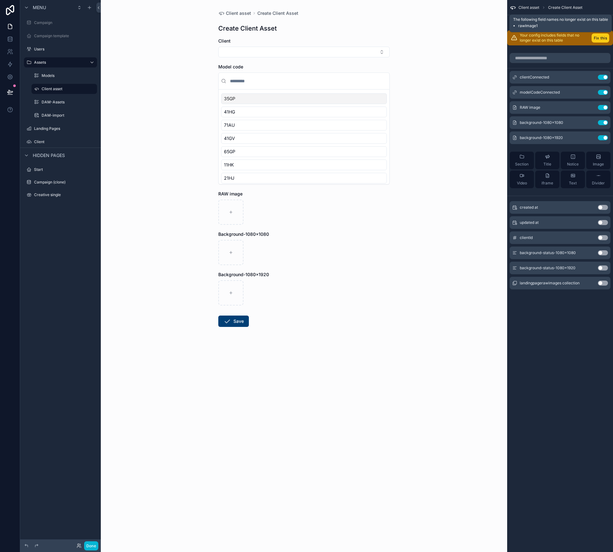
click at [601, 38] on button "Fix this" at bounding box center [601, 37] width 18 height 9
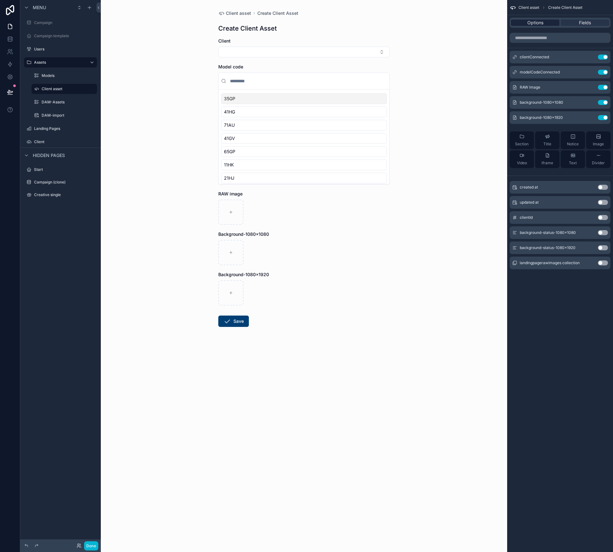
click at [542, 22] on span "Options" at bounding box center [535, 23] width 16 height 6
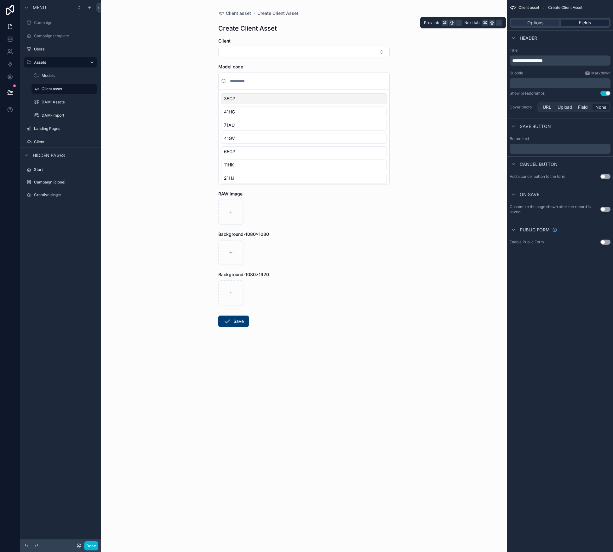
click at [576, 25] on div "Fields" at bounding box center [585, 23] width 49 height 6
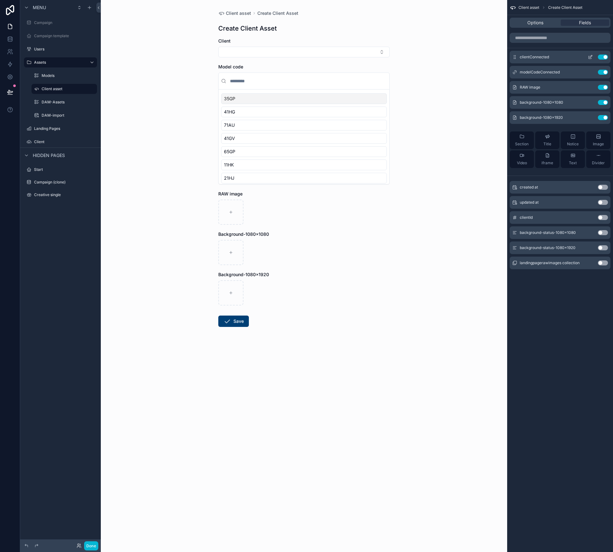
click at [591, 57] on icon "scrollable content" at bounding box center [590, 57] width 5 height 5
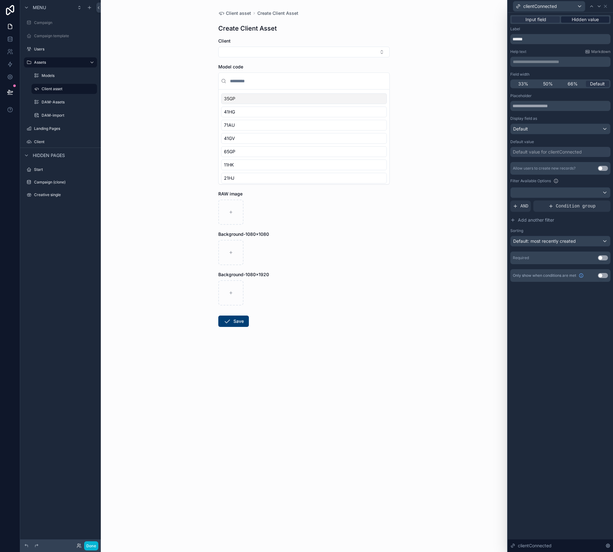
click at [588, 22] on span "Hidden value" at bounding box center [585, 19] width 27 height 6
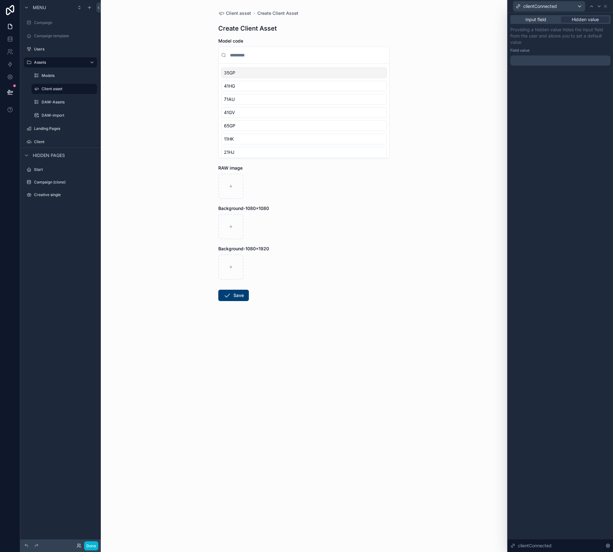
click at [551, 52] on div "Field value" at bounding box center [560, 50] width 100 height 5
click at [550, 59] on div at bounding box center [560, 60] width 100 height 10
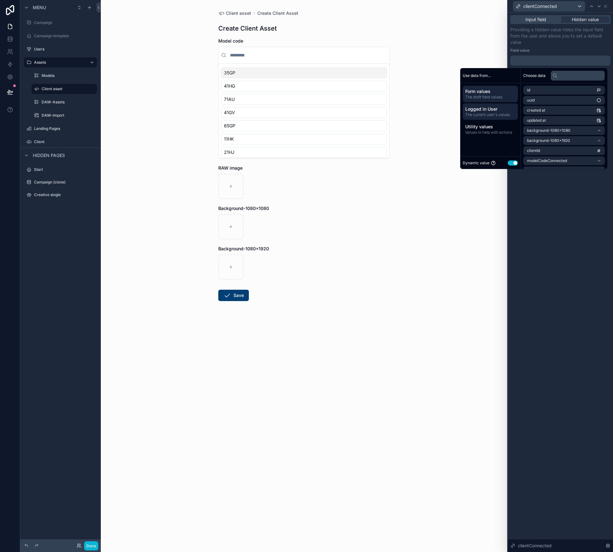
click at [501, 113] on span "The current user's values" at bounding box center [490, 114] width 50 height 5
click at [561, 142] on li "clientConnected" at bounding box center [564, 140] width 82 height 9
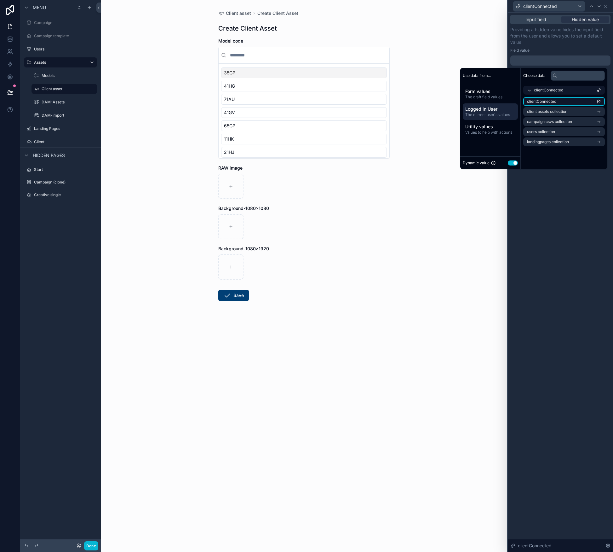
click at [553, 101] on li "clientConnected" at bounding box center [564, 101] width 82 height 9
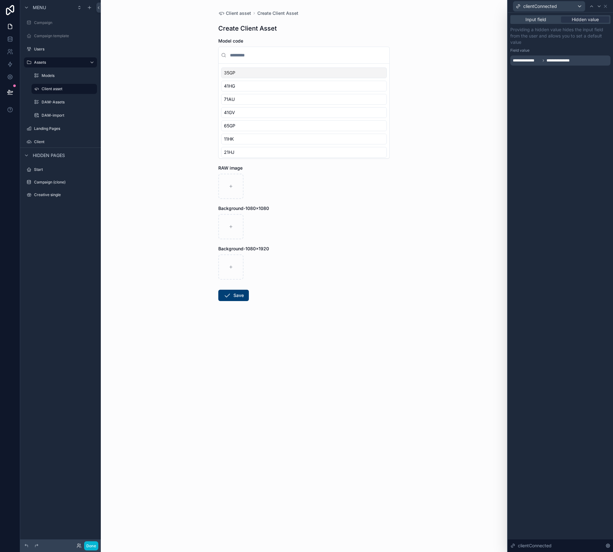
click at [572, 213] on div "**********" at bounding box center [560, 282] width 105 height 539
click at [374, 324] on form "Model code 35GP 41HG 71AU 41GV 65GP 11HK 21HJ 11GV 71BY 61HH 31HG 71GG 31GX 31G…" at bounding box center [303, 189] width 171 height 303
click at [90, 545] on button "Done" at bounding box center [91, 545] width 14 height 9
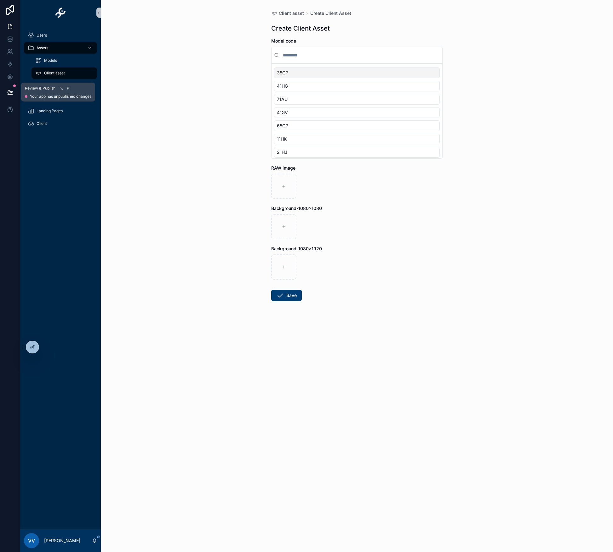
click at [13, 90] on icon at bounding box center [10, 92] width 6 height 6
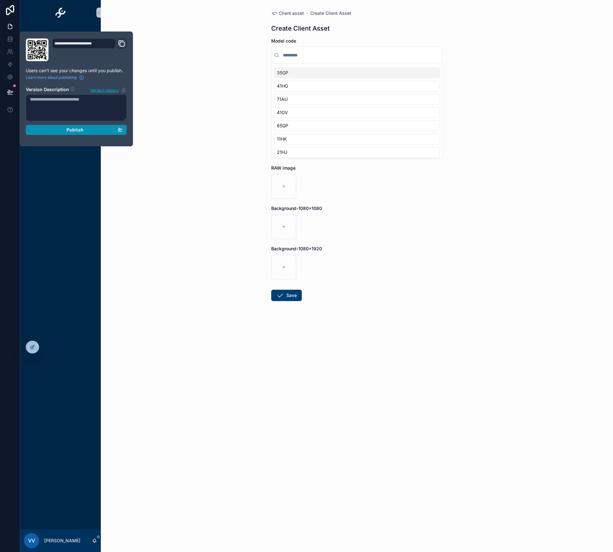
click at [64, 131] on div "Publish" at bounding box center [76, 130] width 93 height 6
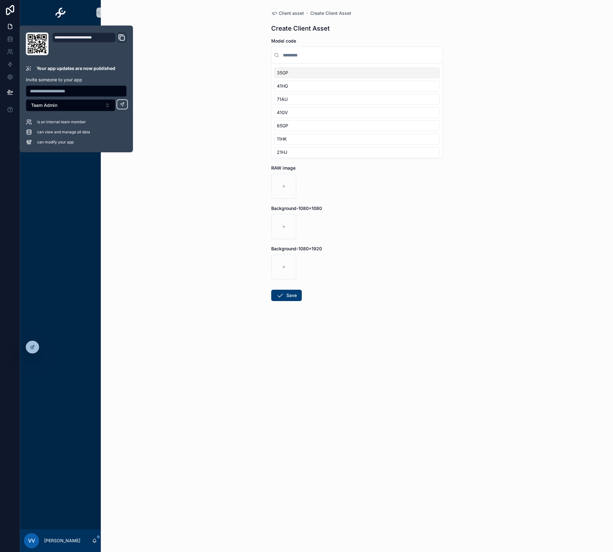
click at [191, 233] on div "Client asset Create Client Asset Create Client Asset Model code 35GP 41HG 71AU …" at bounding box center [357, 276] width 512 height 552
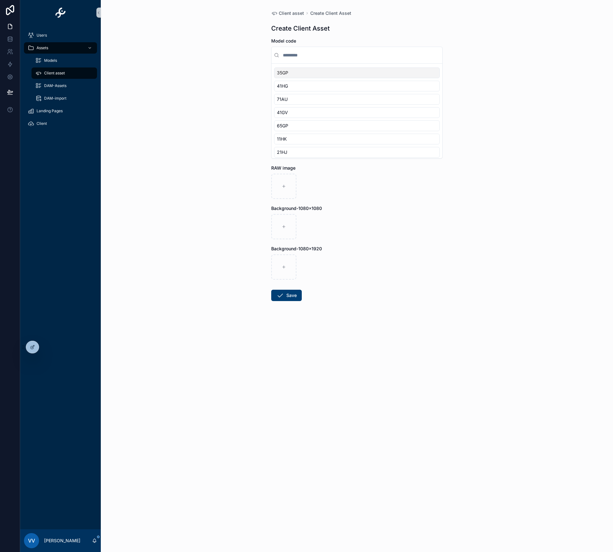
click at [54, 71] on span "Client asset" at bounding box center [54, 73] width 21 height 5
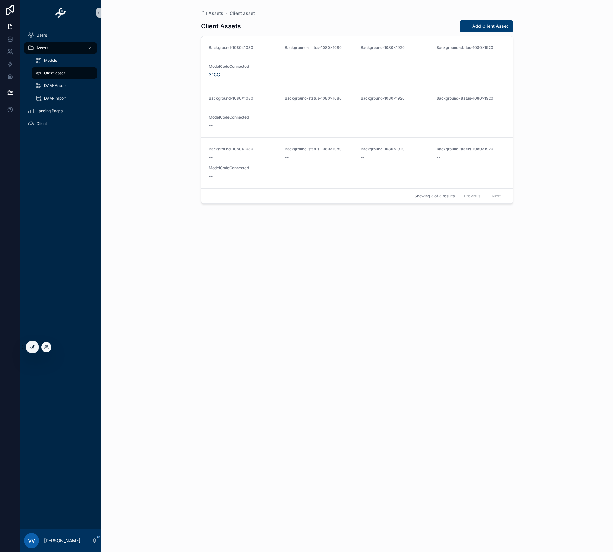
click at [32, 347] on icon at bounding box center [33, 346] width 3 height 3
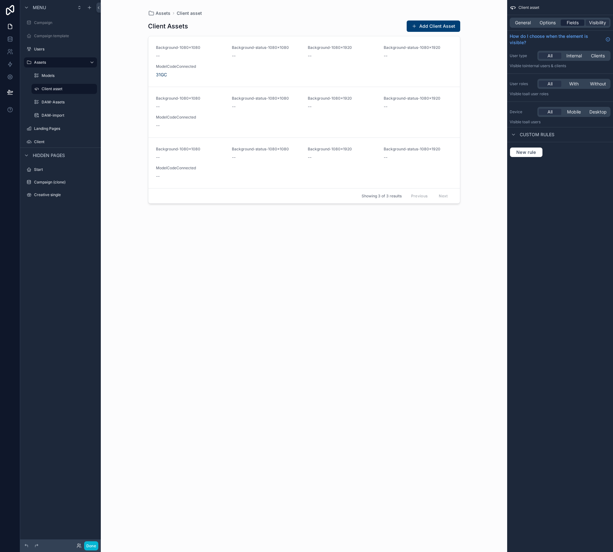
click at [568, 24] on span "Fields" at bounding box center [573, 23] width 12 height 6
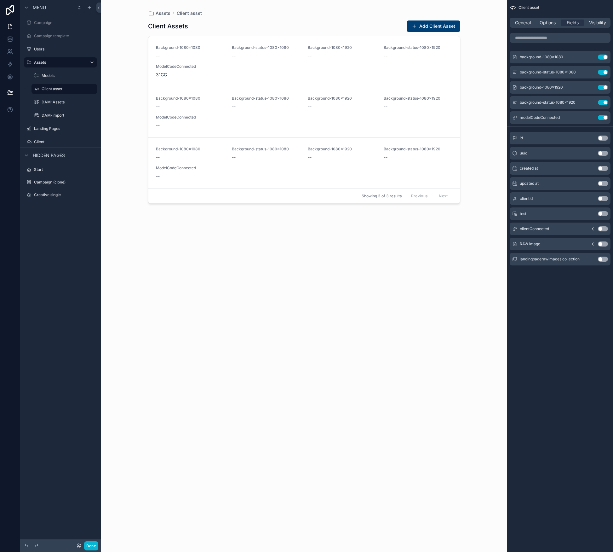
click at [603, 244] on button "Use setting" at bounding box center [603, 243] width 10 height 5
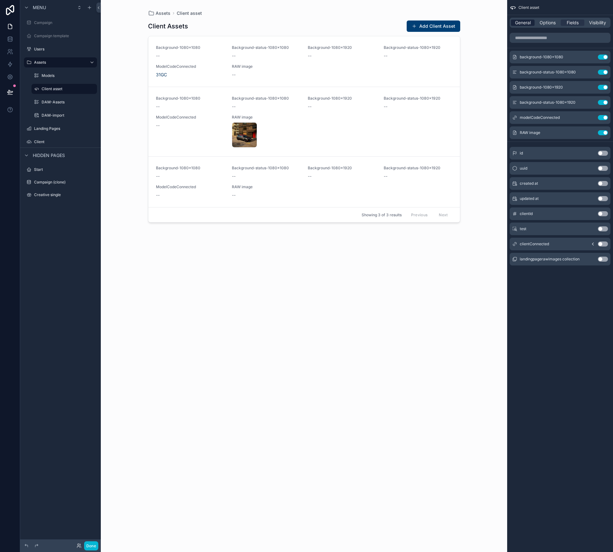
click at [529, 22] on span "General" at bounding box center [523, 23] width 16 height 6
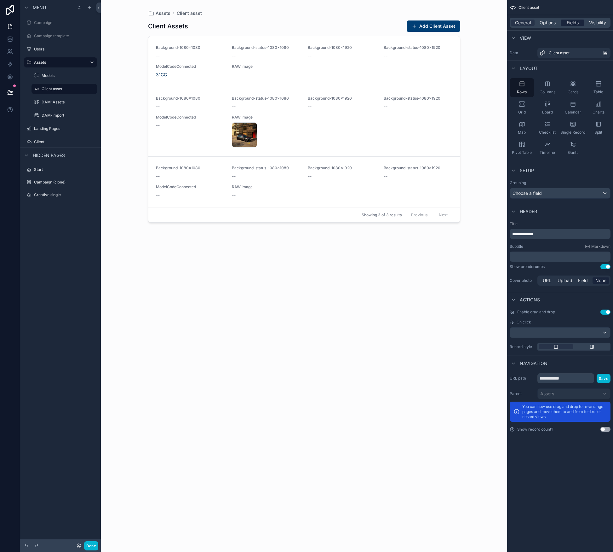
click at [572, 21] on span "Fields" at bounding box center [573, 23] width 12 height 6
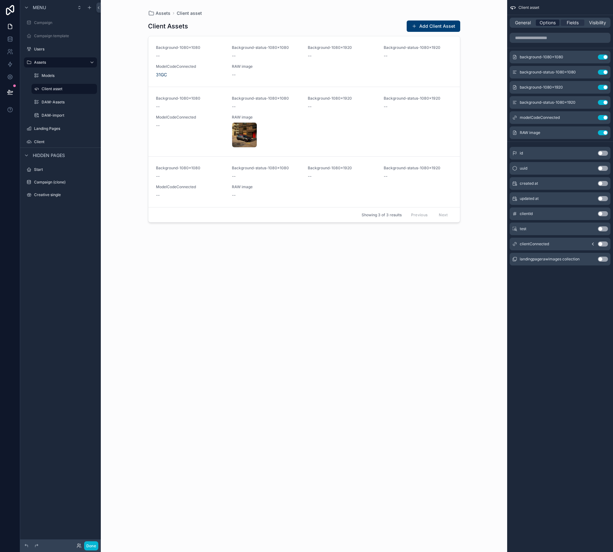
click at [547, 21] on span "Options" at bounding box center [548, 23] width 16 height 6
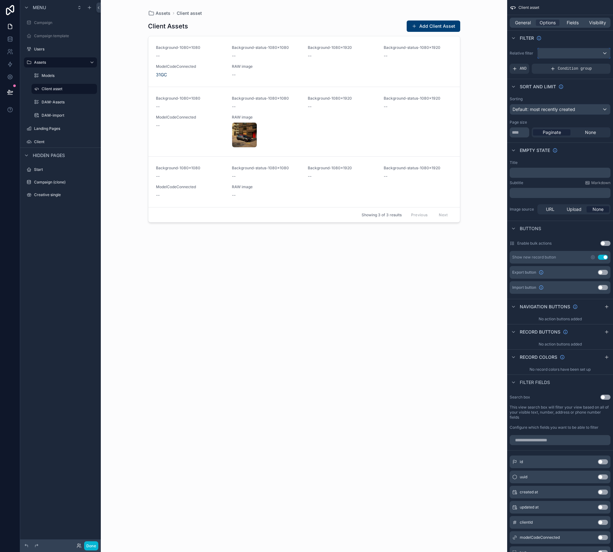
click at [563, 49] on div "scrollable content" at bounding box center [574, 53] width 72 height 10
click at [559, 83] on div "All" at bounding box center [573, 86] width 69 height 11
click at [518, 68] on div "AND" at bounding box center [520, 69] width 20 height 10
click at [542, 72] on div "Add a filter" at bounding box center [560, 69] width 101 height 10
click at [596, 64] on icon "scrollable content" at bounding box center [596, 64] width 2 height 2
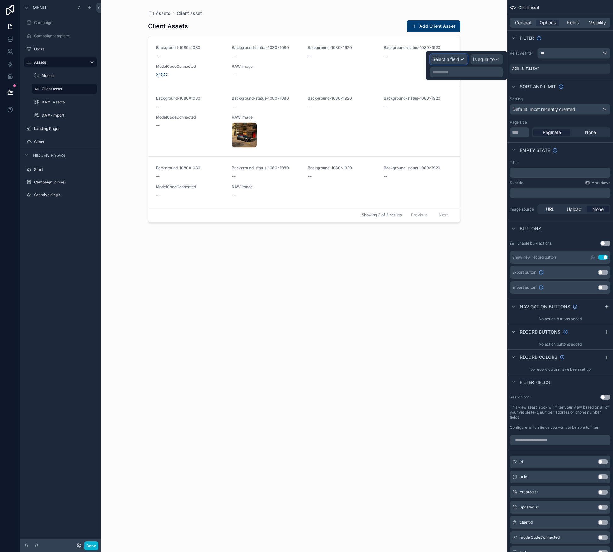
click at [453, 62] on div "Select a field" at bounding box center [448, 59] width 37 height 10
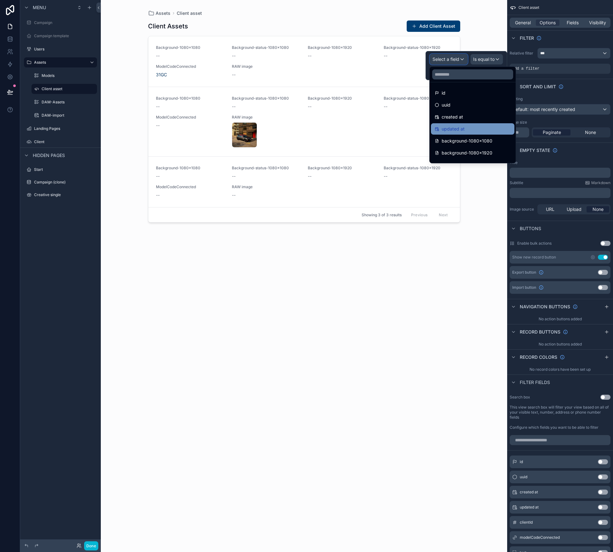
scroll to position [93, 0]
click at [330, 333] on div "scrollable content" at bounding box center [304, 272] width 322 height 544
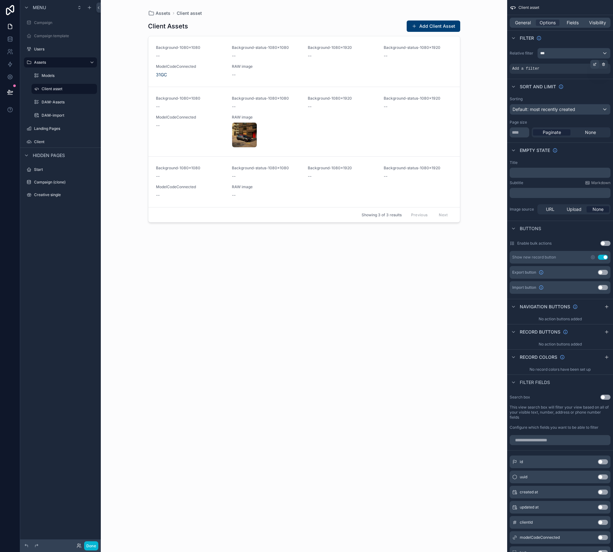
click at [597, 64] on div "scrollable content" at bounding box center [595, 64] width 9 height 9
click at [454, 59] on span "Select a field" at bounding box center [446, 58] width 27 height 5
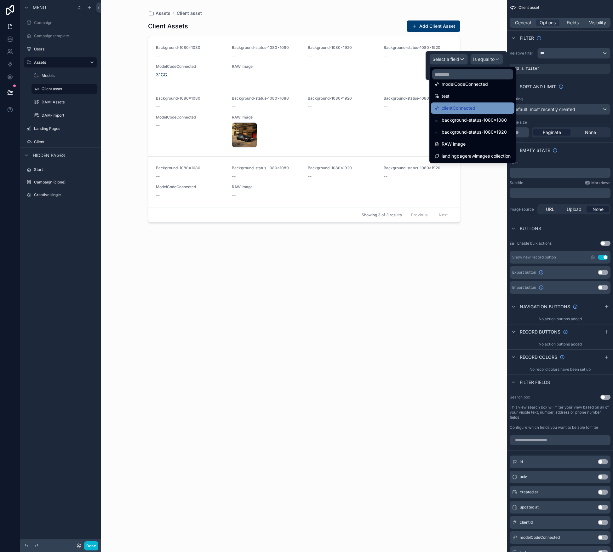
click at [480, 108] on div "clientConnected" at bounding box center [473, 108] width 76 height 8
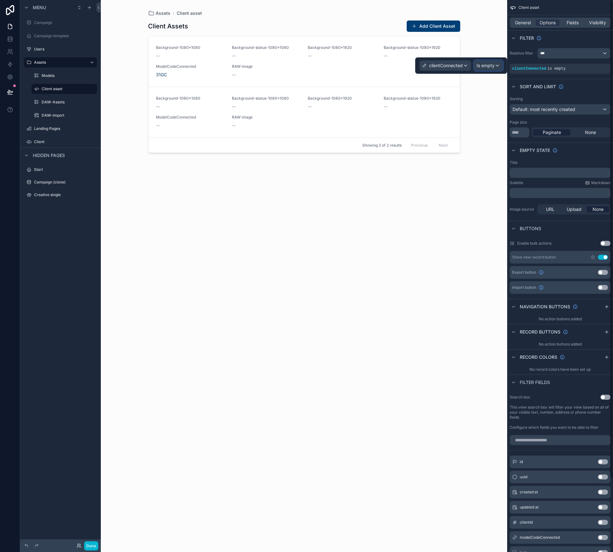
click at [492, 66] on span "Is empty" at bounding box center [486, 65] width 18 height 6
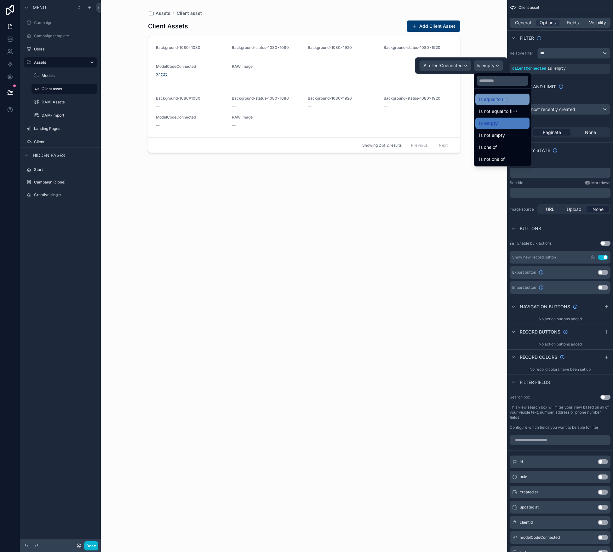
click at [503, 99] on span "Is equal to (=)" at bounding box center [493, 99] width 29 height 8
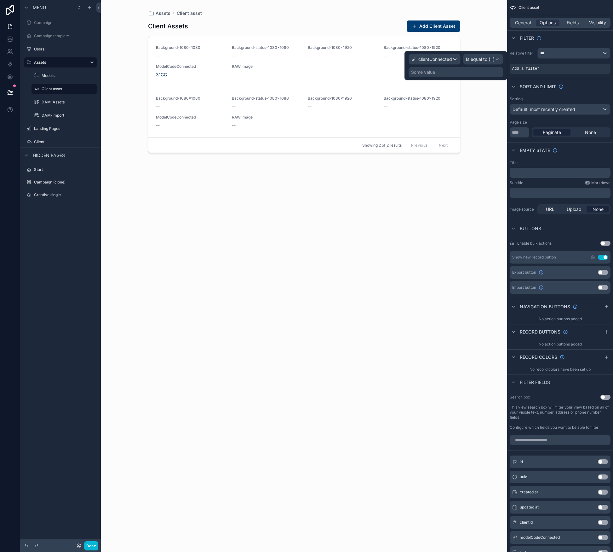
click at [431, 71] on div "Some value" at bounding box center [423, 72] width 24 height 6
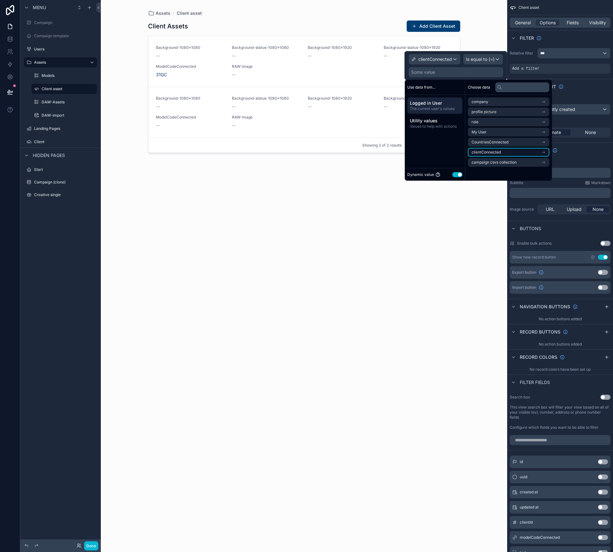
click at [509, 151] on li "clientConnected" at bounding box center [509, 152] width 82 height 9
click at [489, 112] on span "clientConnected" at bounding box center [486, 113] width 29 height 5
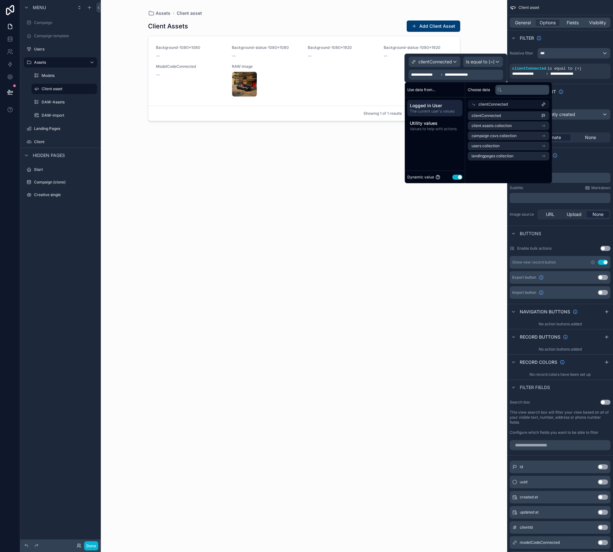
click at [435, 155] on div "Use data from... Logged in User The current user's values Utility values Values…" at bounding box center [435, 132] width 61 height 101
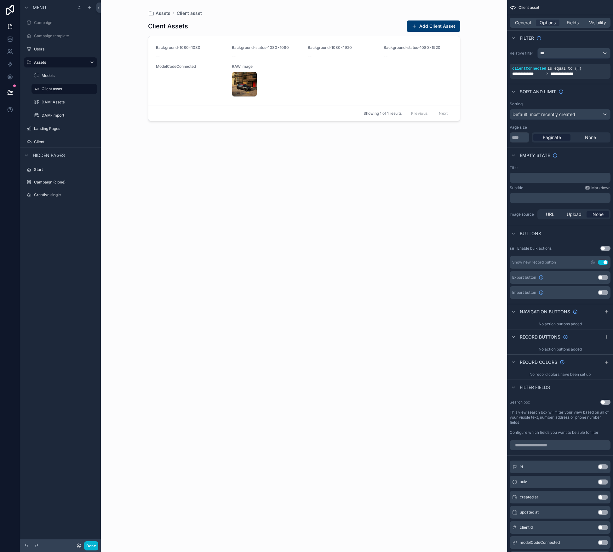
click at [271, 224] on div "Client Assets Add Client Asset Background-1080x1080 -- Background-status-1080x1…" at bounding box center [304, 280] width 312 height 528
click at [91, 545] on button "Done" at bounding box center [91, 545] width 14 height 9
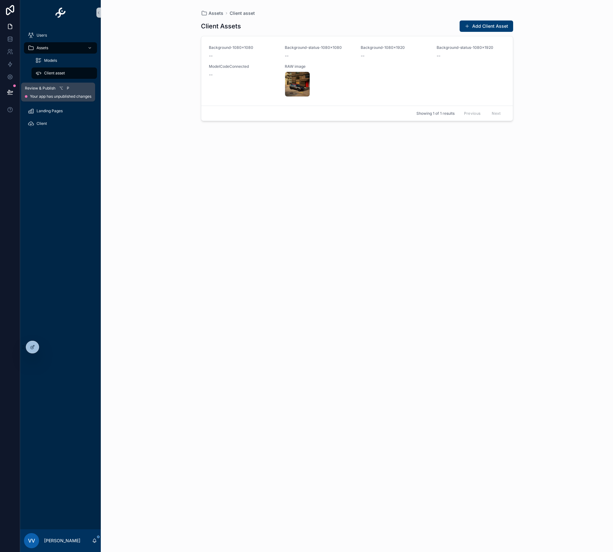
click at [10, 91] on icon at bounding box center [9, 91] width 5 height 3
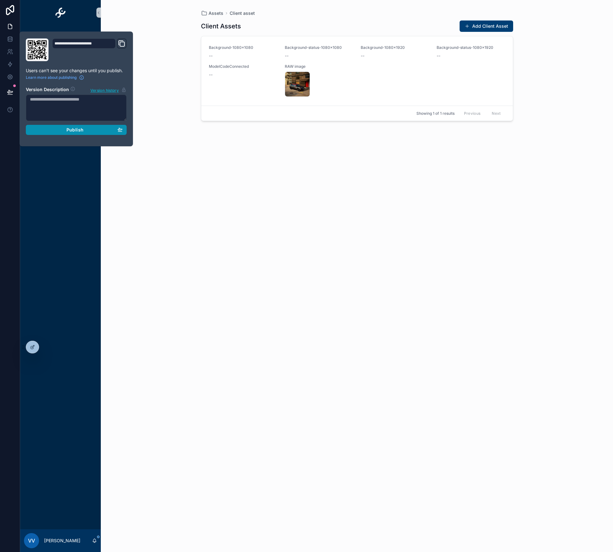
click at [79, 131] on span "Publish" at bounding box center [74, 130] width 17 height 6
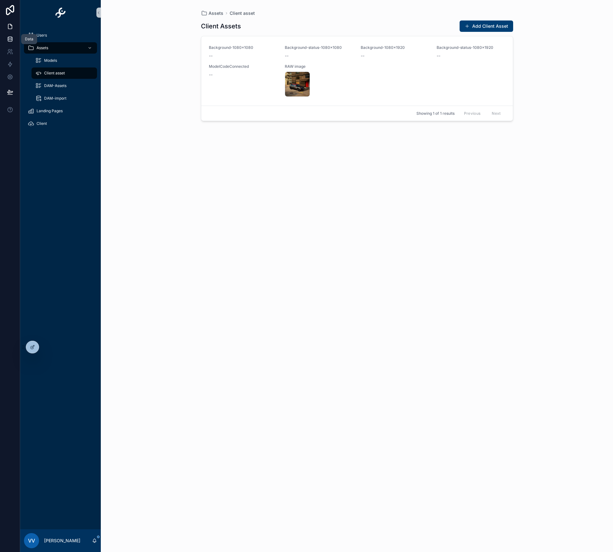
click at [9, 41] on icon at bounding box center [10, 39] width 6 height 6
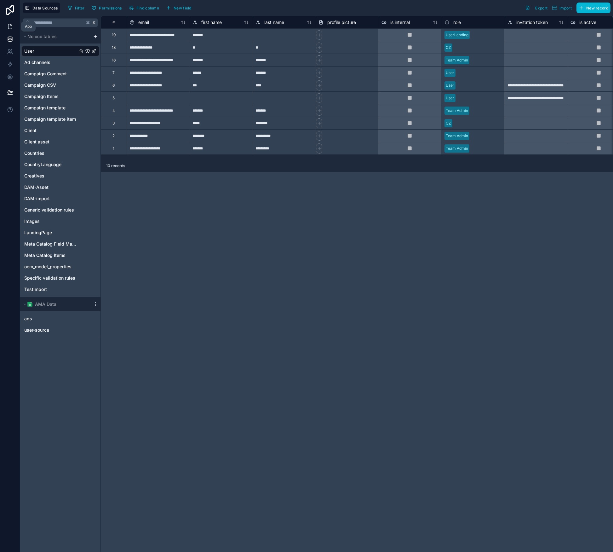
click at [13, 27] on icon at bounding box center [10, 26] width 6 height 6
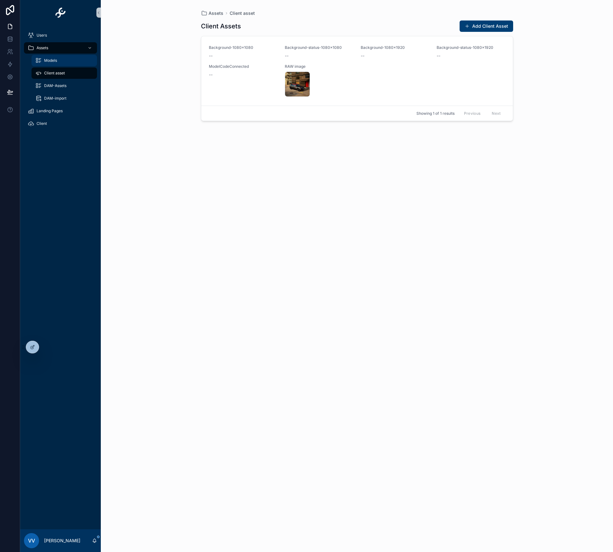
click at [66, 65] on div "Models" at bounding box center [64, 60] width 58 height 10
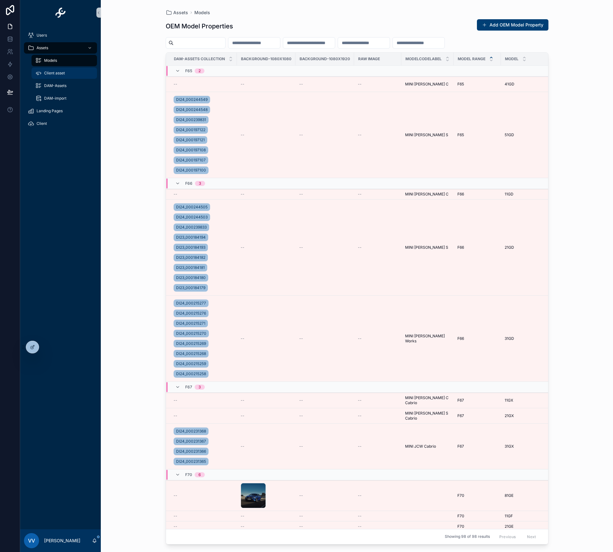
click at [68, 74] on div "Client asset" at bounding box center [64, 73] width 58 height 10
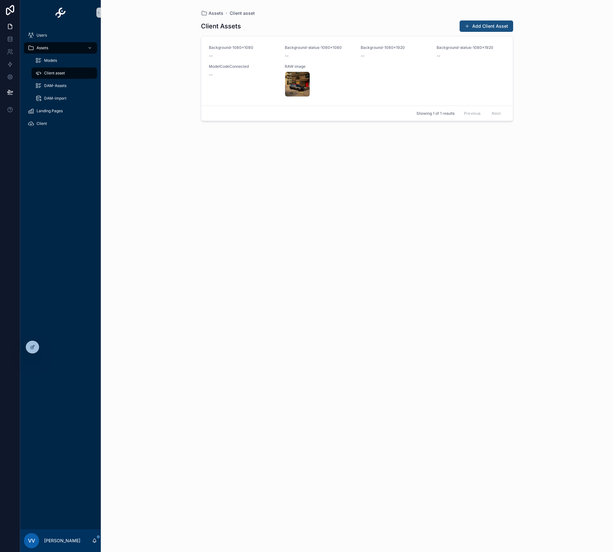
click at [501, 24] on button "Add Client Asset" at bounding box center [487, 25] width 54 height 11
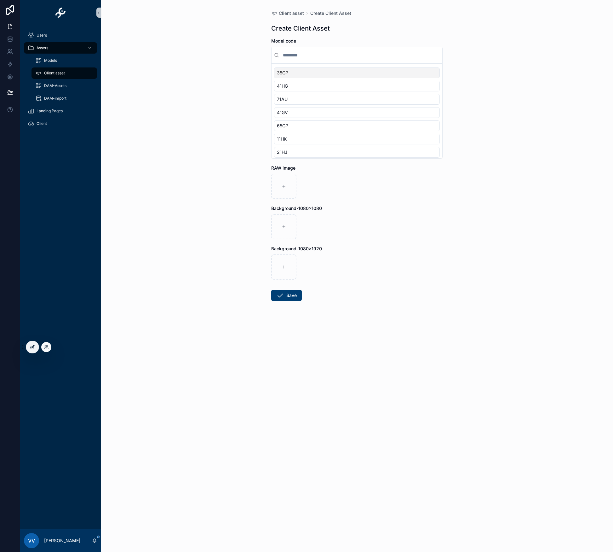
click at [34, 347] on icon at bounding box center [32, 346] width 5 height 5
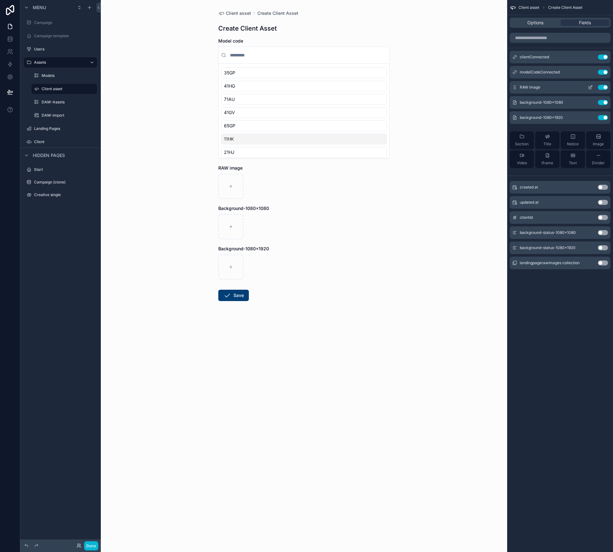
click at [589, 88] on icon "scrollable content" at bounding box center [590, 87] width 5 height 5
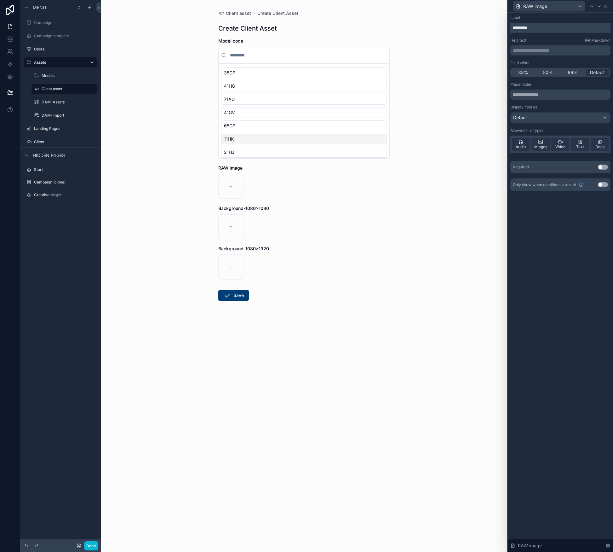
click at [518, 31] on input "*********" at bounding box center [560, 28] width 100 height 10
click at [517, 29] on input "*********" at bounding box center [560, 28] width 100 height 10
click at [516, 29] on input "**********" at bounding box center [560, 28] width 100 height 10
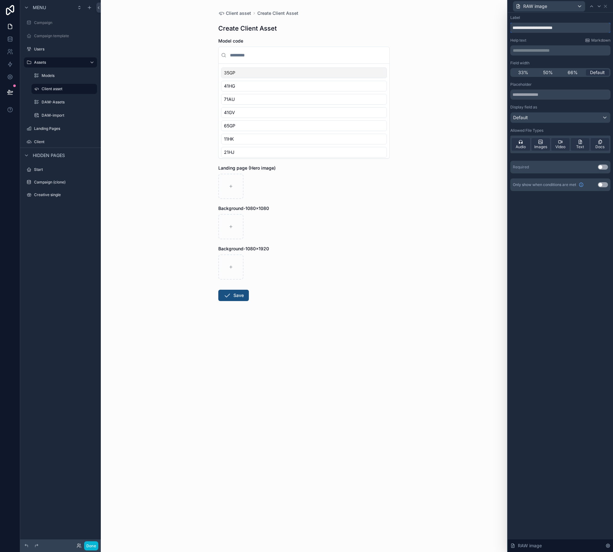
type input "**********"
click at [231, 296] on icon "scrollable content" at bounding box center [227, 295] width 8 height 8
click at [9, 95] on icon at bounding box center [10, 92] width 6 height 6
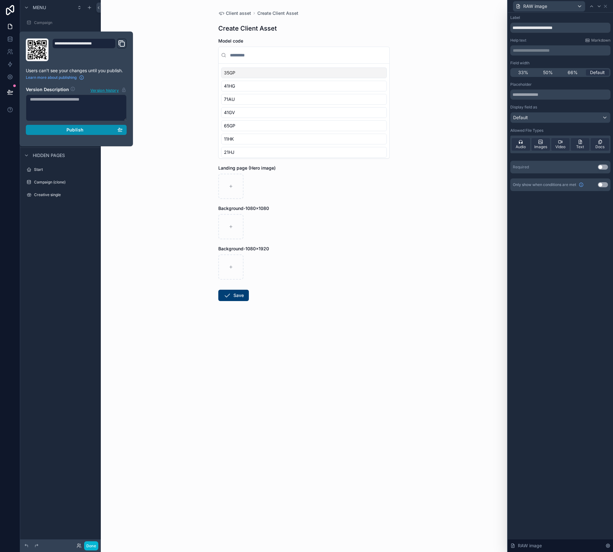
click at [72, 130] on span "Publish" at bounding box center [74, 130] width 17 height 6
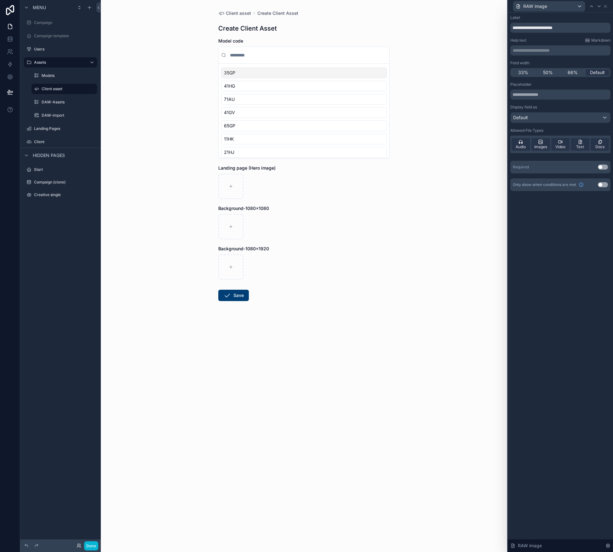
click at [152, 216] on div "Client asset Create Client Asset Create Client Asset Model code 35GP 41HG 71AU …" at bounding box center [304, 276] width 406 height 552
click at [263, 209] on span "Background-1080x1080" at bounding box center [243, 207] width 51 height 5
click at [263, 208] on span "Background-1080x1080" at bounding box center [243, 207] width 51 height 5
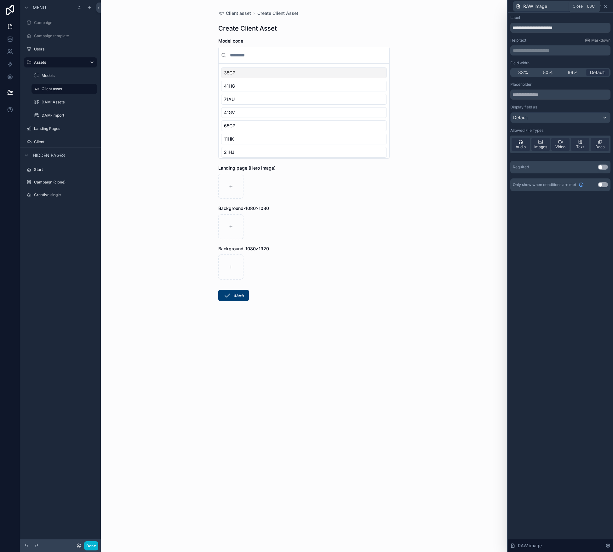
click at [605, 7] on icon at bounding box center [605, 6] width 3 height 3
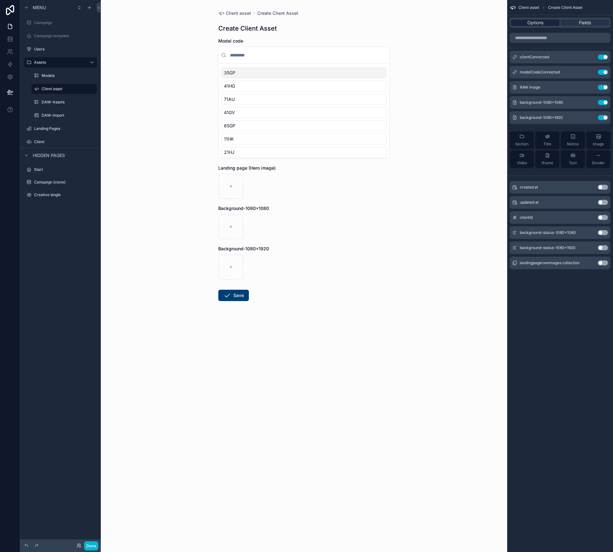
click at [546, 23] on div "Options" at bounding box center [535, 23] width 49 height 6
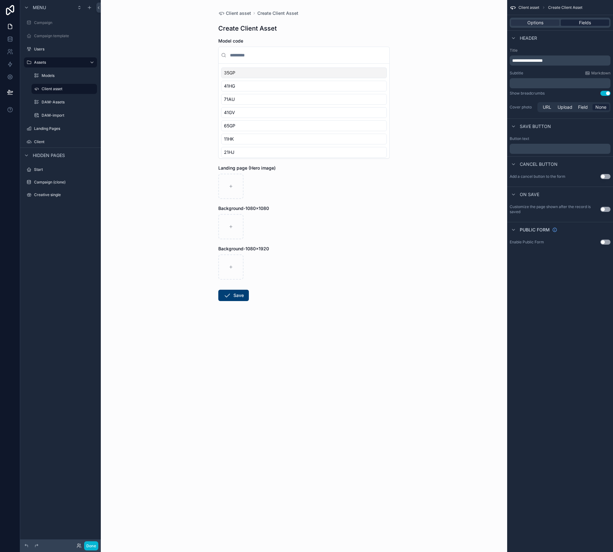
click at [585, 20] on span "Fields" at bounding box center [585, 23] width 12 height 6
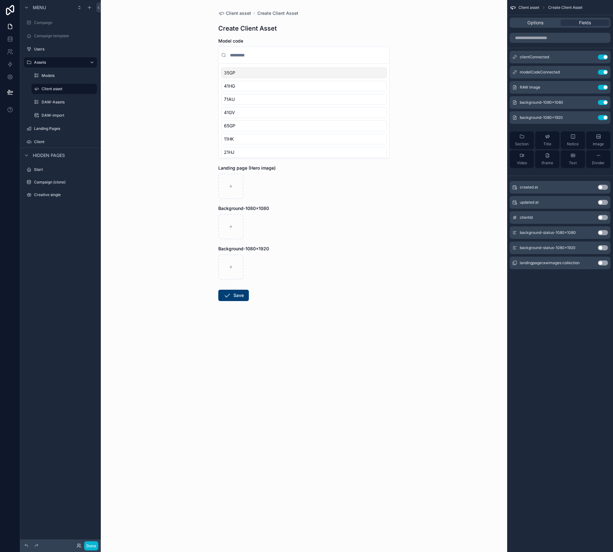
click at [223, 41] on span "Model code" at bounding box center [230, 40] width 25 height 5
click at [591, 73] on icon "scrollable content" at bounding box center [590, 72] width 3 height 3
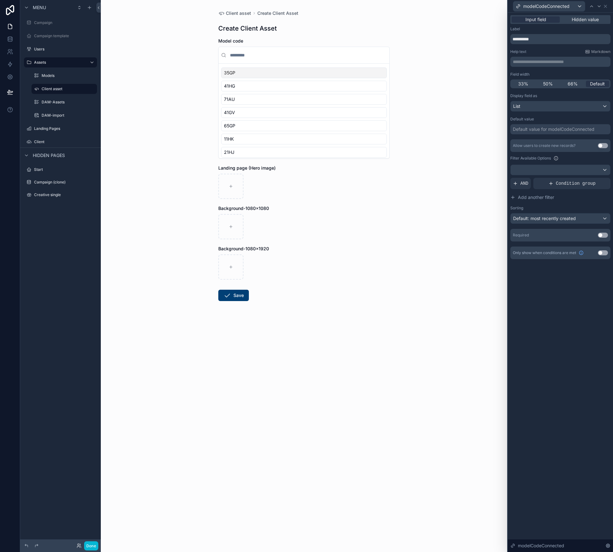
click at [534, 131] on div "Default value for modelCodeConnected" at bounding box center [554, 129] width 82 height 6
click at [546, 296] on div "**********" at bounding box center [560, 282] width 105 height 539
click at [582, 20] on span "Hidden value" at bounding box center [585, 19] width 27 height 6
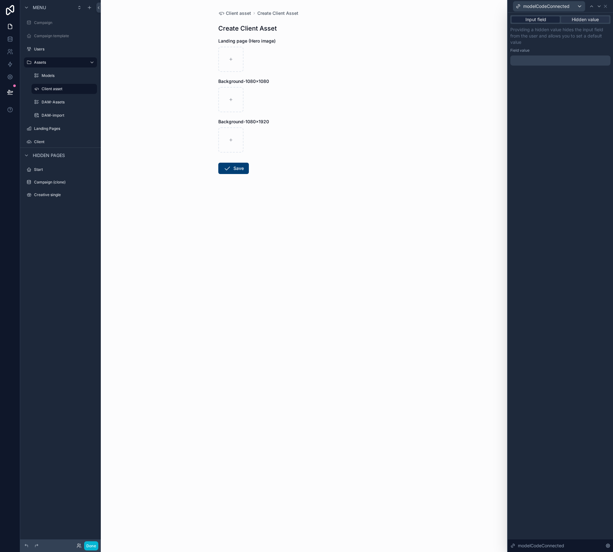
click at [526, 20] on span "Input field" at bounding box center [536, 19] width 21 height 6
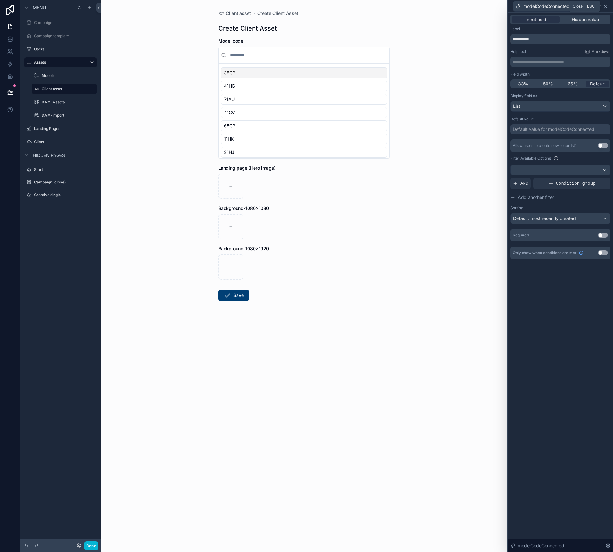
click at [606, 5] on icon at bounding box center [605, 6] width 5 height 5
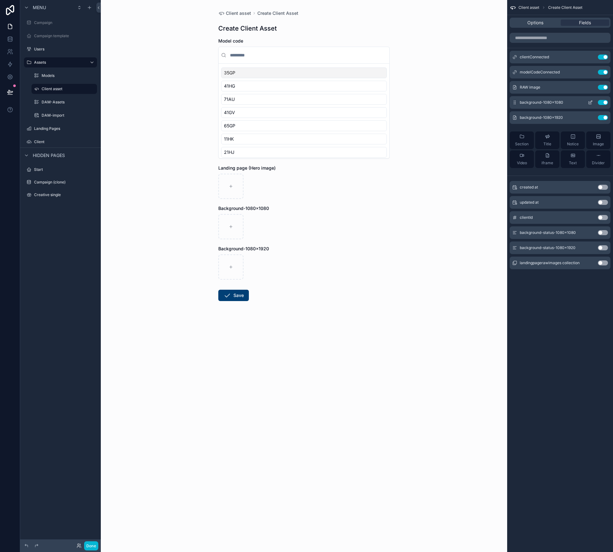
click at [590, 104] on icon "scrollable content" at bounding box center [590, 102] width 3 height 3
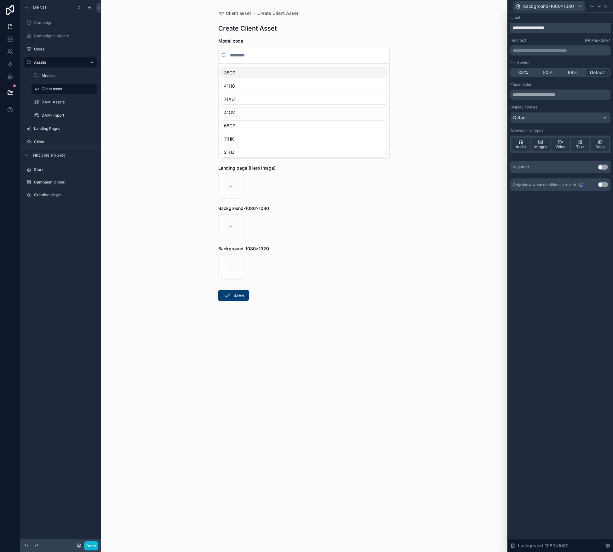
click at [530, 27] on input "**********" at bounding box center [560, 28] width 100 height 10
click at [529, 50] on p "**********" at bounding box center [561, 50] width 96 height 6
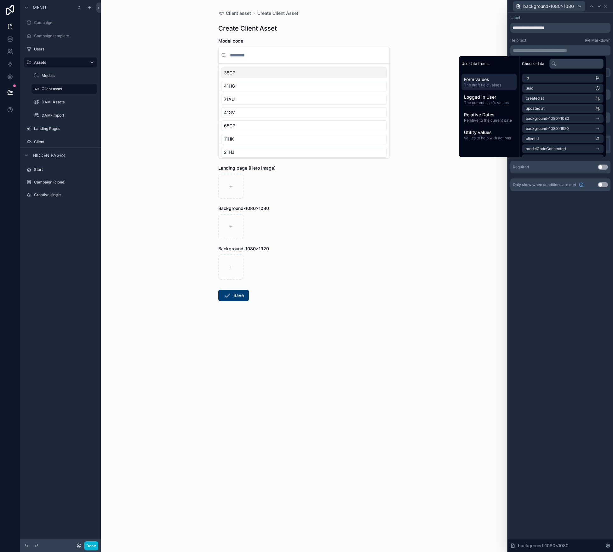
click at [549, 242] on div "**********" at bounding box center [560, 282] width 105 height 539
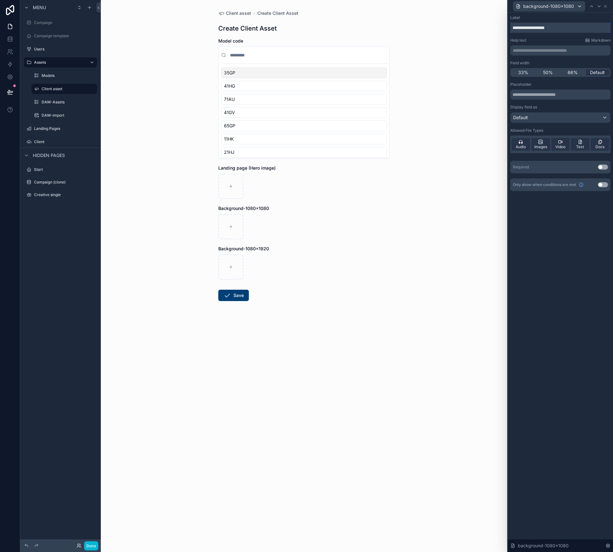
click at [513, 29] on input "**********" at bounding box center [560, 28] width 100 height 10
type input "**********"
click at [607, 7] on icon at bounding box center [605, 6] width 3 height 3
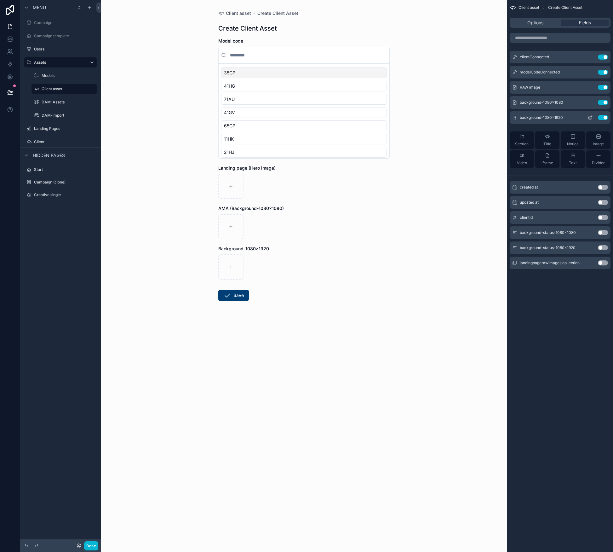
click at [591, 119] on icon "scrollable content" at bounding box center [590, 118] width 3 height 3
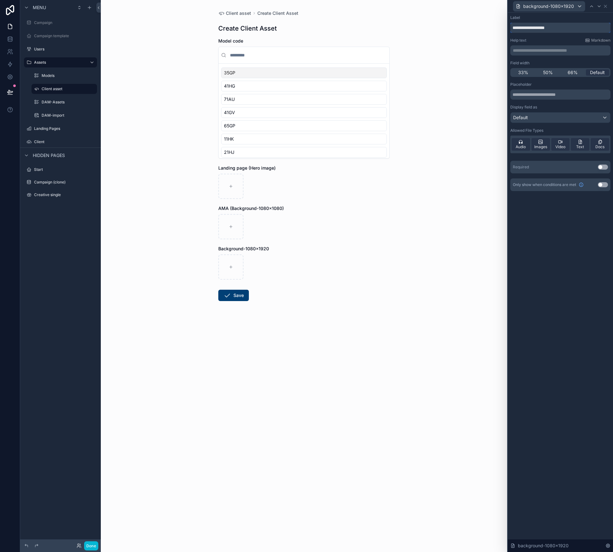
click at [513, 30] on input "**********" at bounding box center [560, 28] width 100 height 10
type input "**********"
click at [94, 546] on button "Done" at bounding box center [91, 545] width 14 height 9
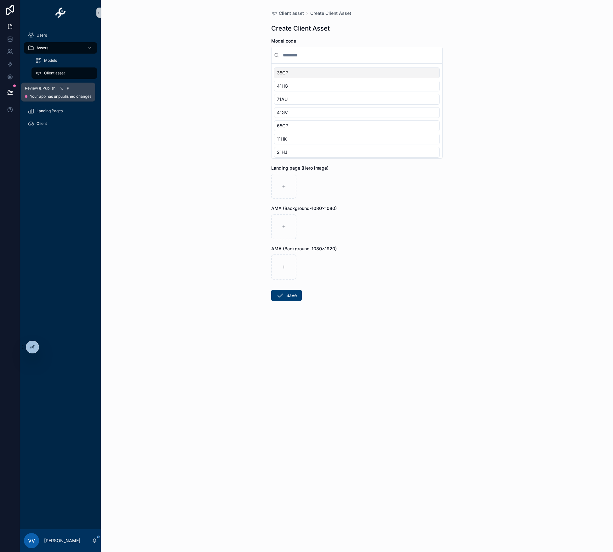
click at [12, 92] on icon at bounding box center [9, 91] width 5 height 3
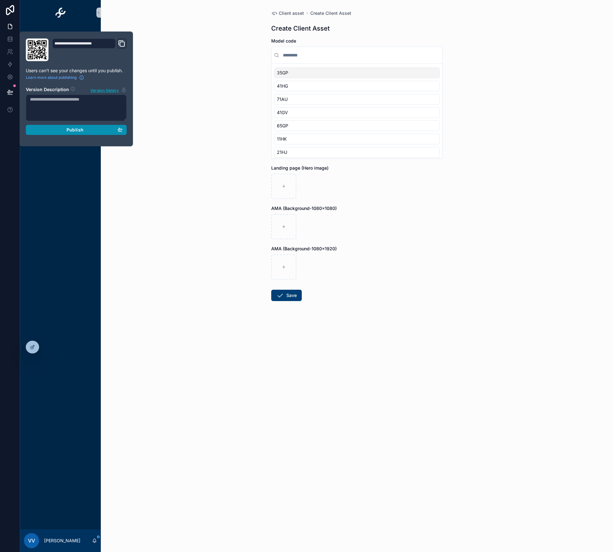
click at [63, 130] on div "Publish" at bounding box center [76, 130] width 93 height 6
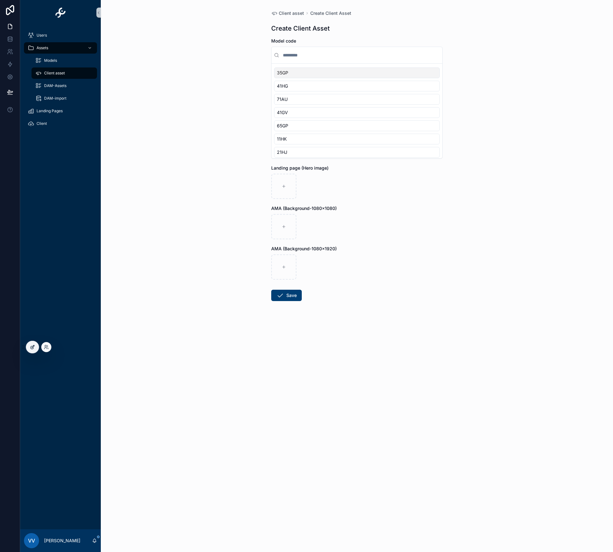
click at [33, 344] on icon at bounding box center [32, 346] width 5 height 5
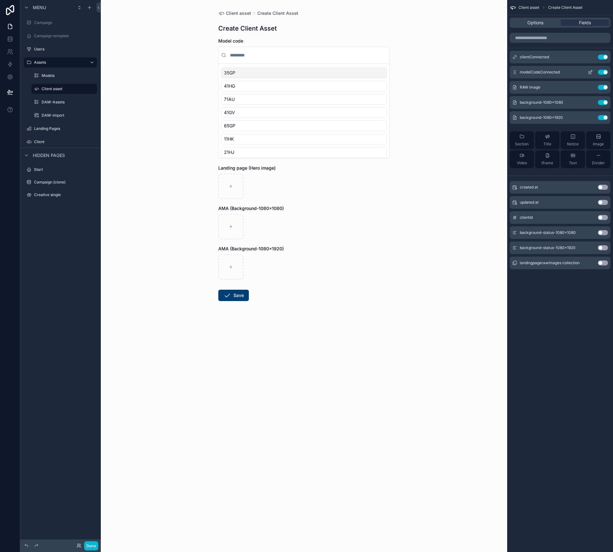
click at [587, 72] on button "scrollable content" at bounding box center [590, 72] width 10 height 5
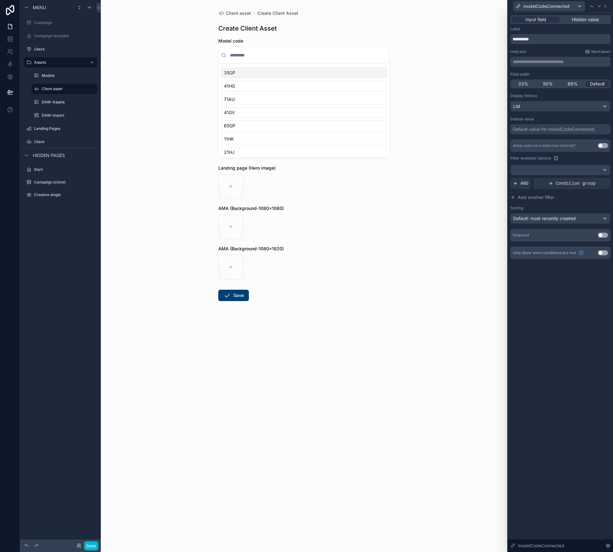
click at [536, 132] on div "Default value for modelCodeConnected" at bounding box center [560, 129] width 100 height 10
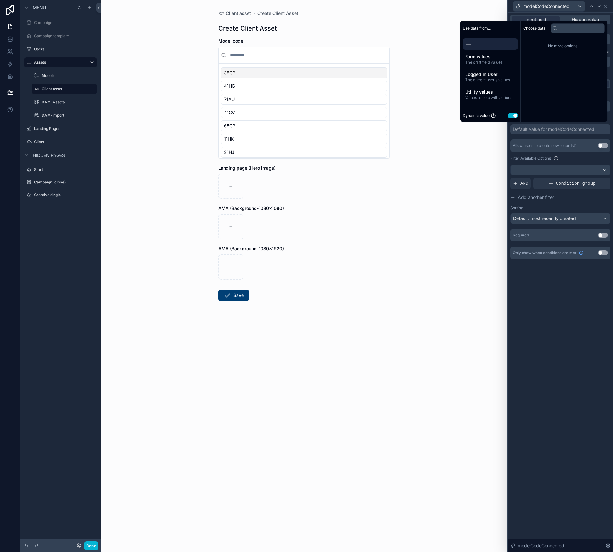
click at [567, 328] on div "**********" at bounding box center [560, 282] width 105 height 539
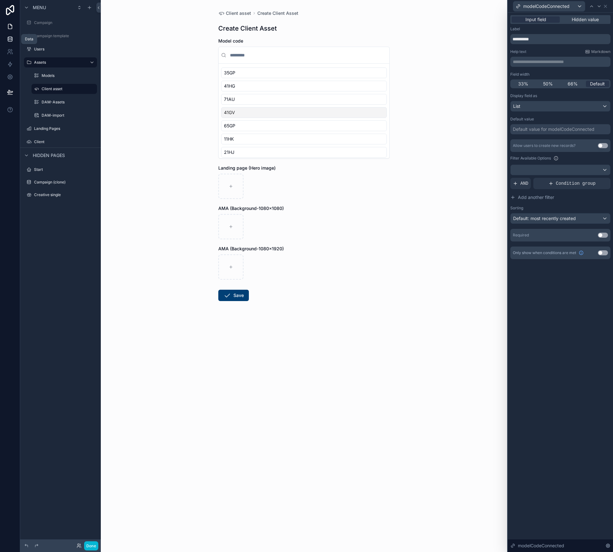
click at [10, 41] on icon at bounding box center [10, 40] width 4 height 3
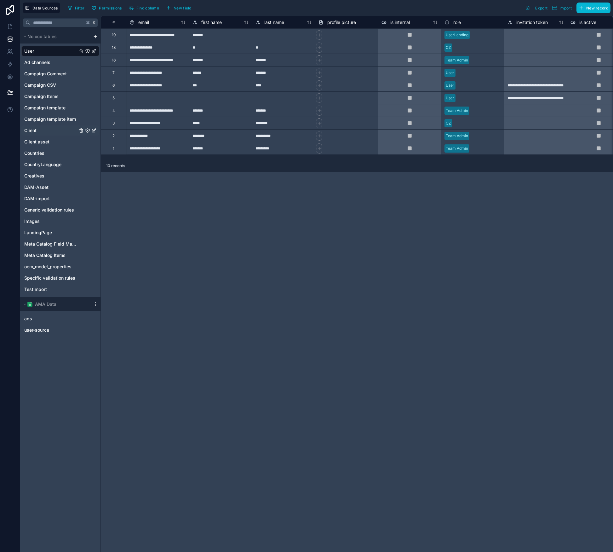
click at [32, 130] on span "Client" at bounding box center [30, 130] width 12 height 6
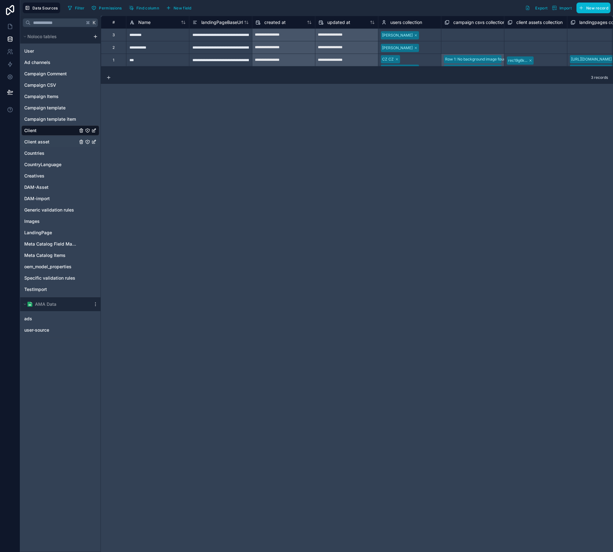
click at [40, 141] on span "Client asset" at bounding box center [36, 142] width 25 height 6
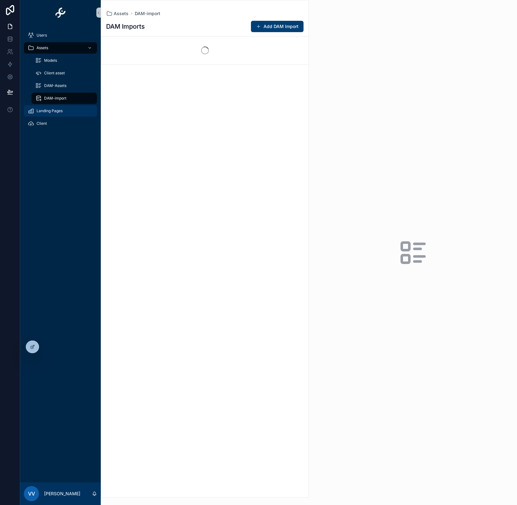
click at [51, 111] on span "Landing Pages" at bounding box center [50, 110] width 26 height 5
click at [54, 111] on div "Users Assets Models Client asset DAM-Assets DAM-import Landing Pages Client" at bounding box center [60, 253] width 81 height 457
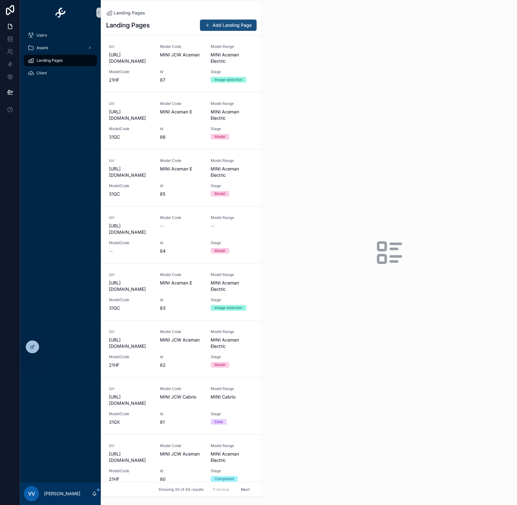
click at [226, 26] on button "Add Landing Page" at bounding box center [228, 25] width 57 height 11
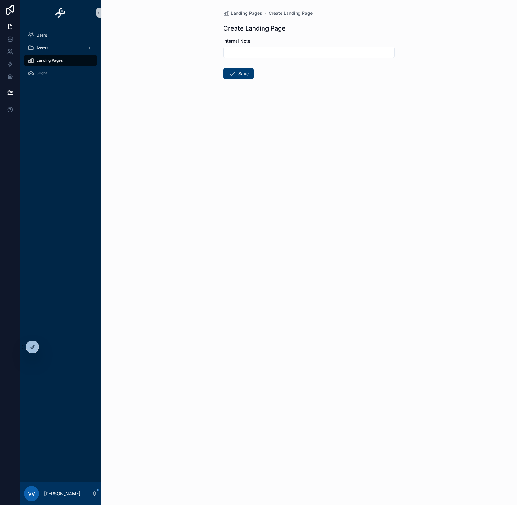
drag, startPoint x: 37, startPoint y: 343, endPoint x: 61, endPoint y: 259, distance: 87.4
click at [61, 259] on div "Users Assets Landing Pages Client VV [PERSON_NAME] Landing Pages Create Landing…" at bounding box center [268, 252] width 497 height 505
click at [68, 57] on div "Landing Pages" at bounding box center [61, 60] width 66 height 10
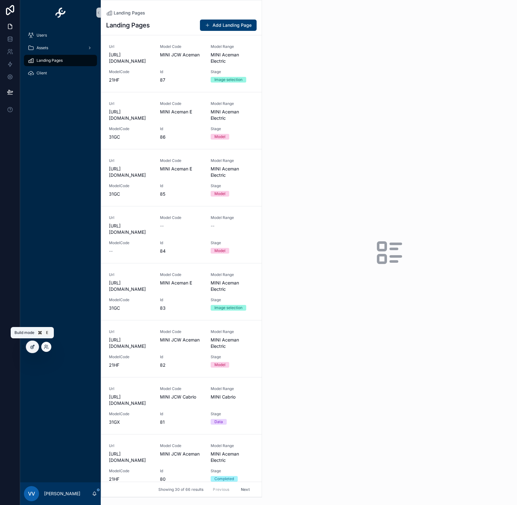
click at [34, 347] on icon at bounding box center [32, 346] width 5 height 5
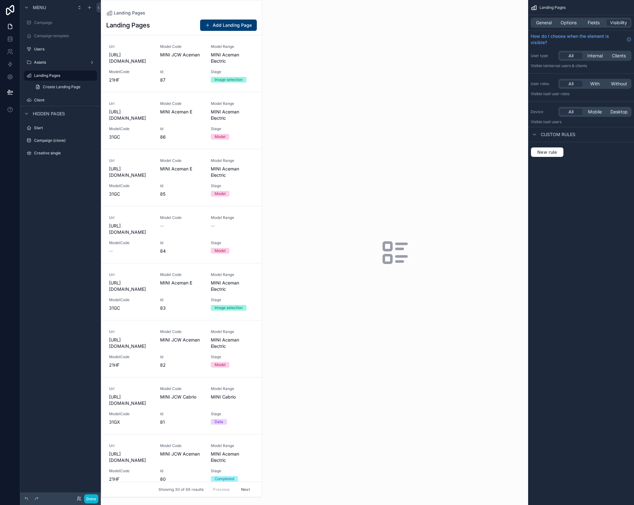
click at [233, 28] on div "scrollable content" at bounding box center [181, 248] width 161 height 497
click at [239, 22] on button "Add Landing Page" at bounding box center [228, 25] width 57 height 11
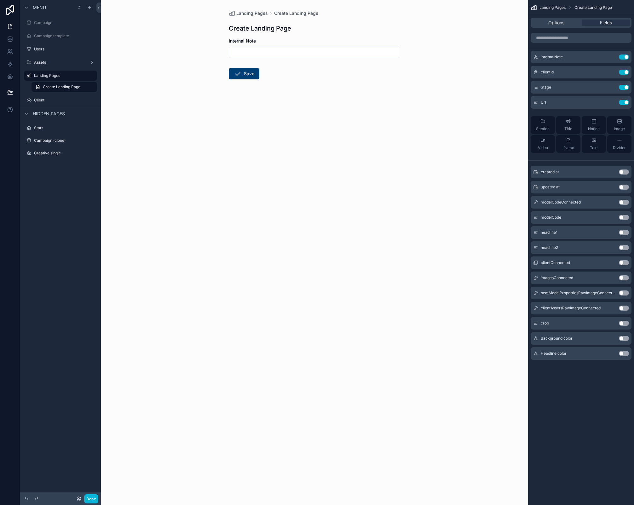
click at [190, 49] on div "Landing Pages Create Landing Page Create Landing Page Internal Note Save" at bounding box center [314, 252] width 427 height 505
click at [339, 50] on input "scrollable content" at bounding box center [314, 52] width 171 height 9
click at [337, 34] on div "Landing Pages Create Landing Page Create Landing Page Internal Note Save" at bounding box center [315, 60] width 182 height 120
click at [41, 76] on label "Landing Pages" at bounding box center [59, 75] width 50 height 5
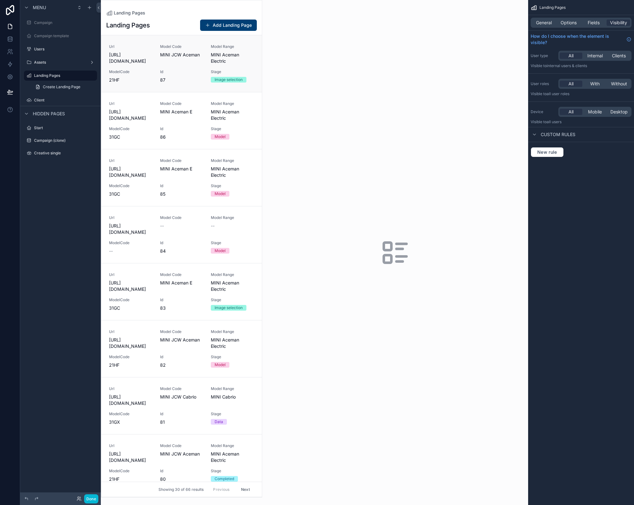
click at [206, 66] on div "Url [URL][DOMAIN_NAME] Model Code MINI JCW Aceman Model Range MINI Aceman Elect…" at bounding box center [181, 63] width 145 height 39
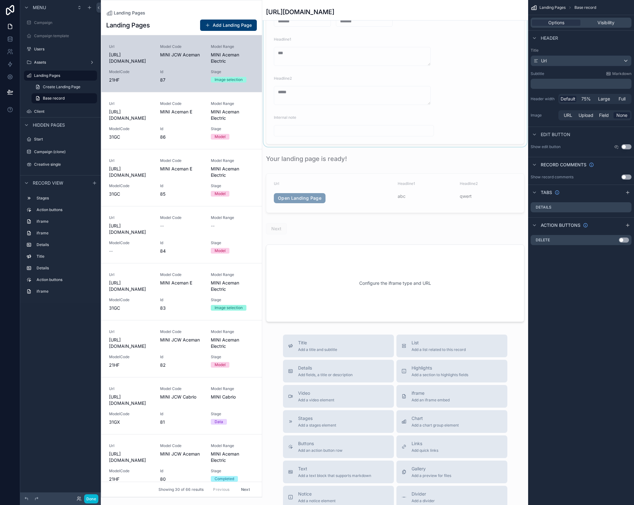
scroll to position [1023, 0]
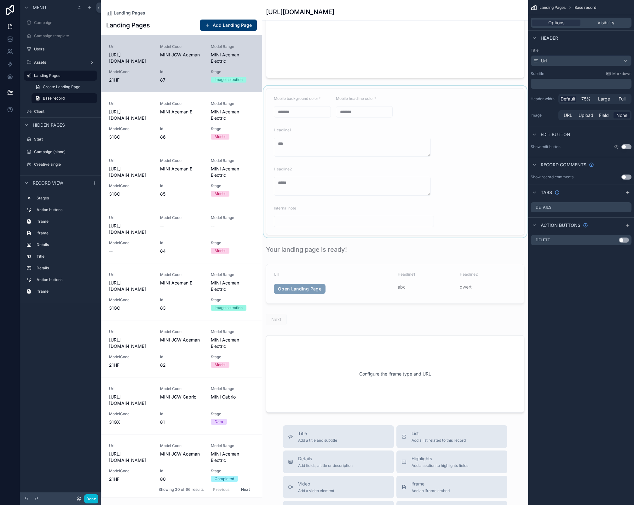
click at [374, 134] on div "scrollable content" at bounding box center [395, 162] width 266 height 152
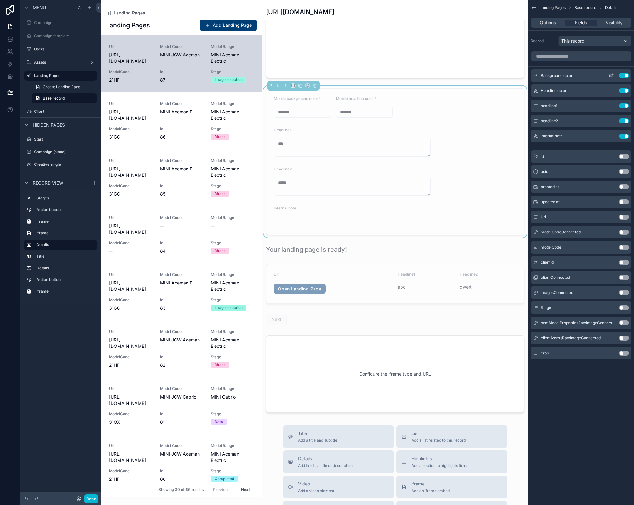
click at [517, 75] on icon "scrollable content" at bounding box center [611, 76] width 3 height 3
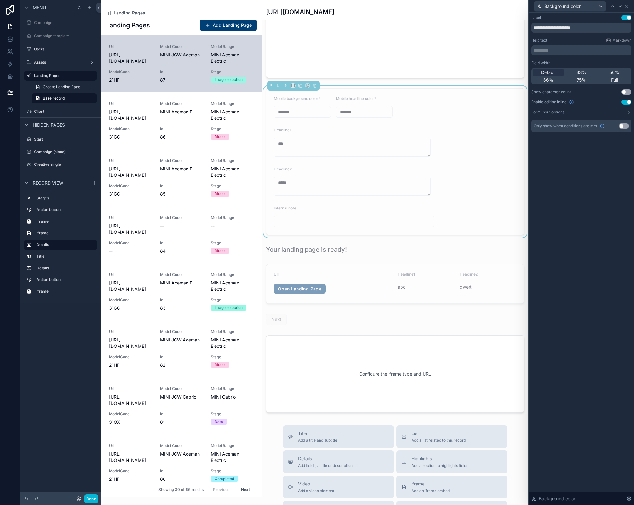
click at [304, 110] on input "*******" at bounding box center [302, 111] width 56 height 9
click at [517, 112] on icon at bounding box center [628, 112] width 5 height 5
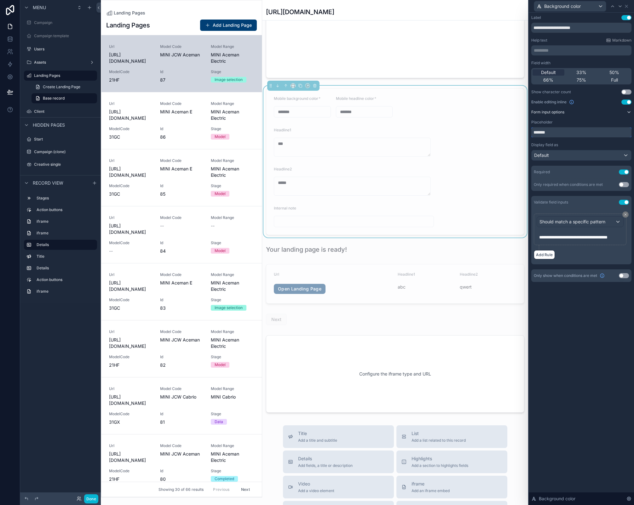
click at [517, 134] on input "*******" at bounding box center [581, 132] width 100 height 10
paste input "**********"
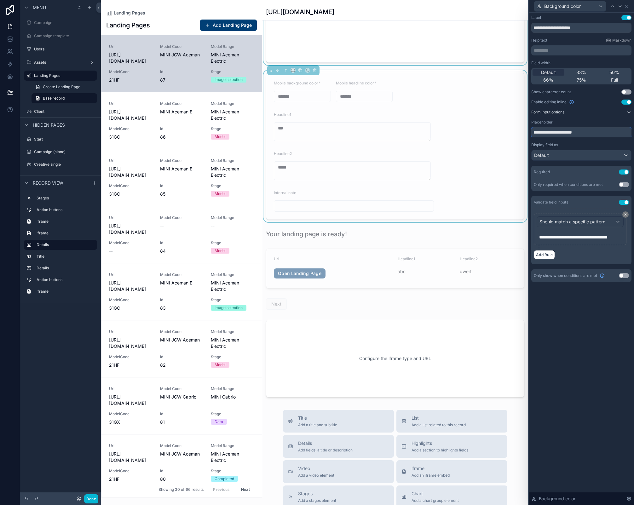
scroll to position [1034, 0]
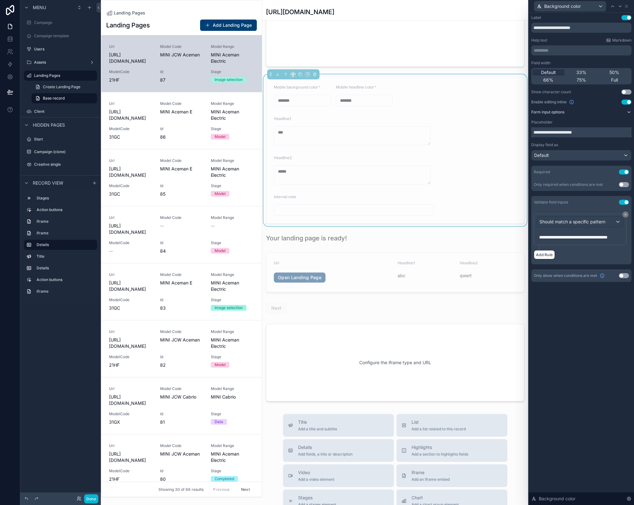
type input "**********"
click at [389, 116] on div "Headline1" at bounding box center [354, 120] width 160 height 8
click at [517, 7] on icon at bounding box center [626, 6] width 5 height 5
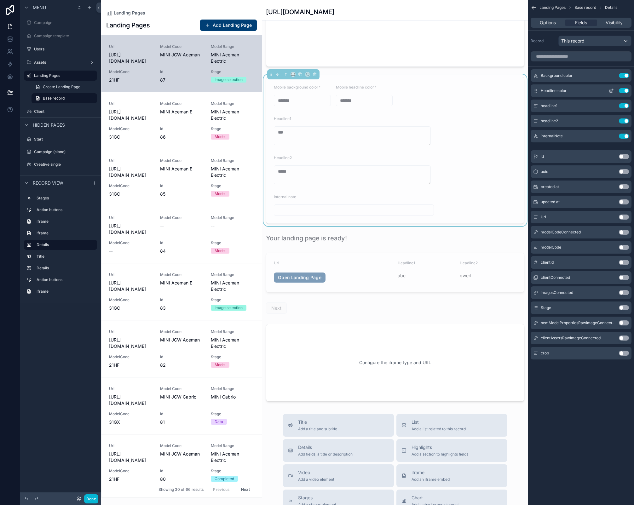
click at [517, 89] on icon "scrollable content" at bounding box center [611, 90] width 5 height 5
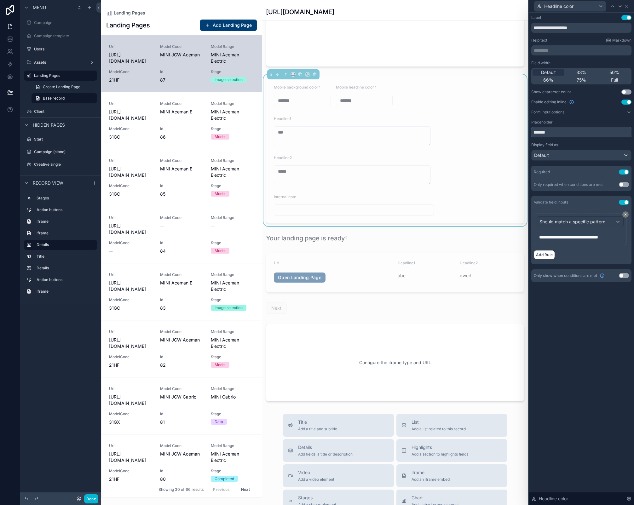
click at [517, 131] on input "*******" at bounding box center [581, 132] width 100 height 10
paste input "**********"
type input "**********"
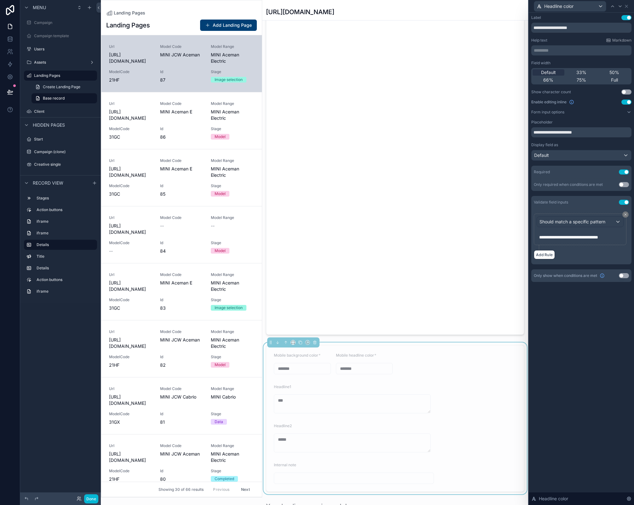
scroll to position [937, 0]
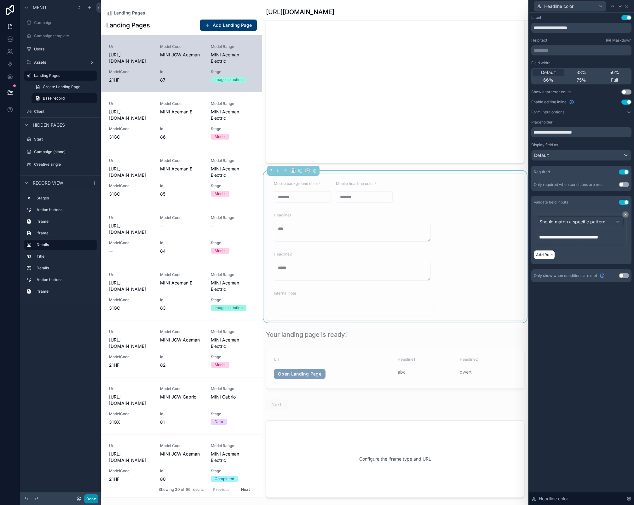
click at [95, 499] on button "Done" at bounding box center [91, 498] width 14 height 9
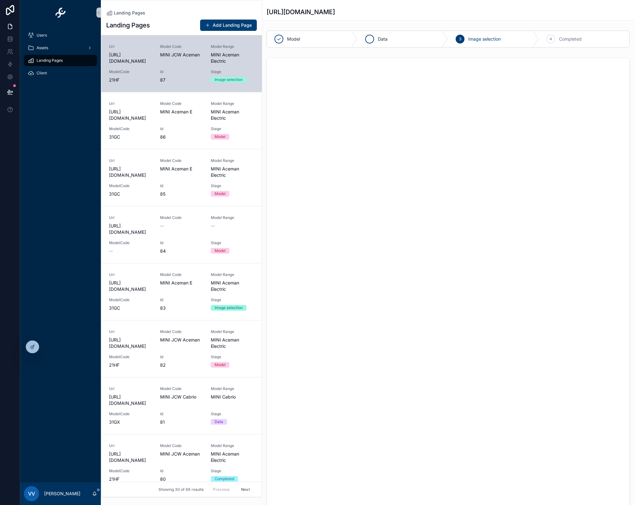
click at [376, 41] on div "Data" at bounding box center [403, 39] width 91 height 16
click at [392, 81] on input "*******" at bounding box center [404, 81] width 83 height 9
type input "*"
click at [450, 84] on form "Mobile background color * ******* Mobile headline color * Mobile headline color…" at bounding box center [448, 135] width 362 height 155
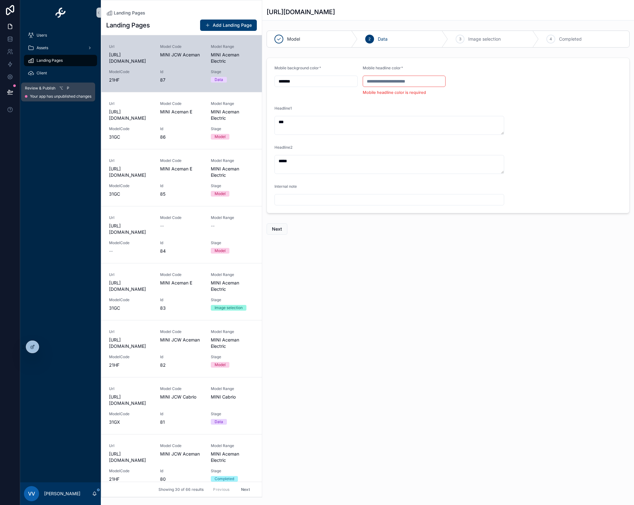
click at [7, 97] on button at bounding box center [10, 92] width 14 height 18
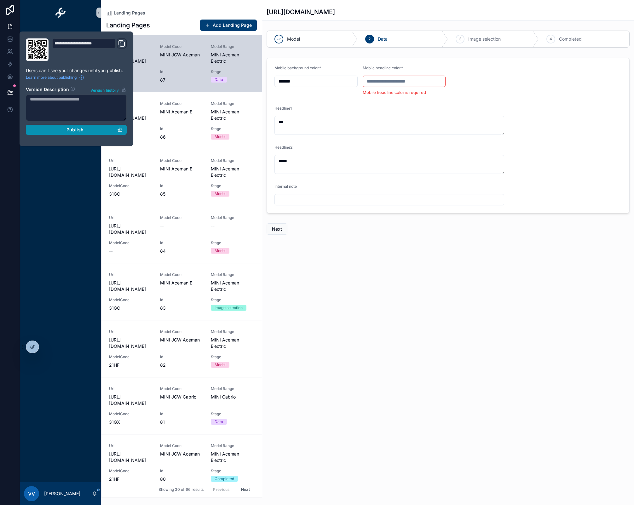
click at [66, 132] on div "Publish" at bounding box center [76, 130] width 93 height 6
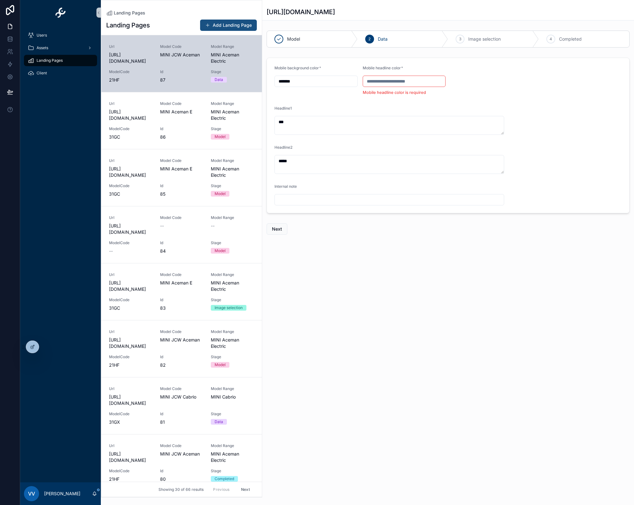
click at [234, 25] on button "Add Landing Page" at bounding box center [228, 25] width 57 height 11
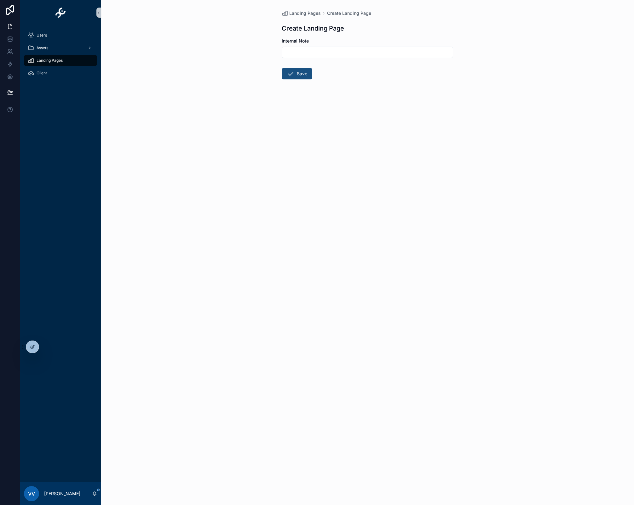
click at [306, 75] on button "Save" at bounding box center [297, 73] width 31 height 11
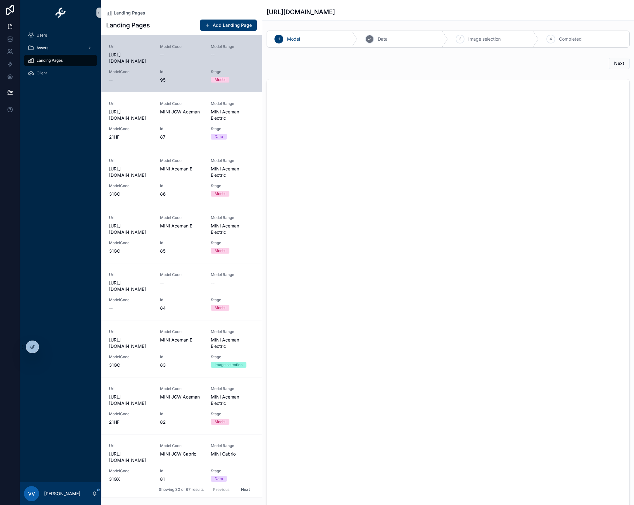
click at [400, 41] on div "2 Data" at bounding box center [403, 39] width 91 height 16
click at [312, 41] on div "Model" at bounding box center [312, 39] width 91 height 16
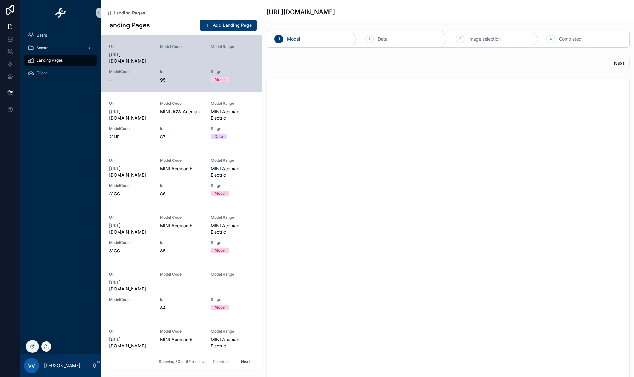
click at [29, 347] on div at bounding box center [32, 347] width 13 height 12
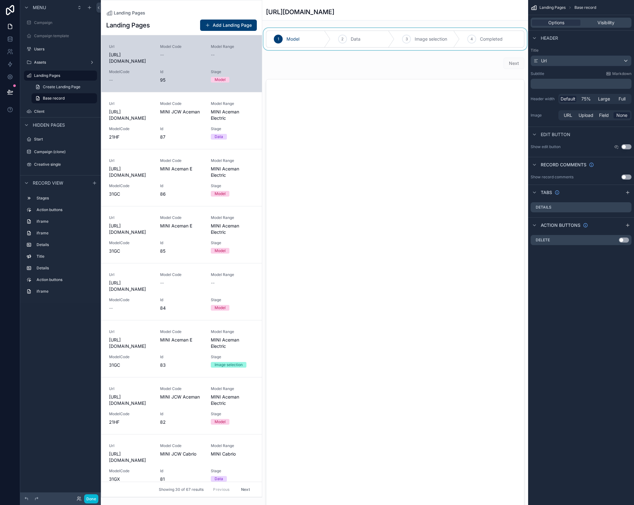
click at [355, 36] on div "scrollable content" at bounding box center [395, 39] width 266 height 22
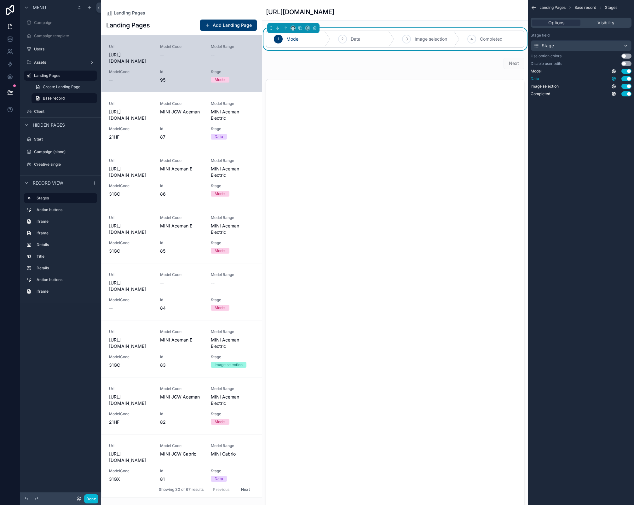
click at [517, 77] on icon "scrollable content" at bounding box center [614, 79] width 4 height 4
click at [517, 75] on button "Use setting" at bounding box center [597, 75] width 10 height 5
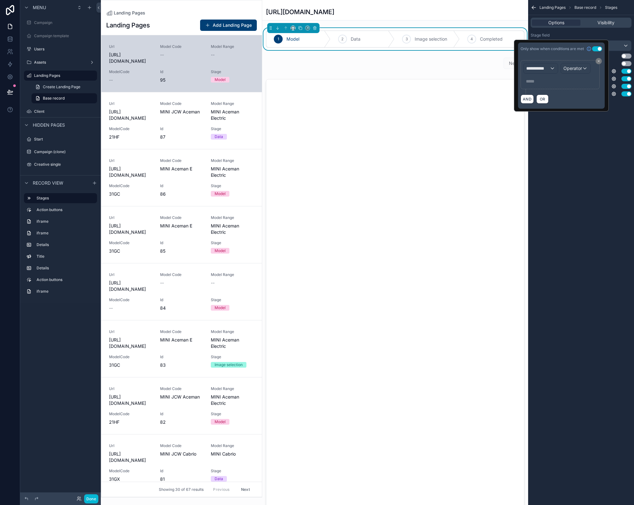
click at [517, 47] on button "Use setting" at bounding box center [597, 48] width 10 height 5
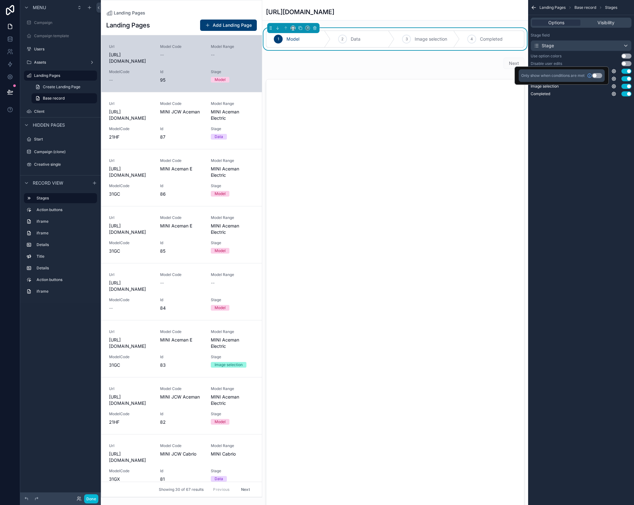
click at [517, 160] on div "Landing Pages Base record Stages Options Visibility Stage field Stage Use optio…" at bounding box center [581, 252] width 106 height 505
click at [517, 24] on span "Visibility" at bounding box center [605, 23] width 17 height 6
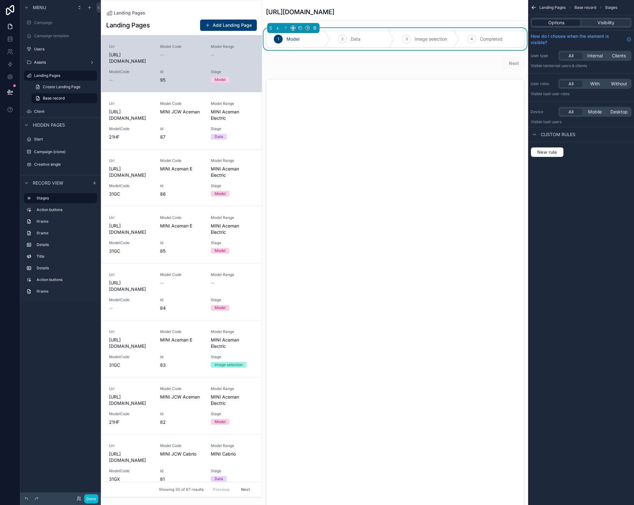
click at [517, 21] on div "Options" at bounding box center [556, 23] width 49 height 6
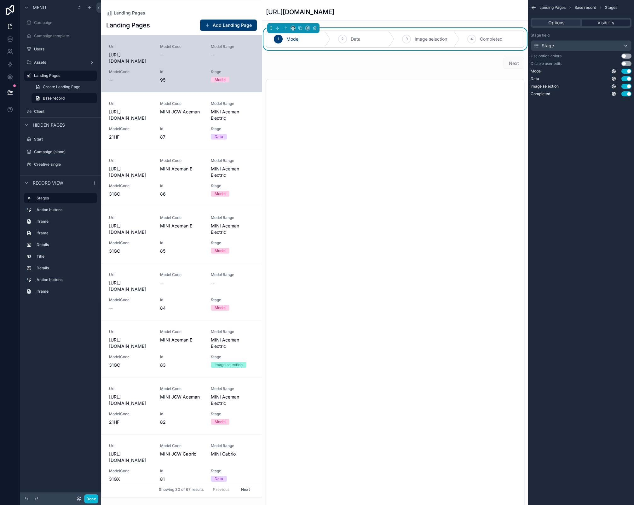
click at [517, 20] on span "Visibility" at bounding box center [605, 23] width 17 height 6
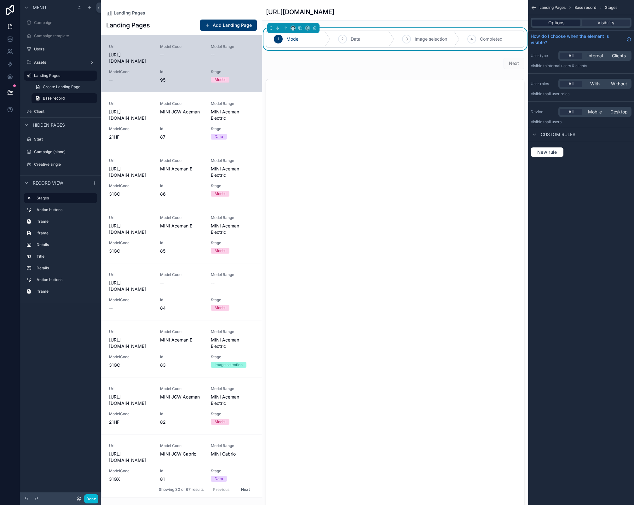
click at [517, 22] on div "Options" at bounding box center [556, 23] width 49 height 6
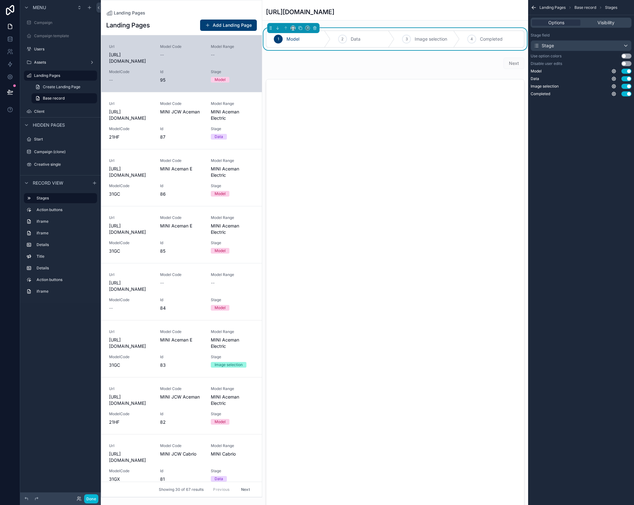
click at [517, 194] on div "Landing Pages Base record Stages Options Visibility Stage field Stage Use optio…" at bounding box center [581, 252] width 106 height 505
click at [89, 498] on button "Done" at bounding box center [91, 498] width 14 height 9
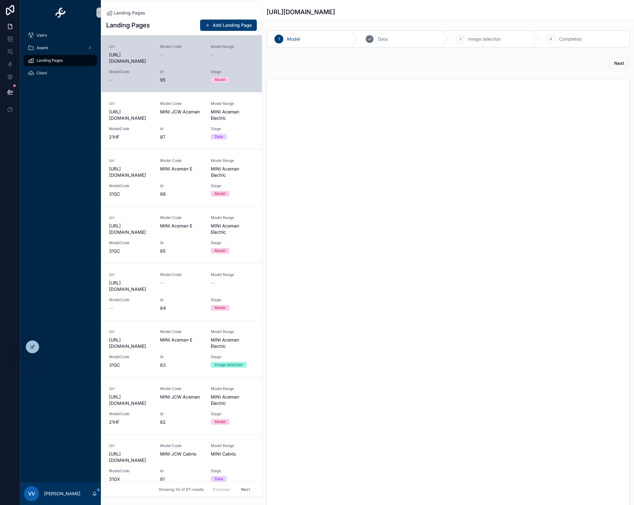
click at [378, 37] on span "Data" at bounding box center [383, 39] width 10 height 6
click at [486, 37] on span "Image selection" at bounding box center [484, 39] width 32 height 6
click at [381, 41] on span "Data" at bounding box center [383, 39] width 10 height 6
click at [293, 43] on div "Model" at bounding box center [312, 39] width 91 height 16
click at [385, 38] on span "Data" at bounding box center [383, 39] width 10 height 6
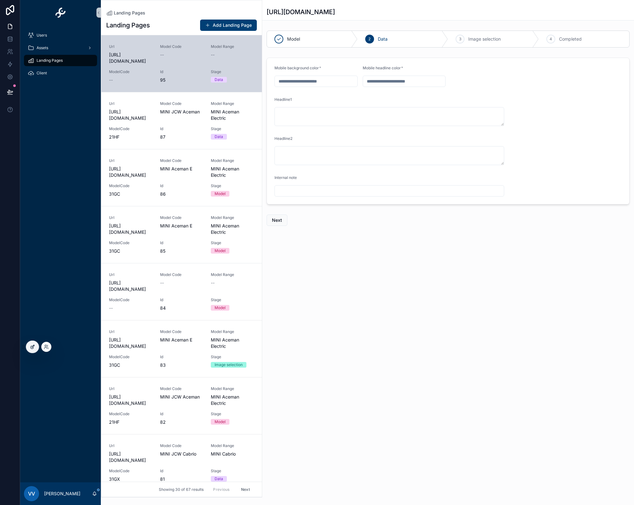
click at [33, 347] on icon at bounding box center [33, 346] width 3 height 3
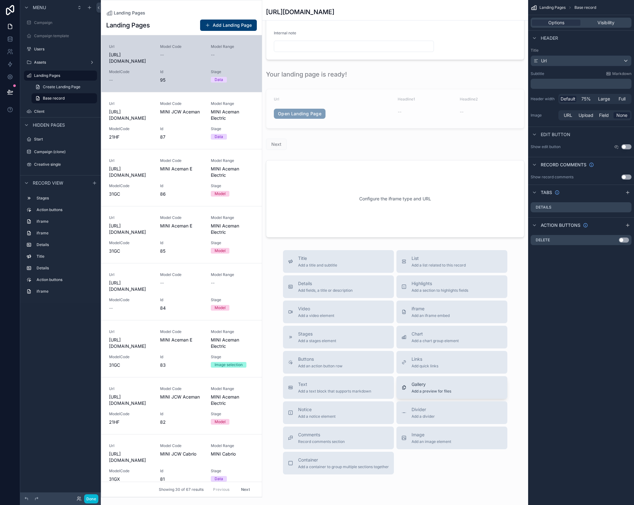
scroll to position [1202, 0]
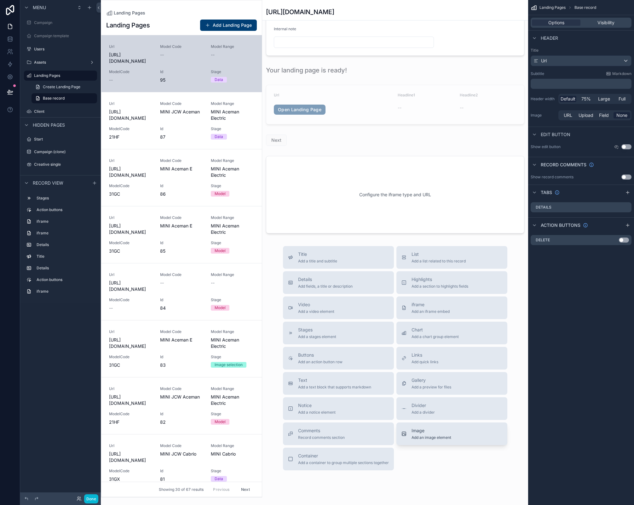
click at [450, 439] on div "Image Add an image element" at bounding box center [451, 434] width 101 height 13
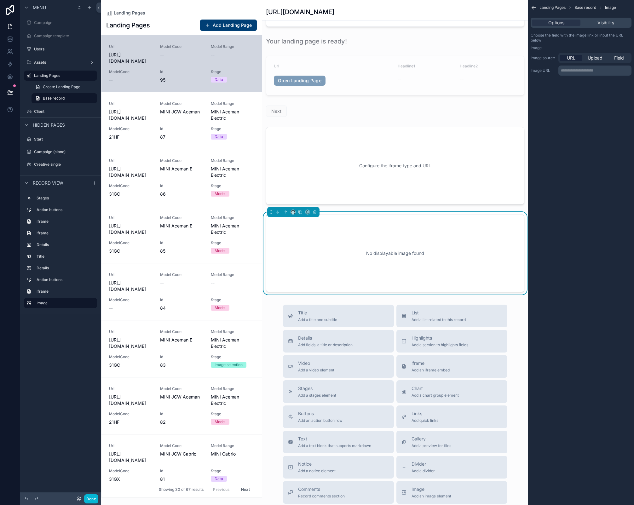
scroll to position [1231, 0]
click at [420, 239] on div "No displayable image found" at bounding box center [395, 252] width 238 height 57
click at [517, 22] on span "Visibility" at bounding box center [605, 23] width 17 height 6
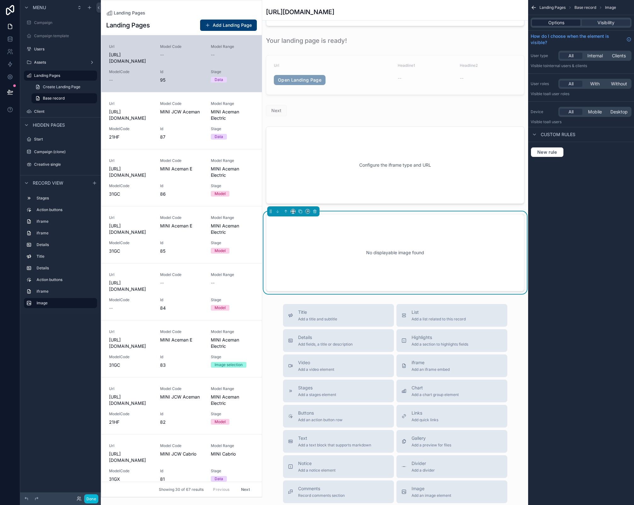
click at [517, 22] on span "Options" at bounding box center [556, 23] width 16 height 6
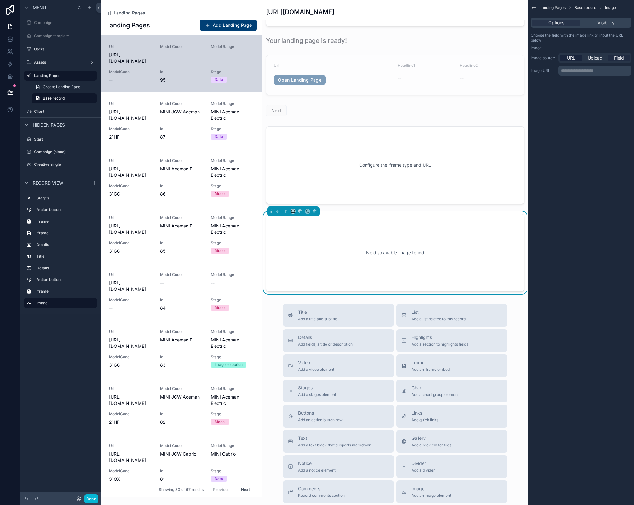
click at [517, 58] on span "Field" at bounding box center [619, 58] width 10 height 6
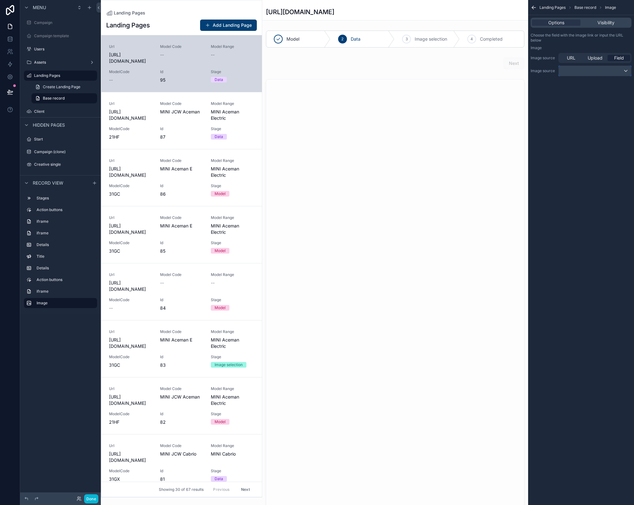
click at [517, 67] on div "scrollable content" at bounding box center [595, 71] width 72 height 10
click at [517, 102] on div "scrollable content" at bounding box center [317, 252] width 634 height 505
click at [517, 61] on div "URL Upload Field" at bounding box center [594, 58] width 73 height 10
click at [517, 57] on div "URL" at bounding box center [571, 58] width 23 height 6
click at [517, 24] on span "Visibility" at bounding box center [605, 23] width 17 height 6
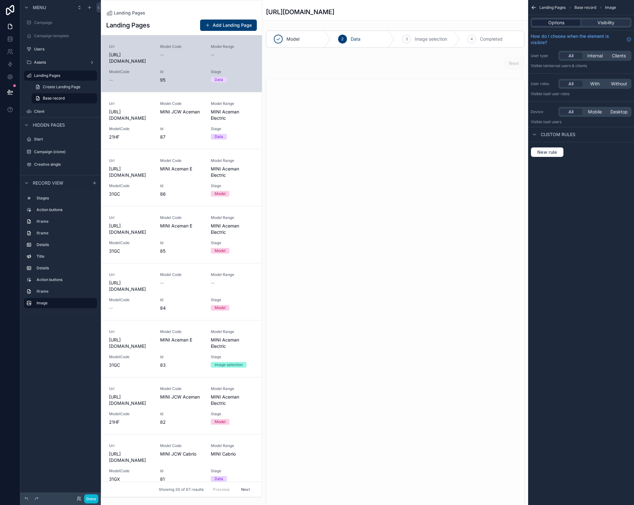
click at [517, 23] on span "Options" at bounding box center [556, 23] width 16 height 6
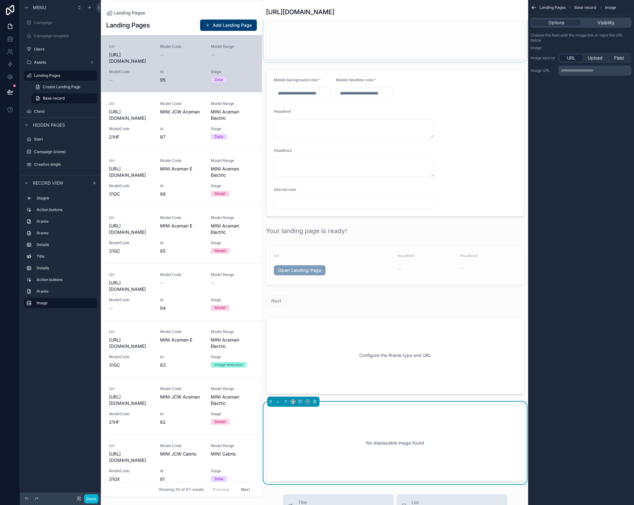
scroll to position [1171, 0]
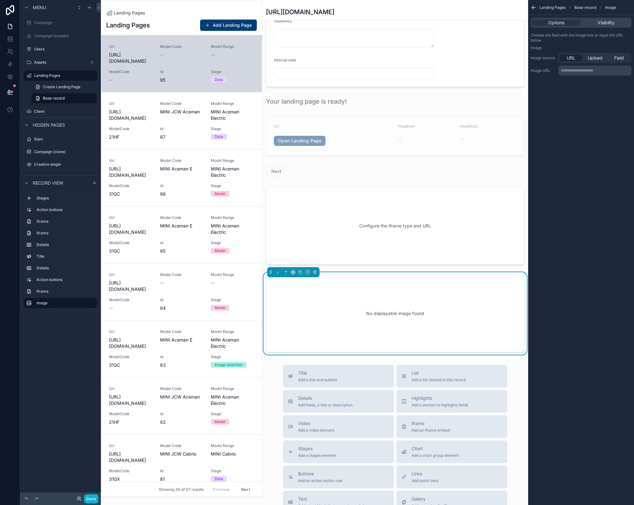
click at [404, 322] on div "No displayable image found" at bounding box center [395, 313] width 238 height 57
click at [314, 273] on icon "scrollable content" at bounding box center [315, 272] width 4 height 4
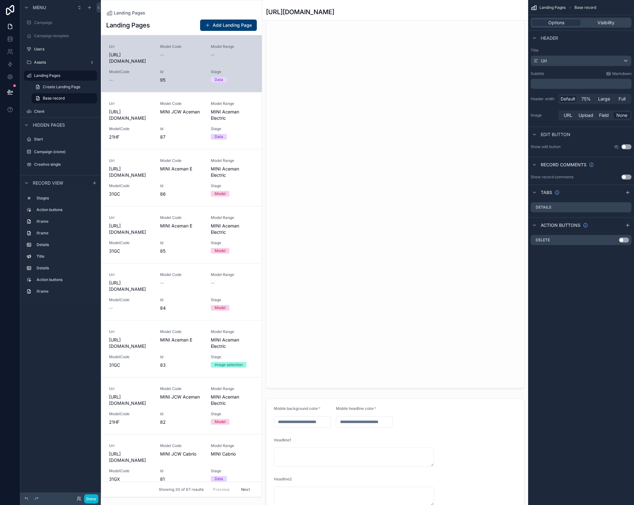
scroll to position [1069, 0]
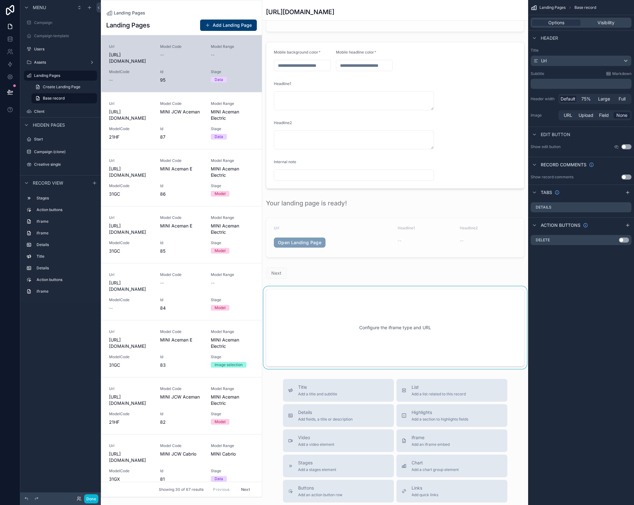
click at [422, 354] on div "scrollable content" at bounding box center [395, 327] width 266 height 83
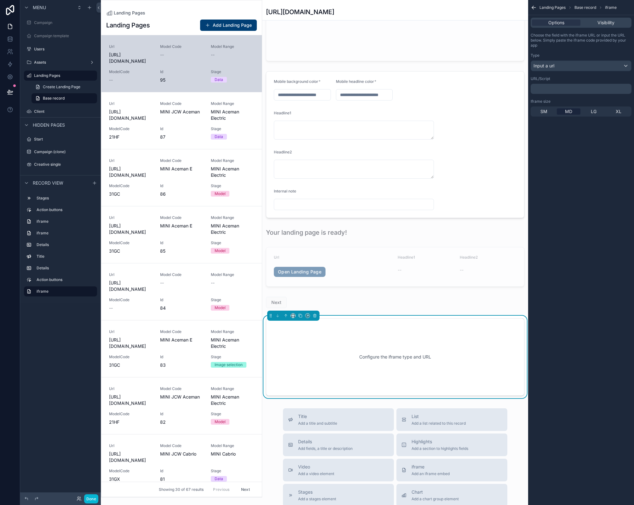
scroll to position [1072, 0]
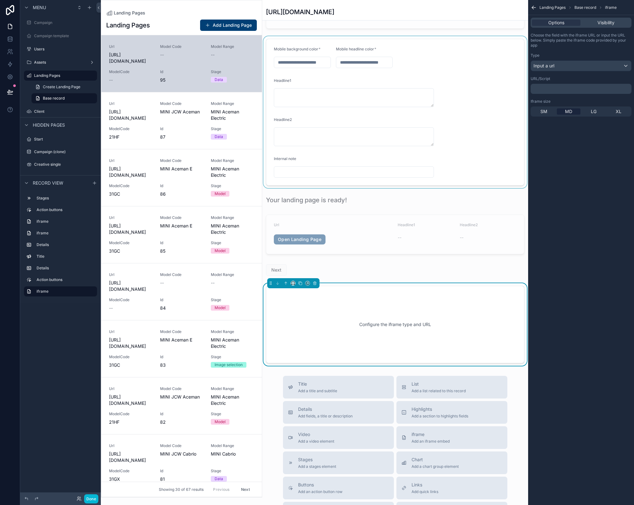
click at [394, 52] on div "scrollable content" at bounding box center [395, 112] width 266 height 152
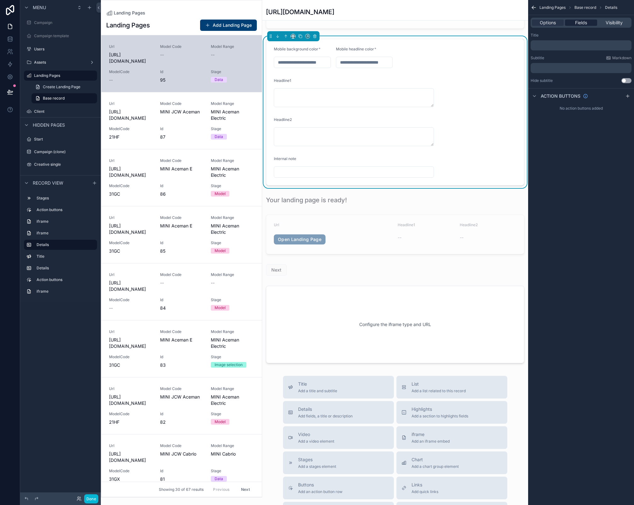
click at [517, 26] on div "Fields" at bounding box center [581, 23] width 32 height 6
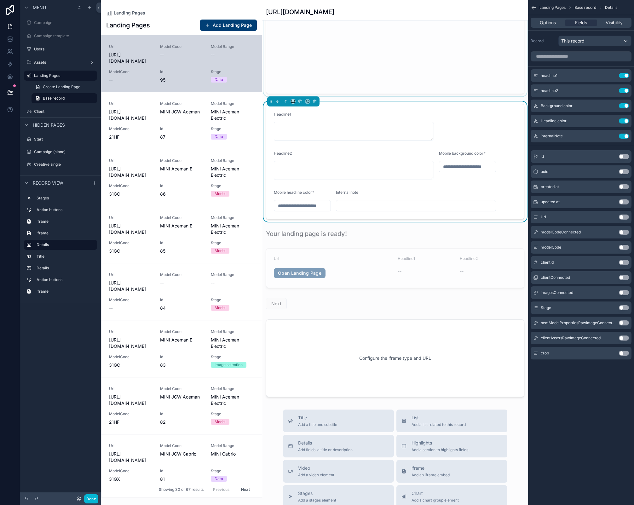
scroll to position [971, 0]
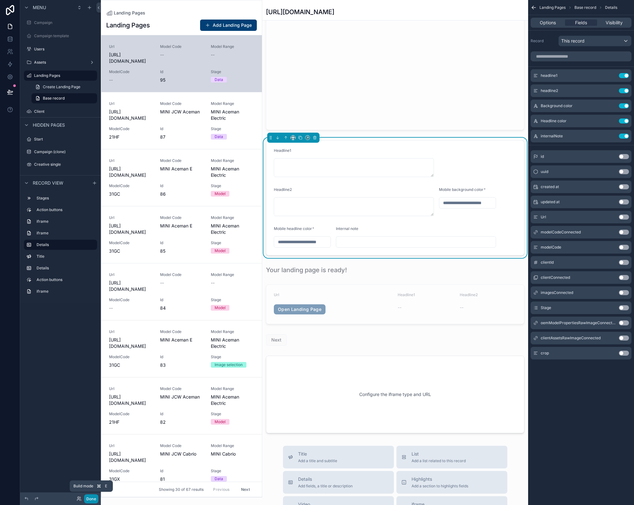
click at [96, 499] on button "Done" at bounding box center [91, 498] width 14 height 9
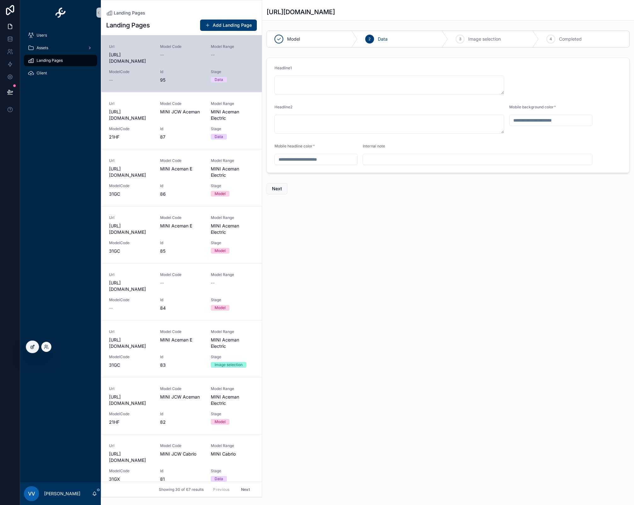
click at [36, 348] on div at bounding box center [32, 347] width 13 height 12
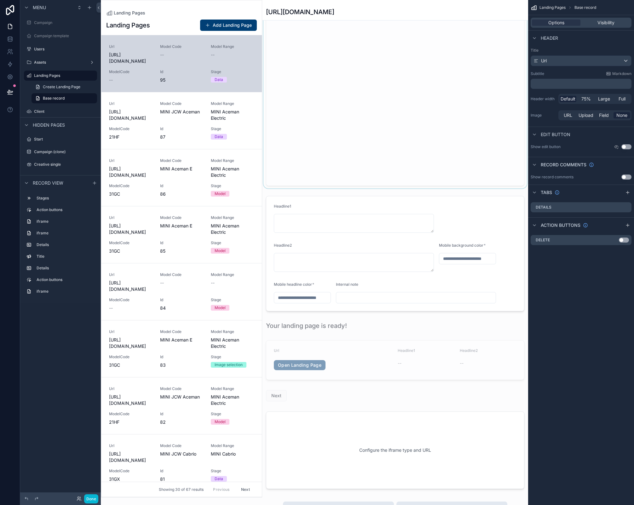
scroll to position [947, 0]
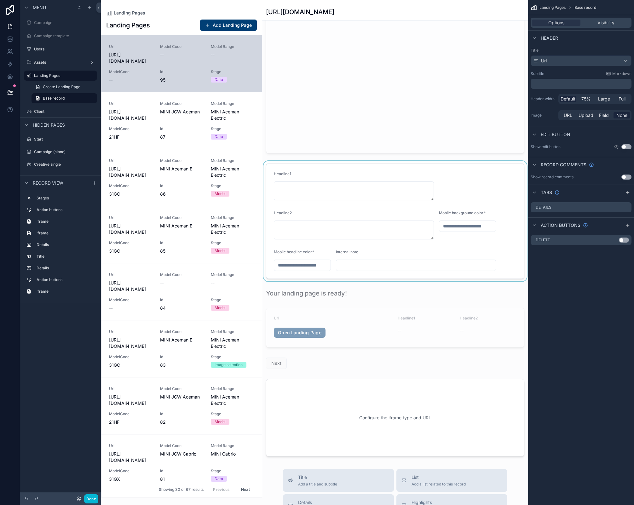
click at [422, 196] on div "scrollable content" at bounding box center [395, 221] width 266 height 120
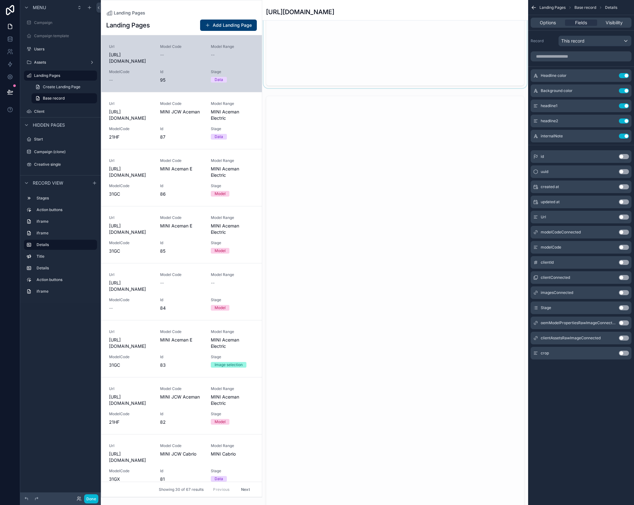
scroll to position [885, 0]
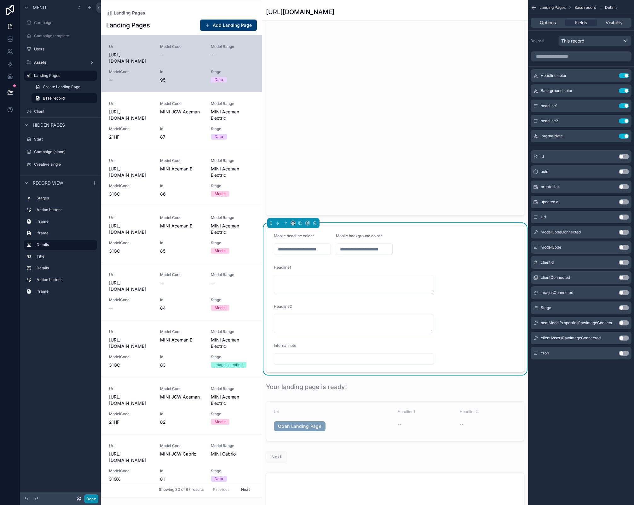
click at [88, 498] on button "Done" at bounding box center [91, 498] width 14 height 9
